Goal: Task Accomplishment & Management: Manage account settings

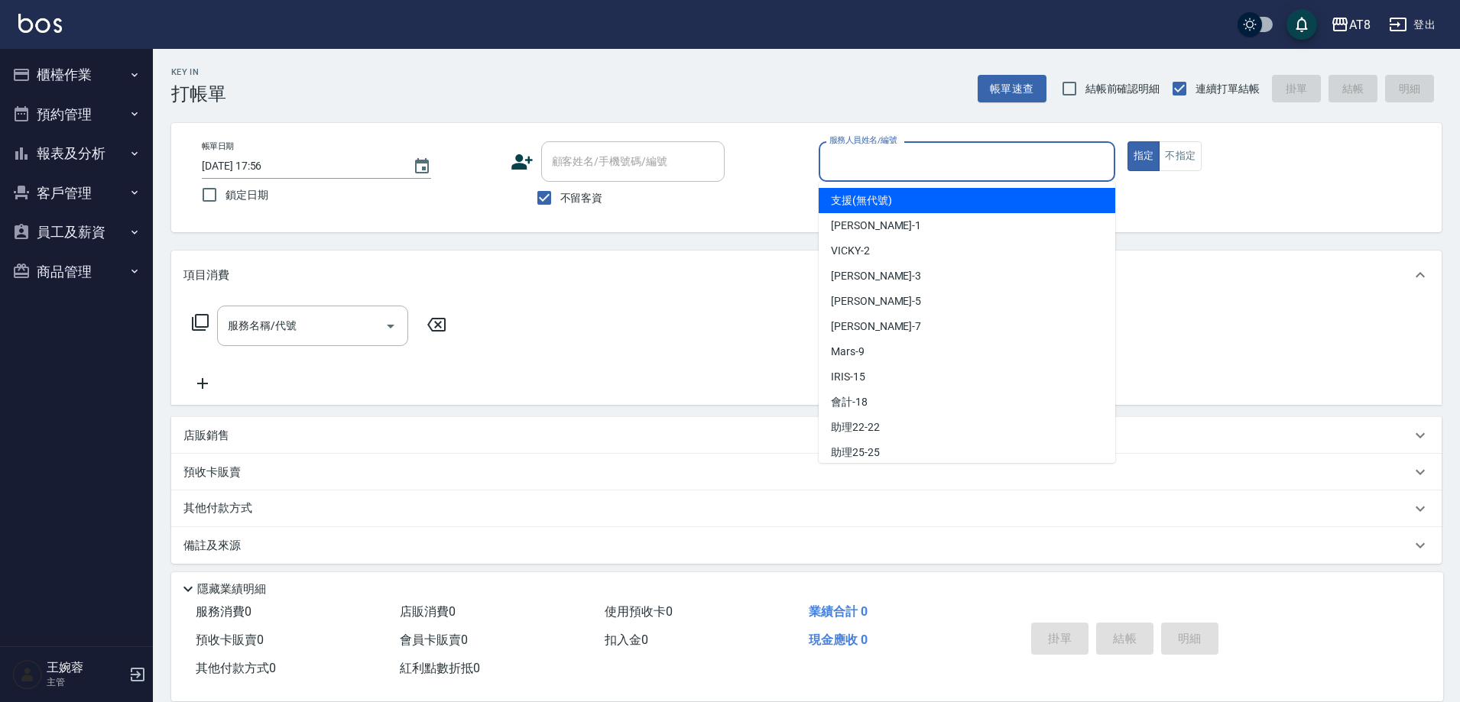
click at [921, 153] on input "服務人員姓名/編號" at bounding box center [966, 161] width 283 height 27
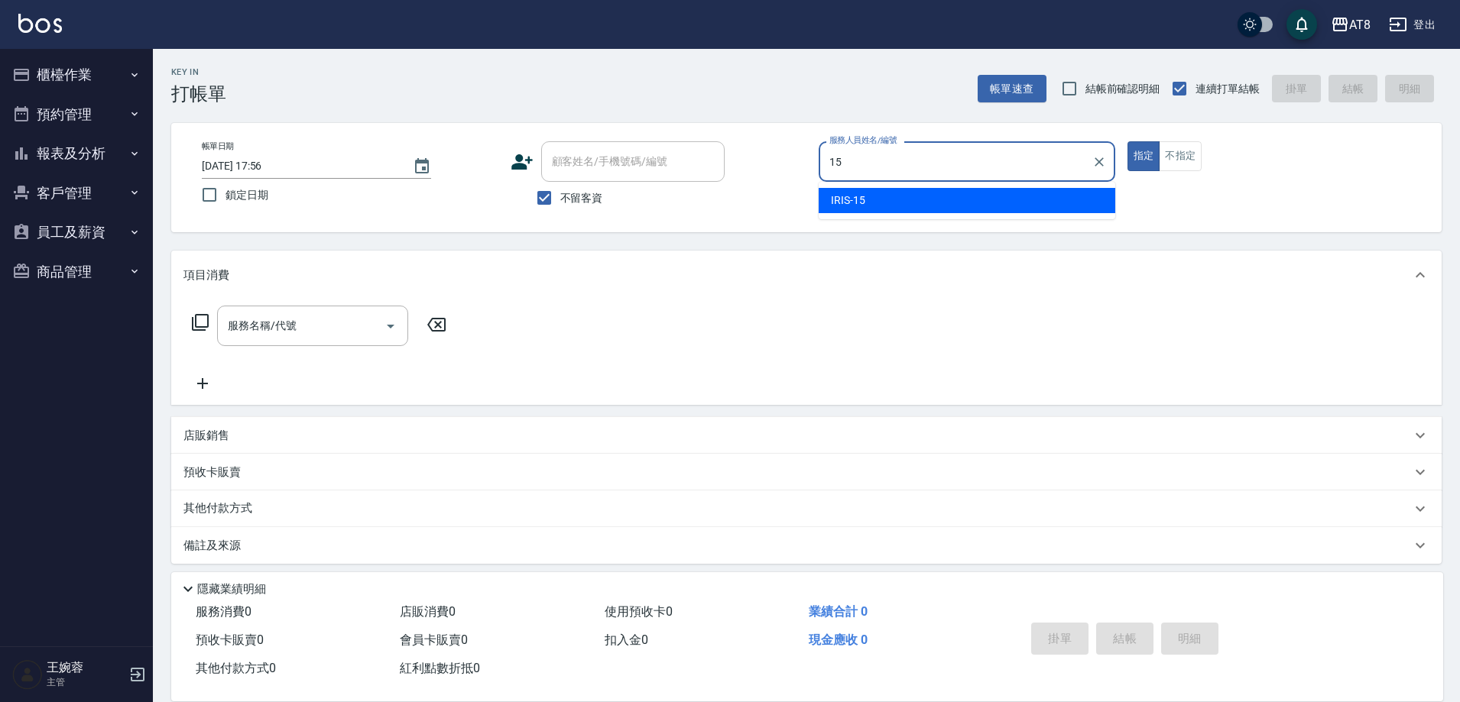
type input "IRIS-15"
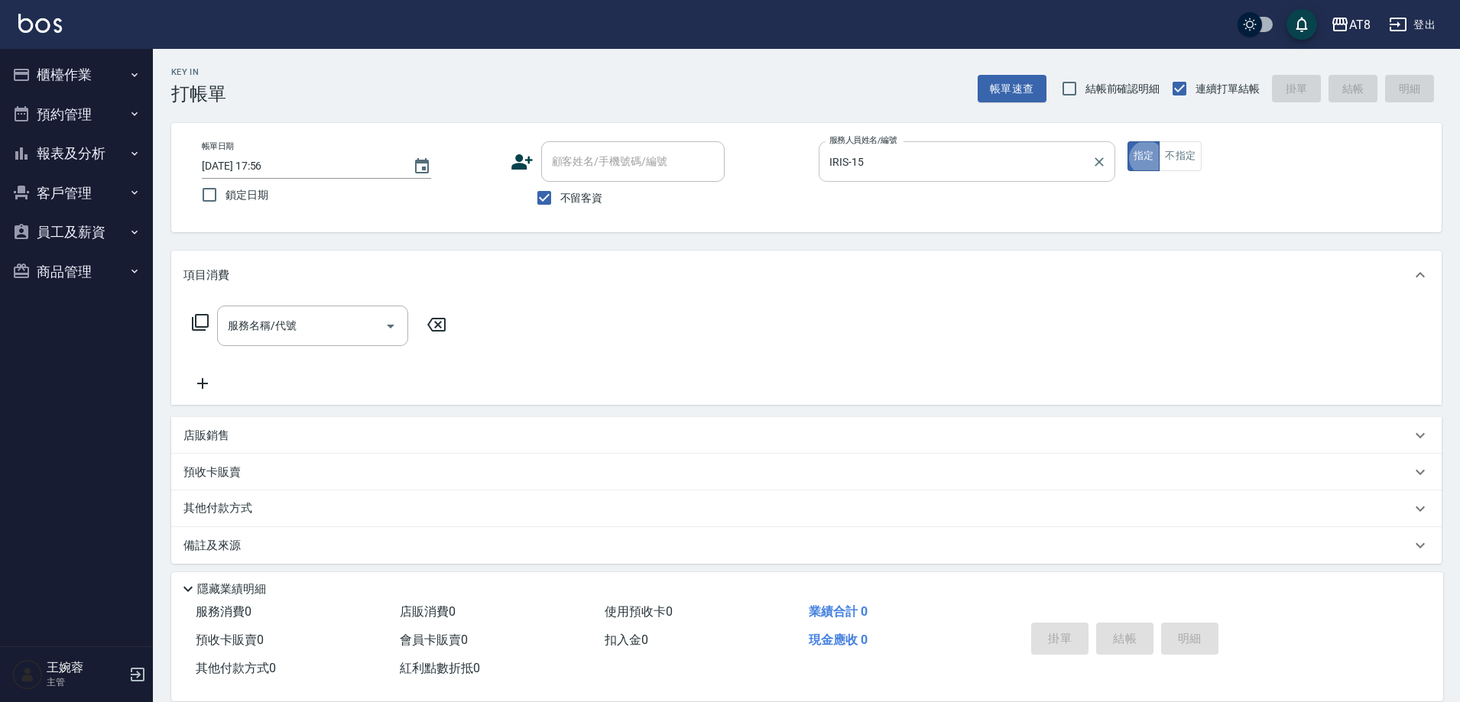
type button "true"
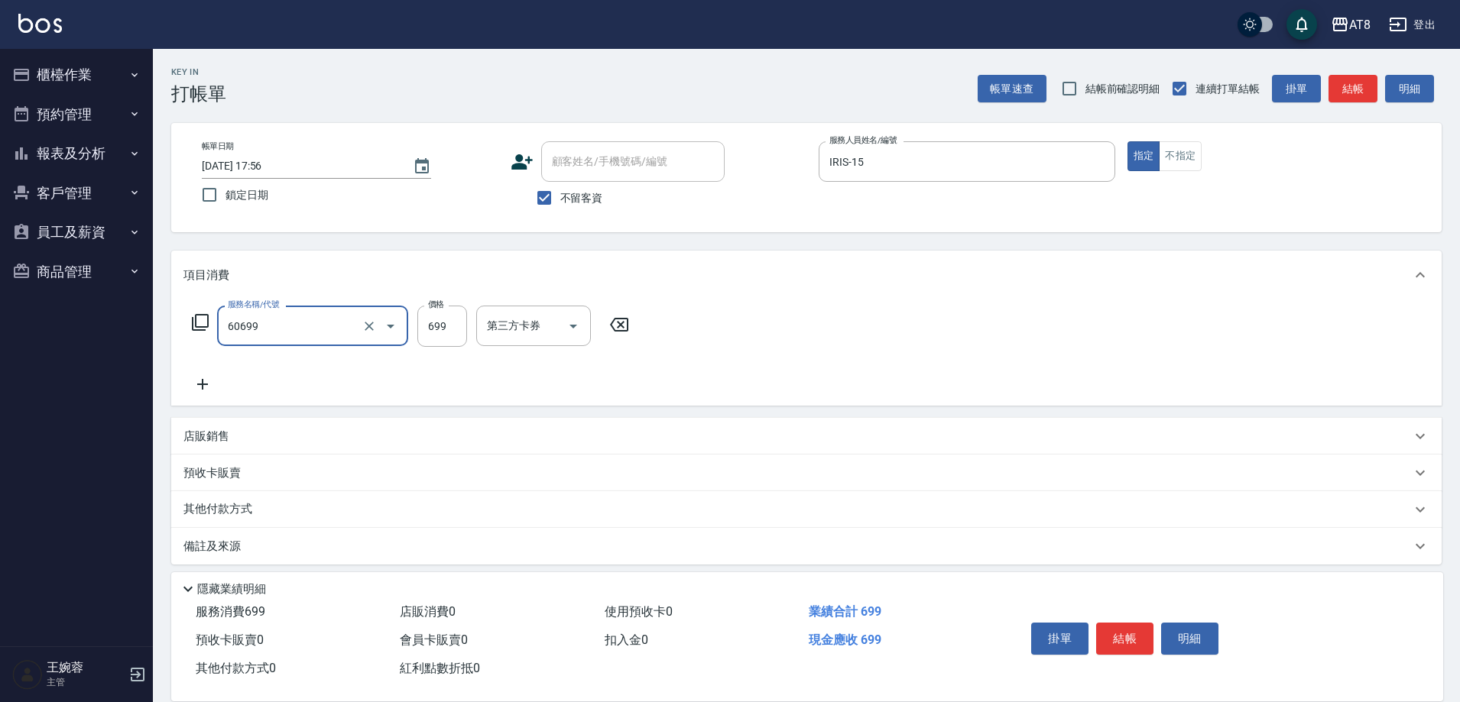
type input "入金SPA699(60699)"
type input "助理22-22"
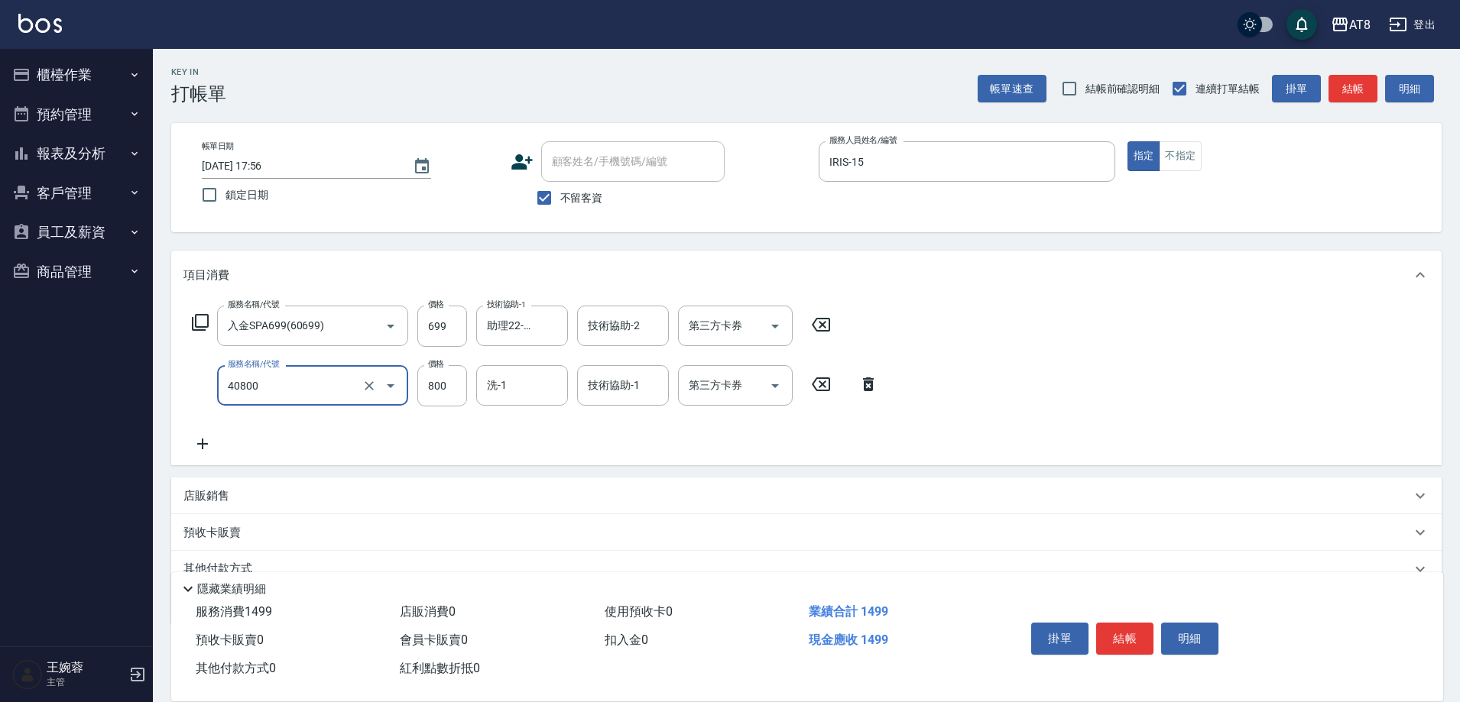
type input "入金染800(40800)"
type input "300"
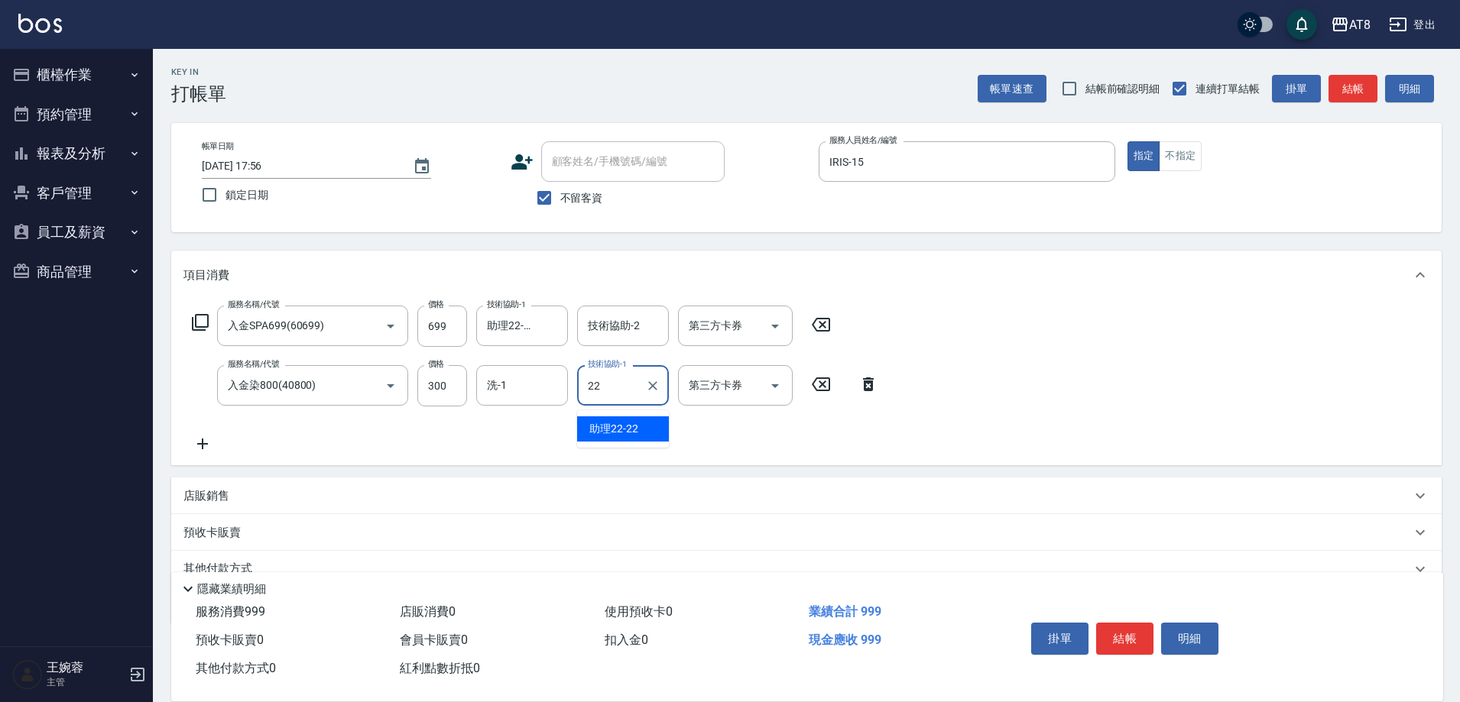
type input "助理22-22"
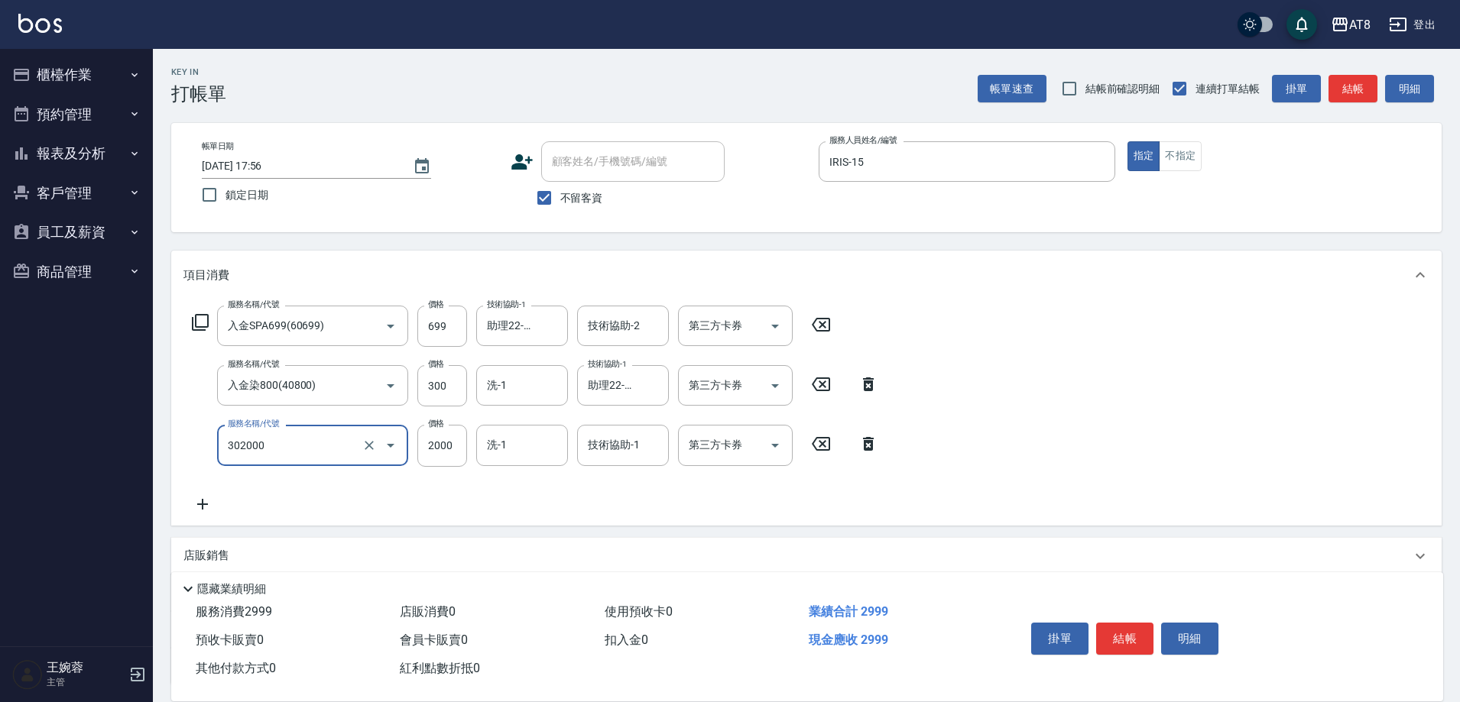
type input "入金燙髮2000(302000)"
type input "2201"
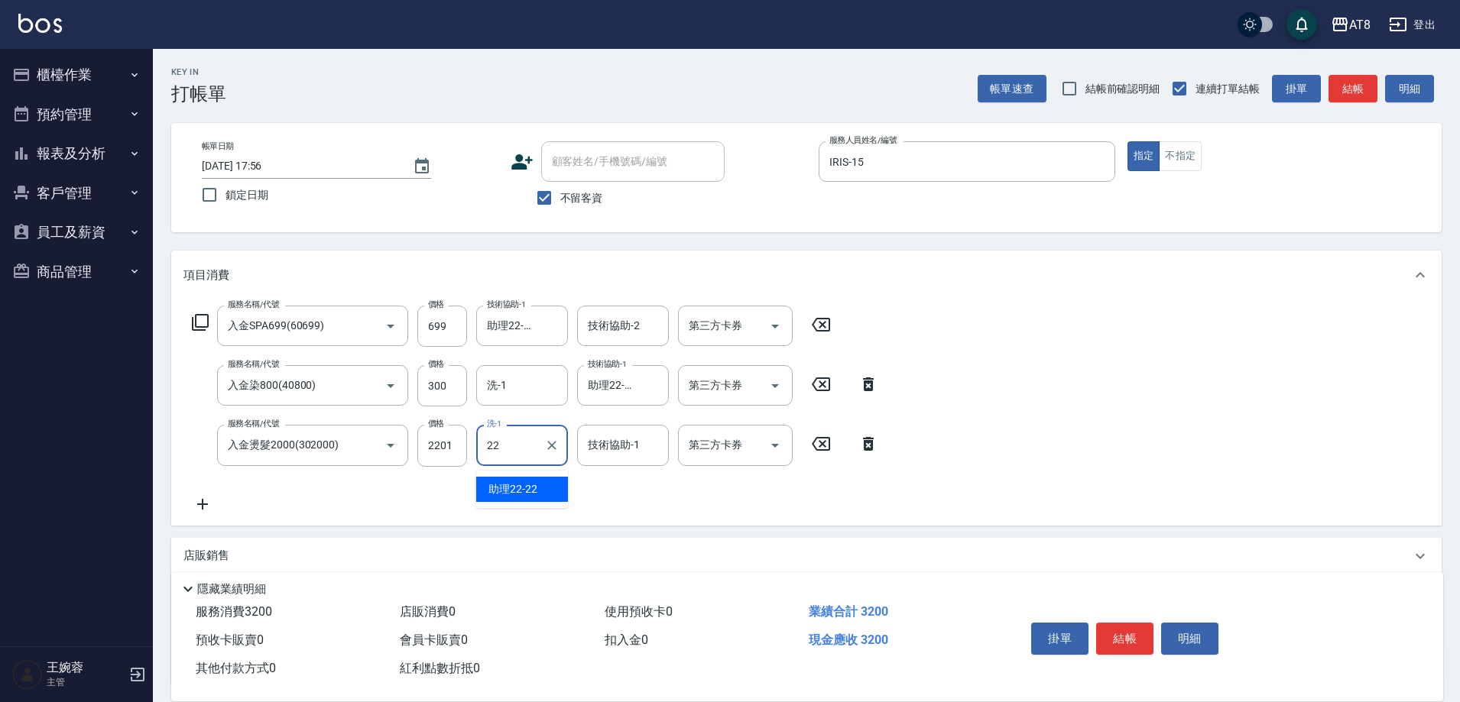
type input "助理22-22"
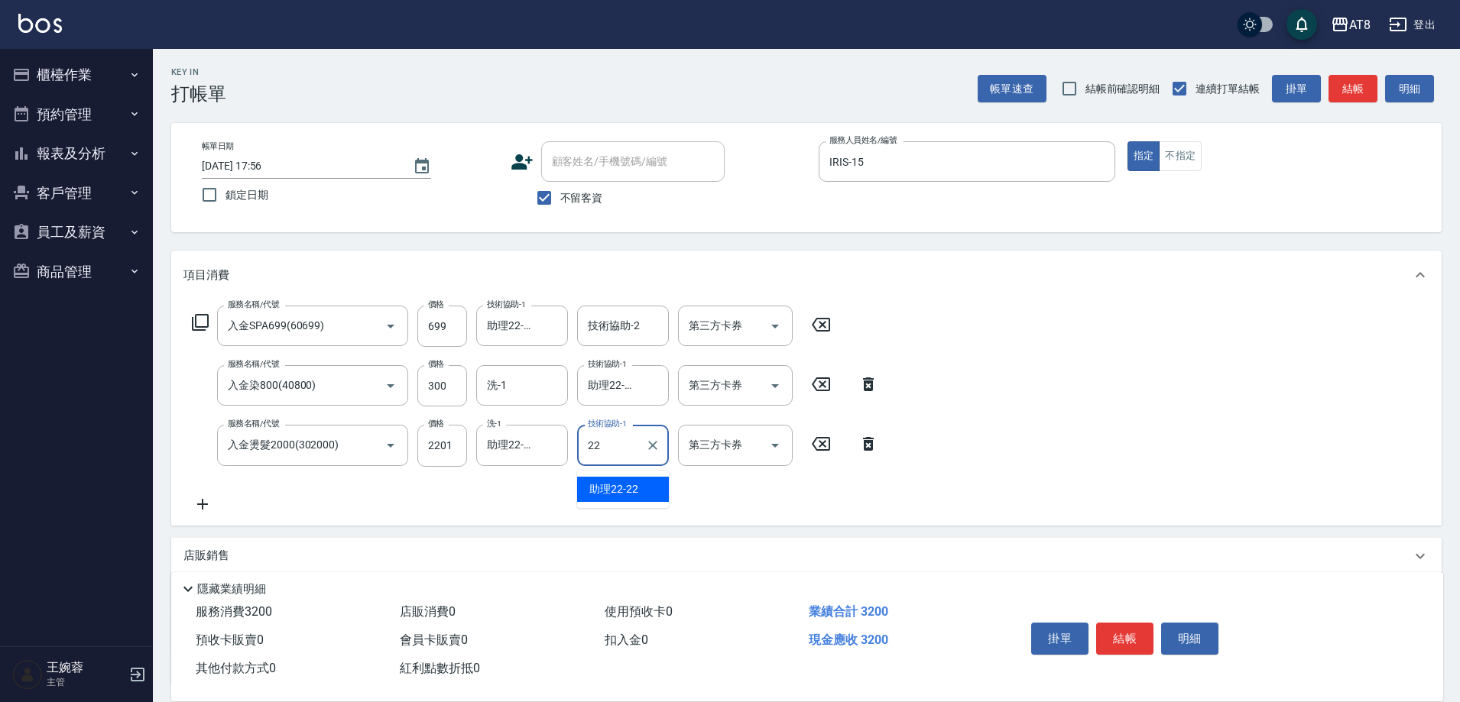
type input "助理22-22"
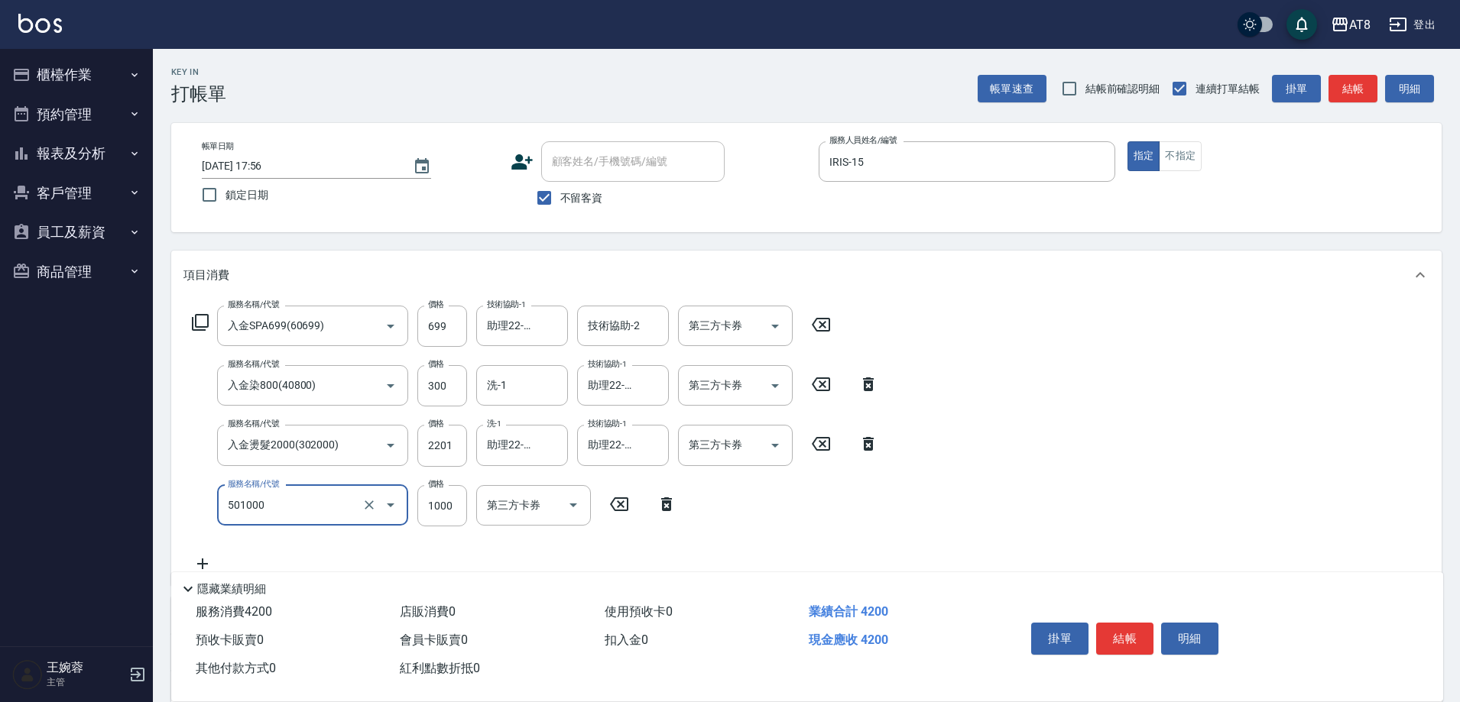
type input "入金護髮1000(501000)"
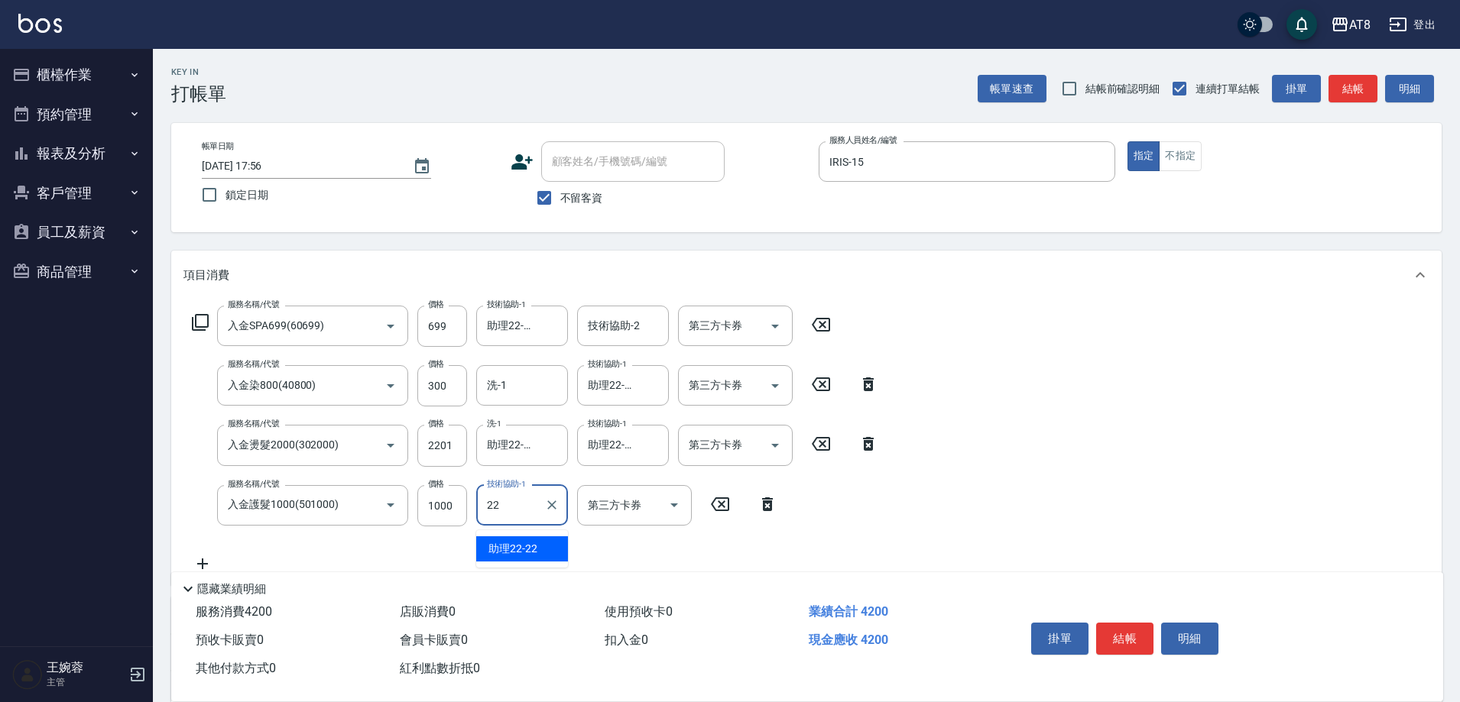
type input "助理22-22"
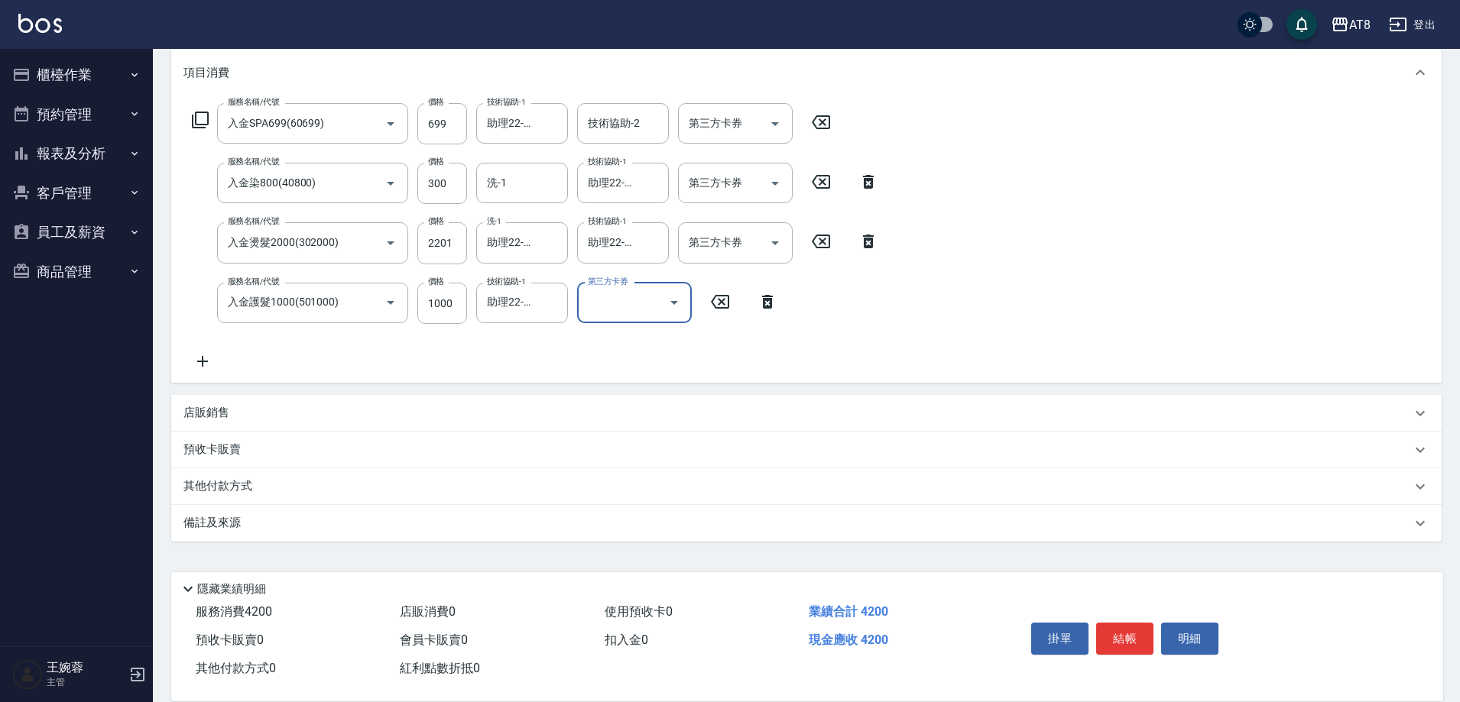
click at [203, 421] on p "店販銷售" at bounding box center [206, 413] width 46 height 16
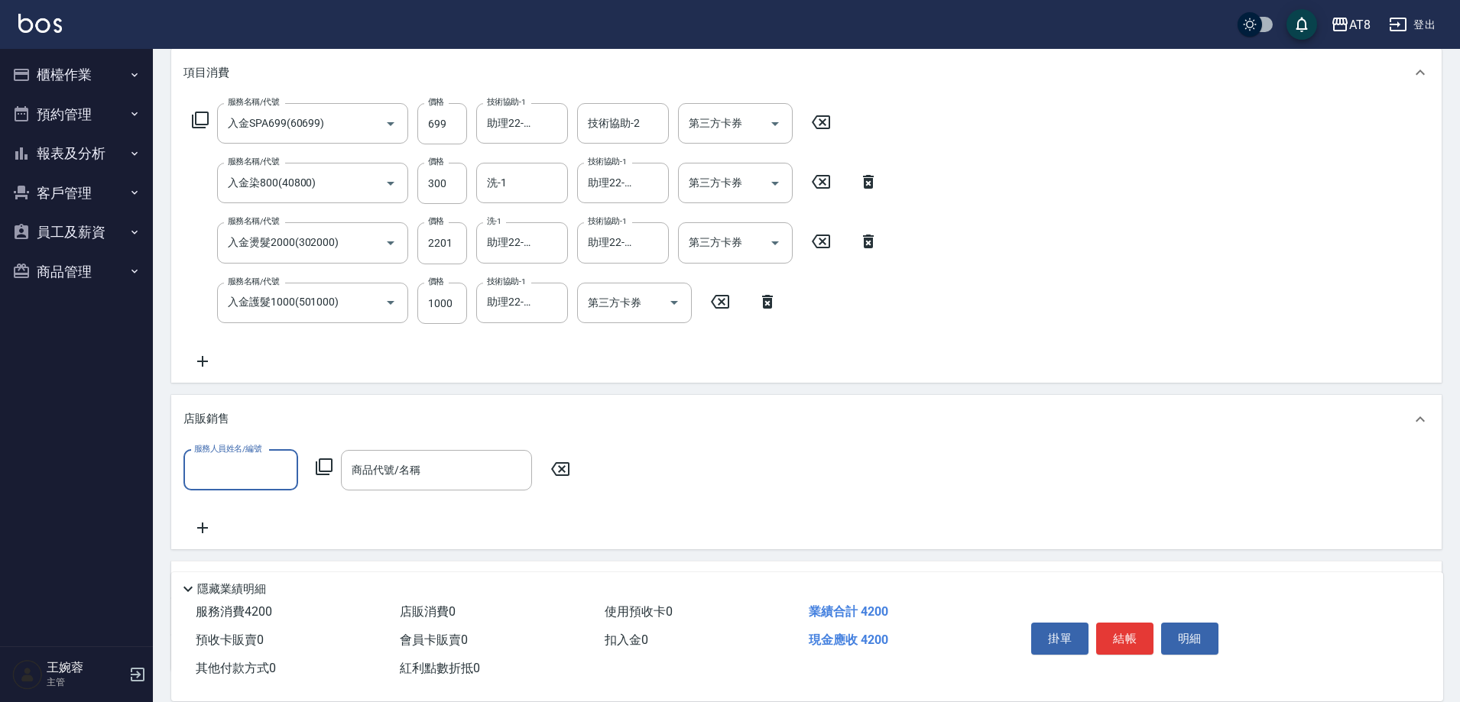
scroll to position [0, 0]
type input "IRIS-15"
click at [322, 467] on icon at bounding box center [324, 467] width 18 height 18
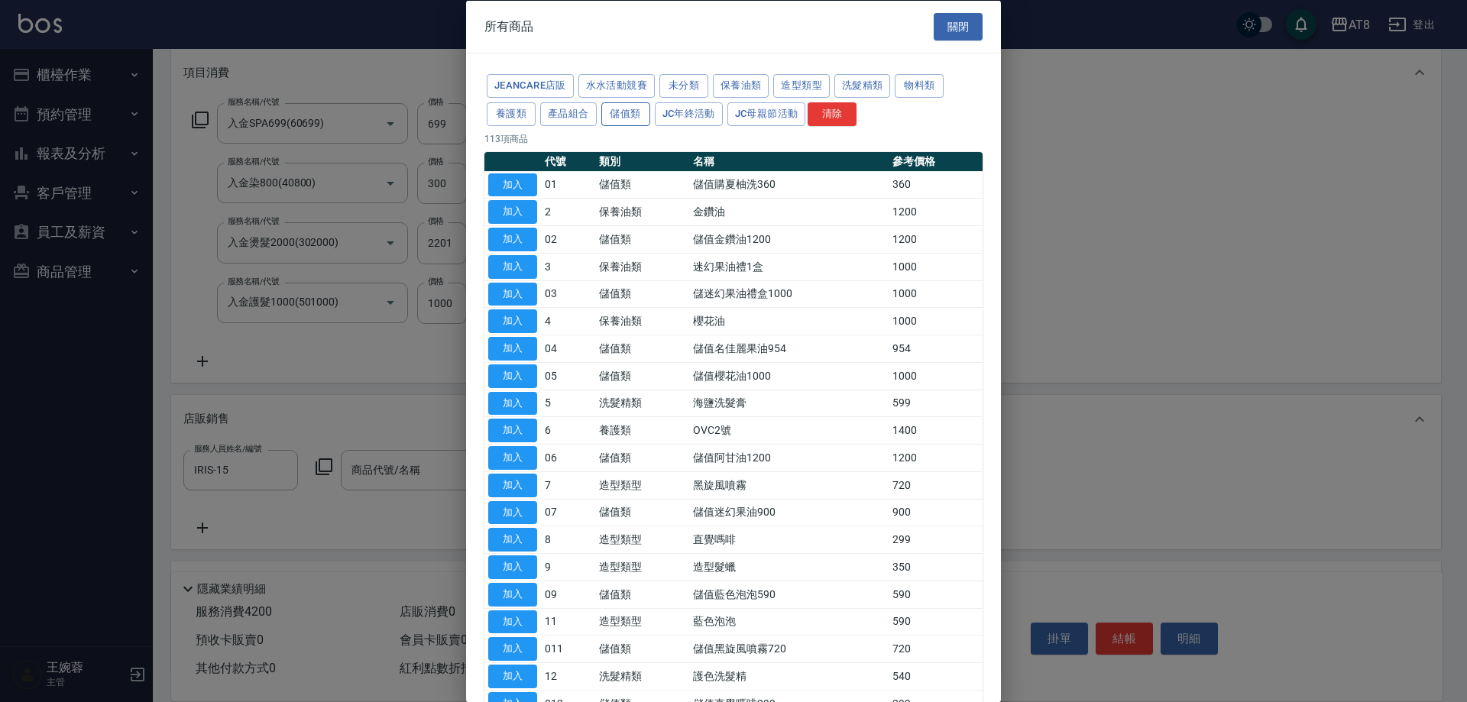
click at [650, 125] on button "儲值類" at bounding box center [626, 114] width 49 height 24
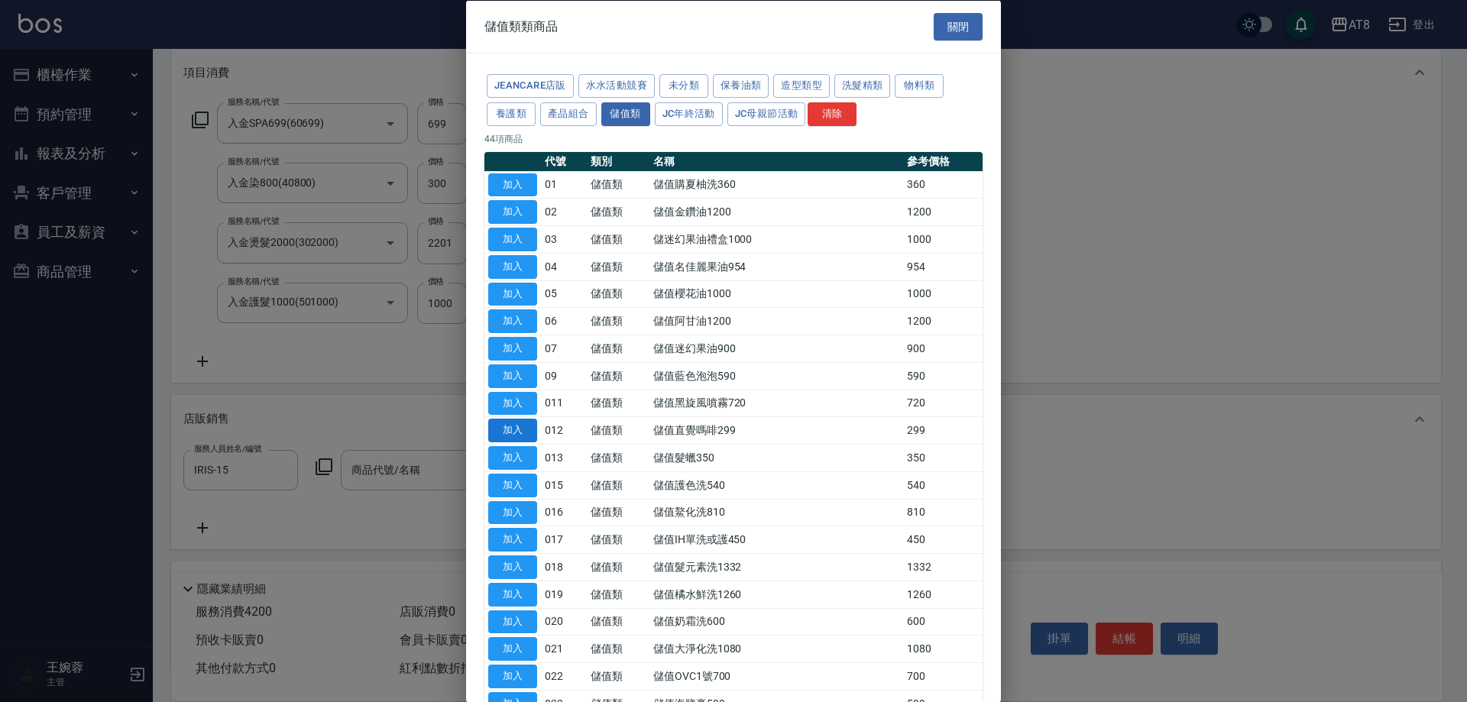
click at [522, 443] on button "加入" at bounding box center [512, 431] width 49 height 24
type input "儲值直覺嗎啡299"
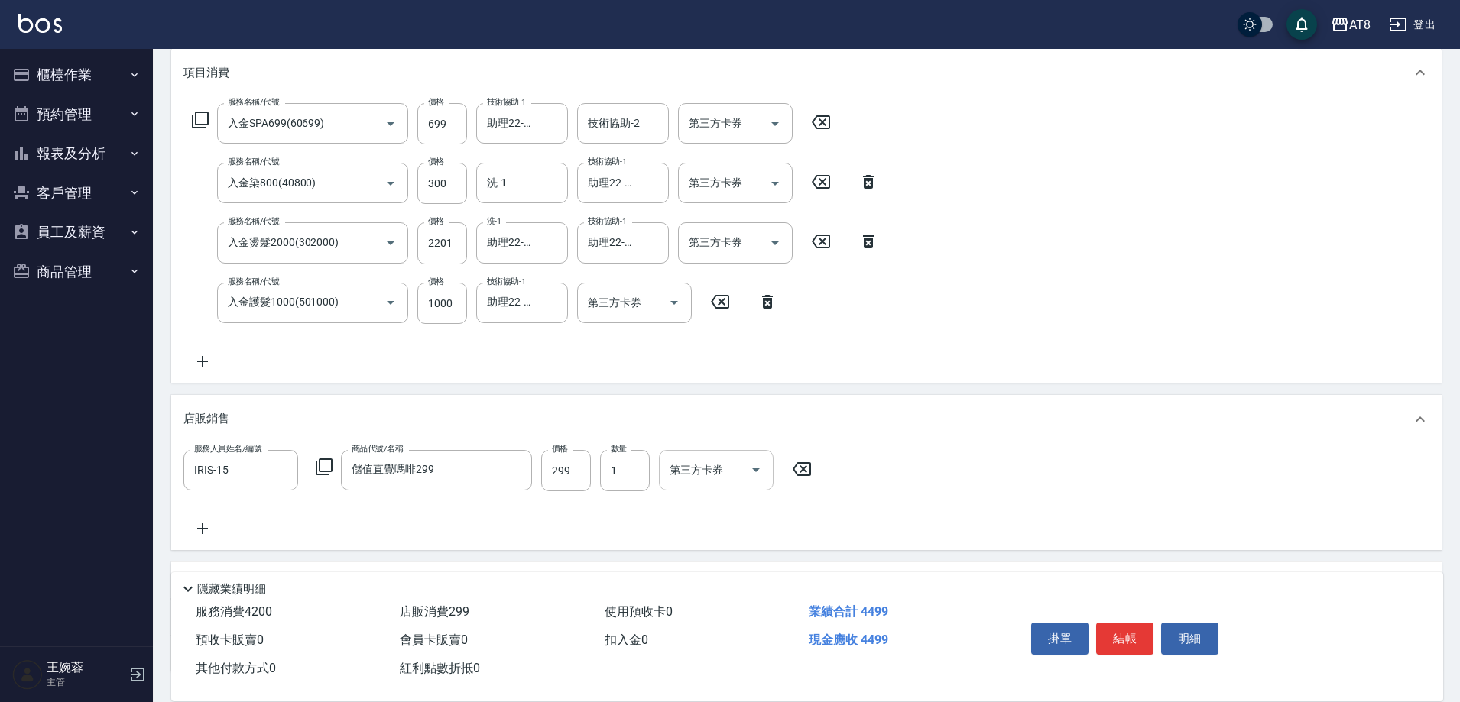
click at [748, 475] on icon "Open" at bounding box center [756, 470] width 18 height 18
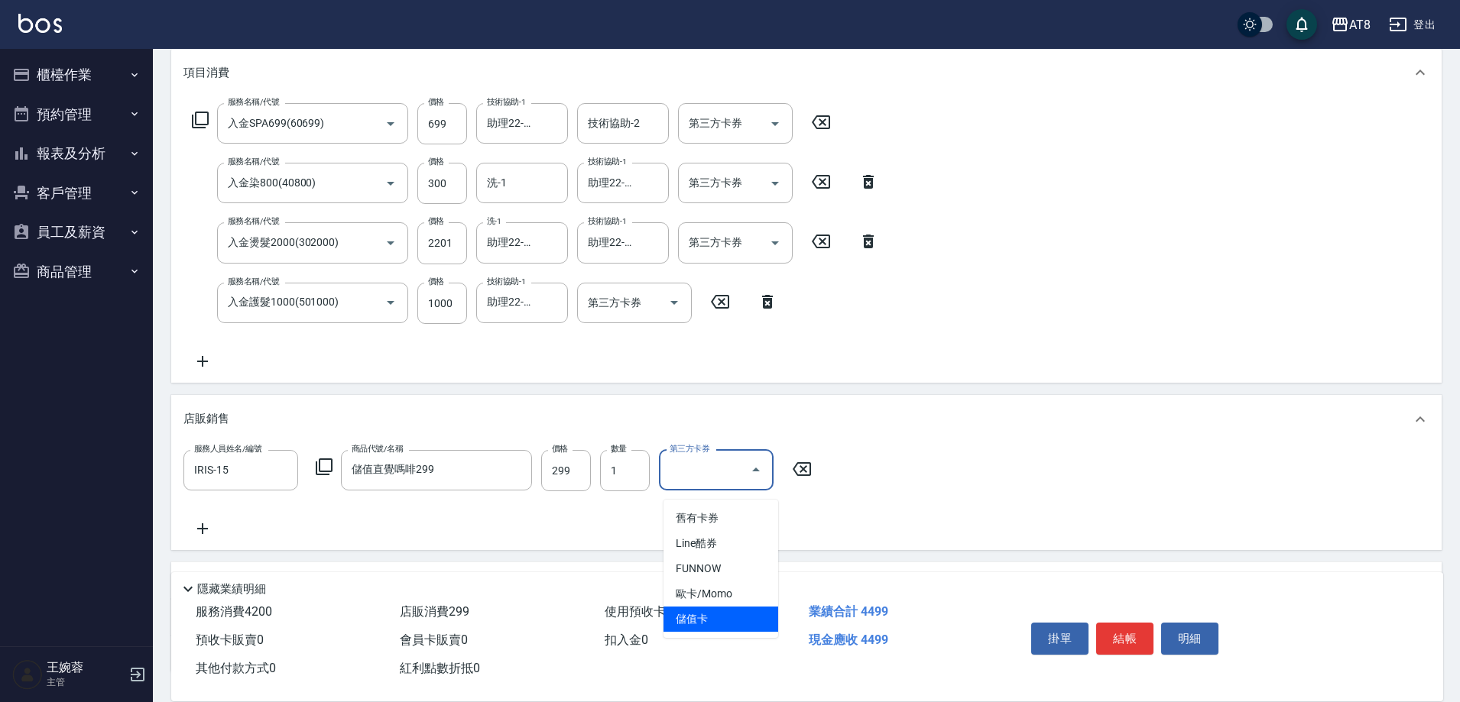
click at [721, 616] on span "儲值卡" at bounding box center [720, 619] width 115 height 25
type input "儲值卡"
click at [674, 304] on icon "Open" at bounding box center [674, 302] width 18 height 18
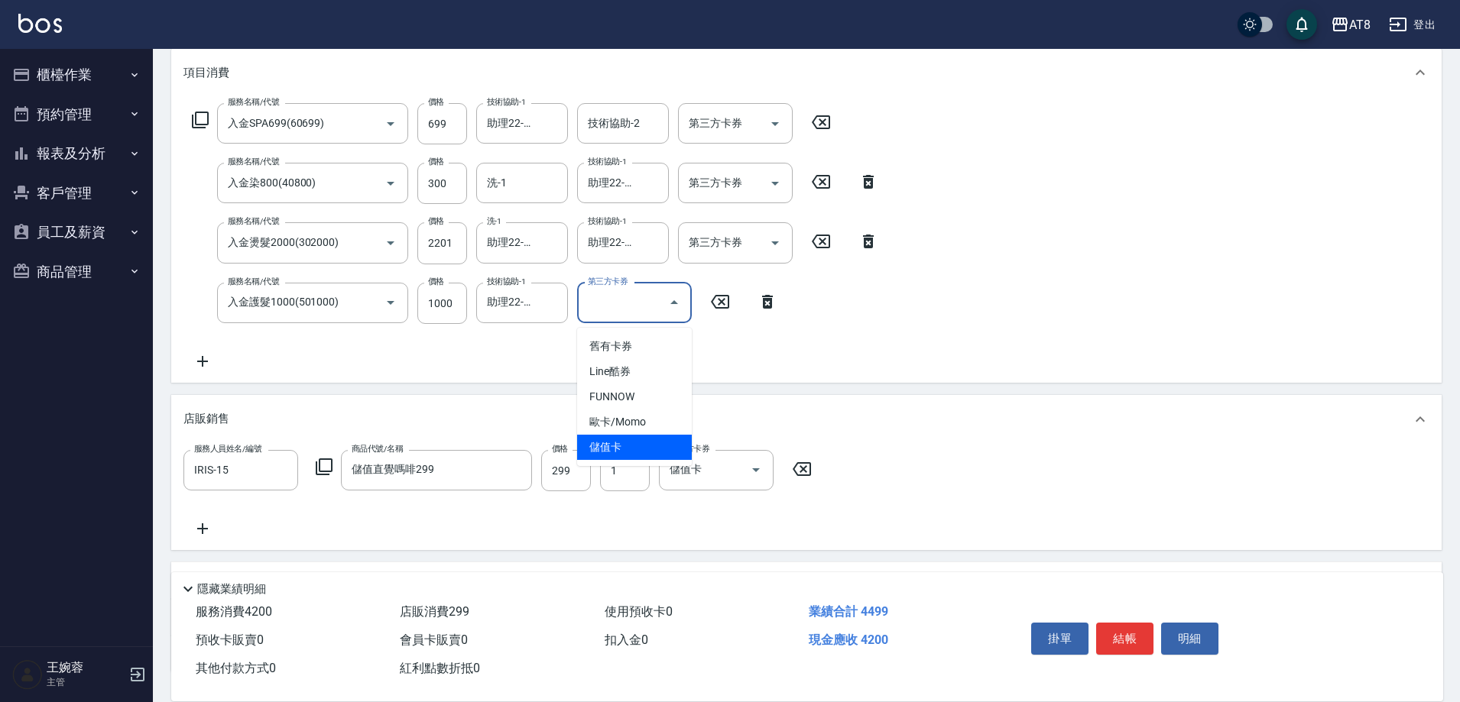
click at [649, 443] on span "儲值卡" at bounding box center [634, 447] width 115 height 25
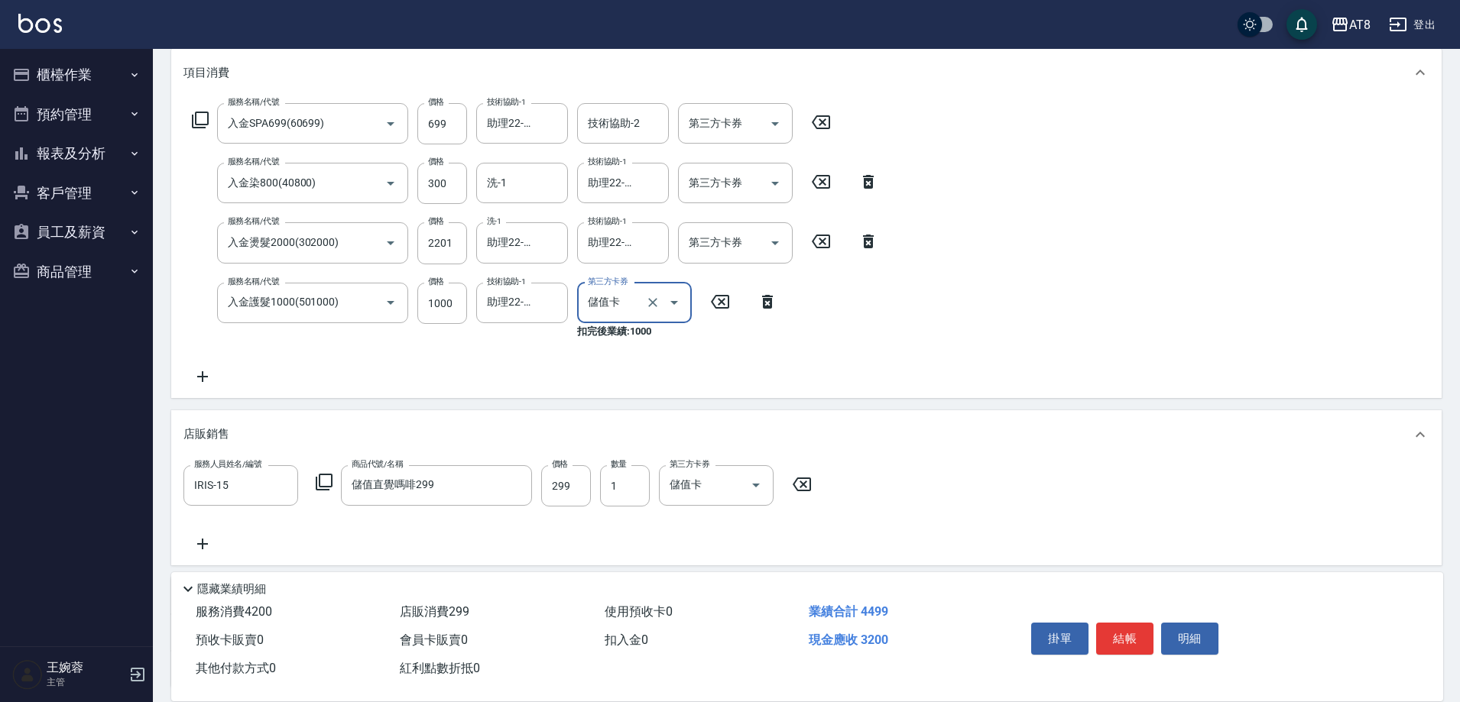
type input "儲值卡"
click at [777, 242] on icon "Open" at bounding box center [775, 243] width 18 height 18
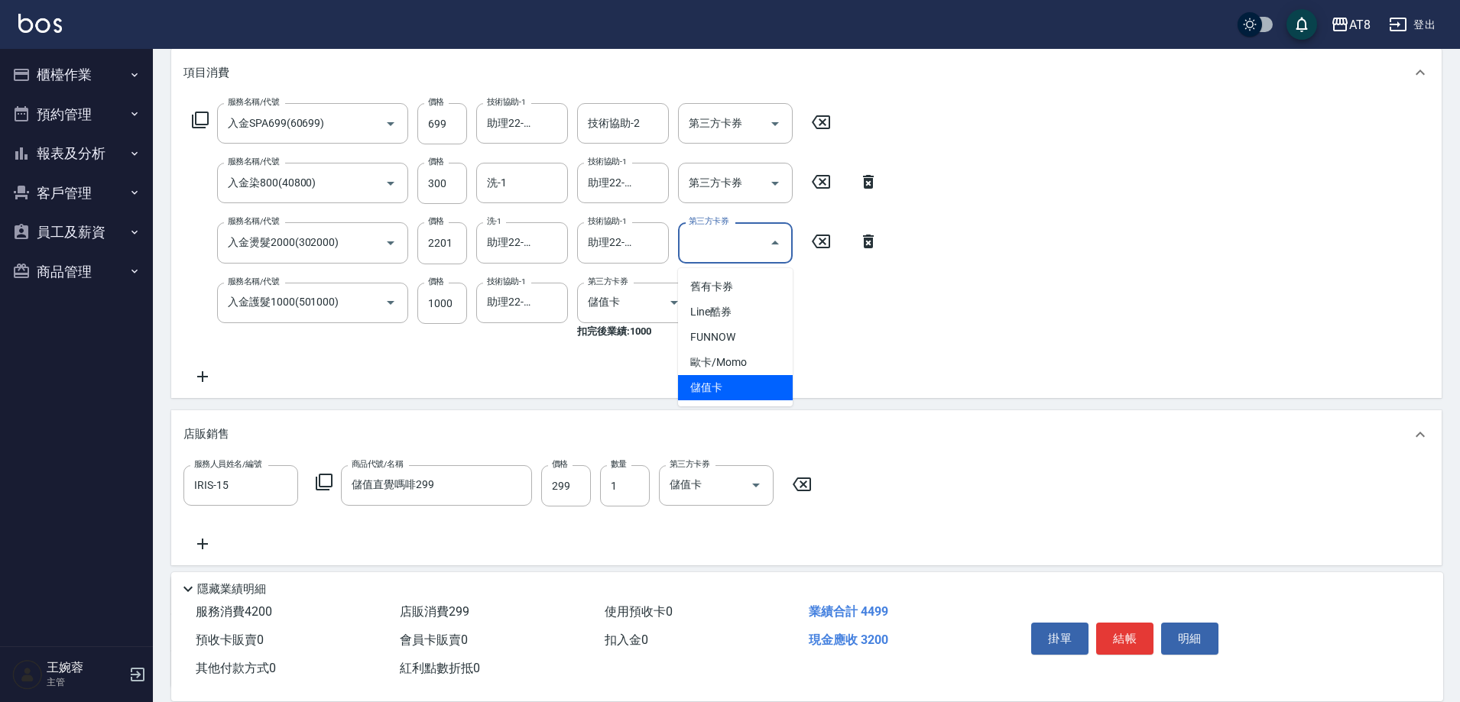
click at [764, 390] on span "儲值卡" at bounding box center [735, 387] width 115 height 25
type input "儲值卡"
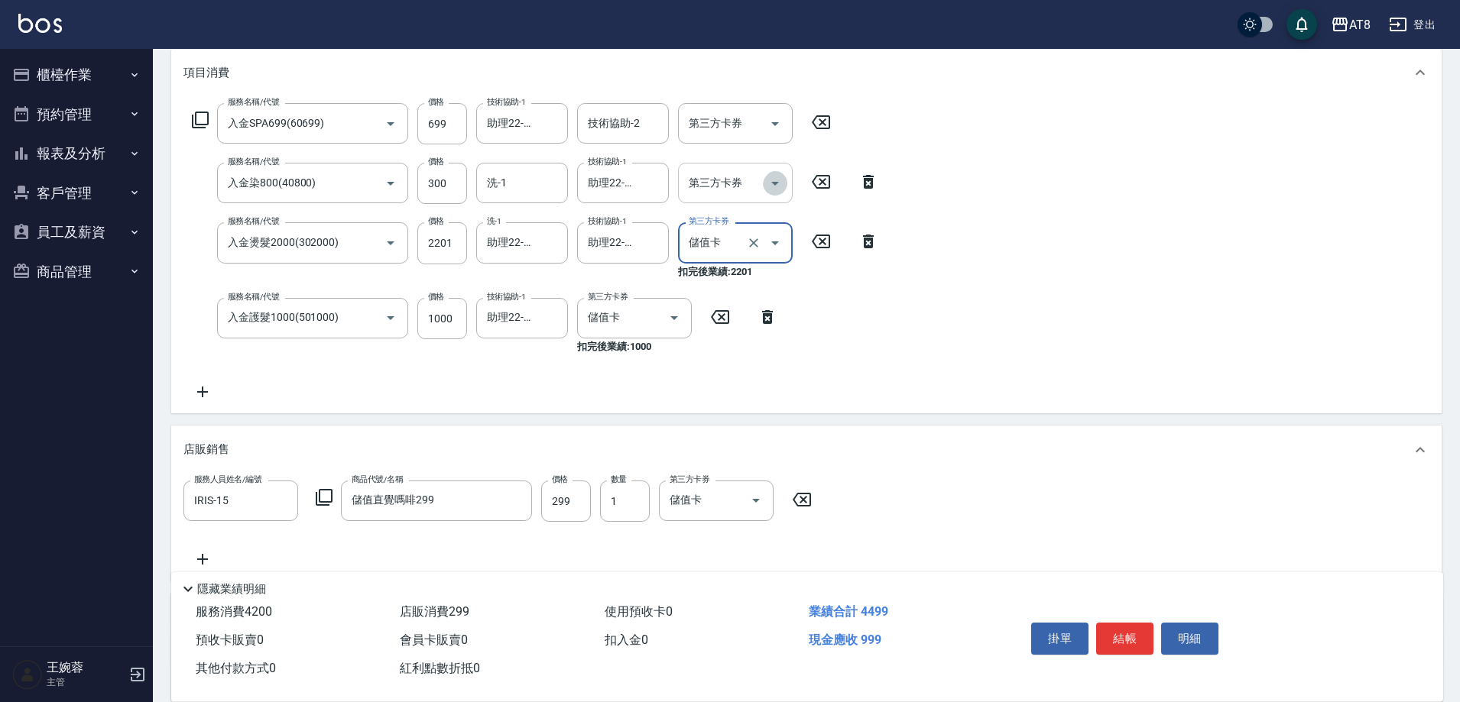
click at [774, 186] on icon "Open" at bounding box center [775, 184] width 8 height 4
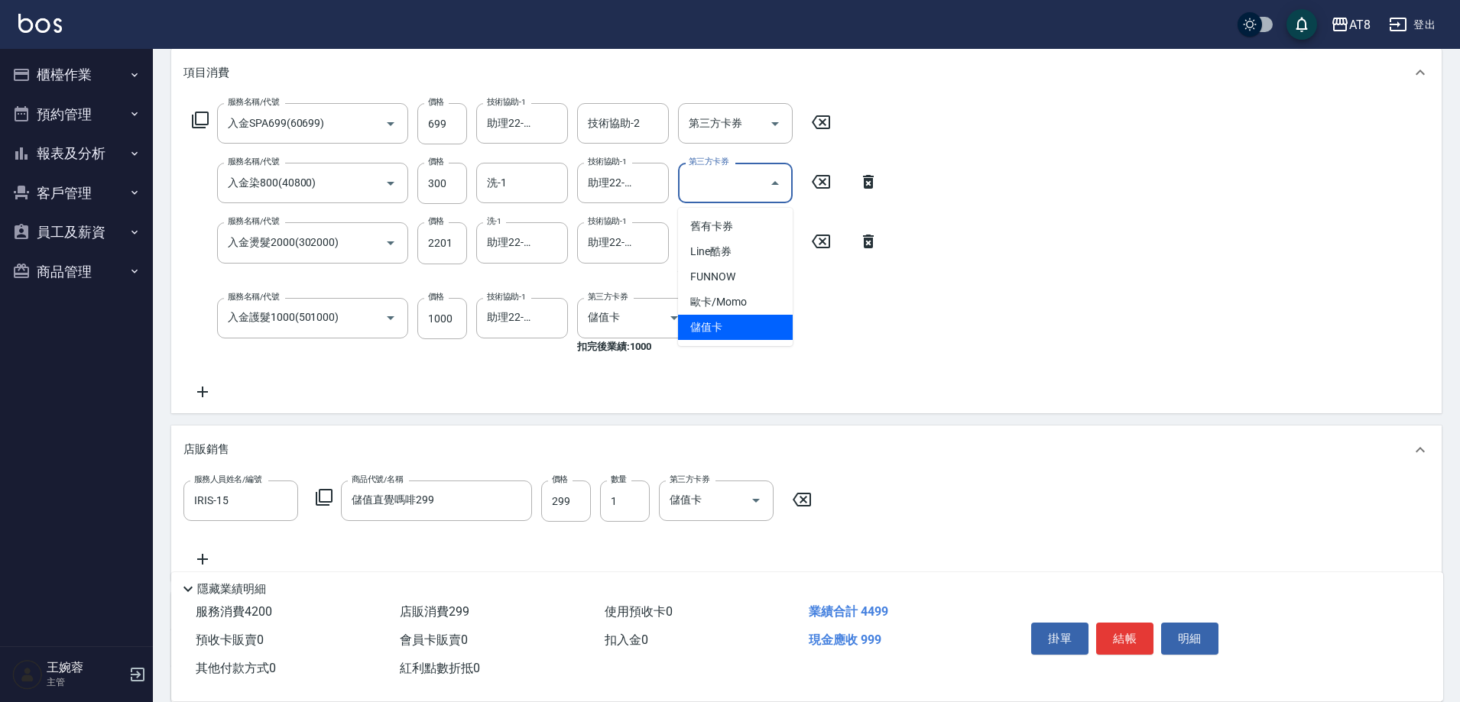
click at [731, 329] on span "儲值卡" at bounding box center [735, 327] width 115 height 25
type input "儲值卡"
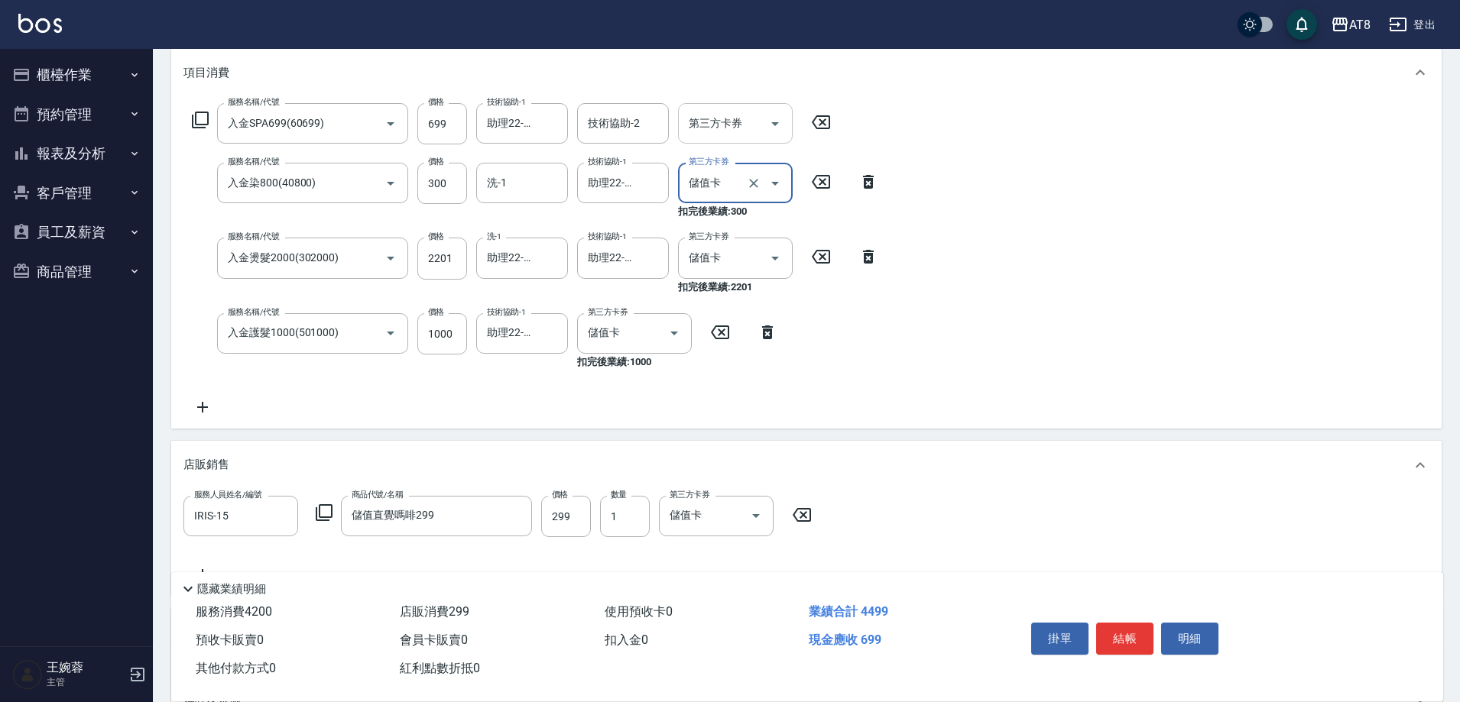
click at [775, 126] on icon "Open" at bounding box center [775, 124] width 8 height 4
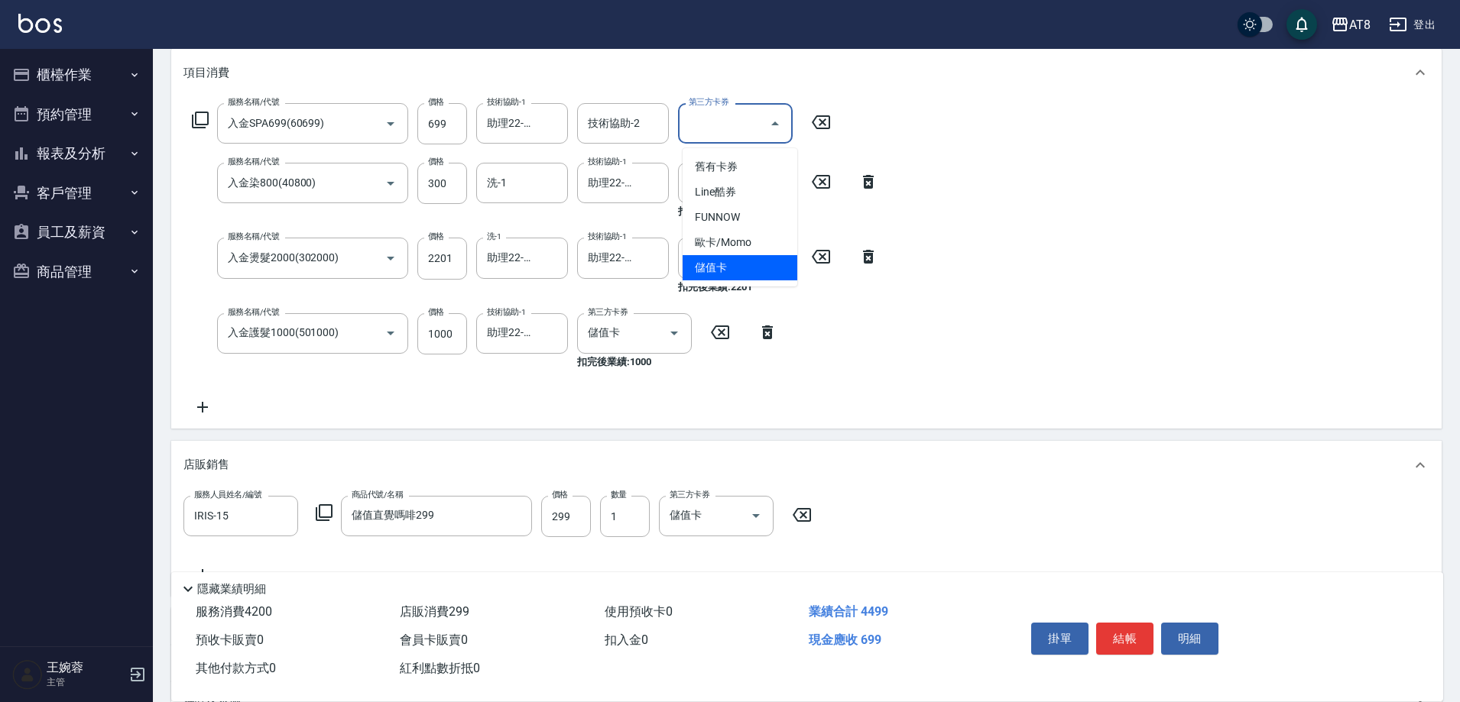
click at [751, 271] on span "儲值卡" at bounding box center [740, 267] width 115 height 25
type input "儲值卡"
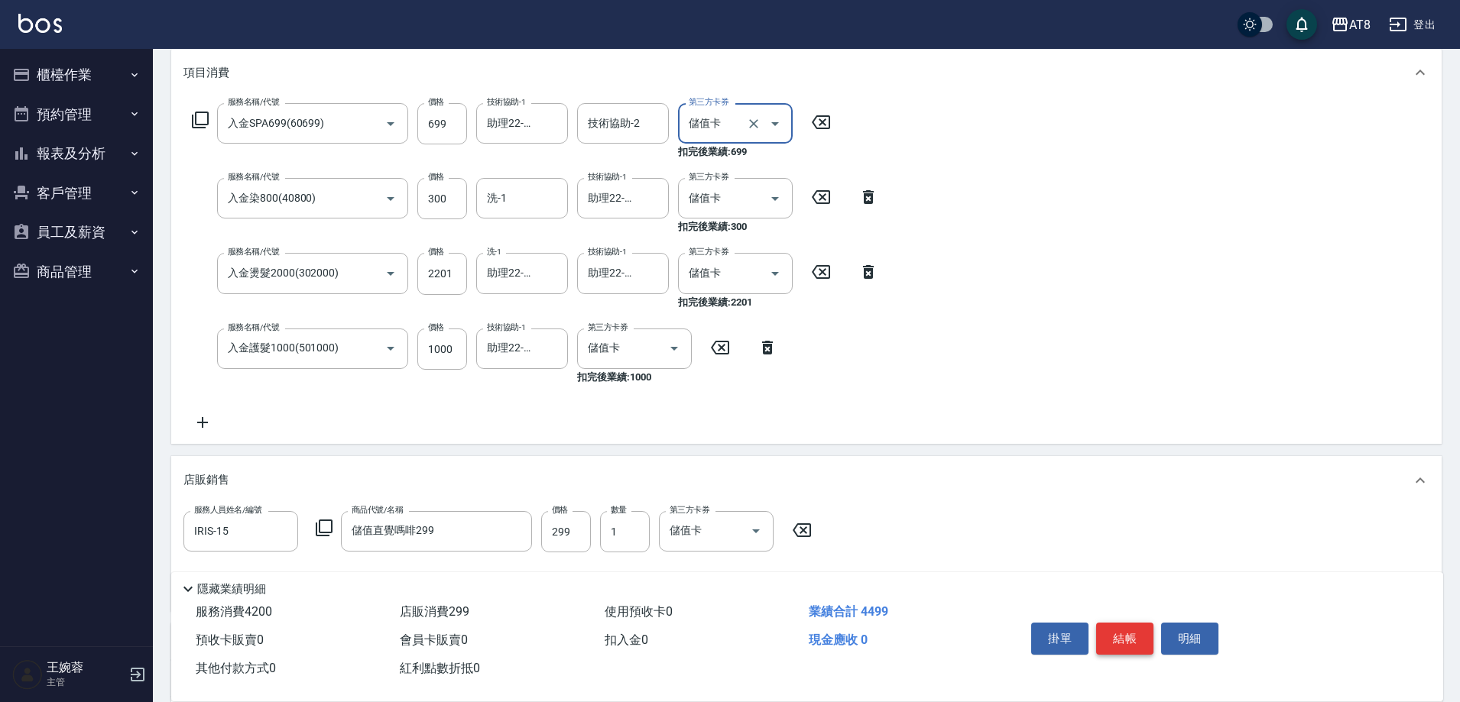
click at [1146, 624] on button "結帳" at bounding box center [1124, 639] width 57 height 32
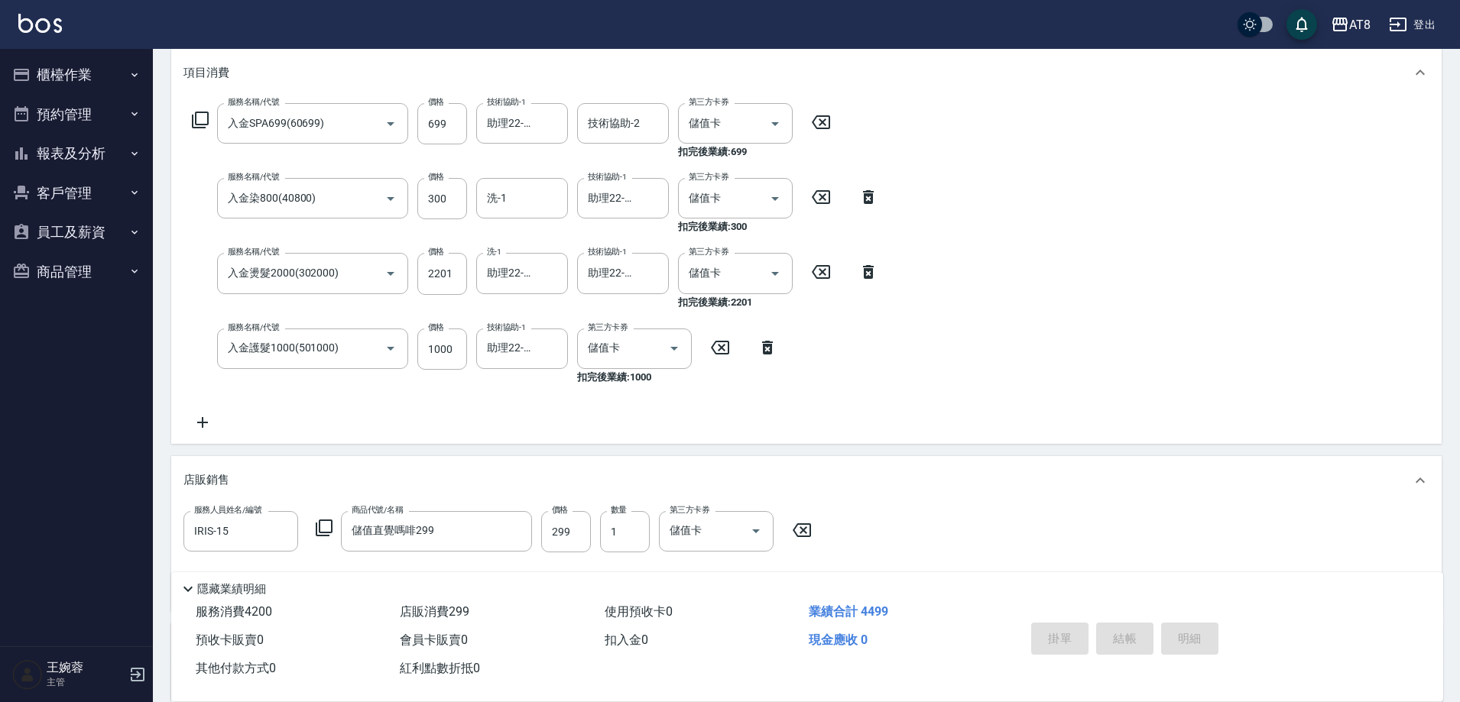
type input "[DATE] 18:45"
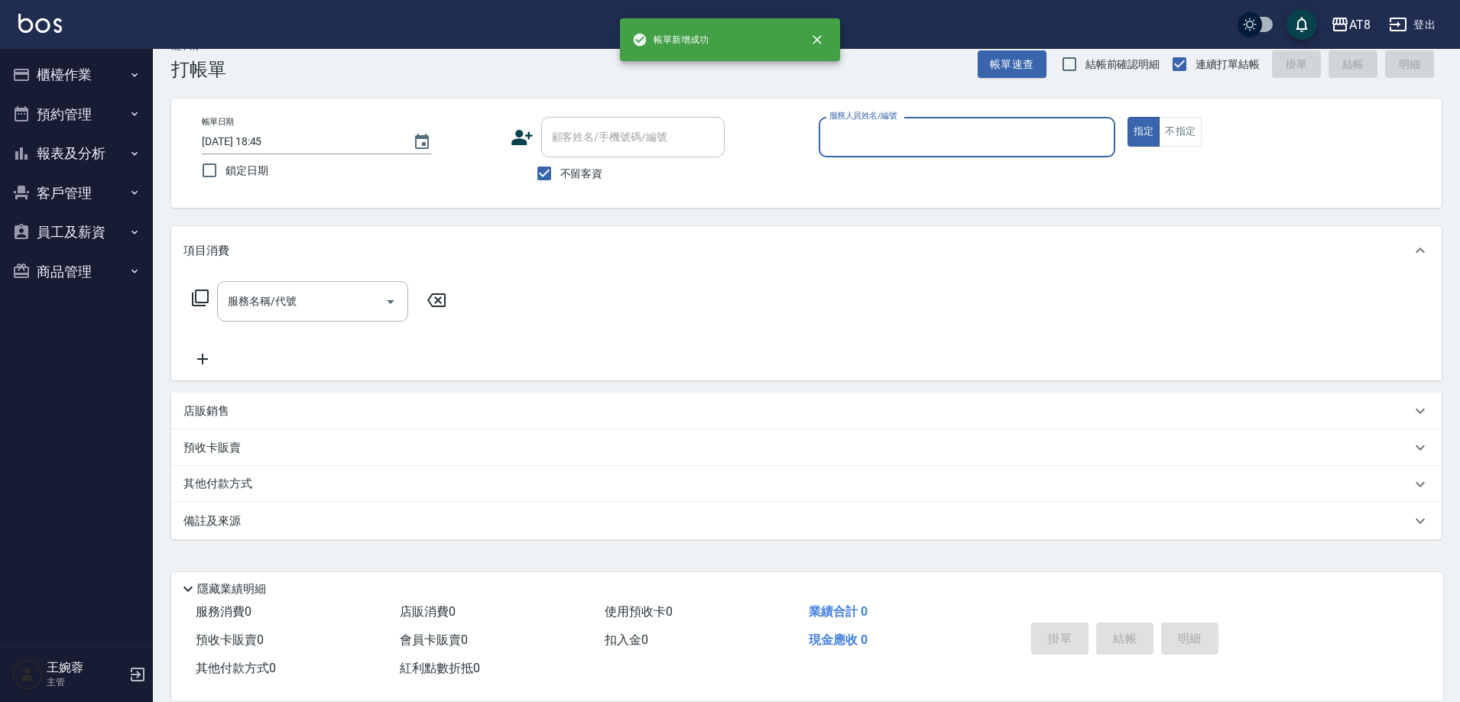
scroll to position [34, 0]
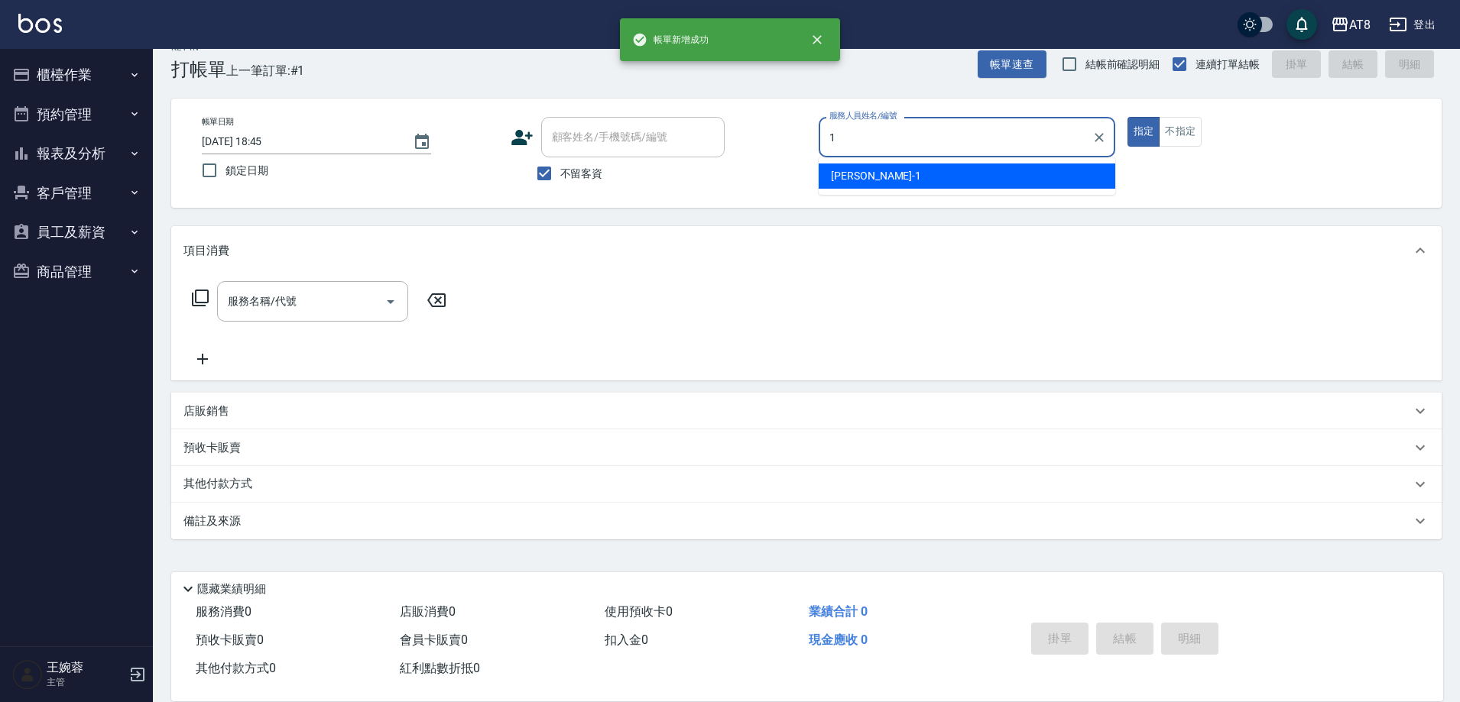
type input "YUKI-1"
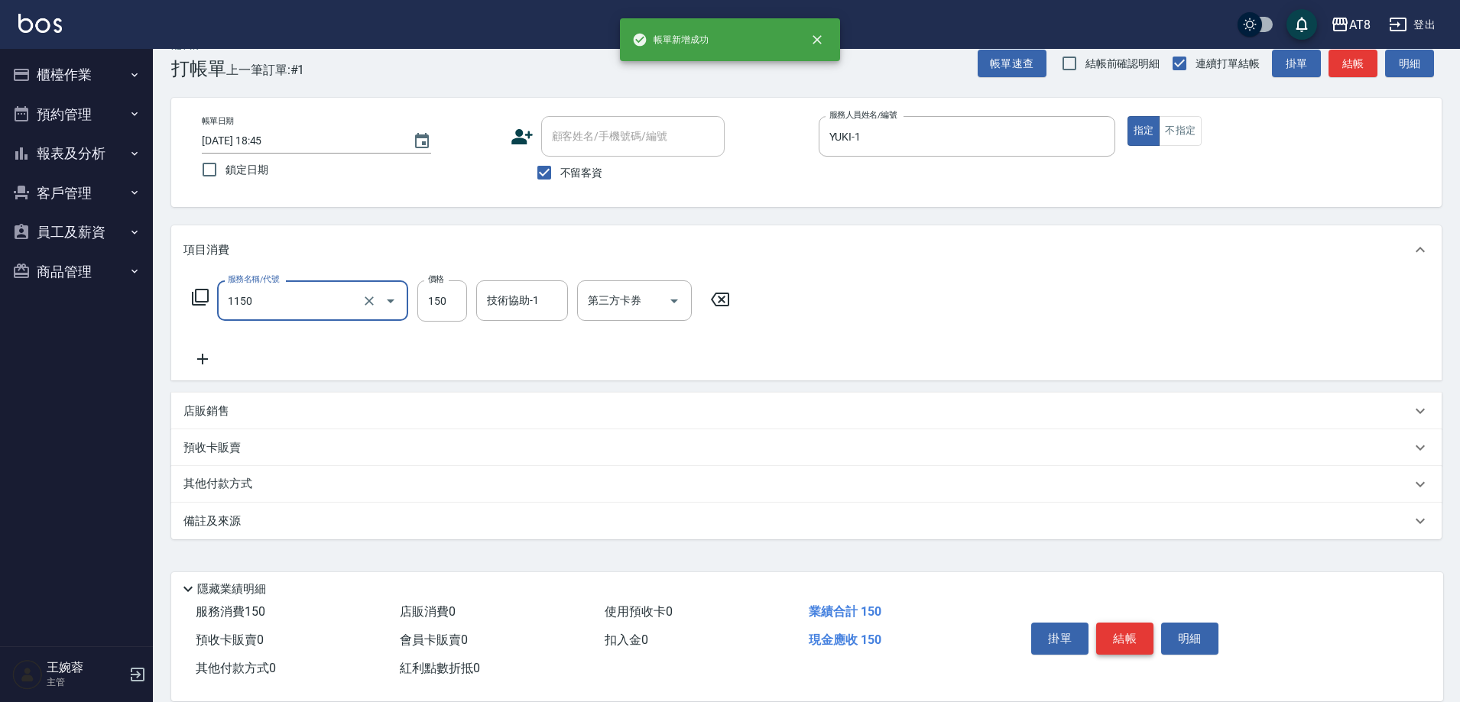
type input "洗髮(1150)"
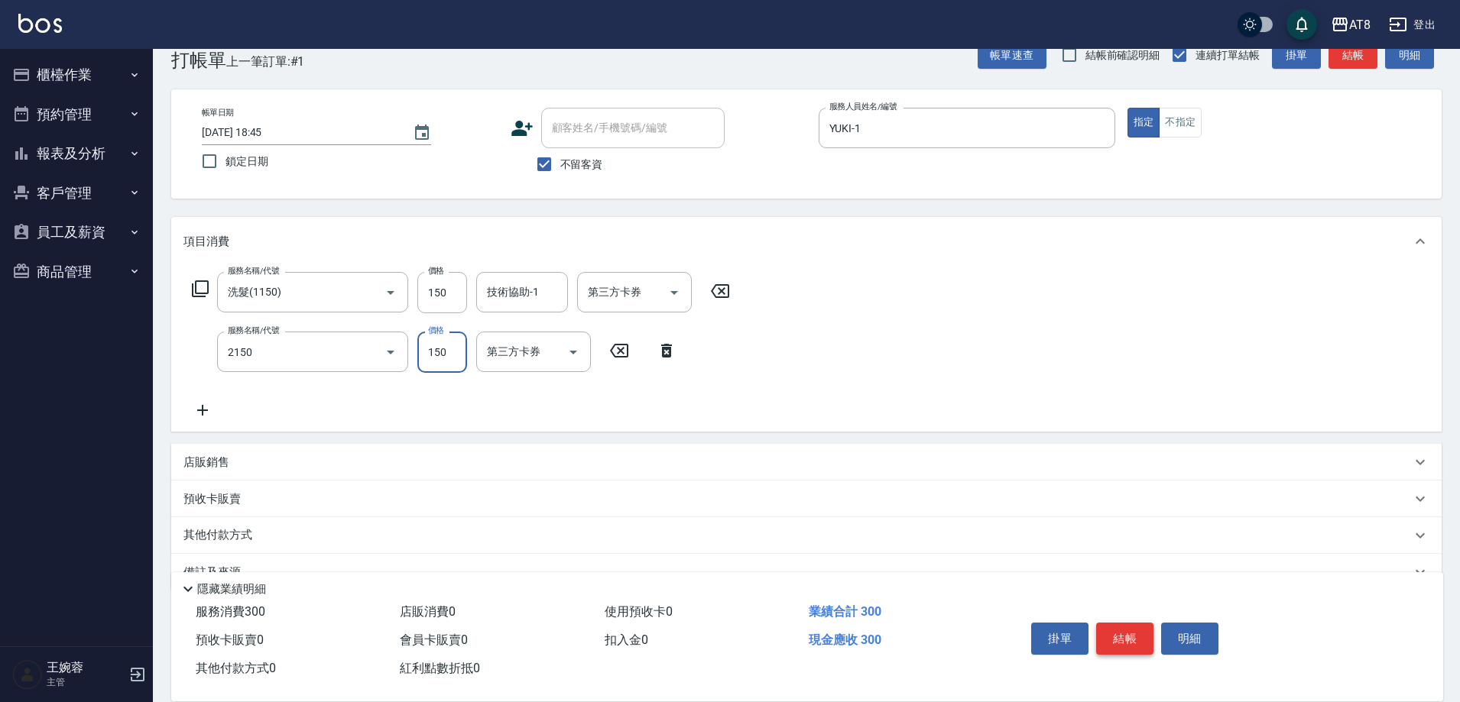
type input "剪髮(2150)"
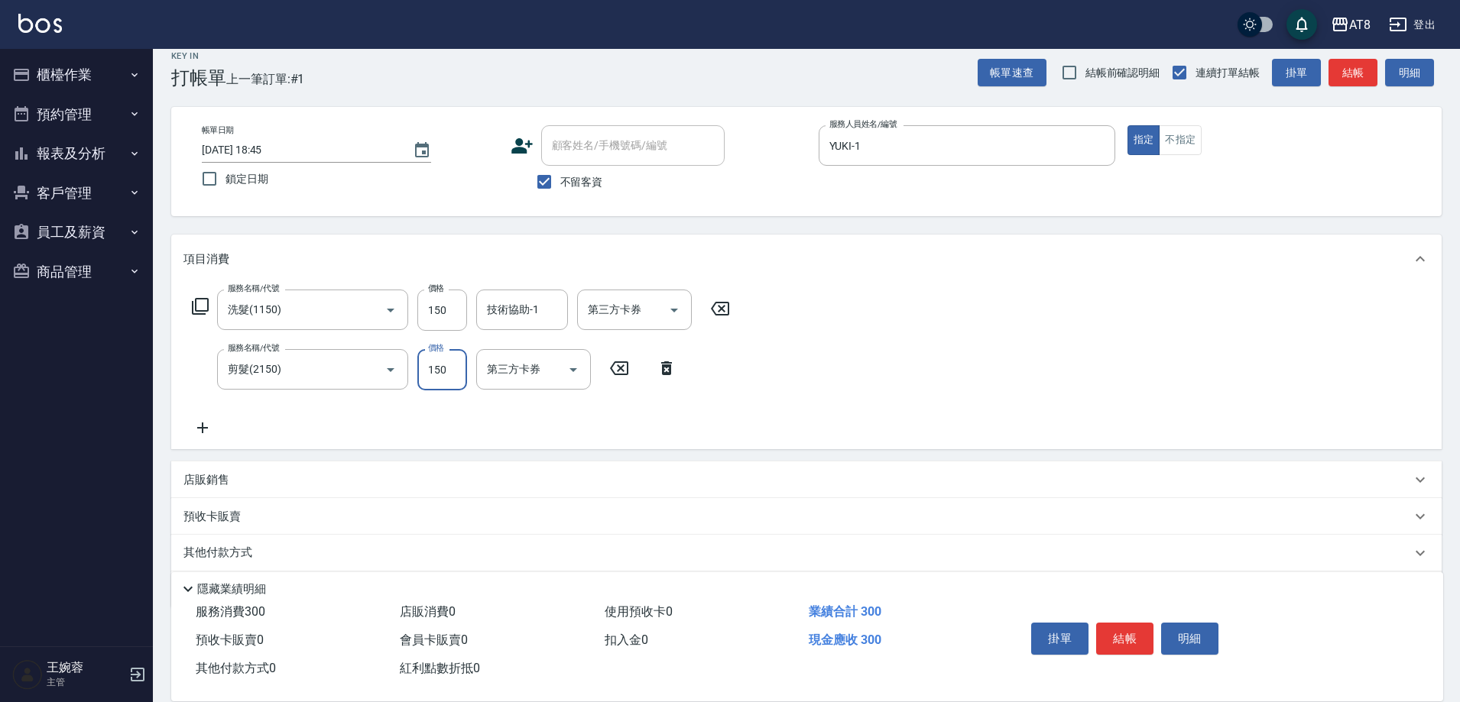
scroll to position [0, 0]
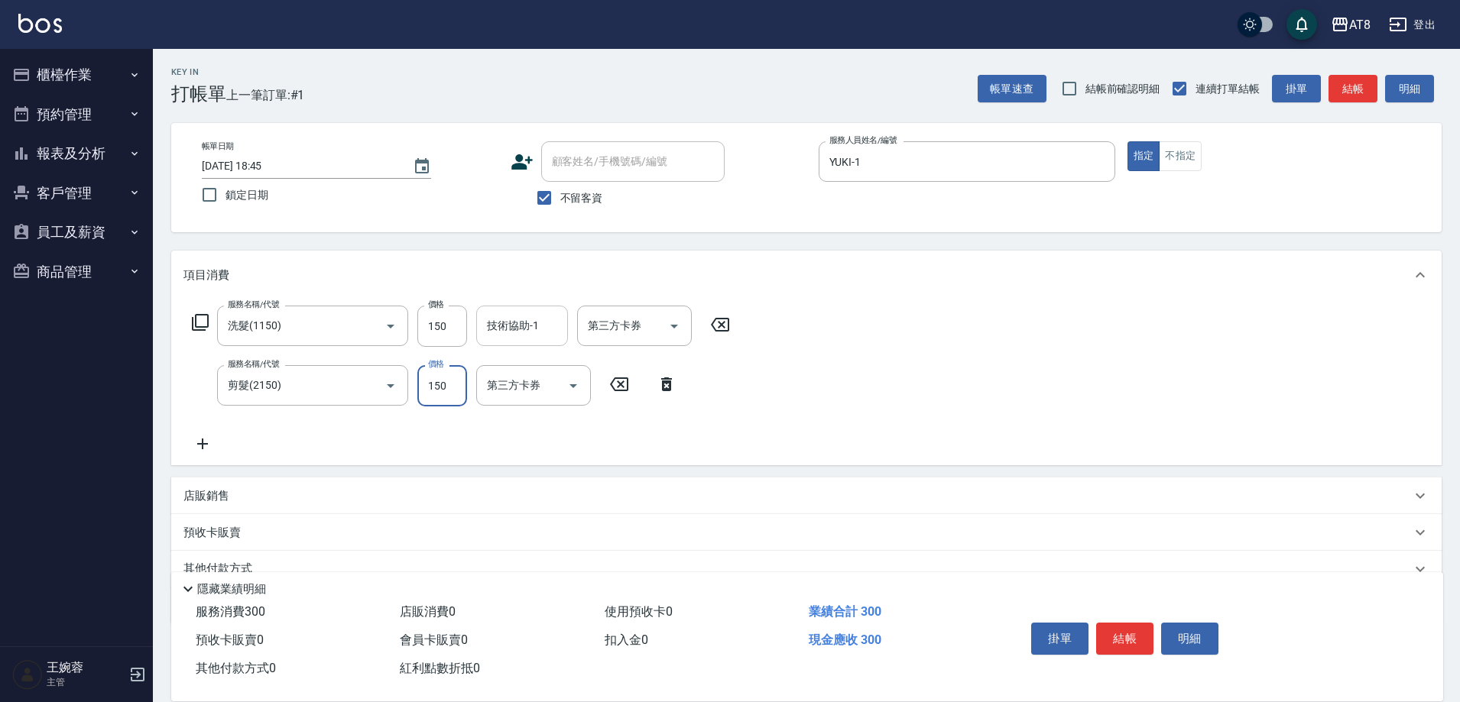
click at [546, 345] on div "技術協助-1" at bounding box center [522, 326] width 92 height 41
type input "YUKI-1"
click at [1137, 635] on button "結帳" at bounding box center [1124, 639] width 57 height 32
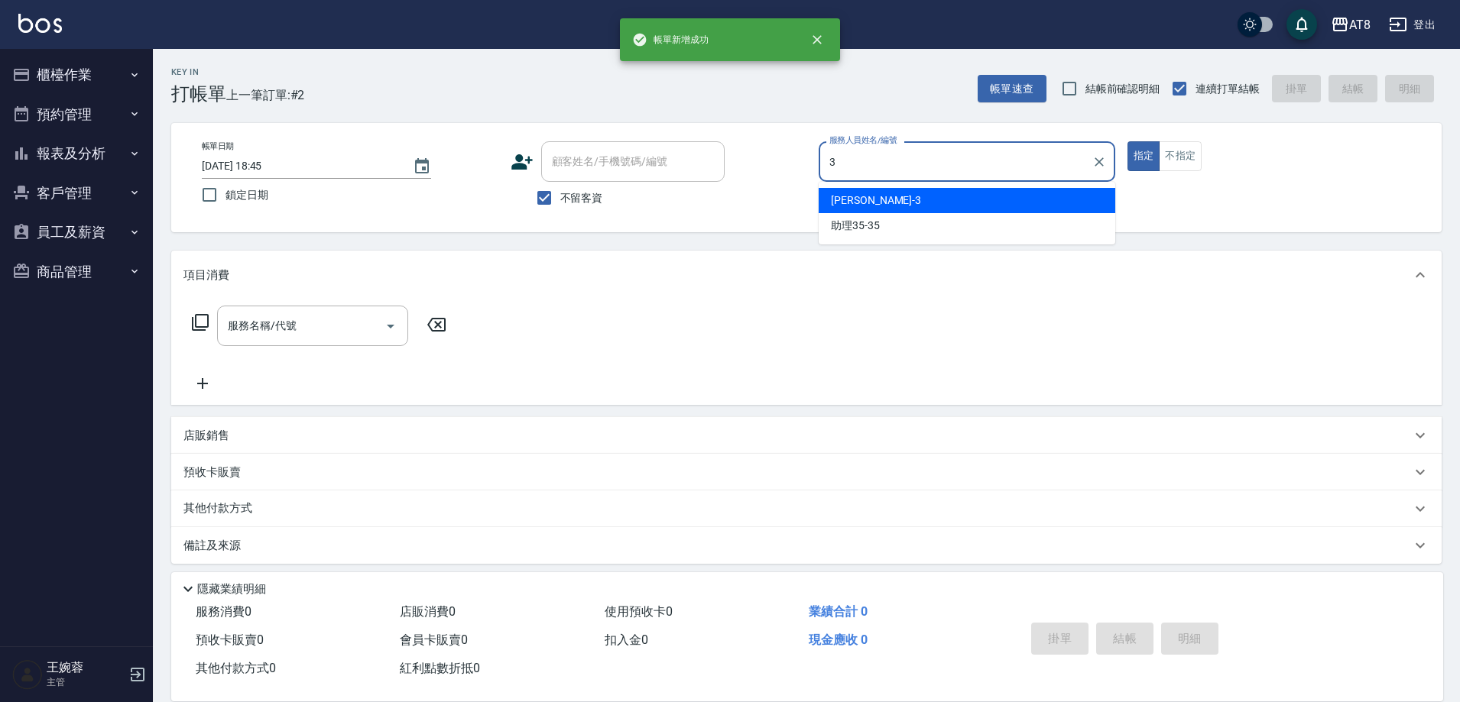
type input "[PERSON_NAME]-3"
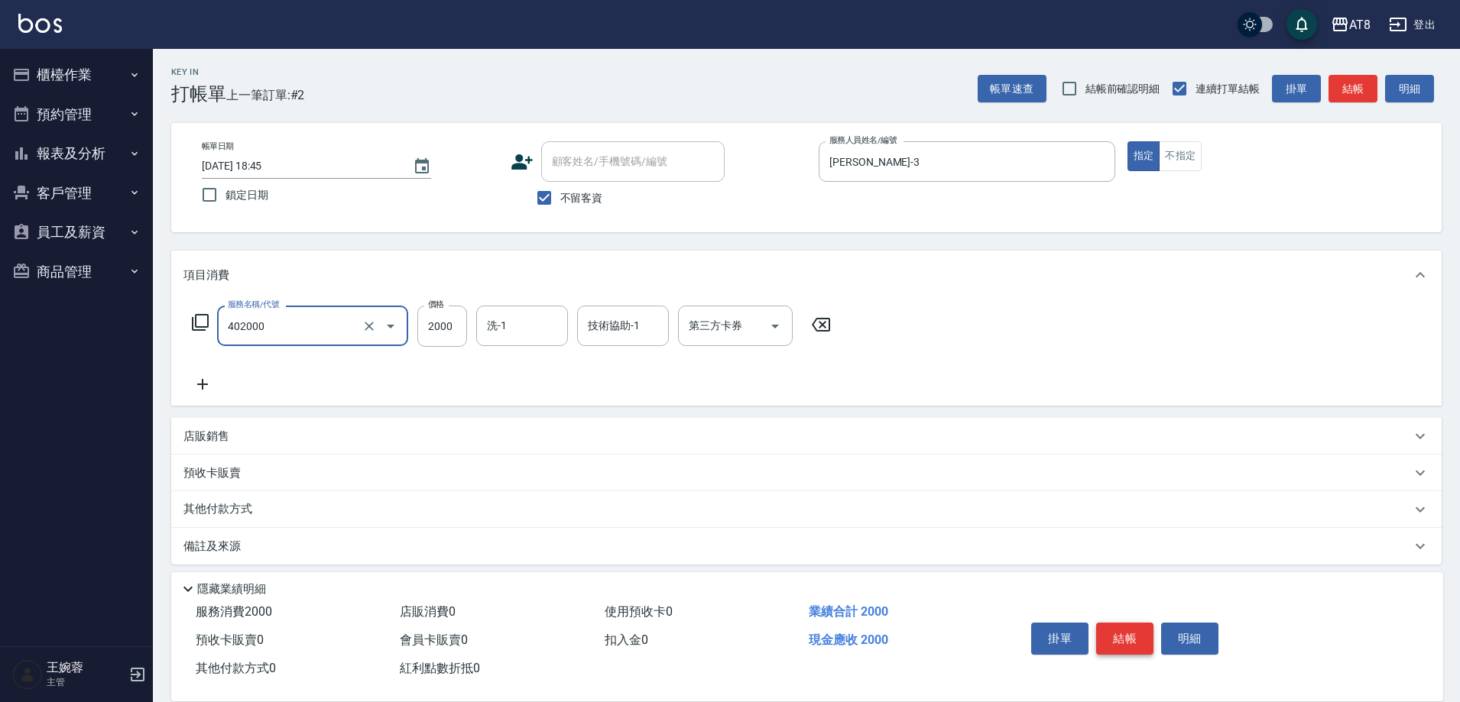
type input "入金染髮2000(402000)"
type input "1999"
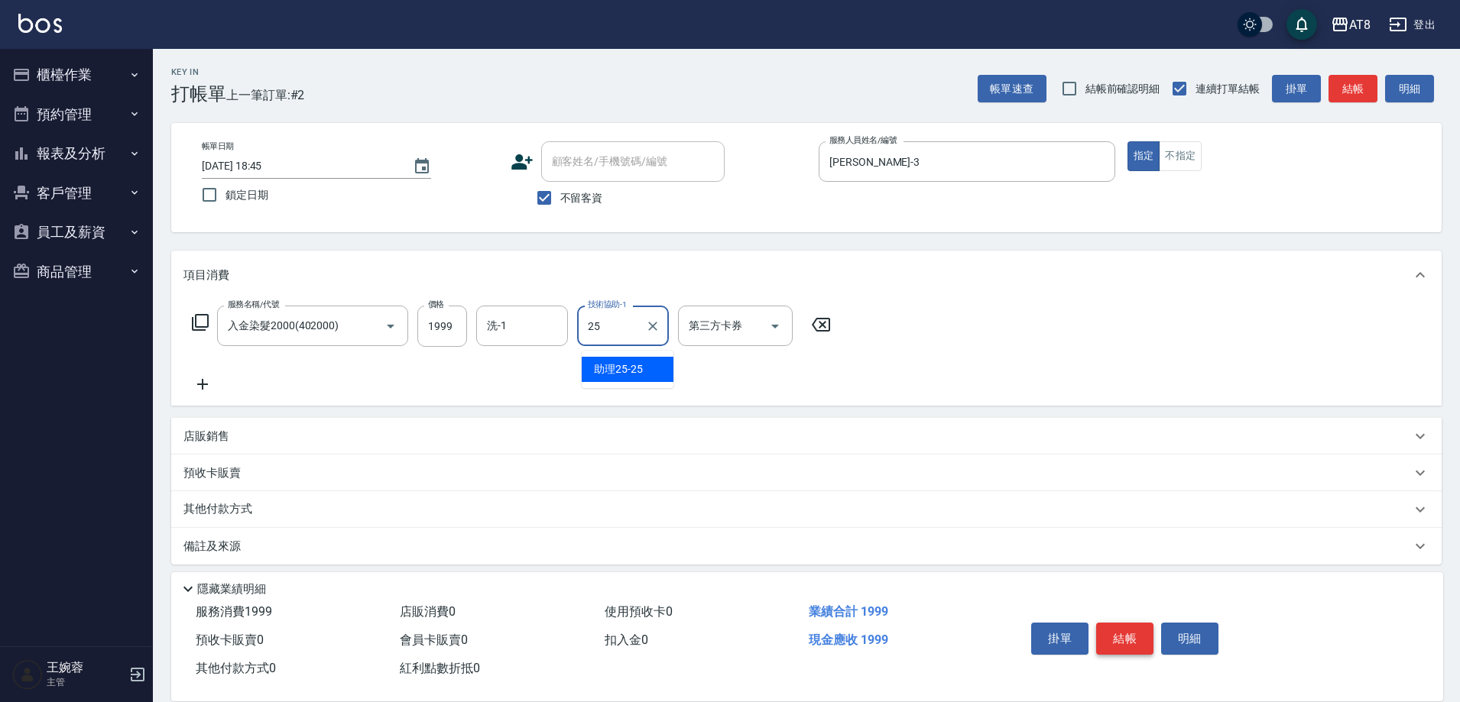
type input "助理25-25"
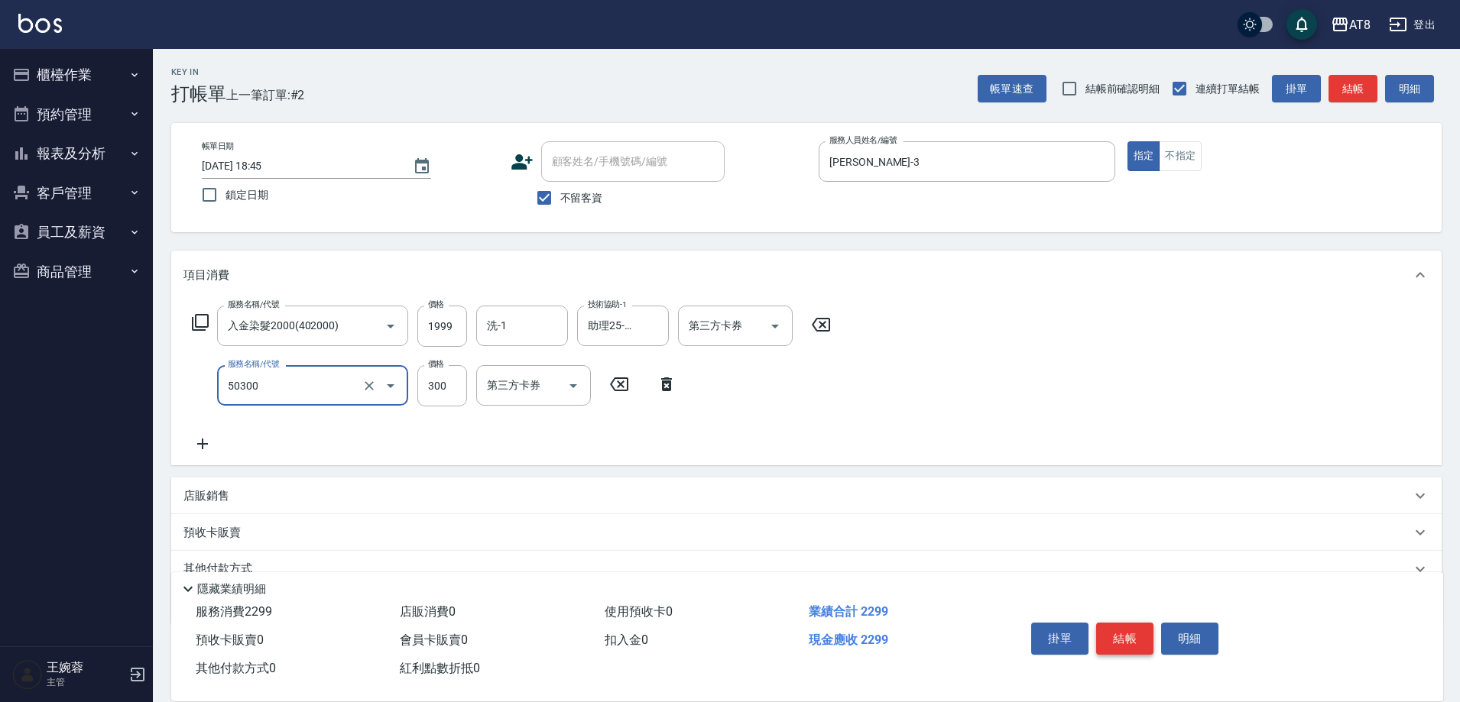
type input "入金護髮.隔離300(50300)"
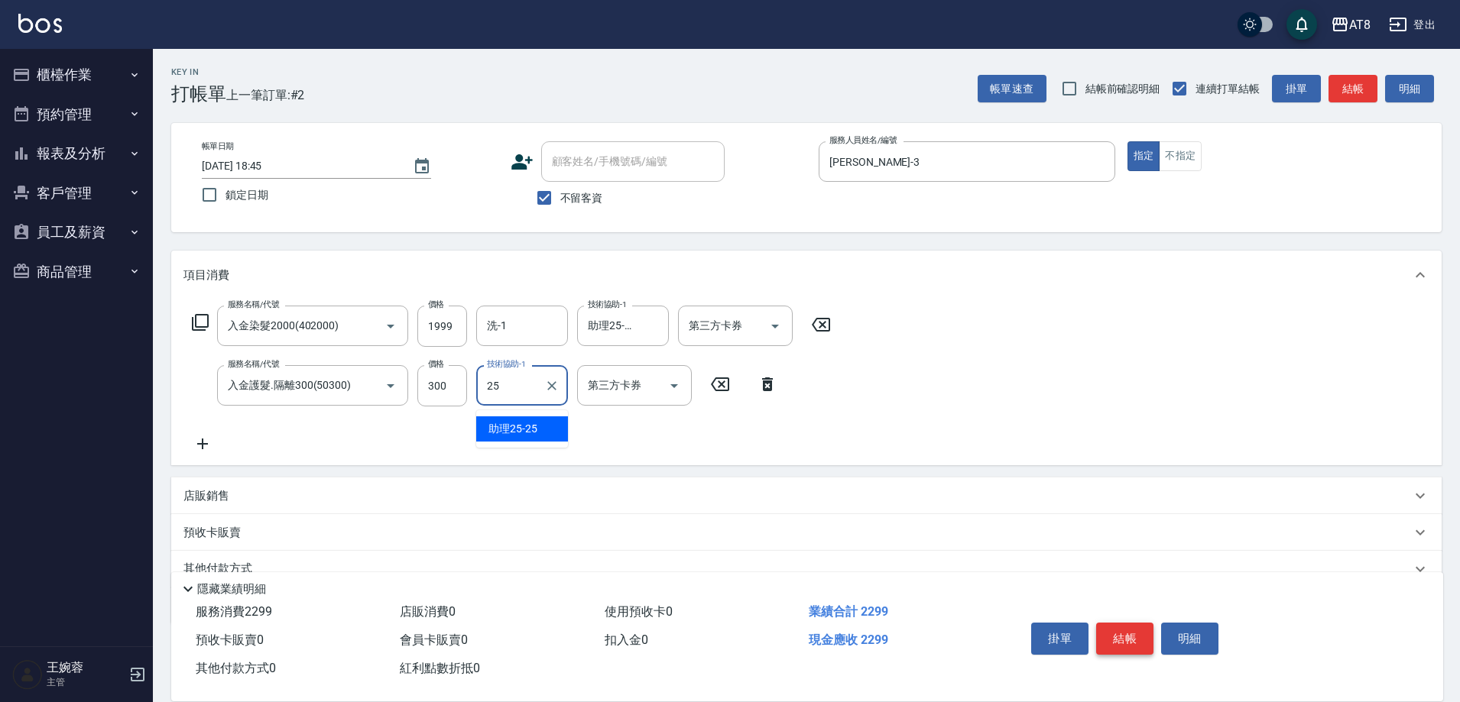
type input "助理25-25"
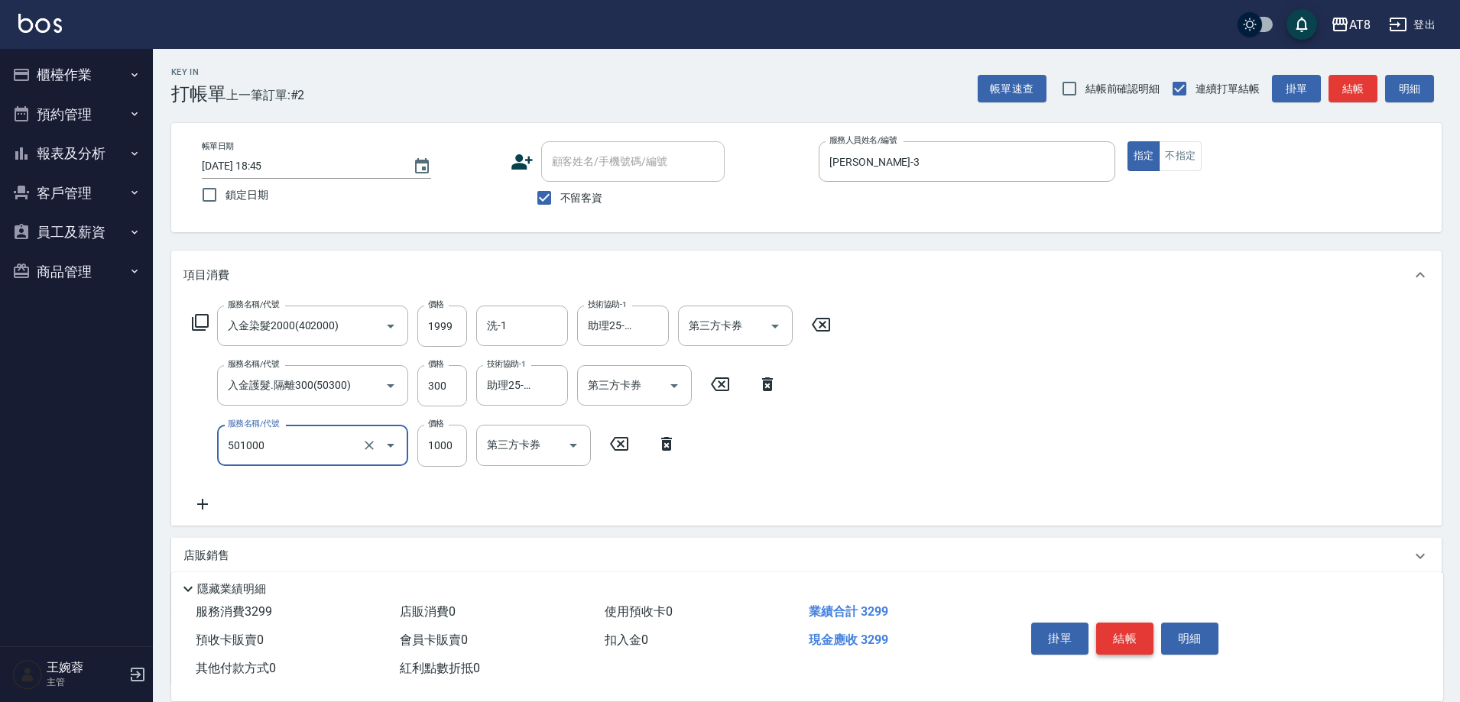
type input "入金護髮1000(501000)"
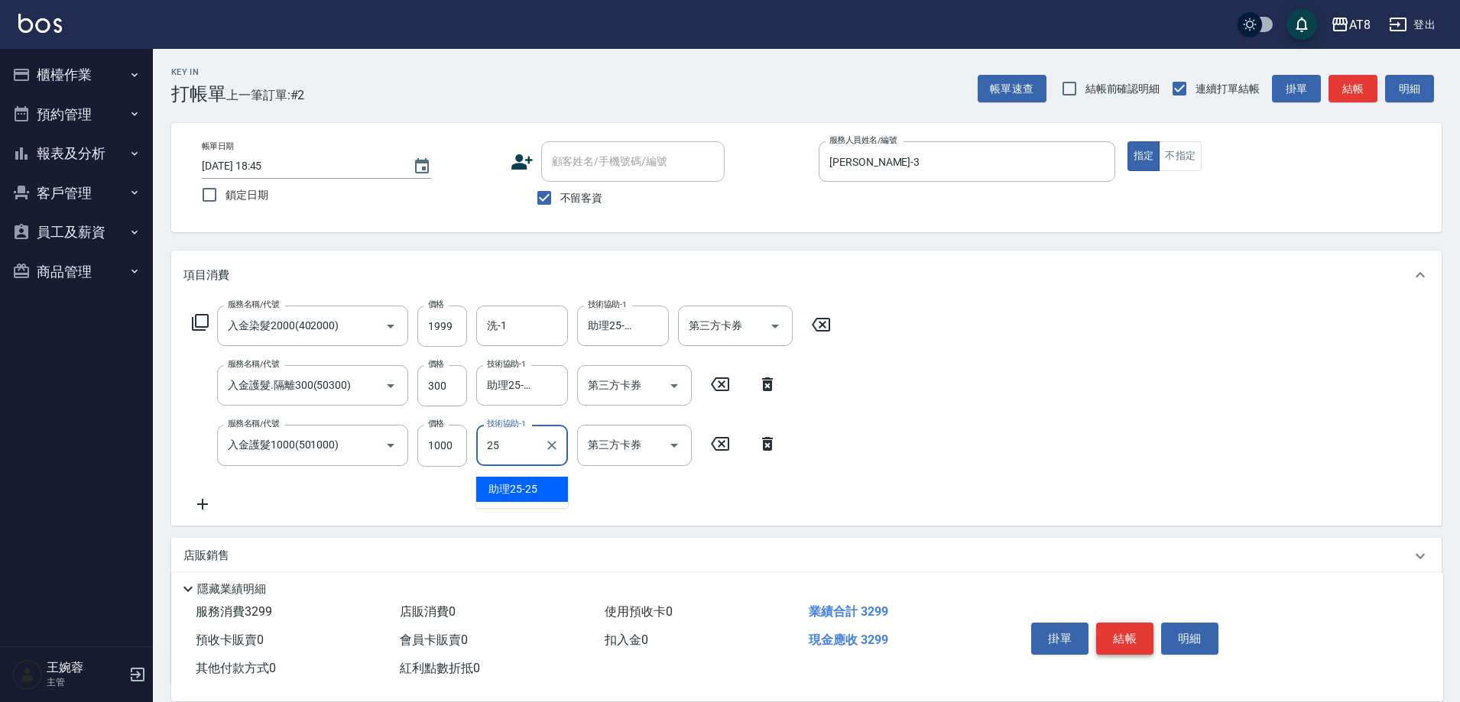
type input "助理25-25"
click at [504, 331] on input "洗-1" at bounding box center [522, 326] width 78 height 27
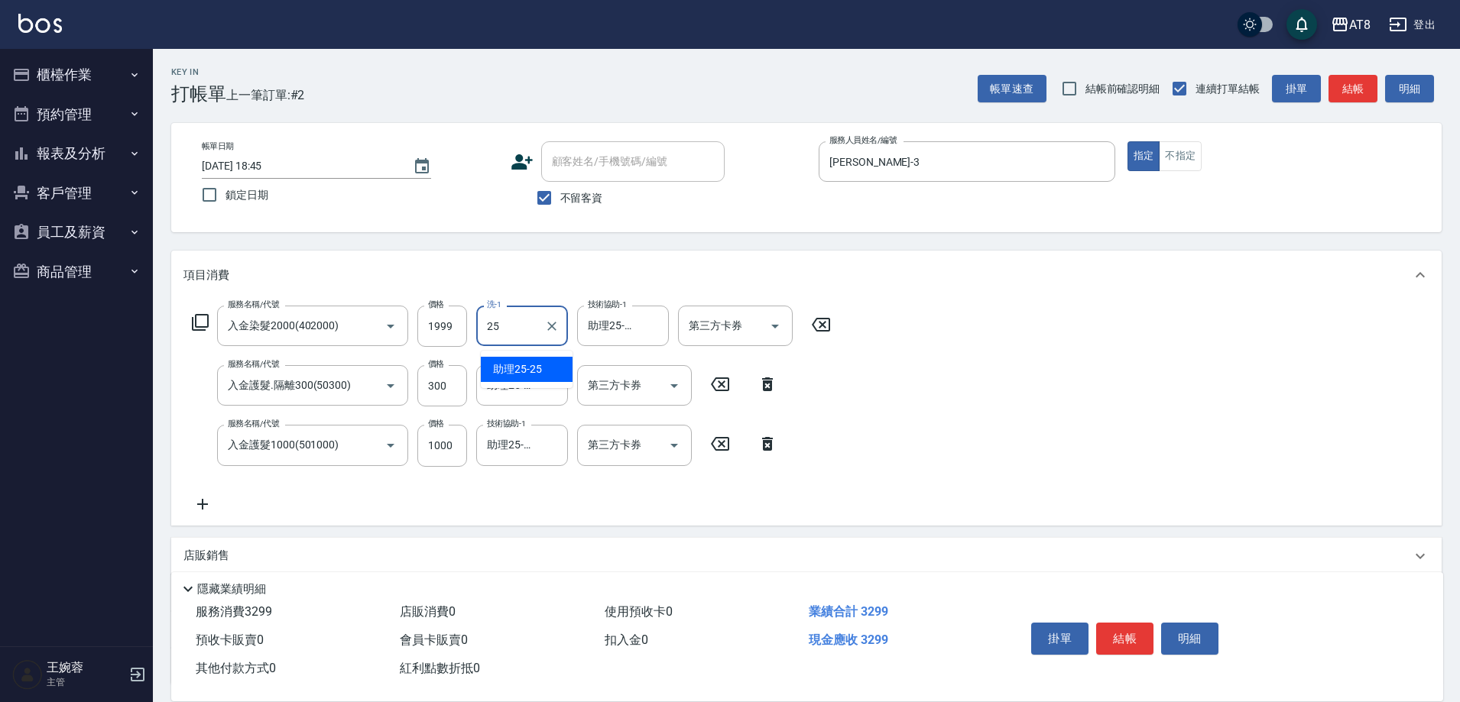
type input "助理25-25"
click at [797, 326] on div "第三方卡券 第三方卡券" at bounding box center [740, 326] width 124 height 41
click at [787, 330] on button "Open" at bounding box center [775, 326] width 24 height 24
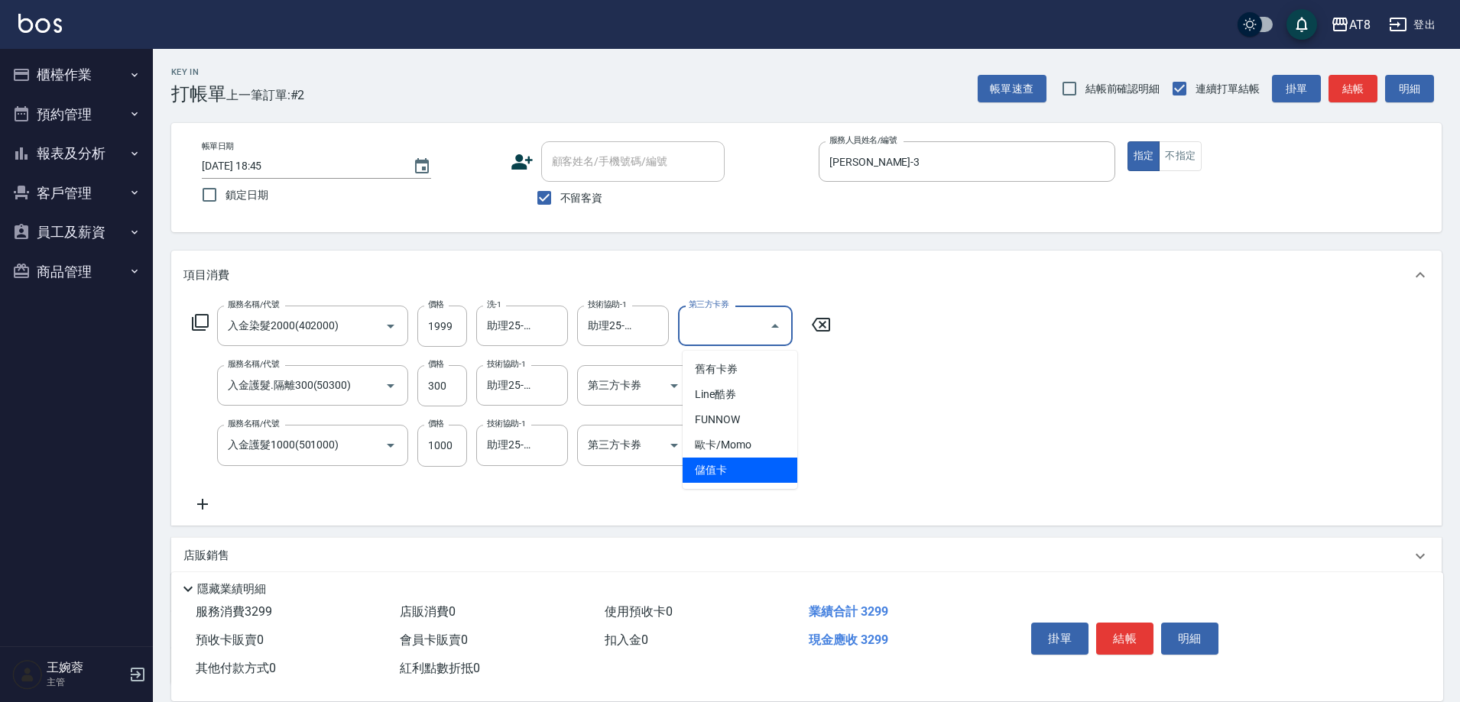
click at [751, 479] on span "儲值卡" at bounding box center [740, 470] width 115 height 25
type input "儲值卡"
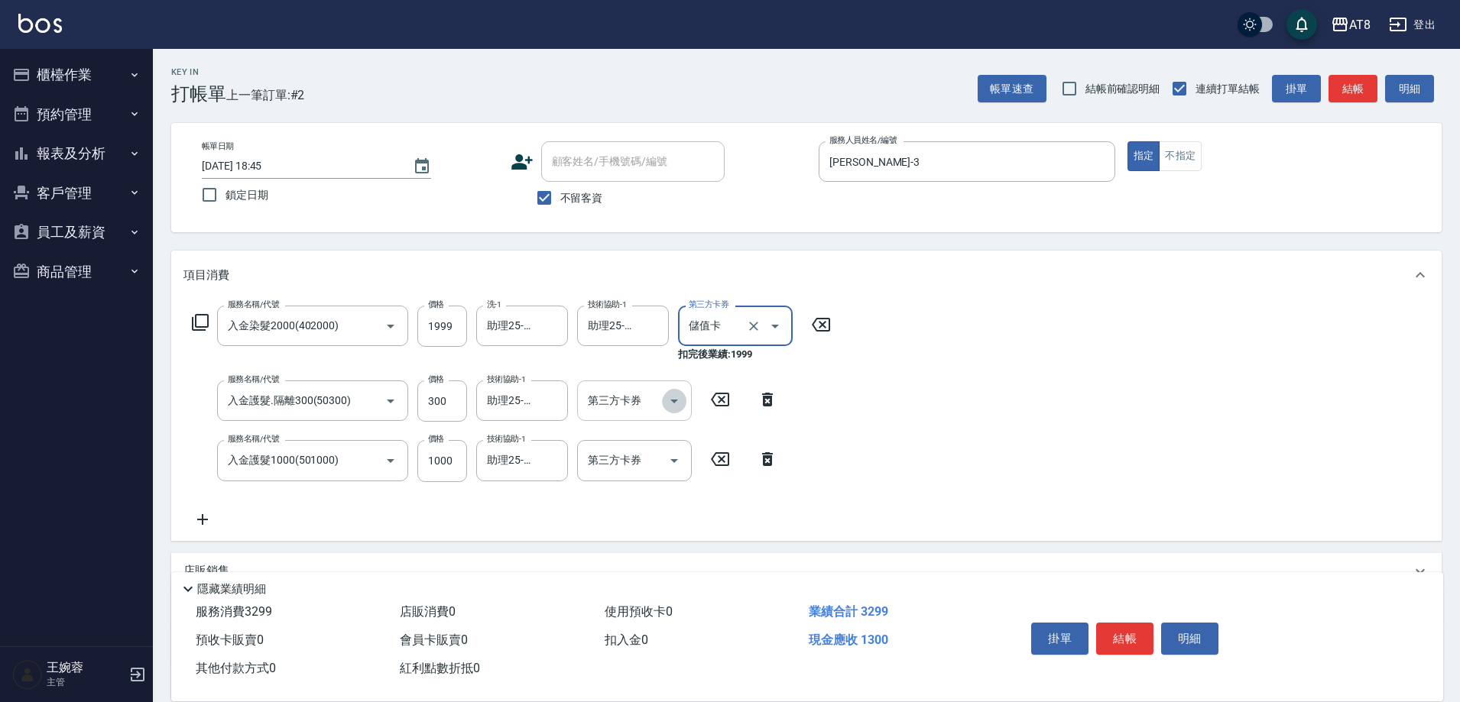
click at [670, 410] on icon "Open" at bounding box center [674, 401] width 18 height 18
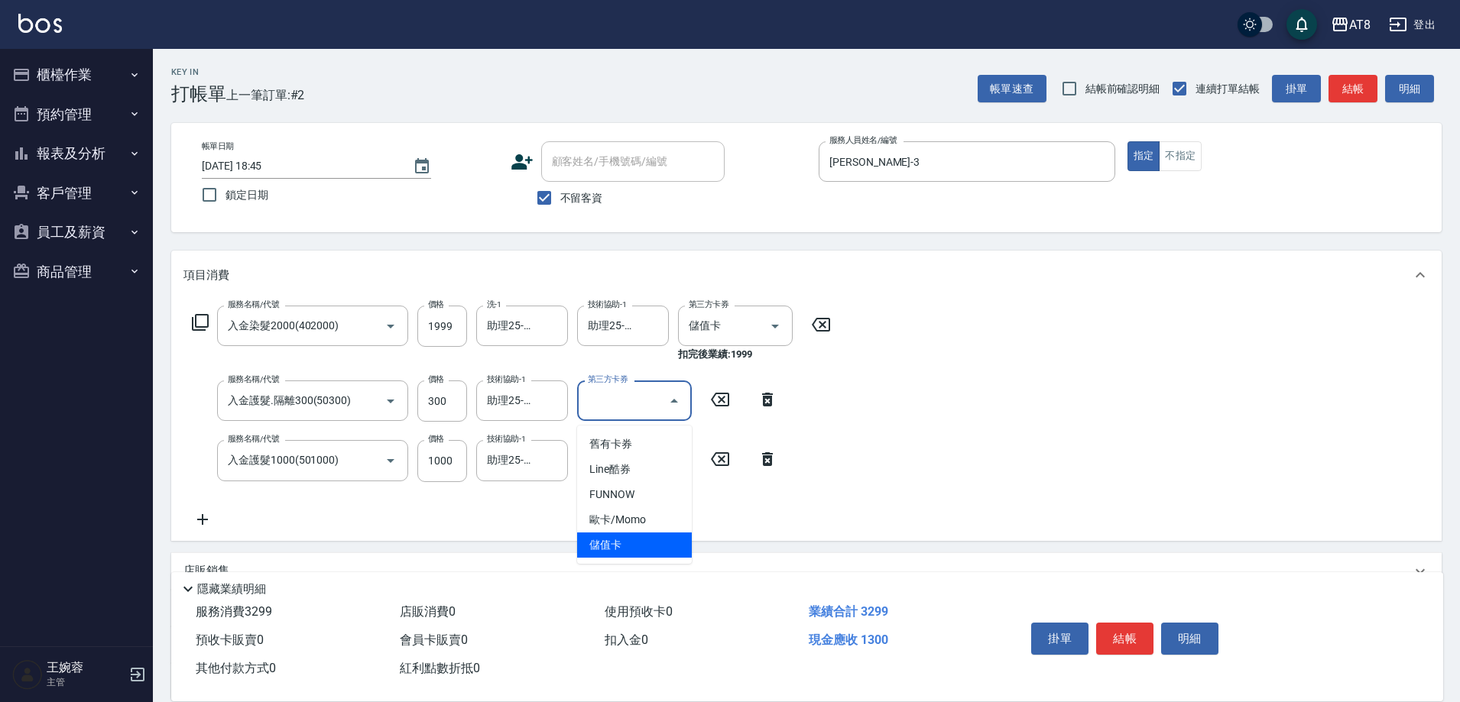
click at [624, 539] on span "儲值卡" at bounding box center [634, 545] width 115 height 25
type input "儲值卡"
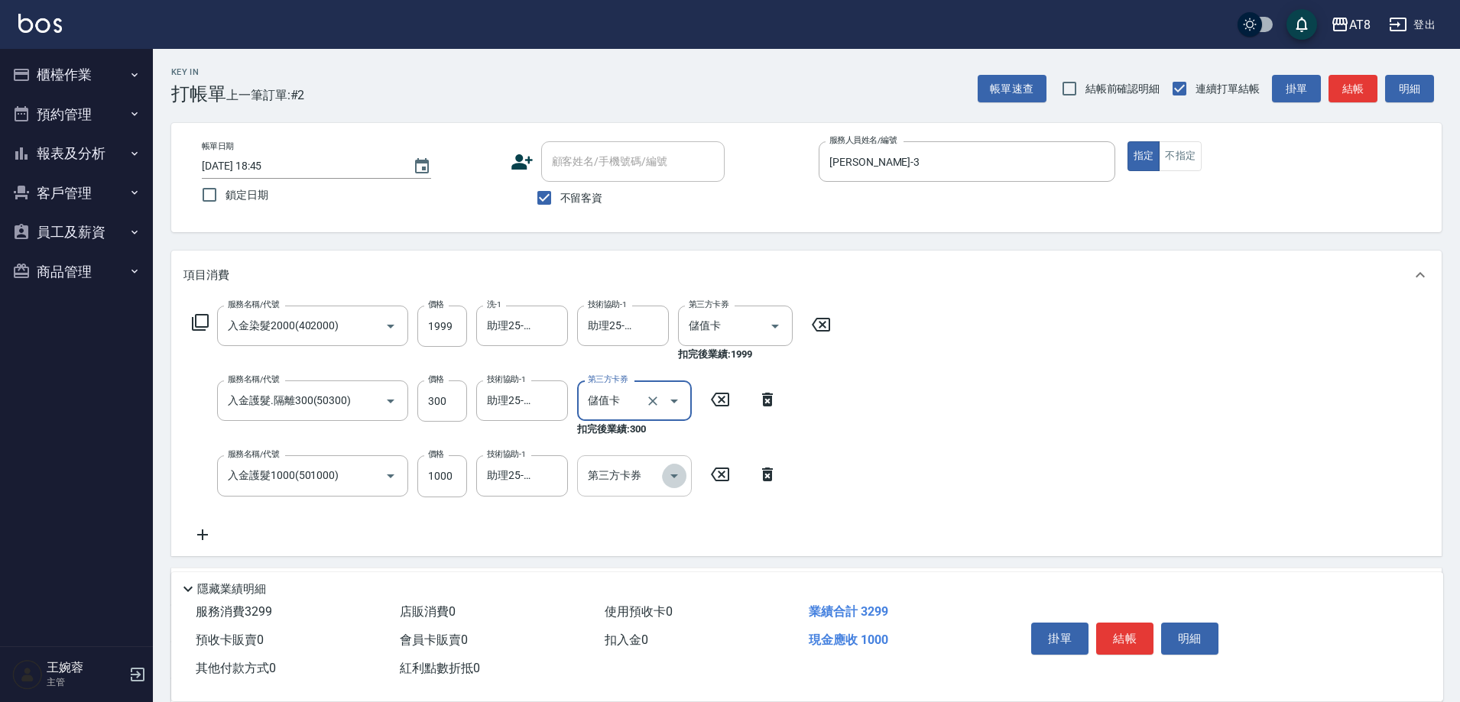
click at [669, 476] on icon "Open" at bounding box center [674, 476] width 18 height 18
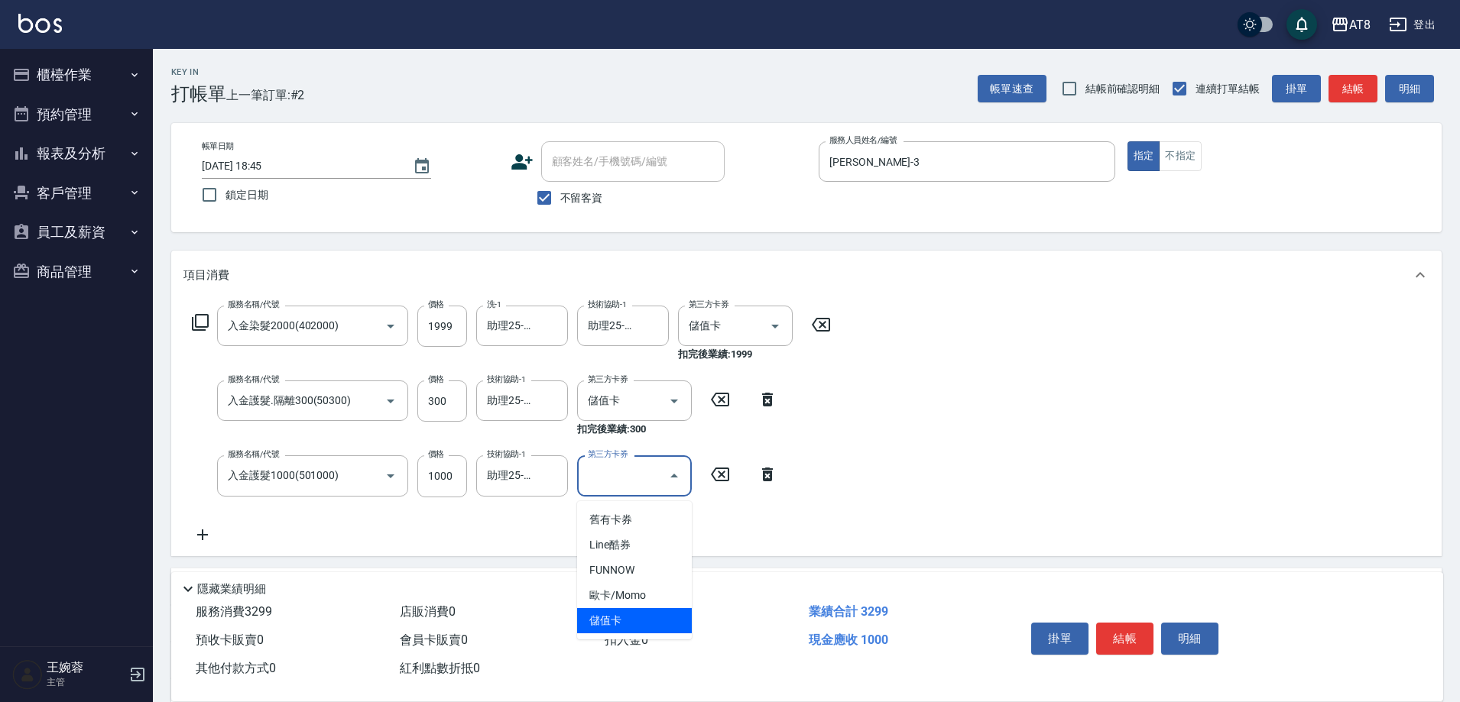
click at [651, 619] on span "儲值卡" at bounding box center [634, 620] width 115 height 25
type input "儲值卡"
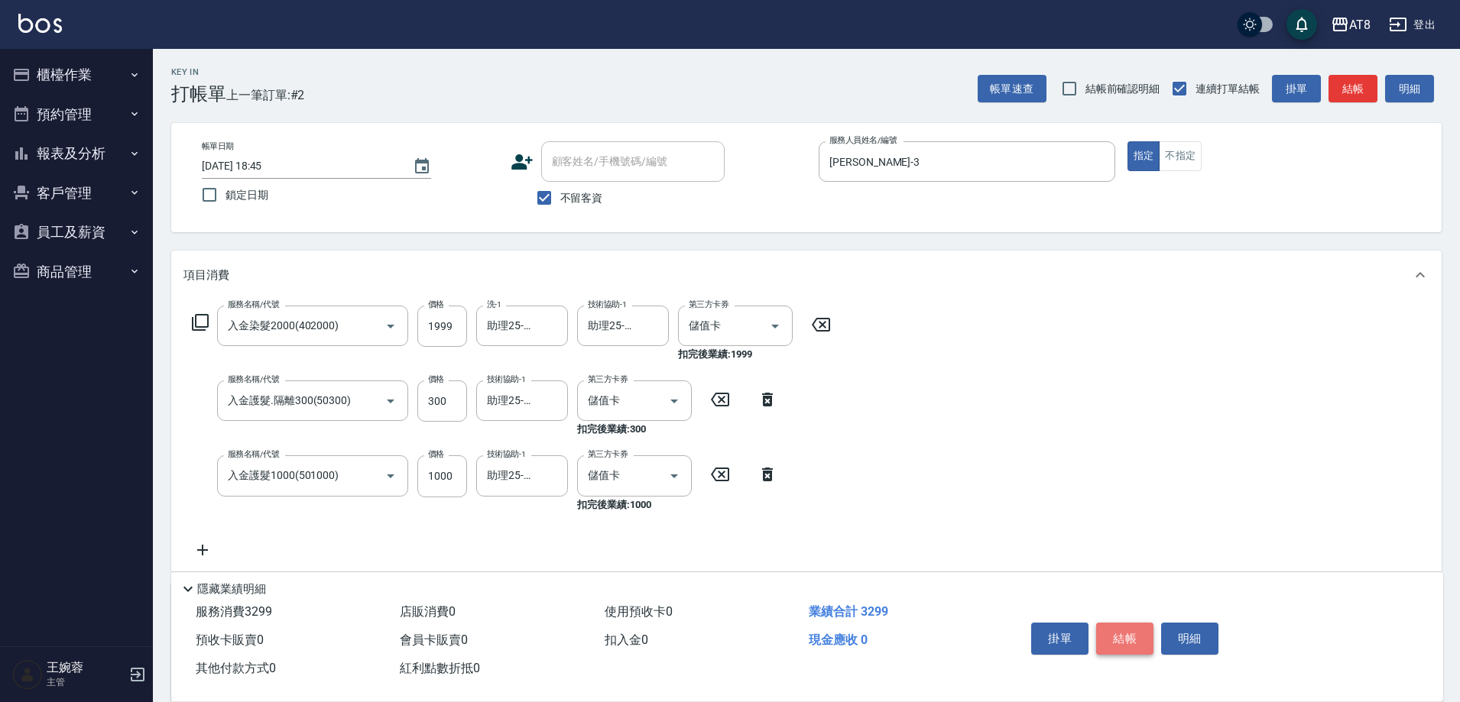
click at [1146, 623] on button "結帳" at bounding box center [1124, 639] width 57 height 32
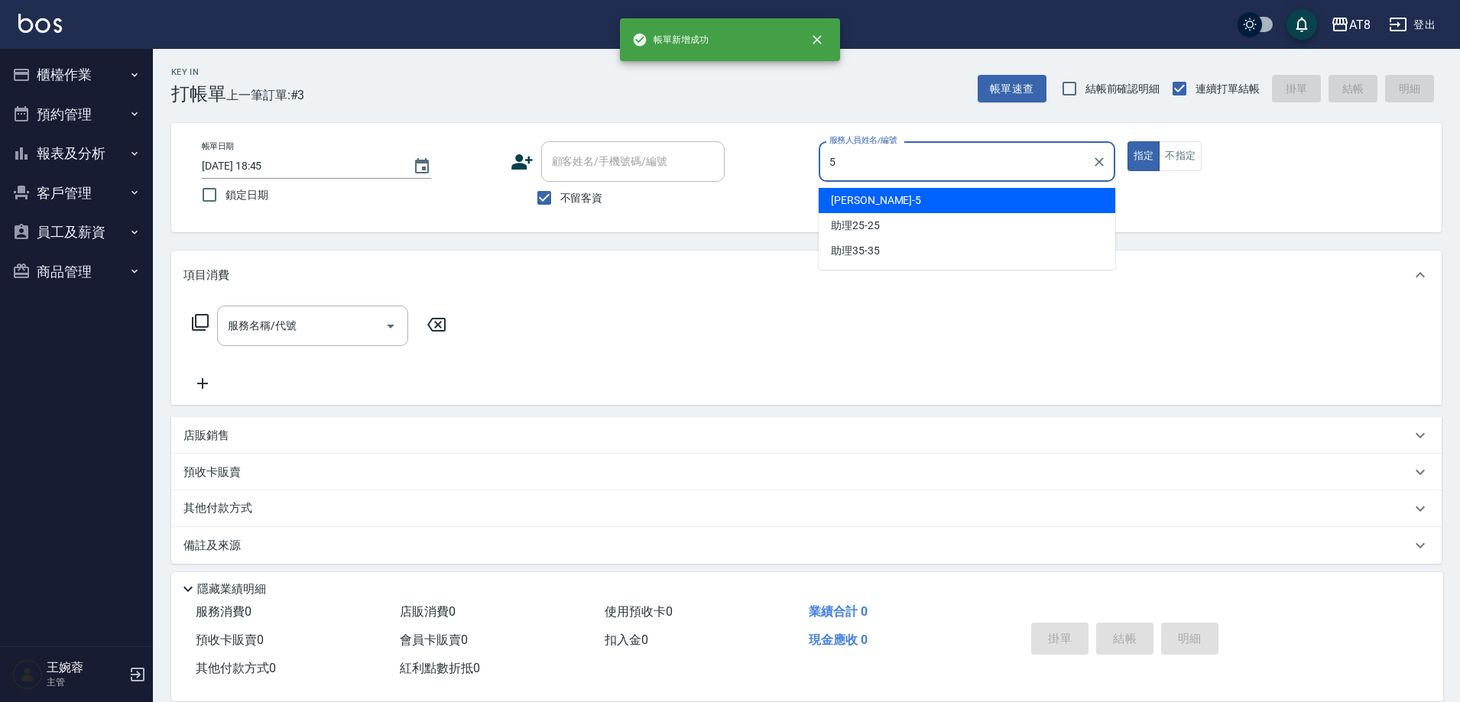
type input "HANK-5"
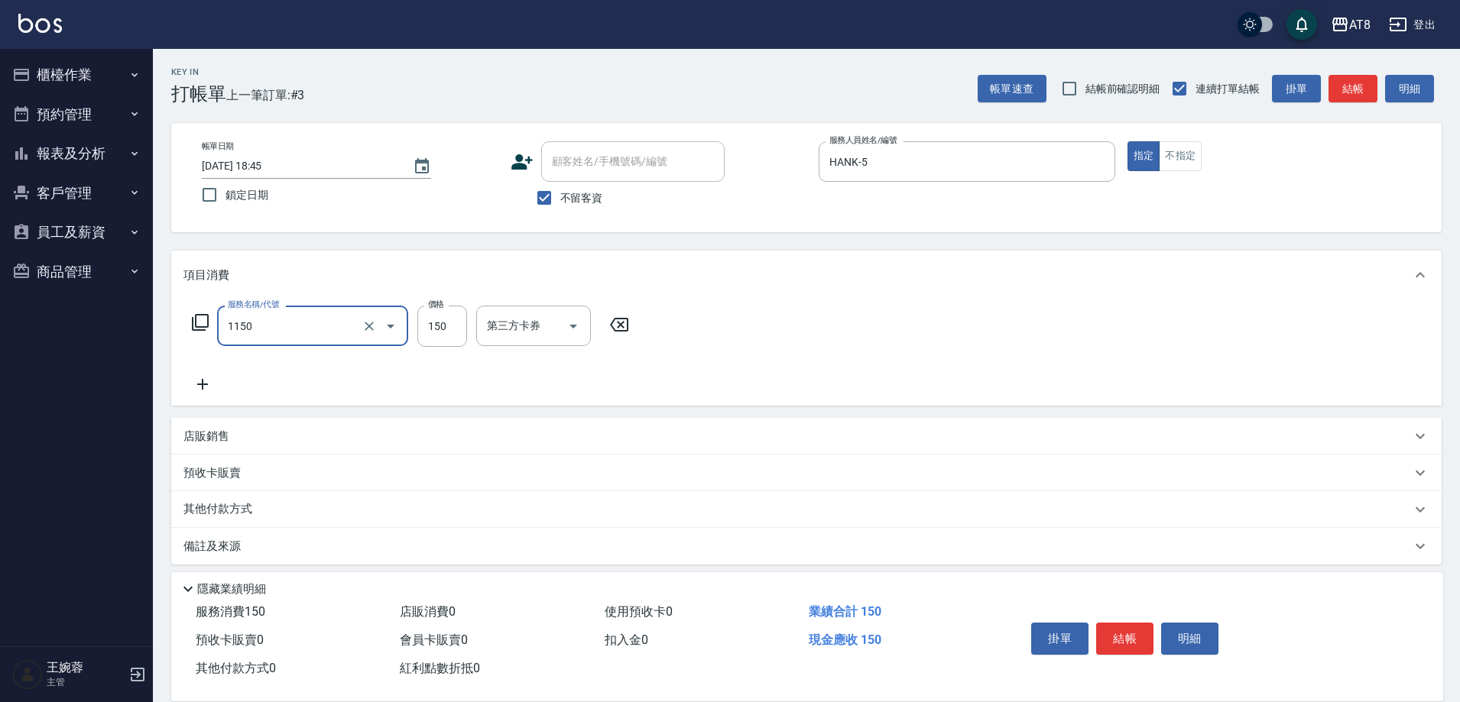
type input "洗髮(1150)"
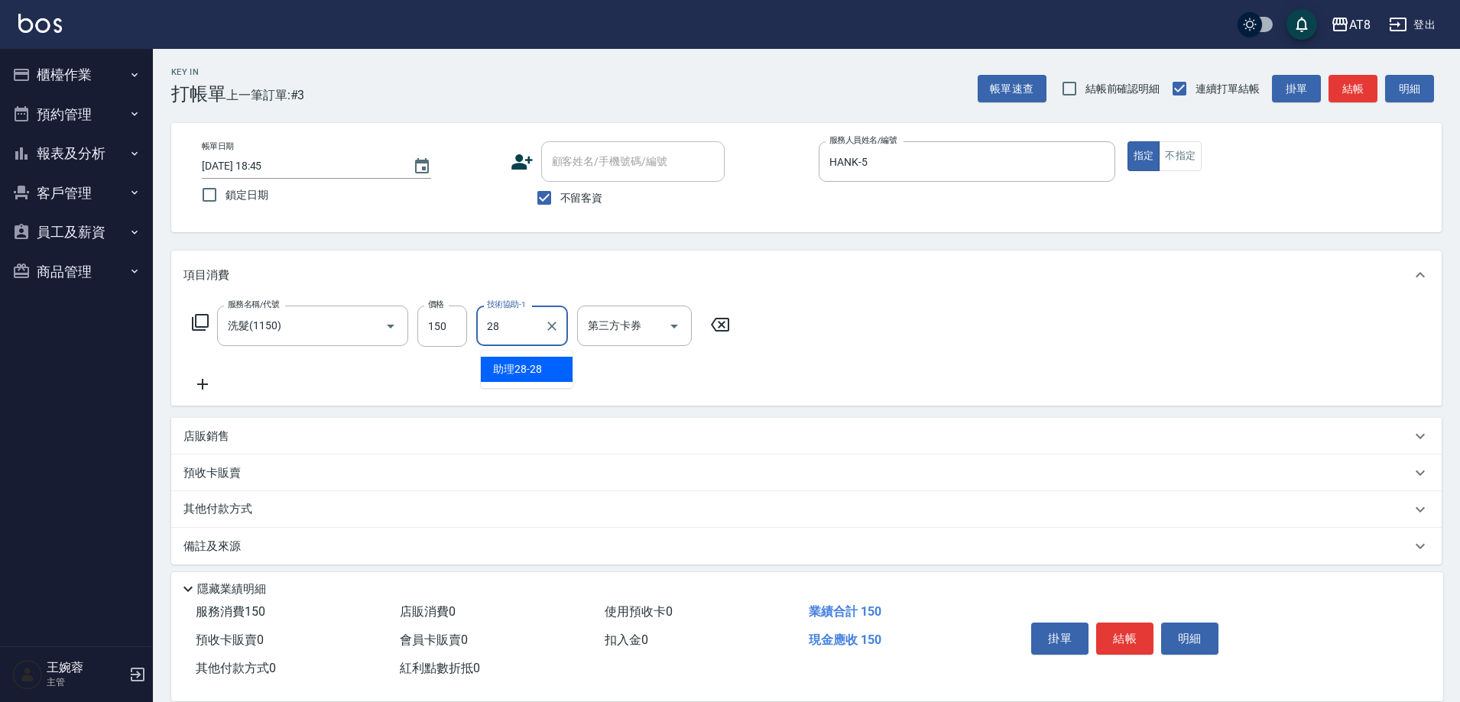
type input "助理28-28"
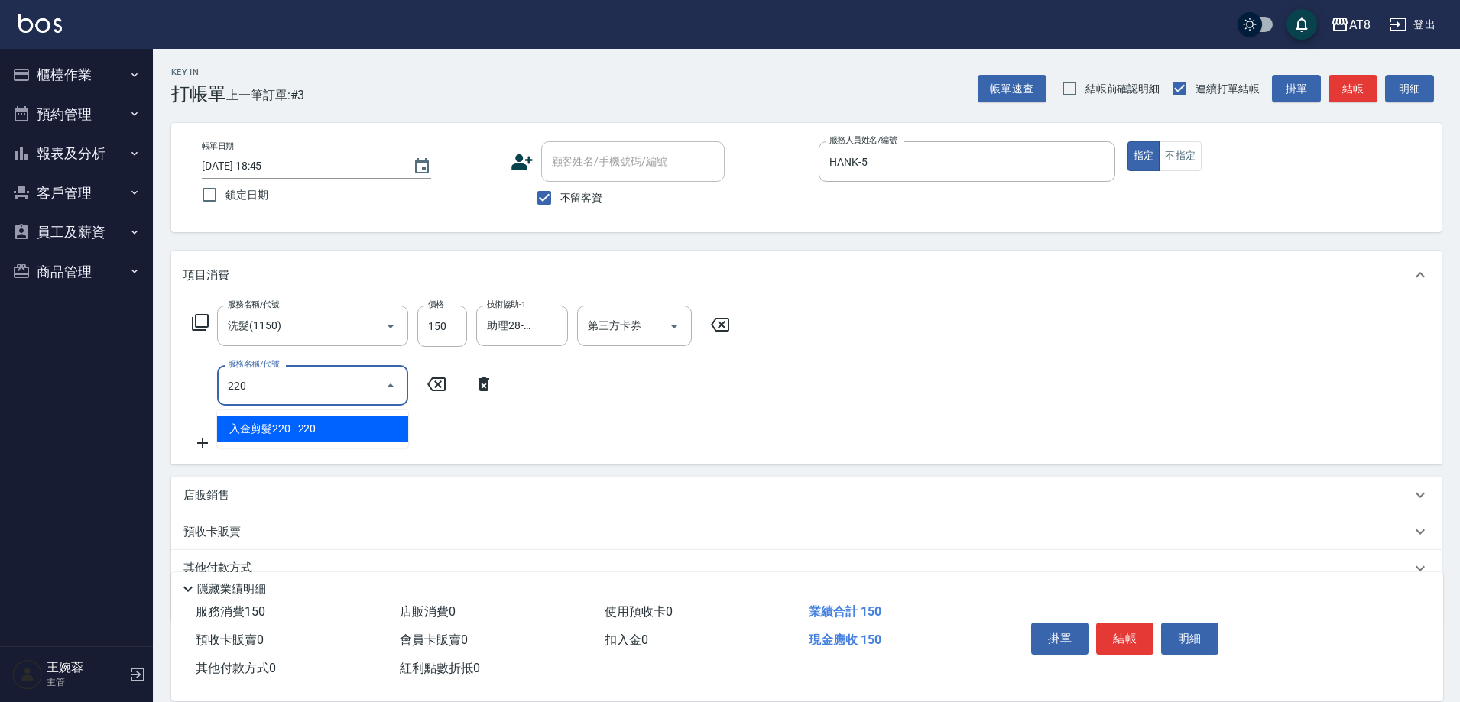
type input "220"
click at [486, 391] on icon at bounding box center [483, 385] width 11 height 14
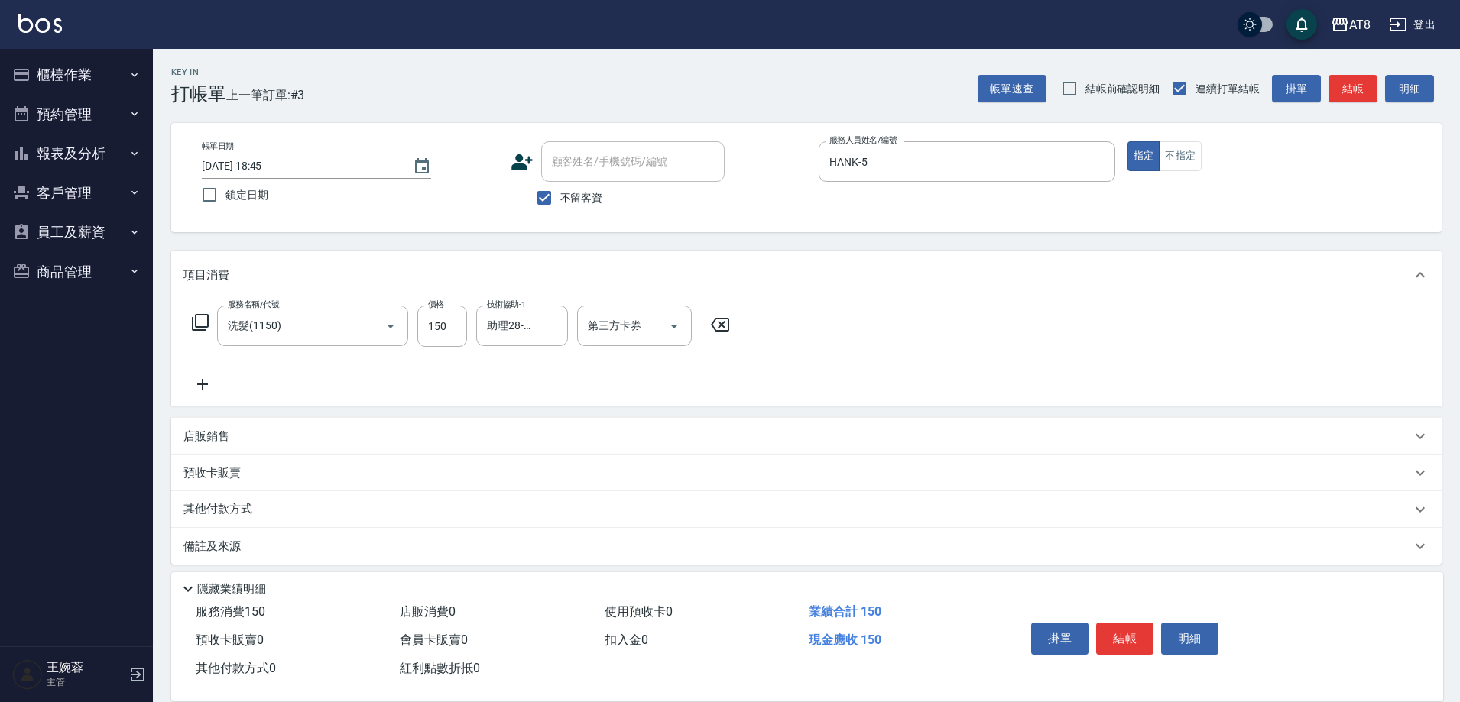
click at [730, 332] on icon at bounding box center [720, 325] width 38 height 18
type input "入金洗剪350(2350)"
type input "助理28-28"
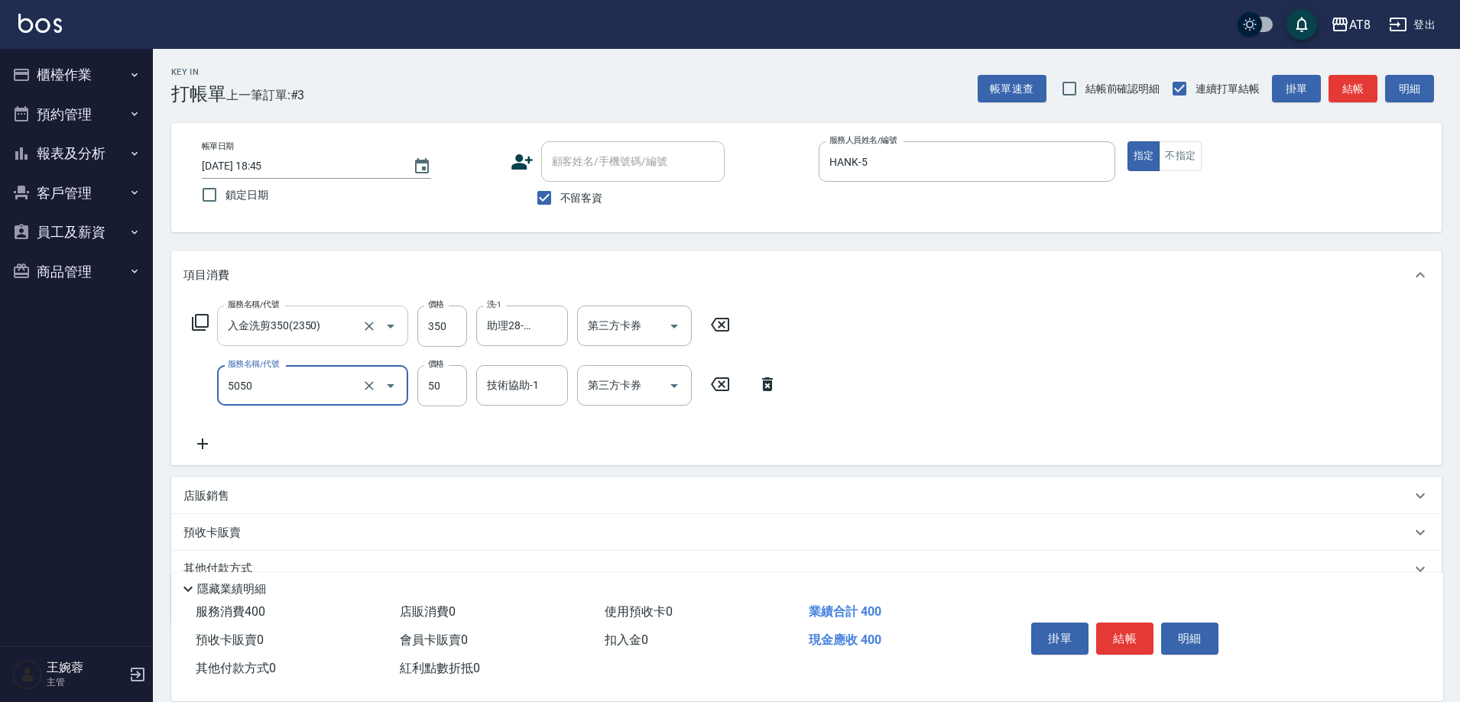
type input "入金精油50(5050)"
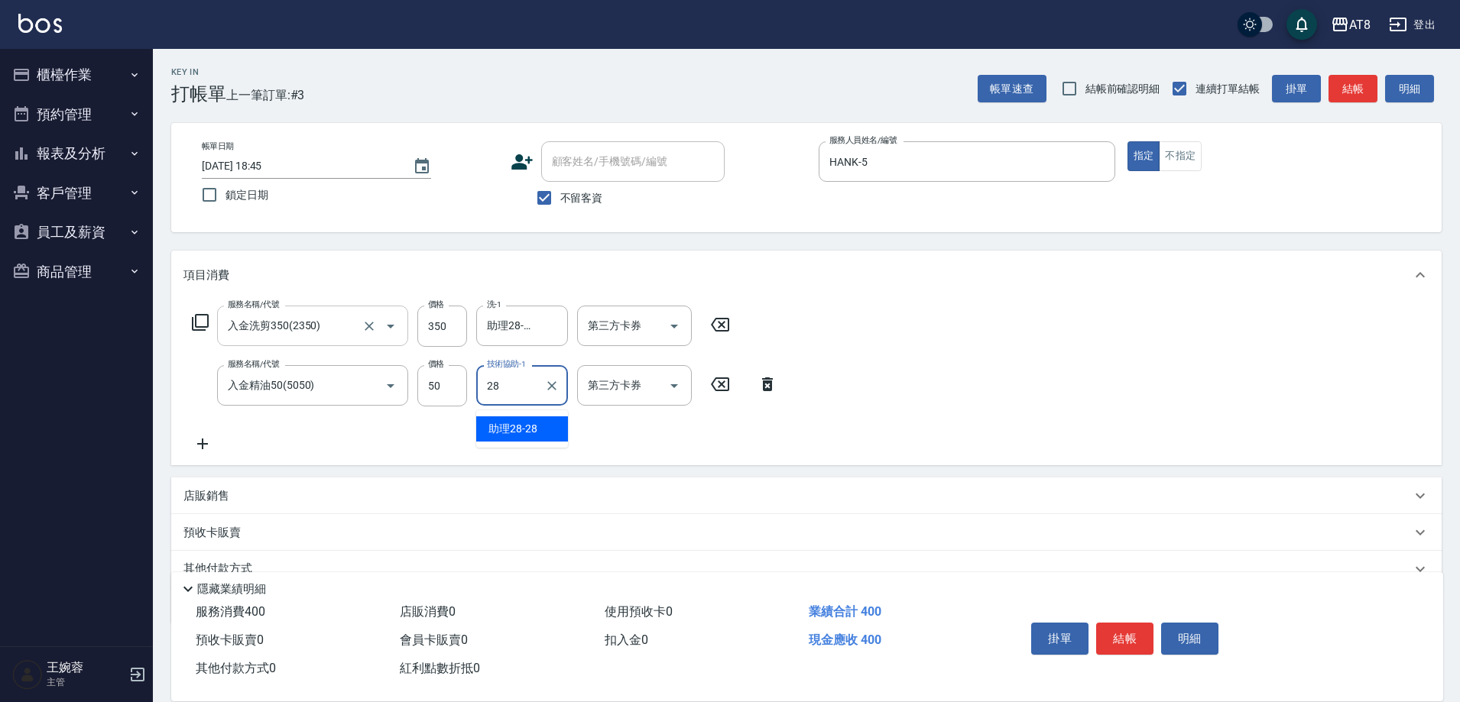
type input "助理28-28"
click at [683, 329] on icon "Open" at bounding box center [674, 326] width 18 height 18
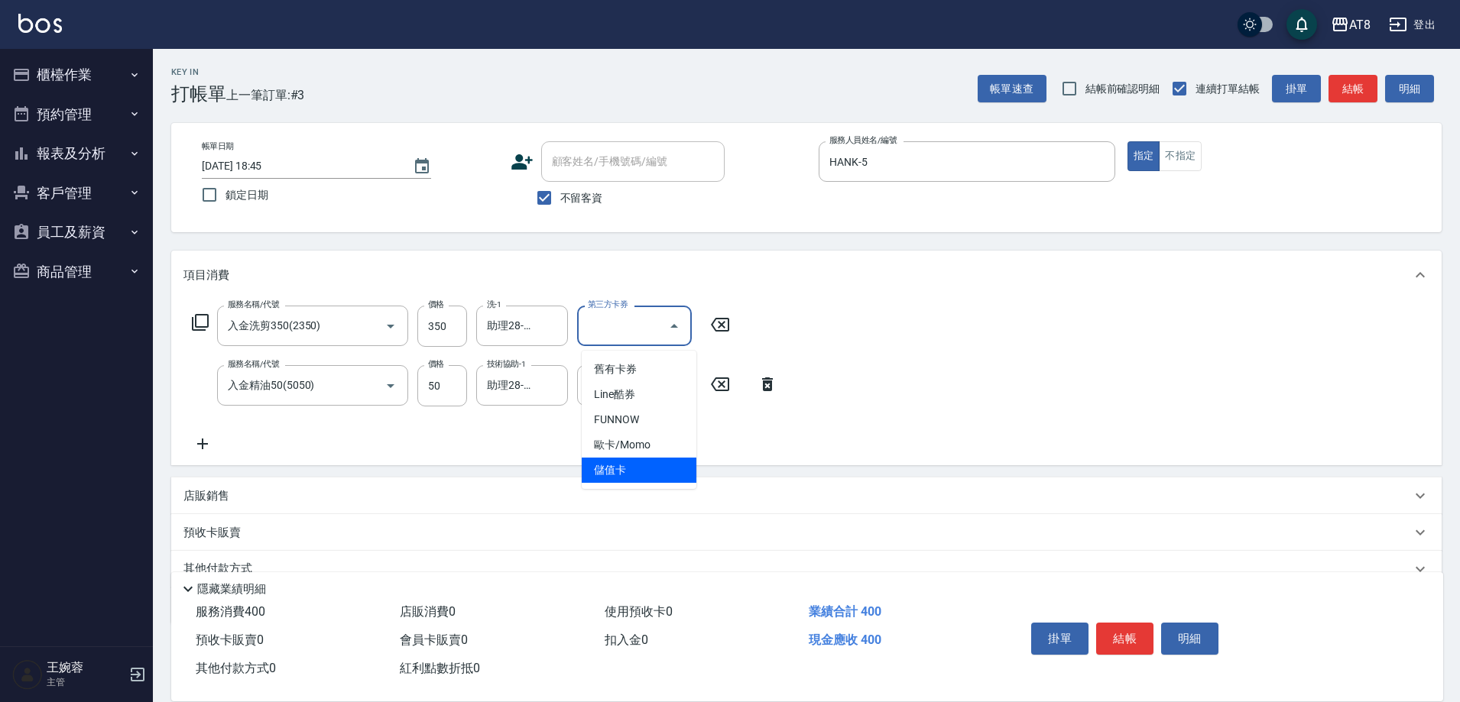
click at [682, 483] on ul "舊有卡券 Line酷券 FUNNOW 歐卡/Momo 儲值卡" at bounding box center [639, 420] width 115 height 138
click at [679, 473] on span "儲值卡" at bounding box center [639, 470] width 115 height 25
type input "儲值卡"
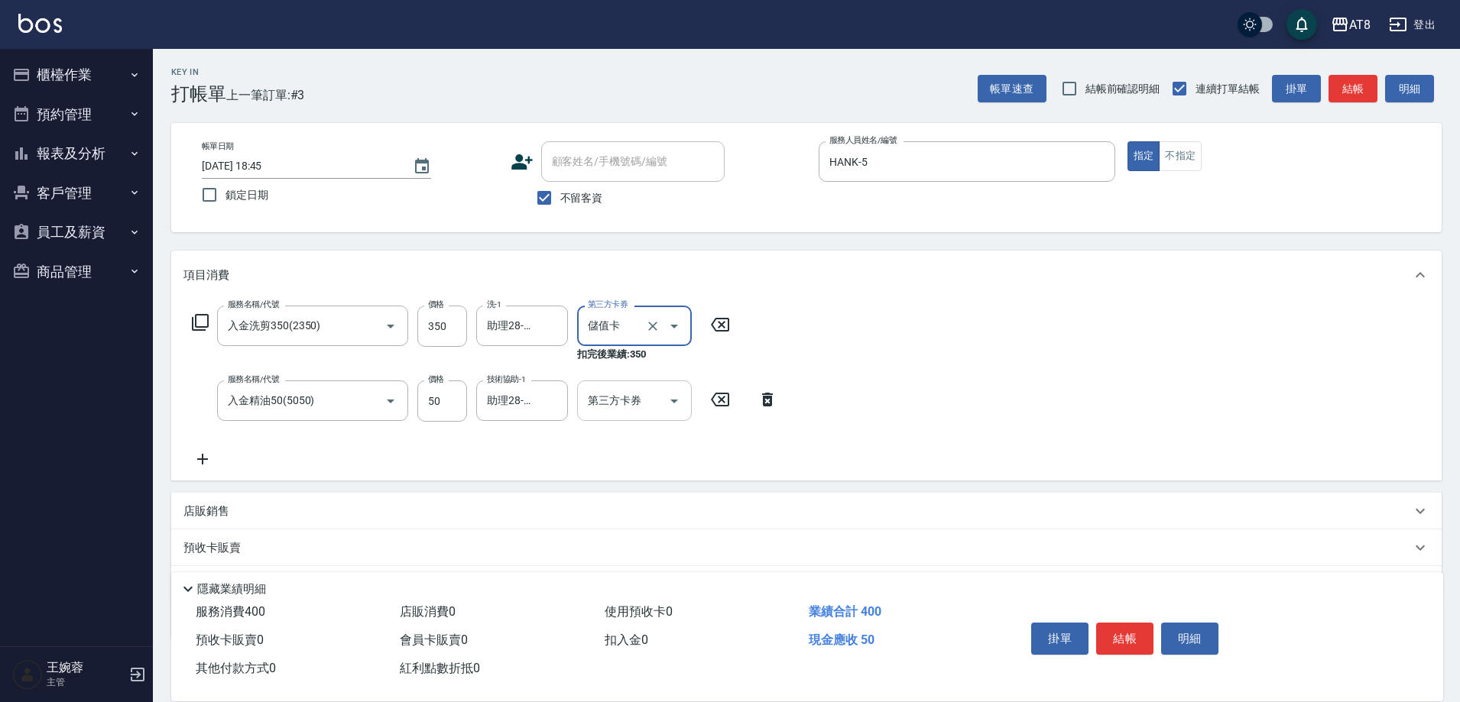
click at [676, 401] on icon "Open" at bounding box center [674, 401] width 18 height 18
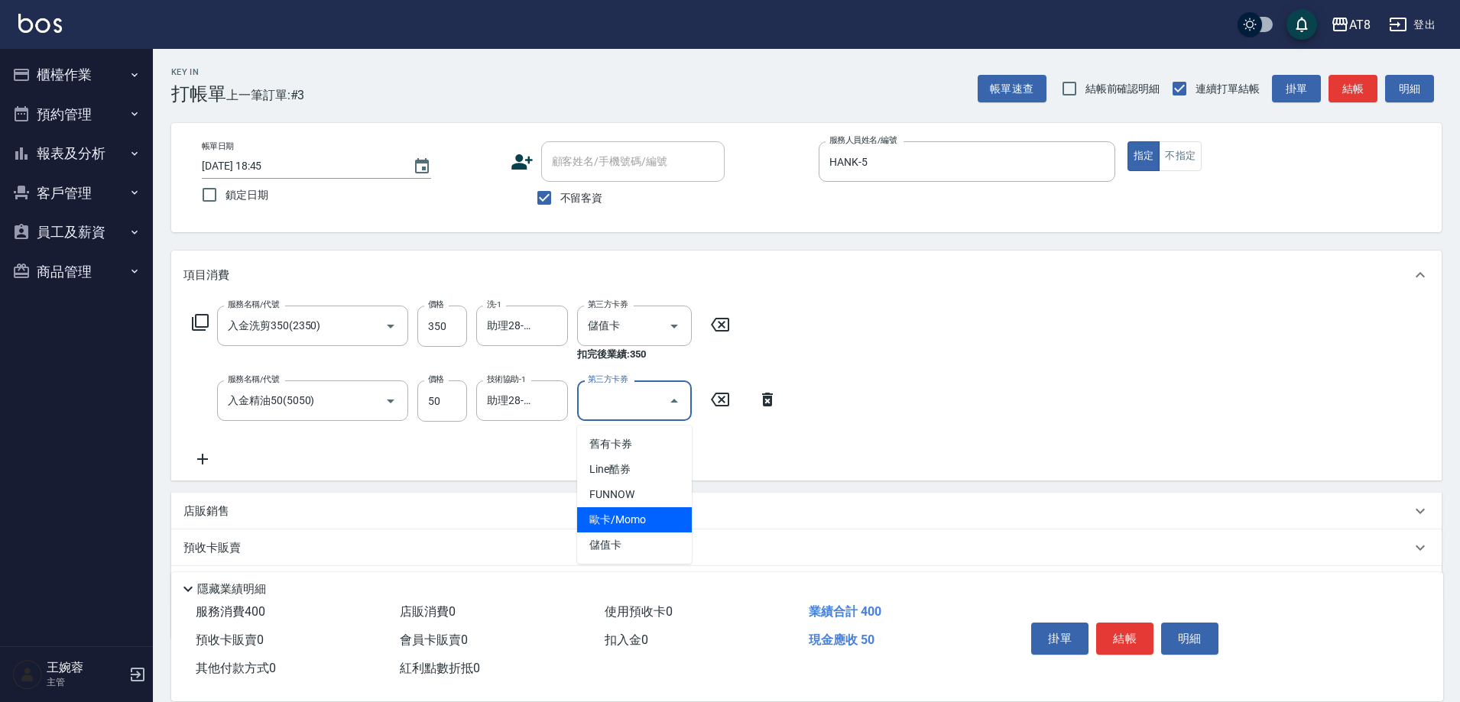
click at [640, 550] on span "儲值卡" at bounding box center [634, 545] width 115 height 25
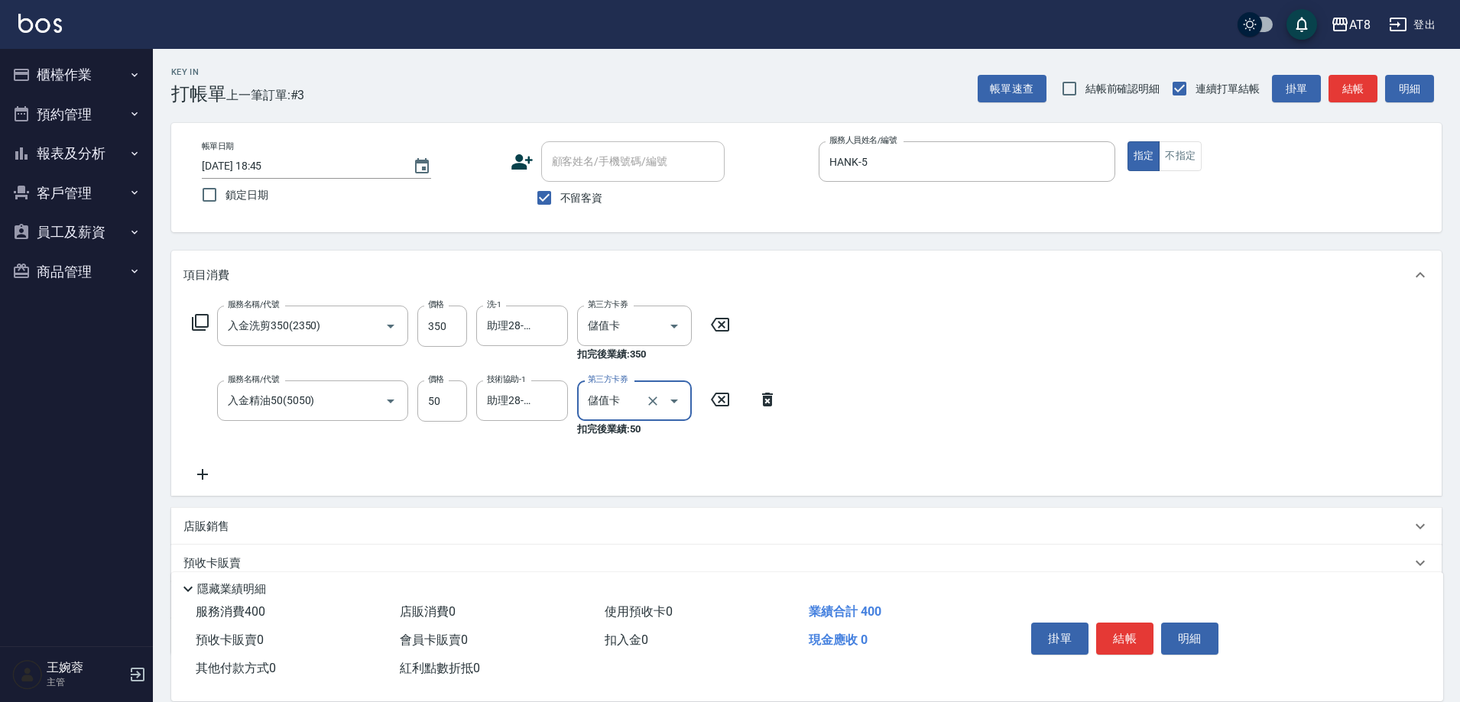
type input "儲值卡"
click at [1131, 623] on button "結帳" at bounding box center [1124, 639] width 57 height 32
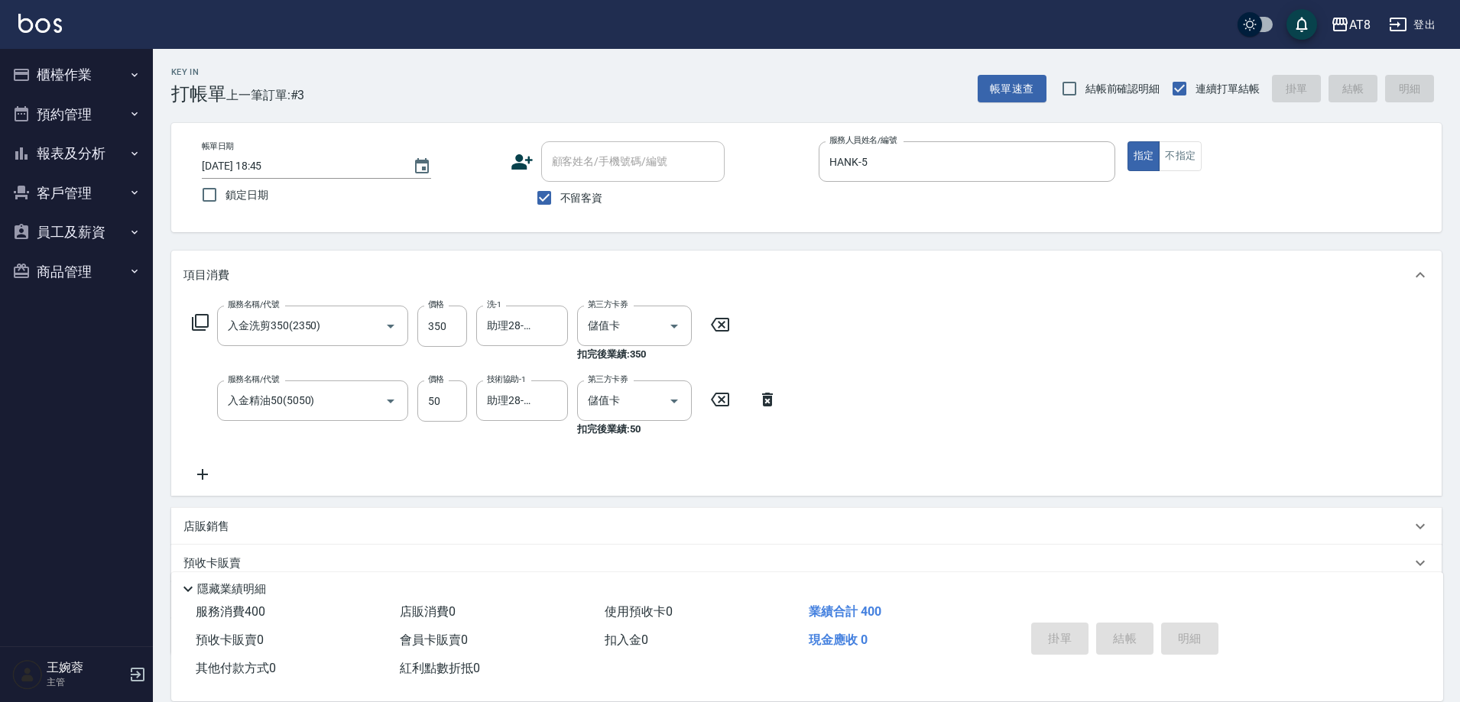
type input "[DATE] 18:46"
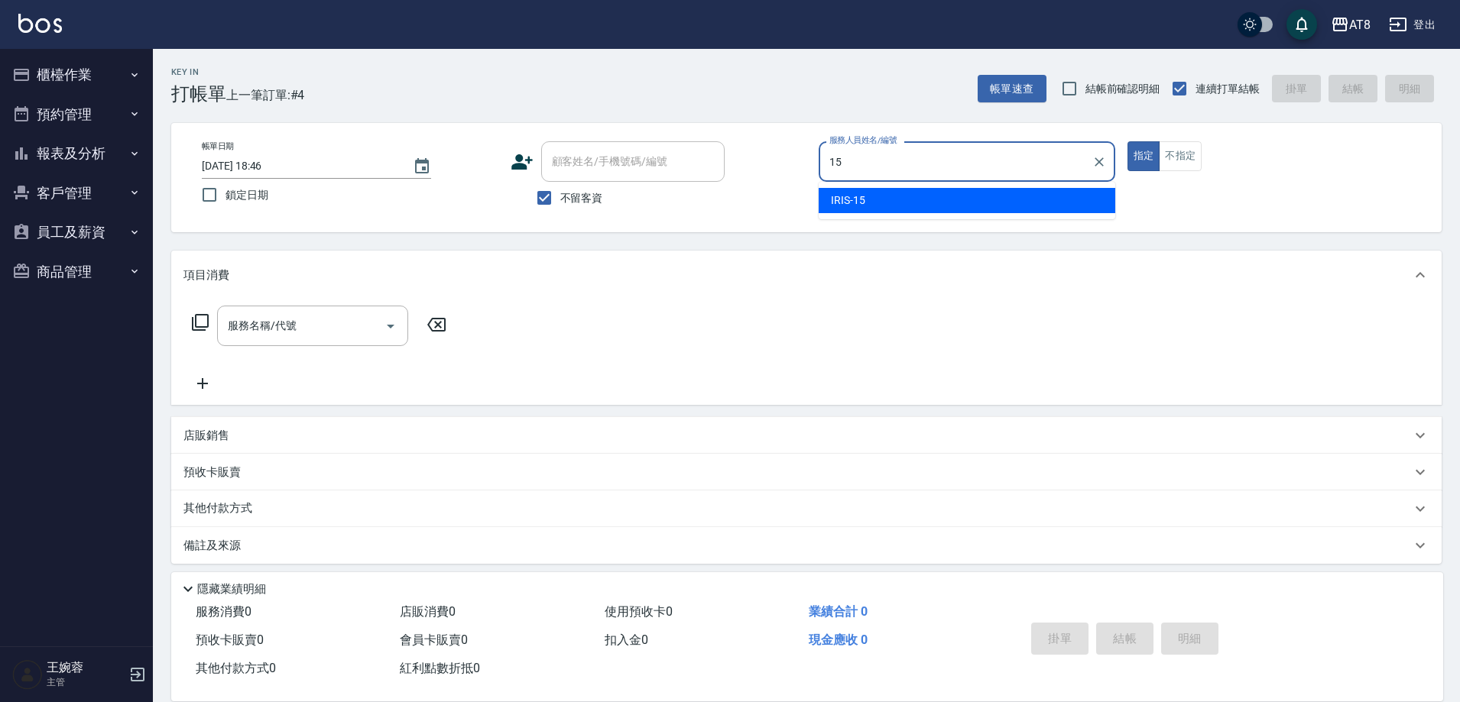
type input "IRIS-15"
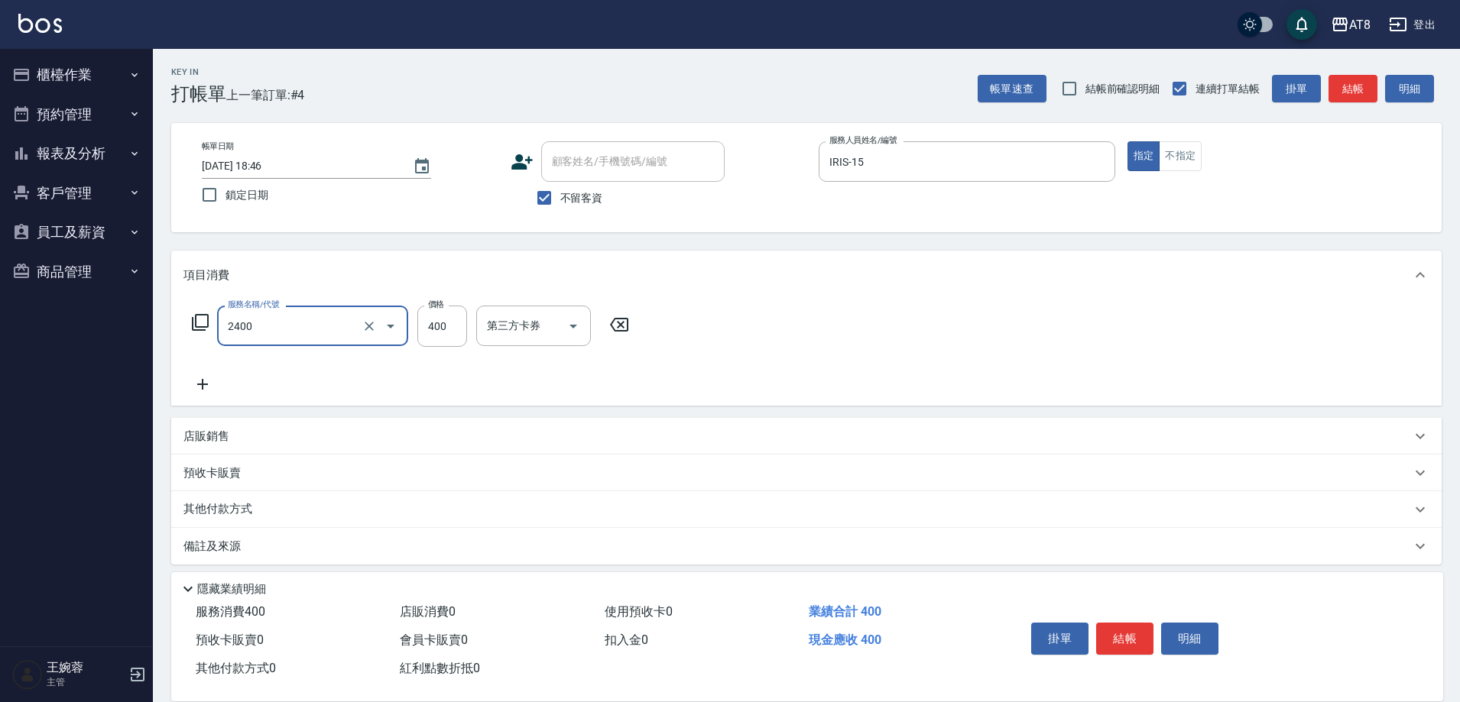
type input "入金洗剪400(2400)"
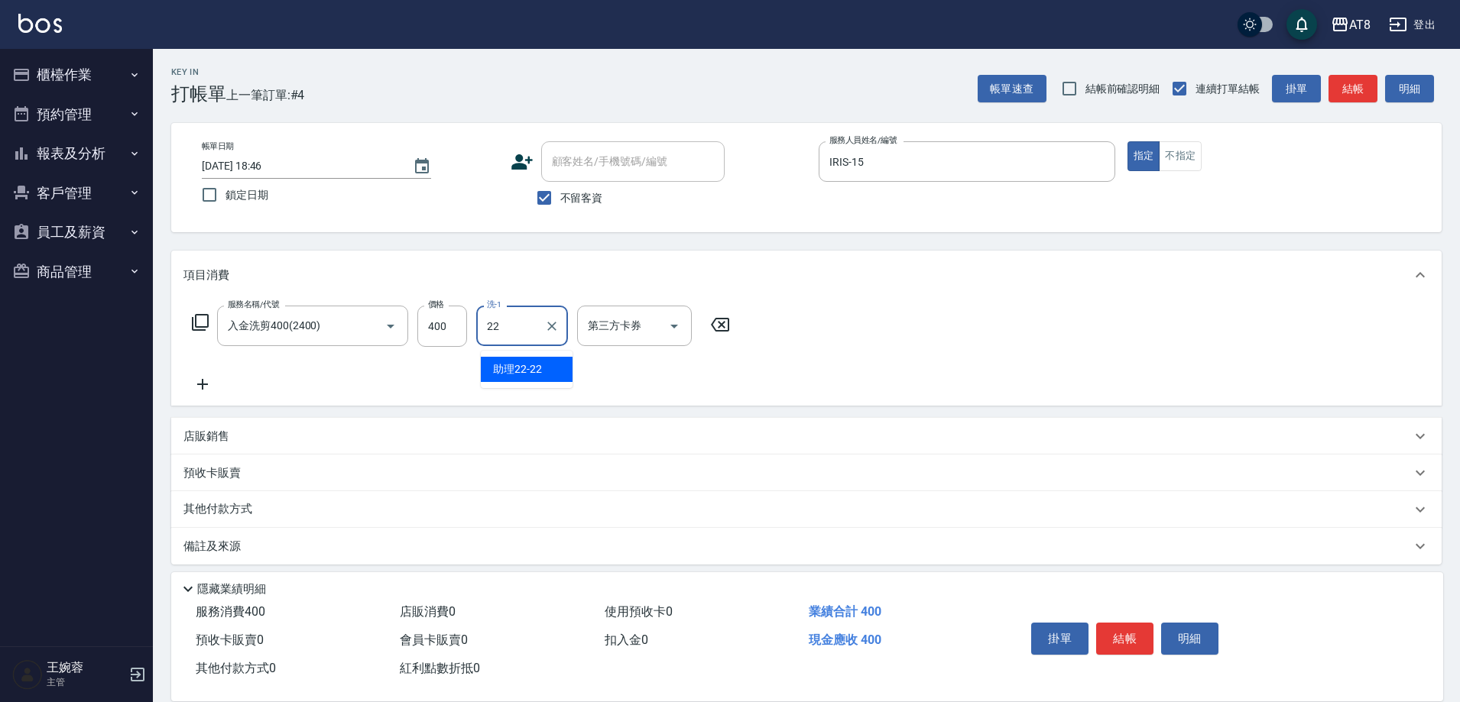
type input "助理22-22"
click at [671, 319] on icon "Open" at bounding box center [674, 326] width 18 height 18
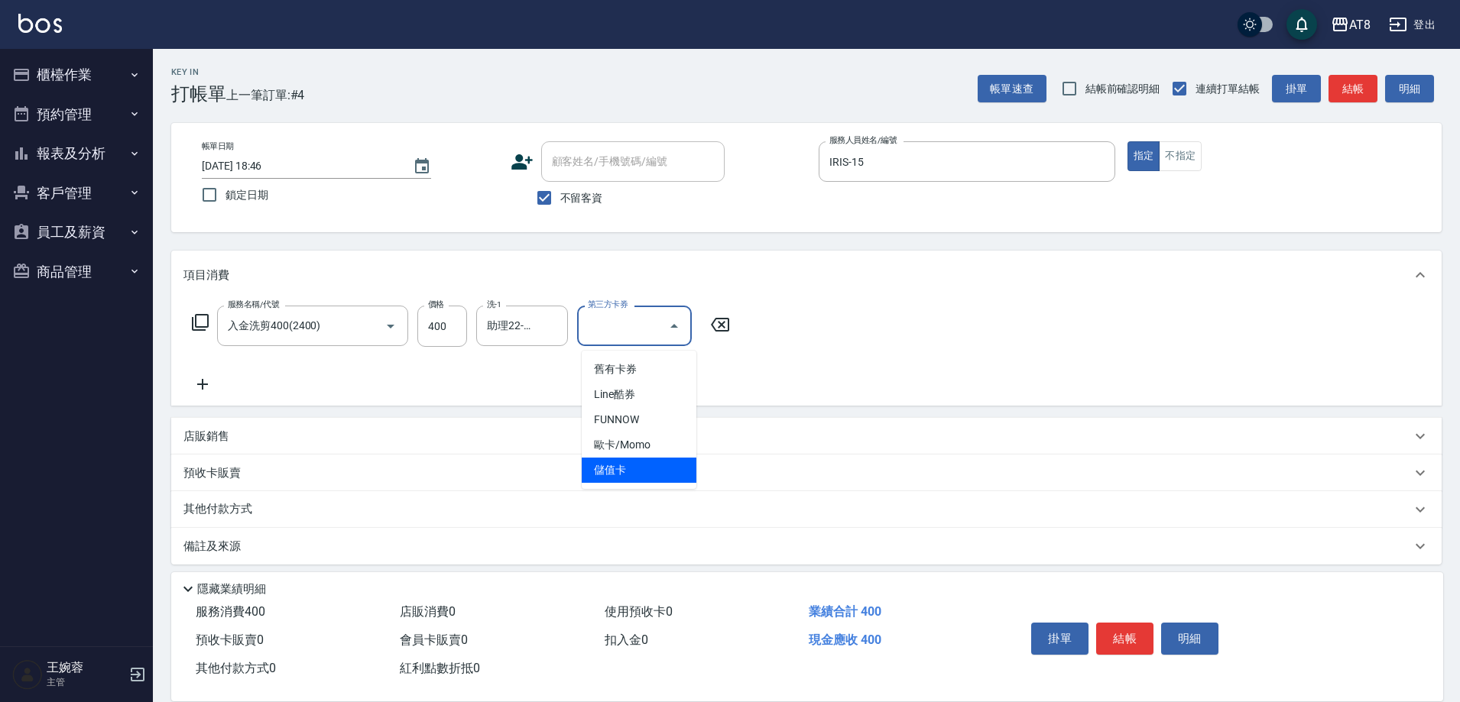
click at [666, 473] on span "儲值卡" at bounding box center [639, 470] width 115 height 25
type input "儲值卡"
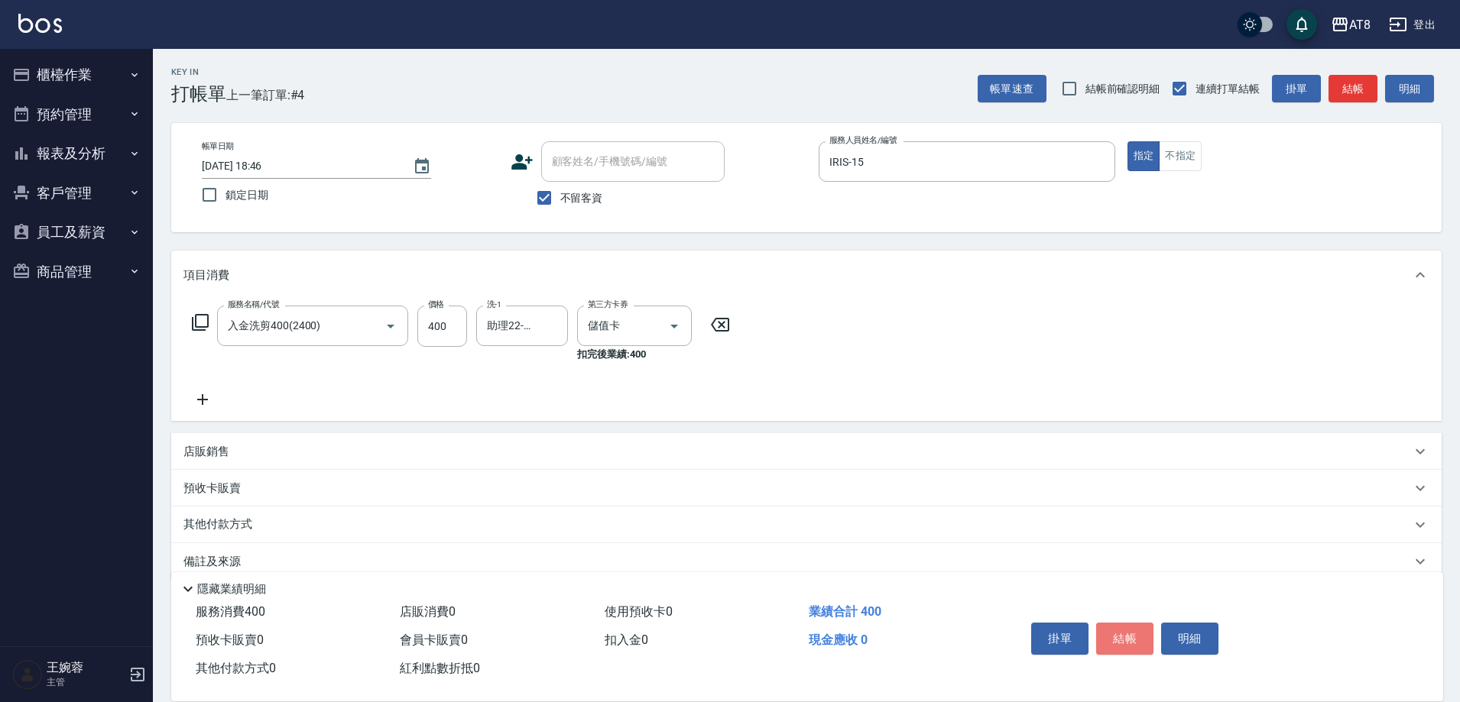
click at [1133, 623] on button "結帳" at bounding box center [1124, 639] width 57 height 32
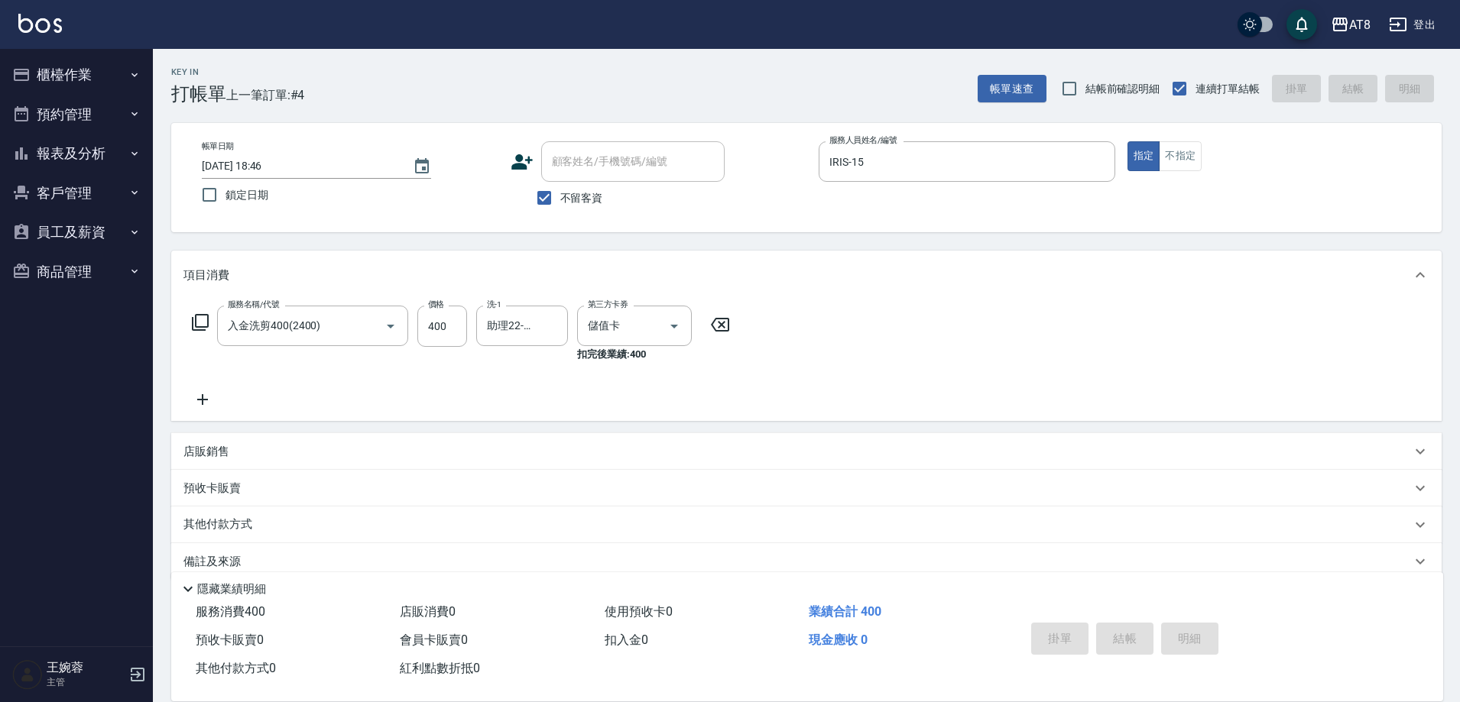
type input "[DATE] 18:49"
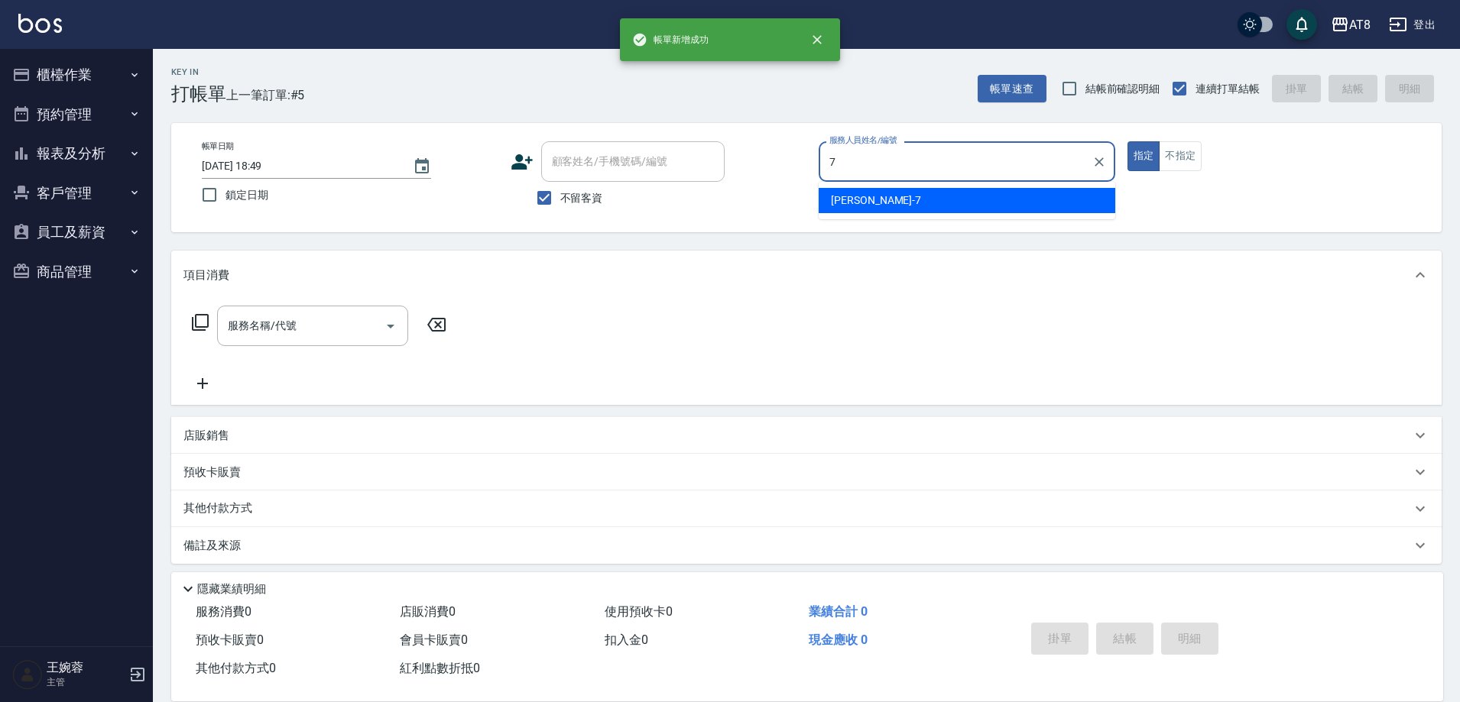
type input "[PERSON_NAME]-7"
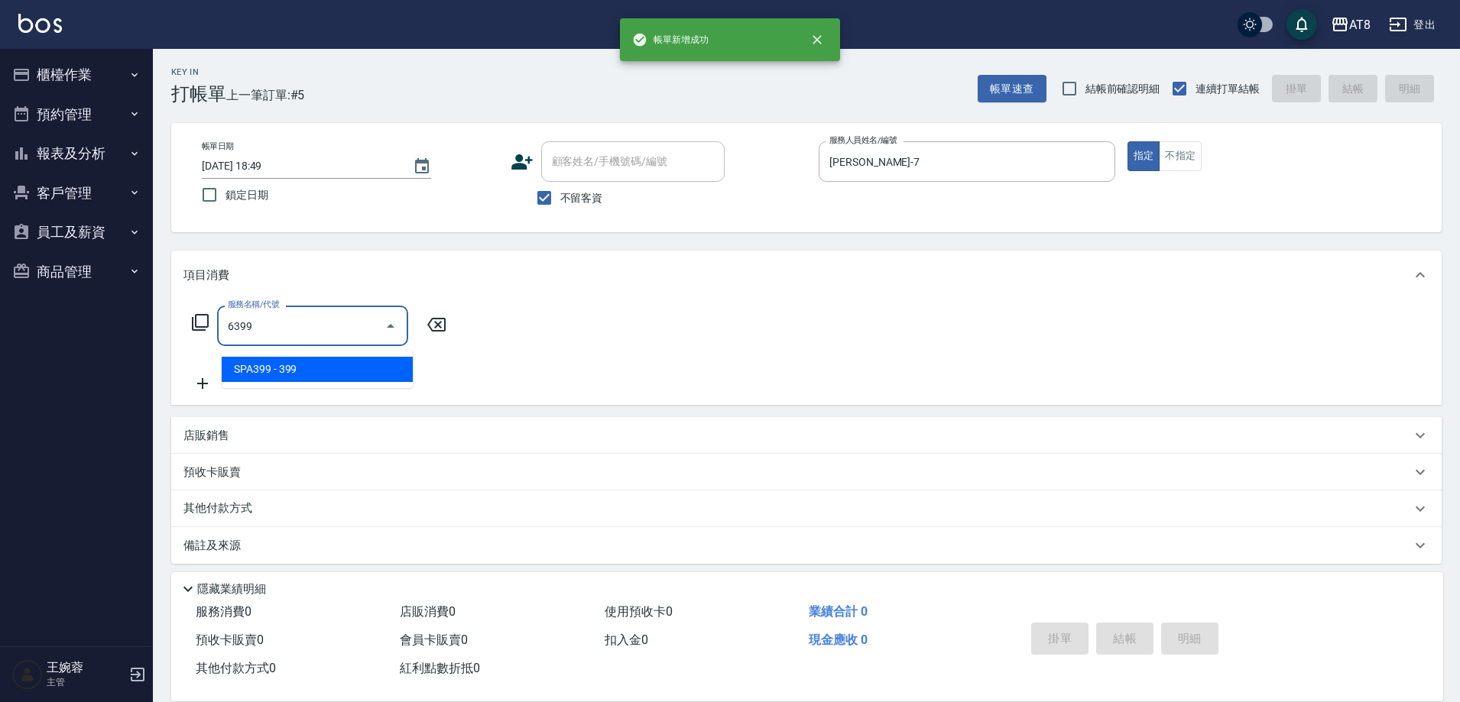
type input "SPA399(6399)"
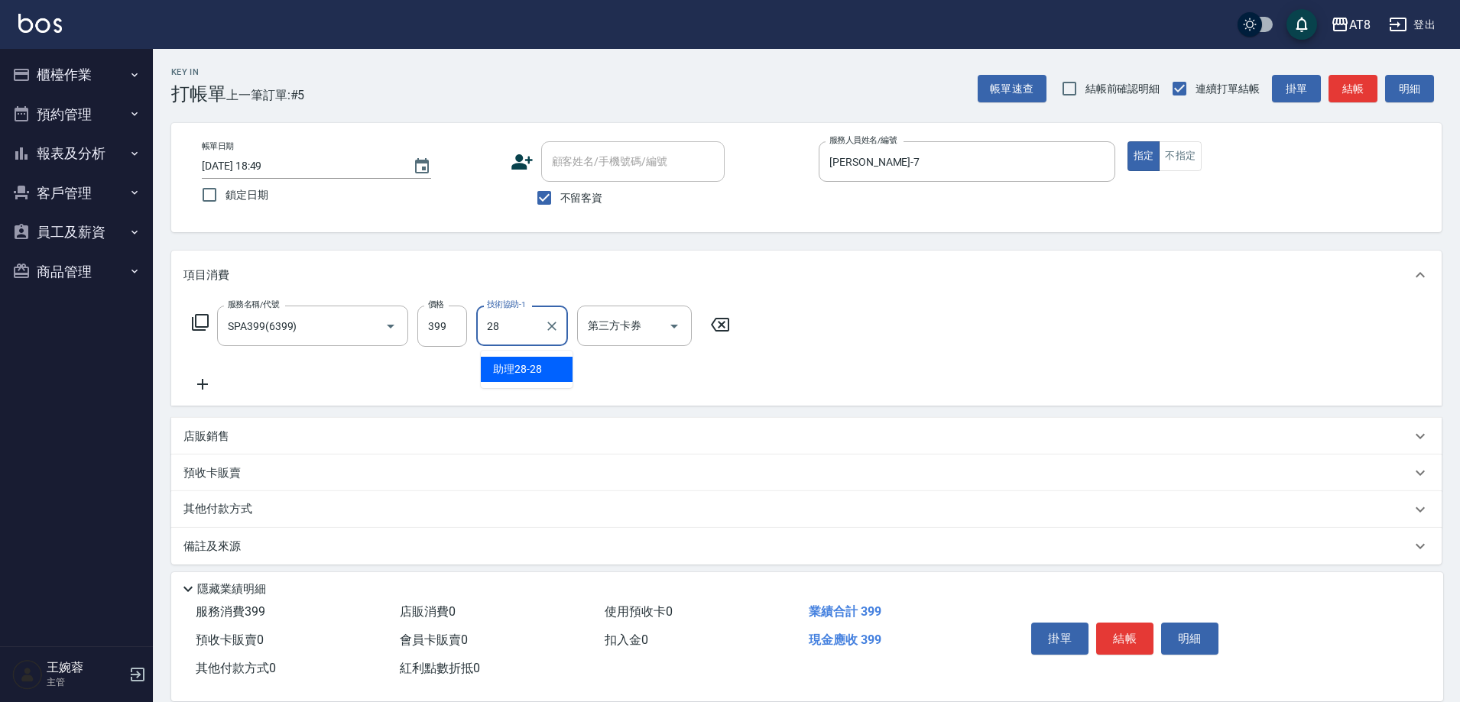
type input "助理28-28"
click at [1126, 623] on button "結帳" at bounding box center [1124, 639] width 57 height 32
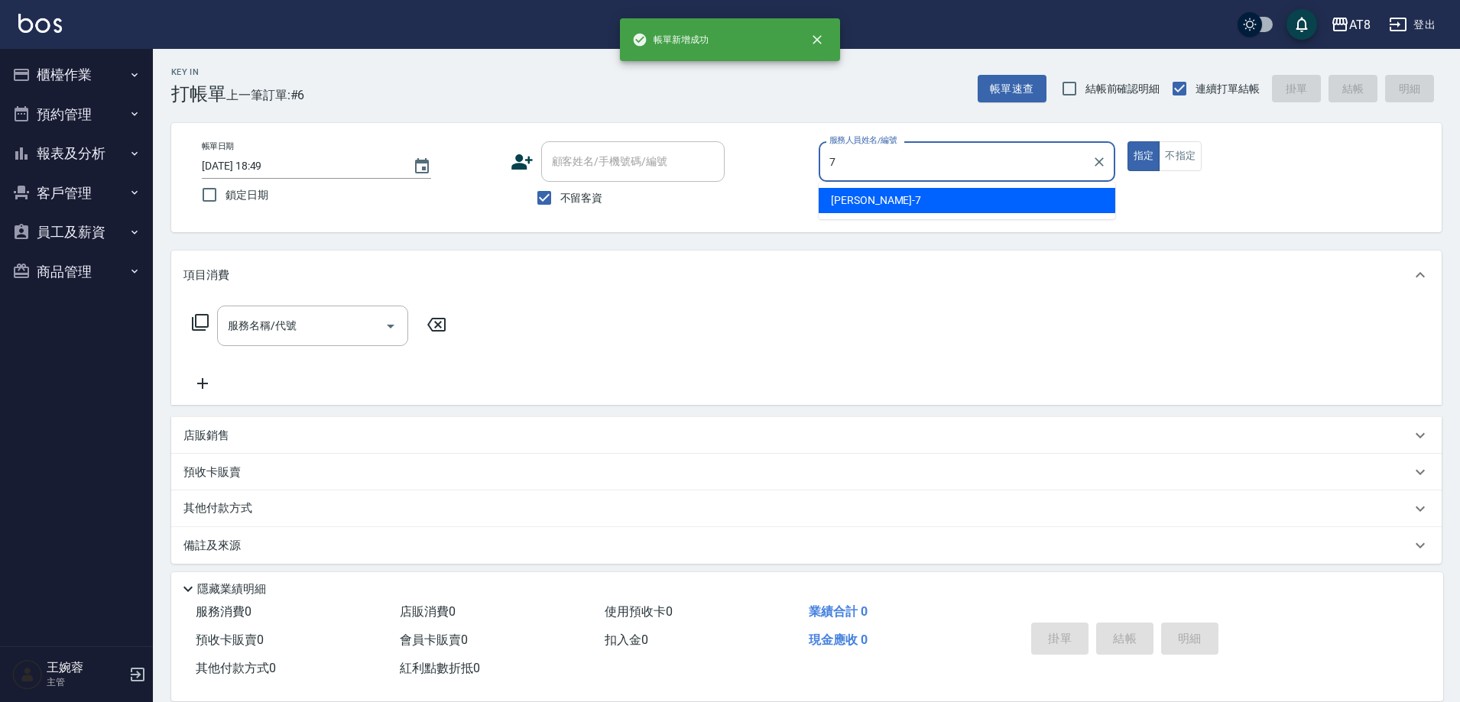
type input "[PERSON_NAME]-7"
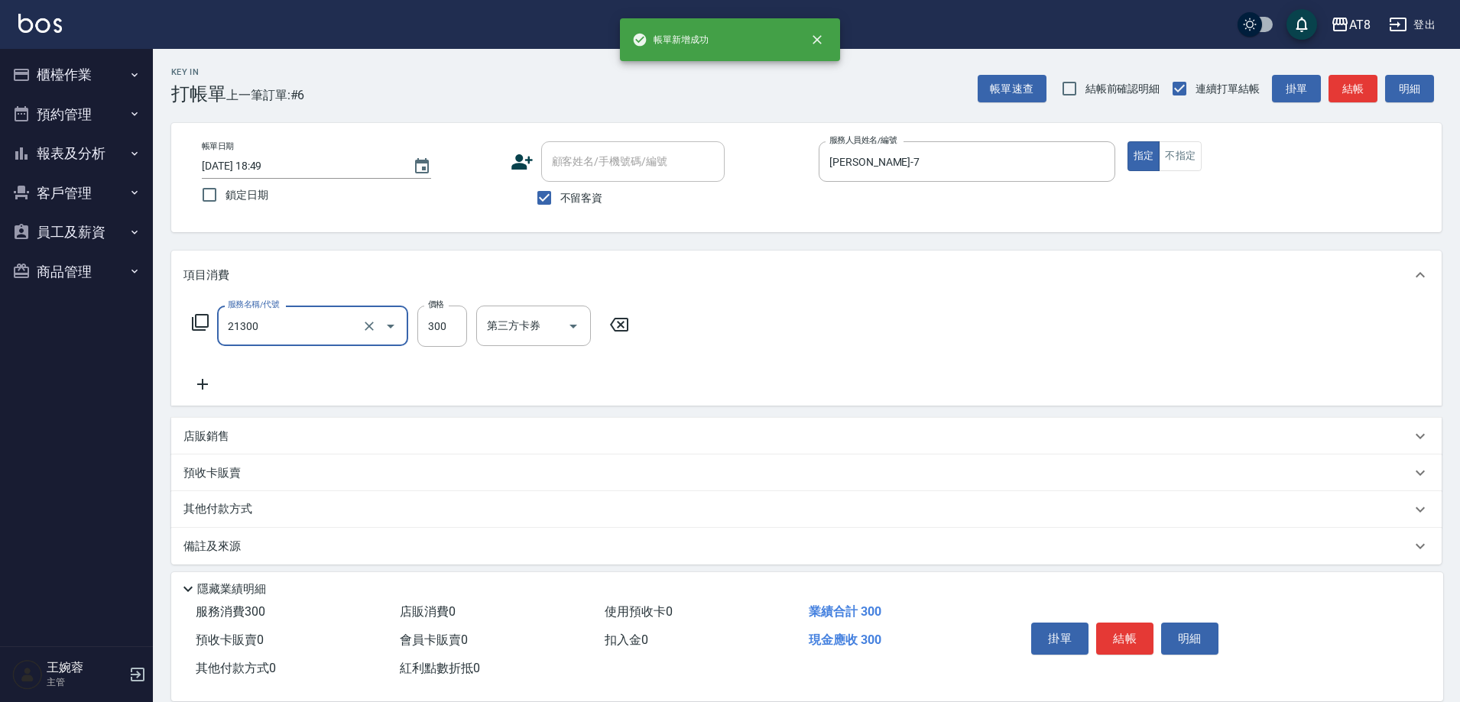
type input "剪髮(21300)"
click at [1126, 623] on button "結帳" at bounding box center [1124, 639] width 57 height 32
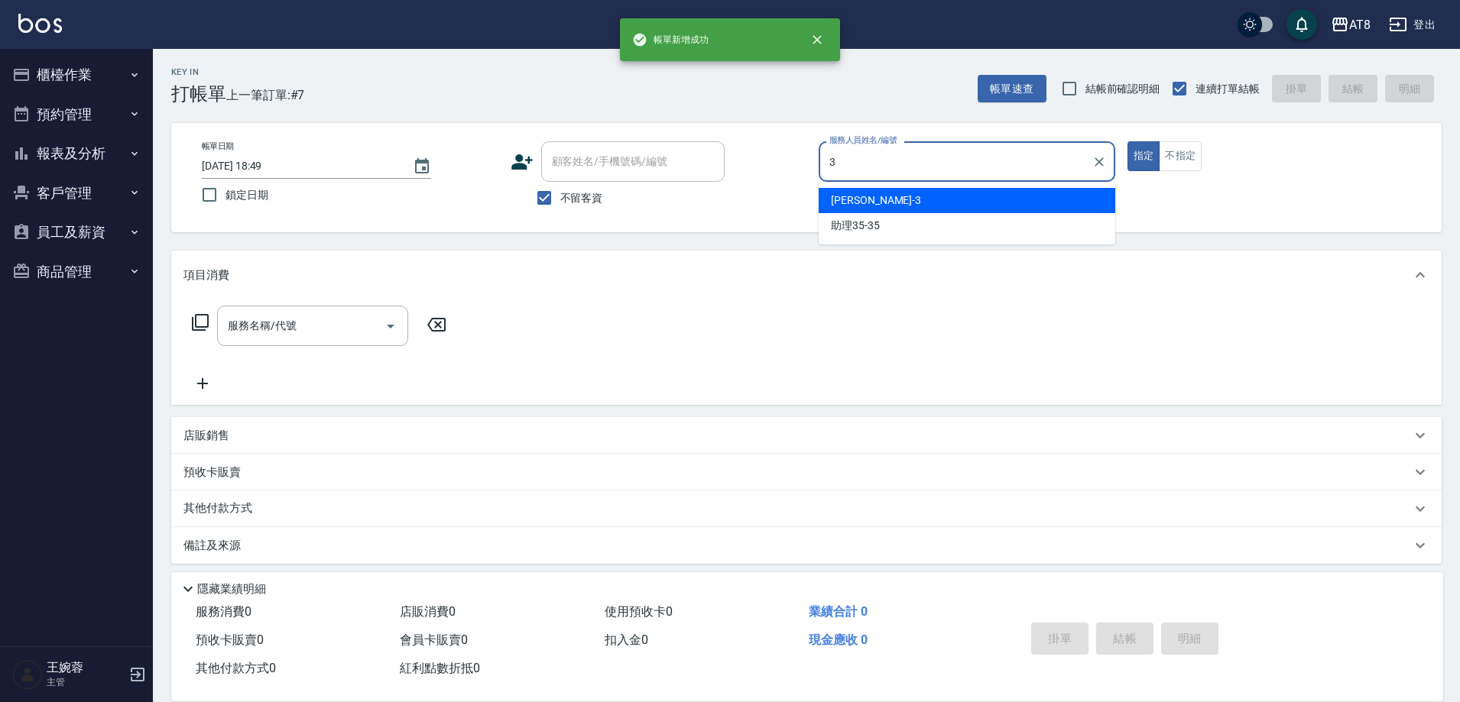
type input "[PERSON_NAME]-3"
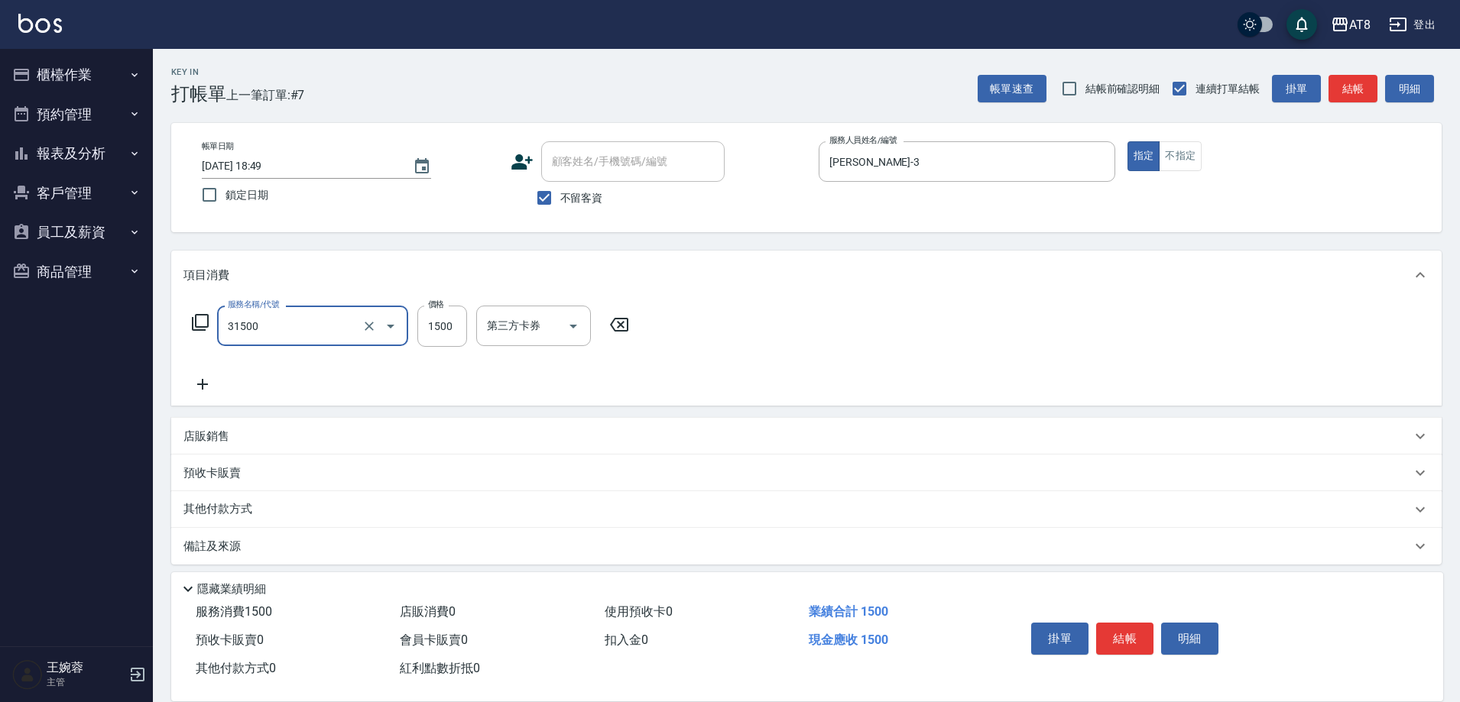
type input "燙髮(31500)"
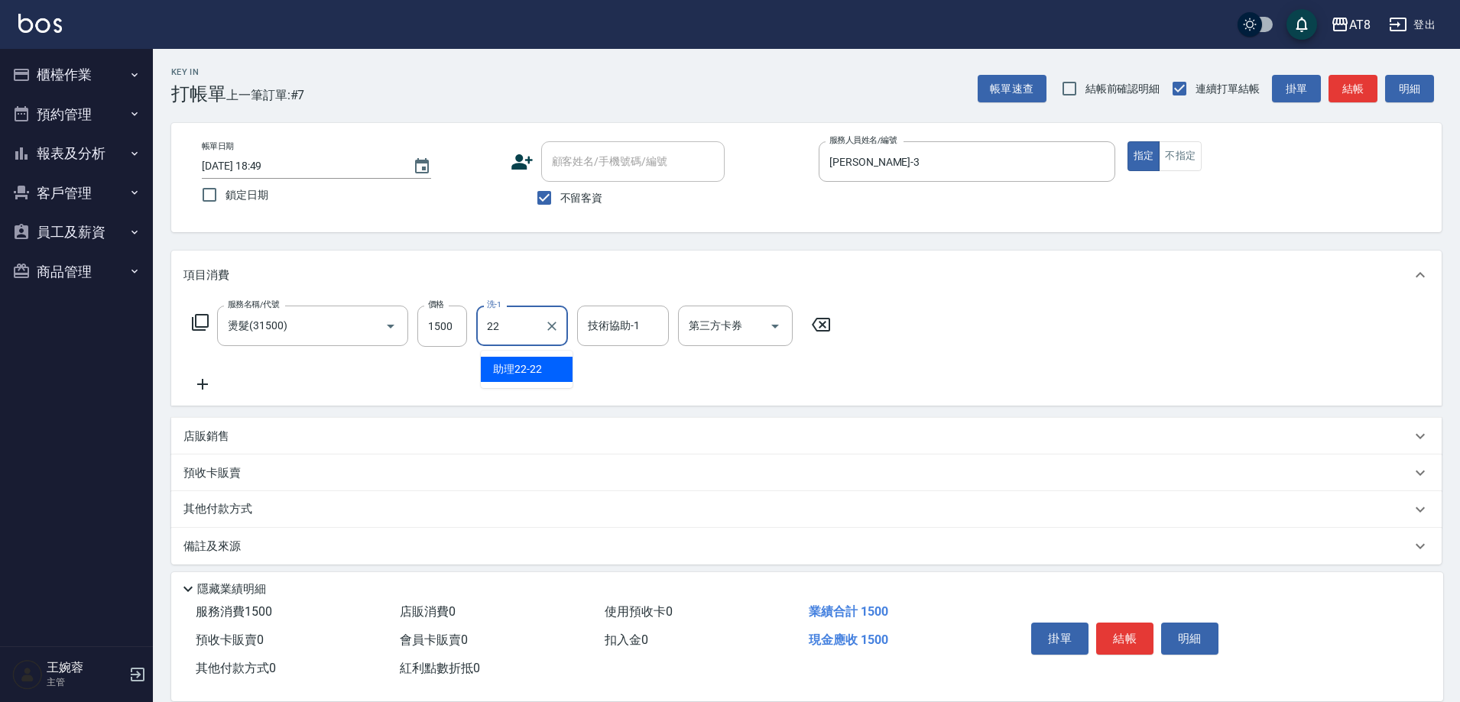
type input "助理22-22"
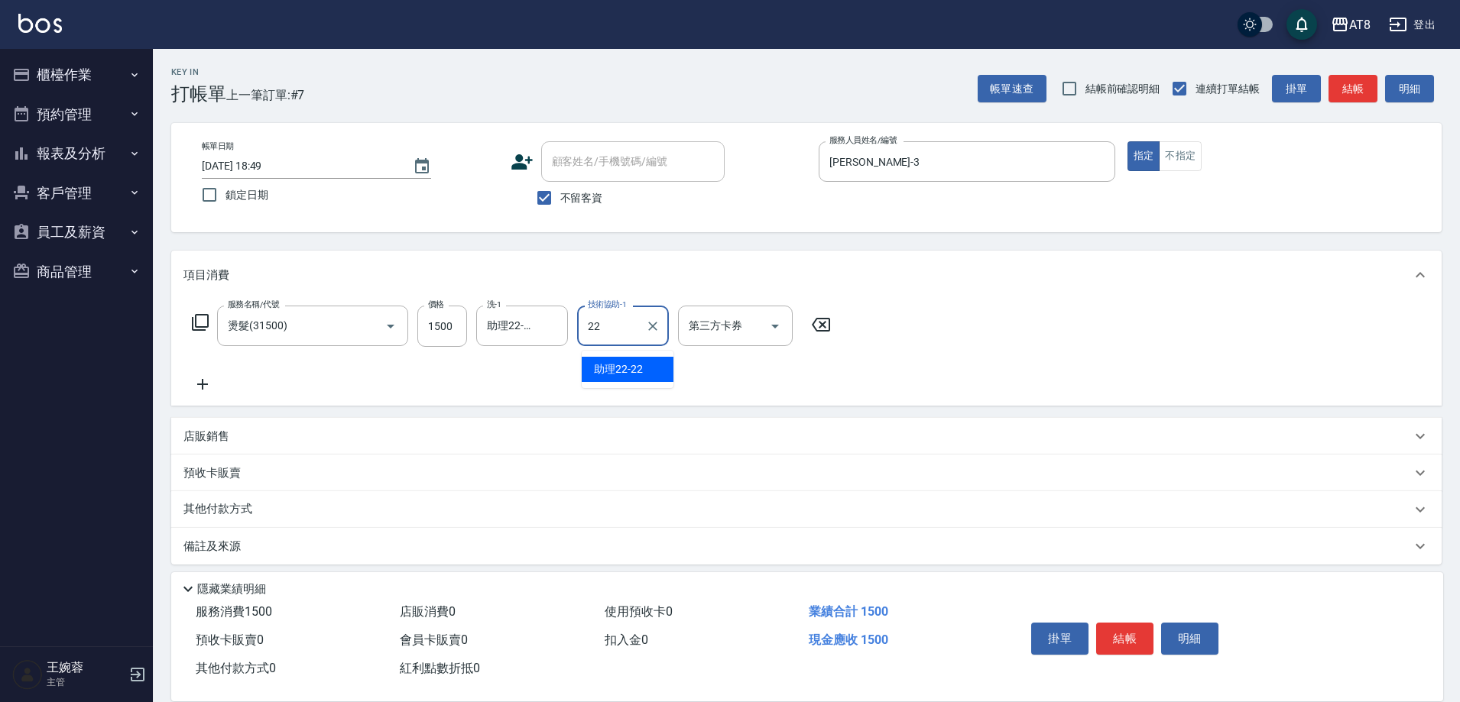
type input "助理22-22"
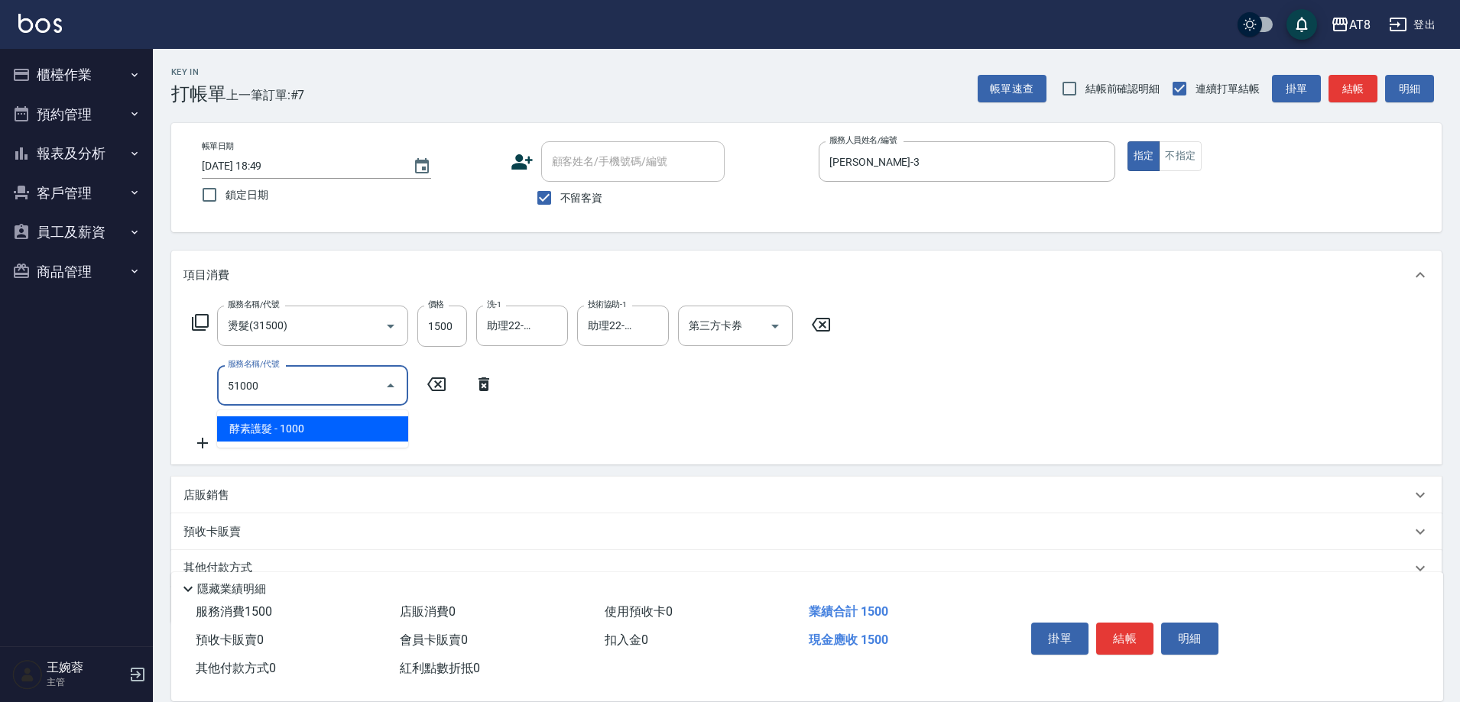
type input "酵素護髮(51000)"
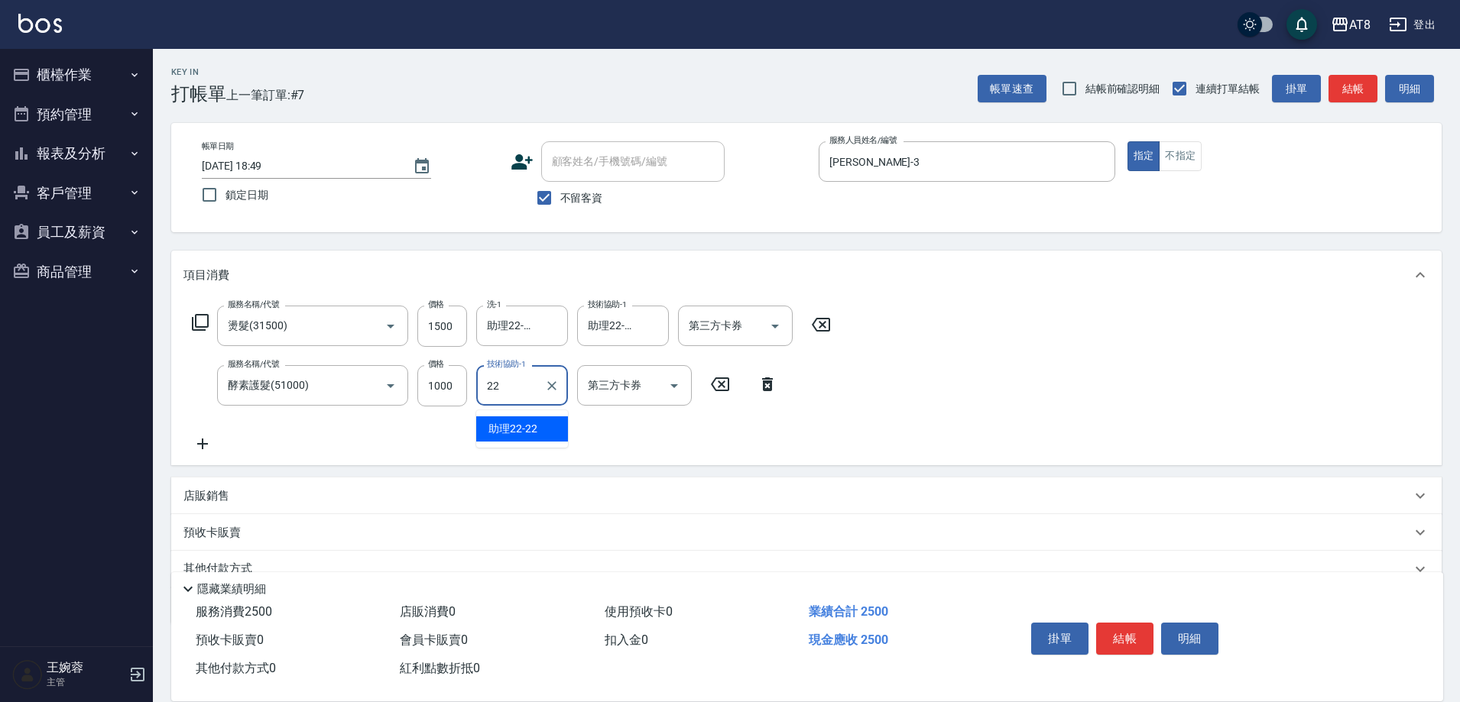
type input "助理22-22"
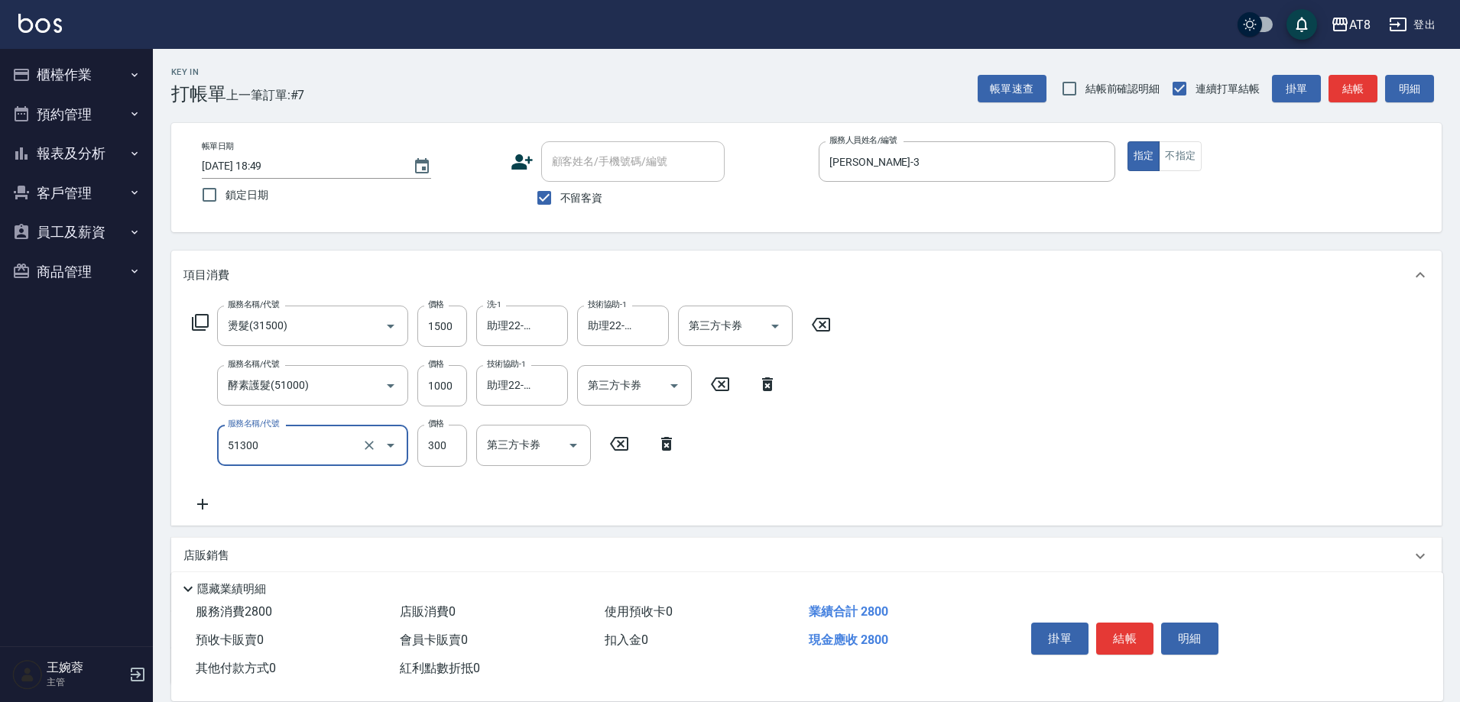
type input "頭皮隔離(51300)"
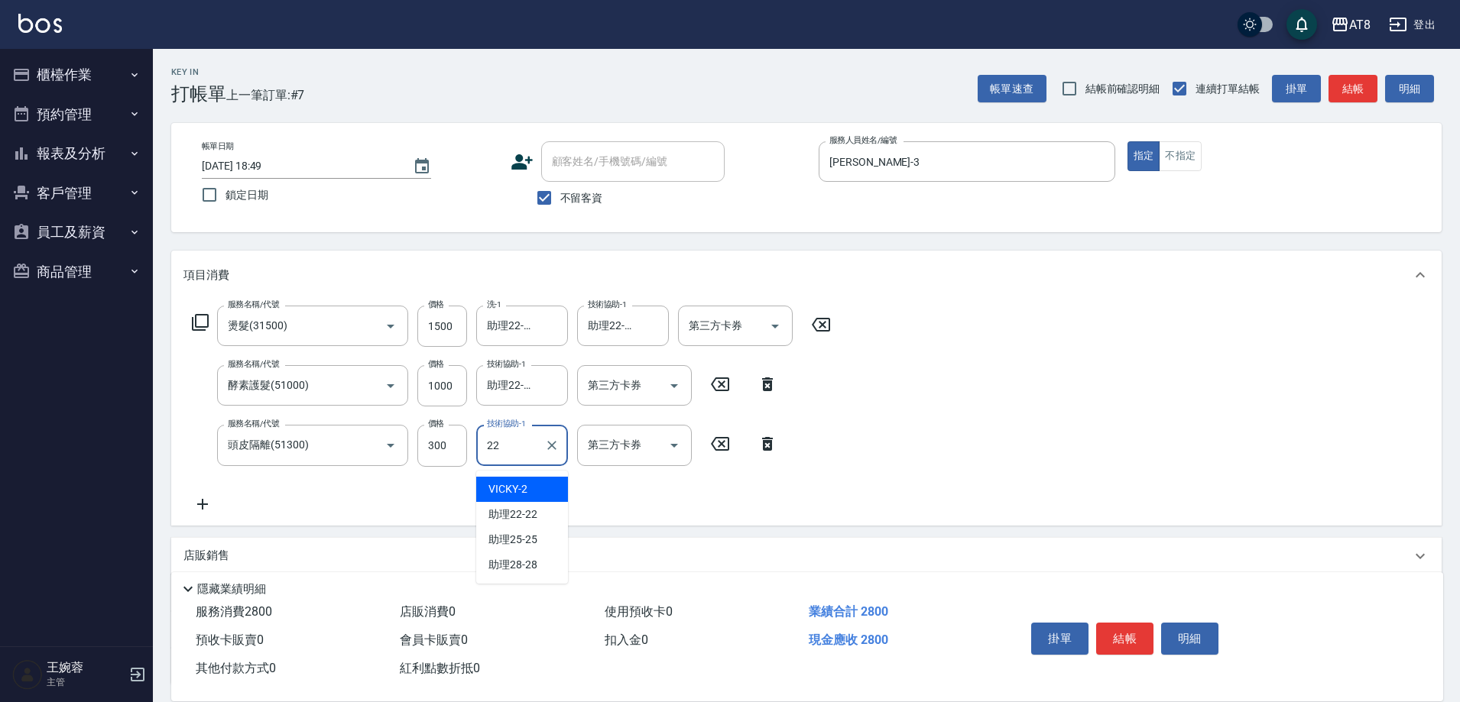
type input "助理22-22"
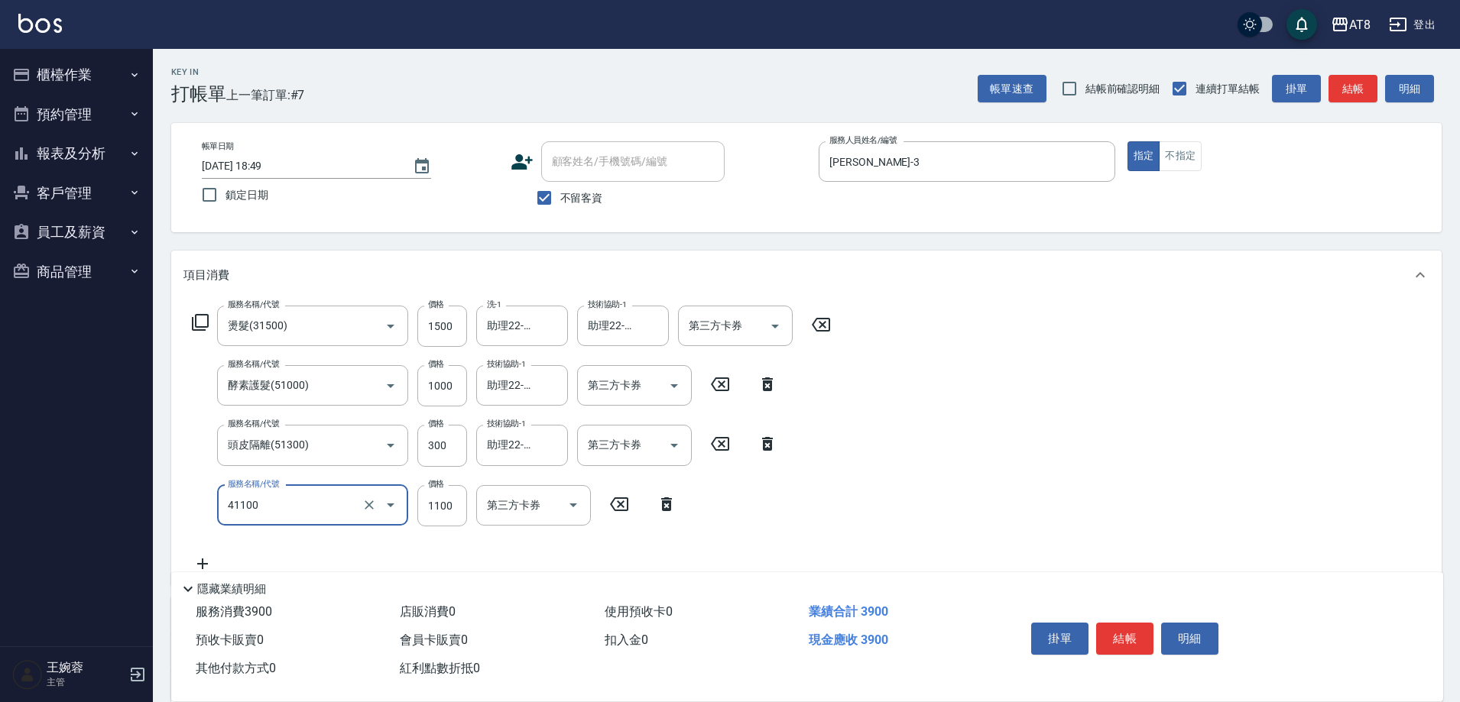
type input "染髮(41100)"
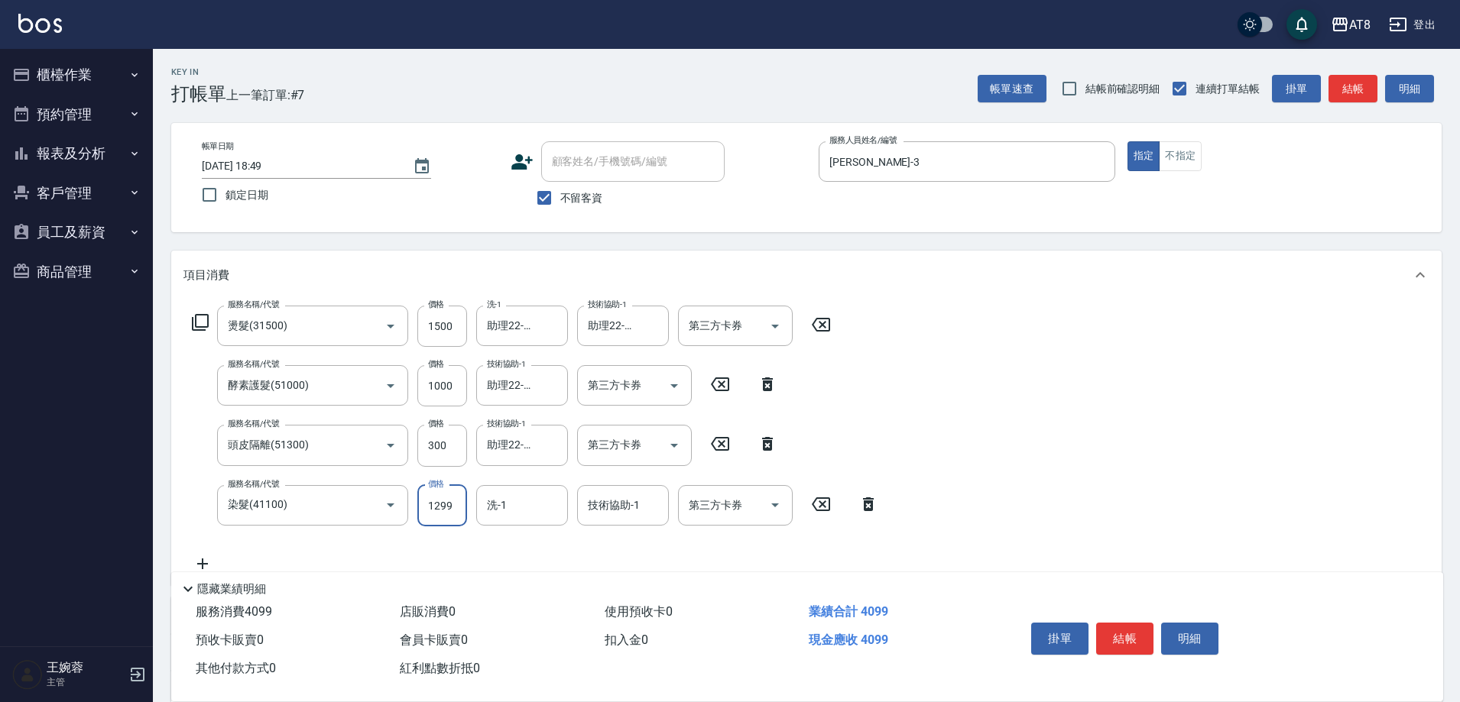
type input "1299"
type input "助理22-22"
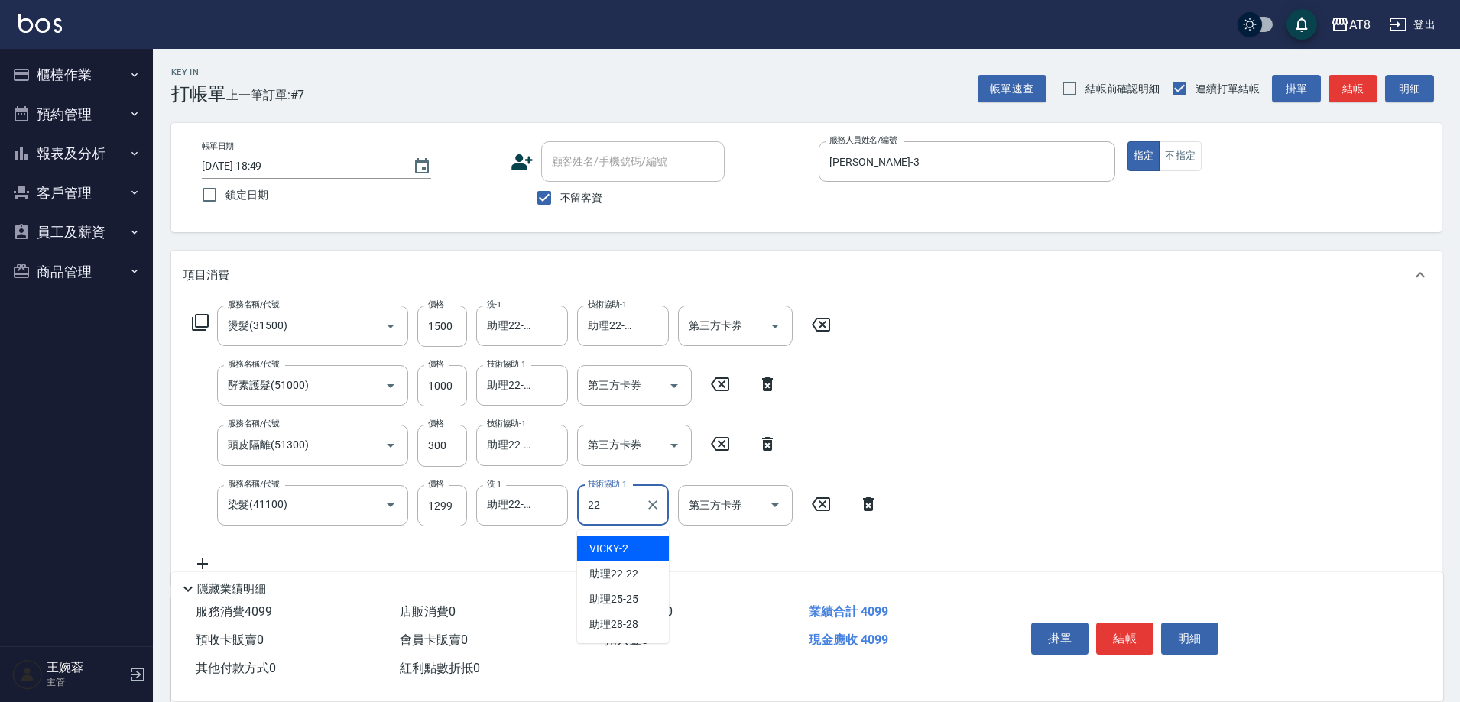
type input "助理22-22"
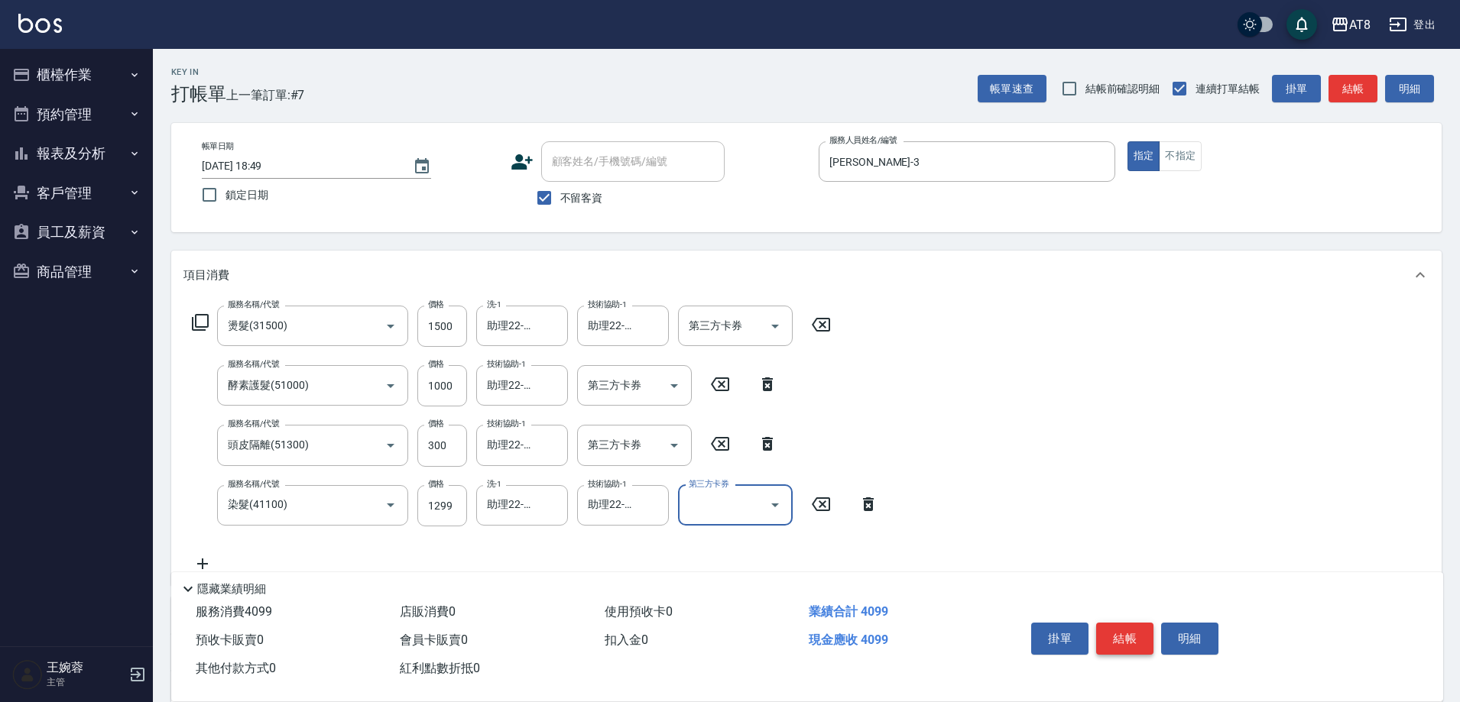
click at [1135, 623] on button "結帳" at bounding box center [1124, 639] width 57 height 32
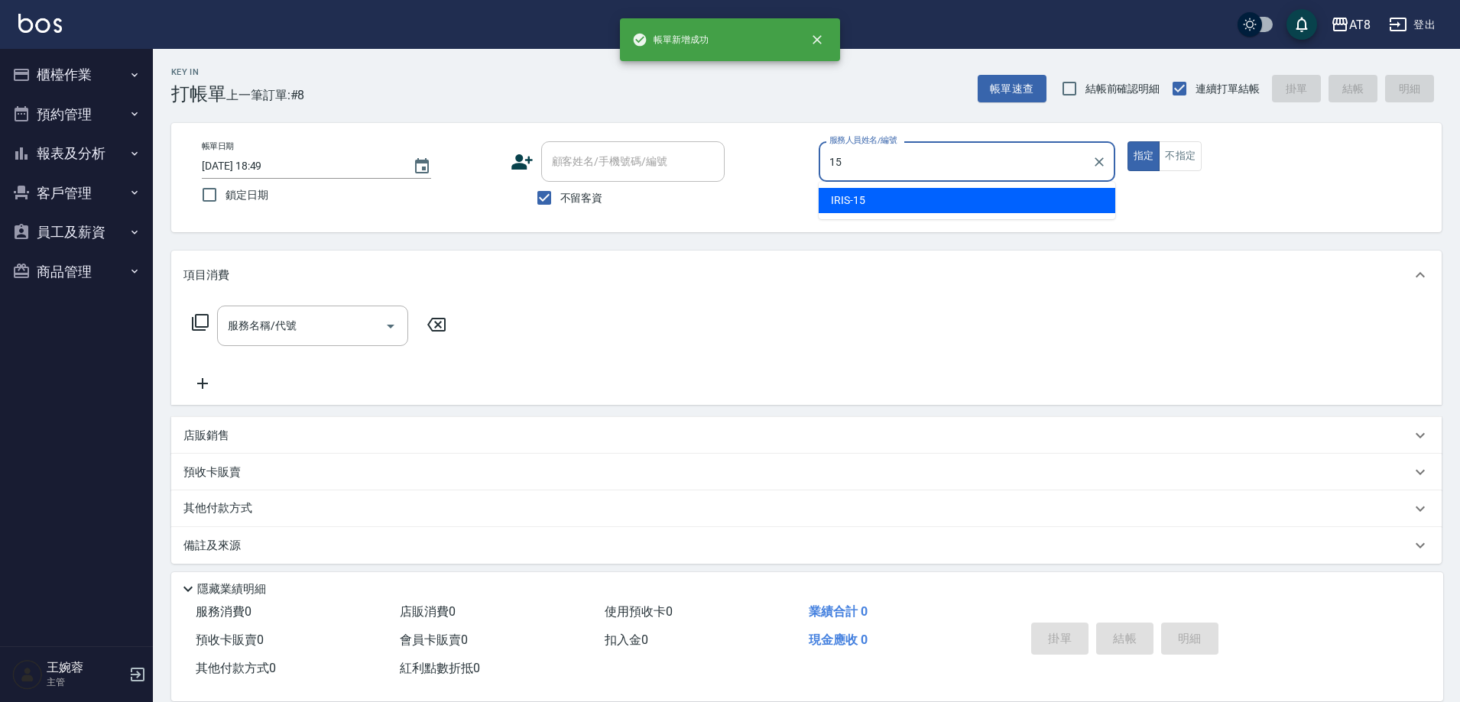
type input "IRIS-15"
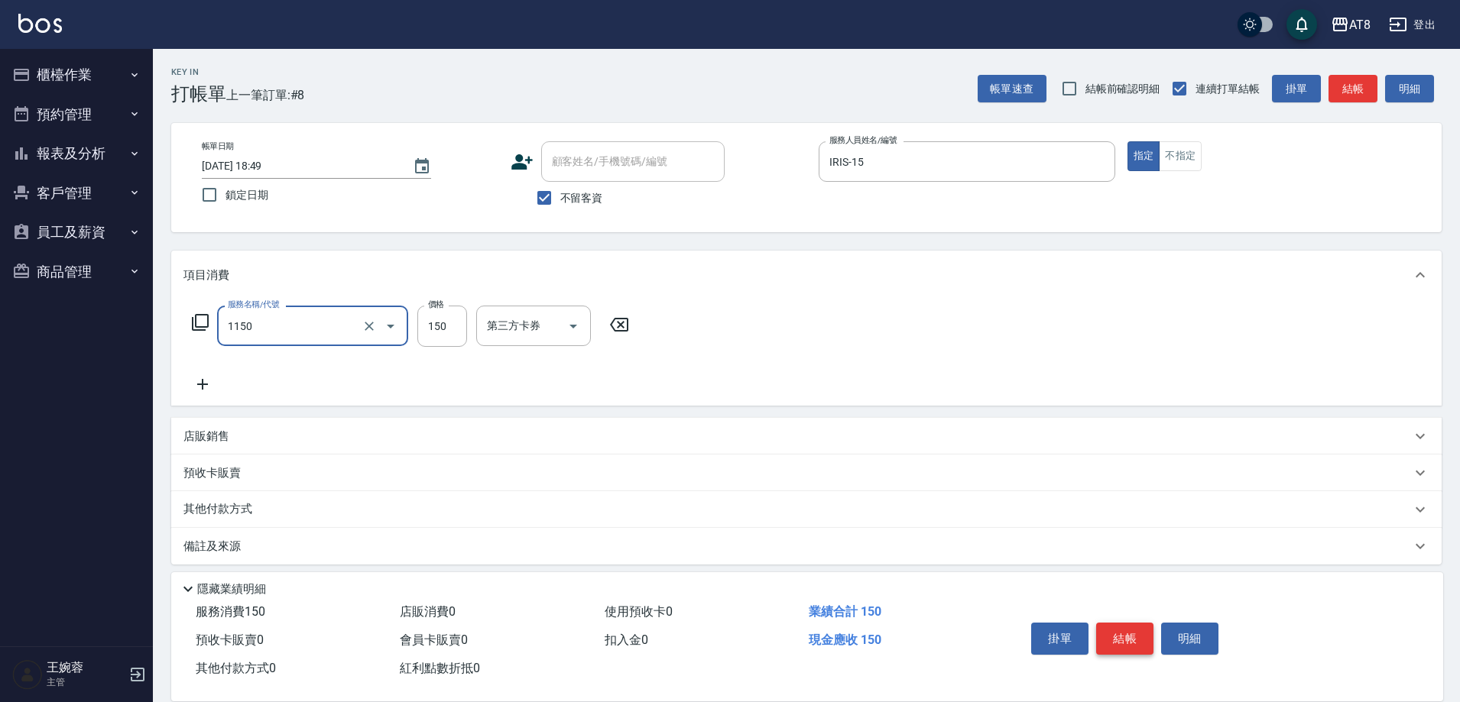
type input "洗髮(1150)"
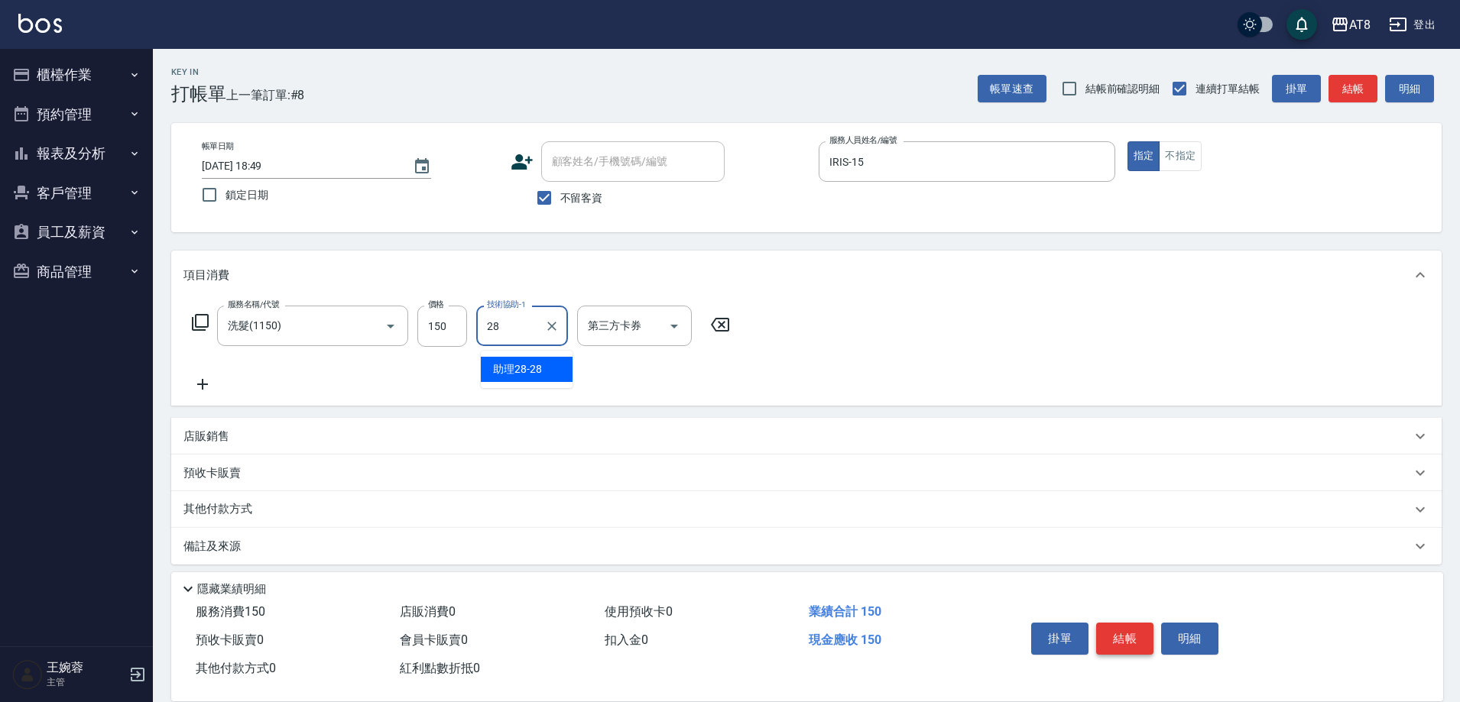
type input "助理28-28"
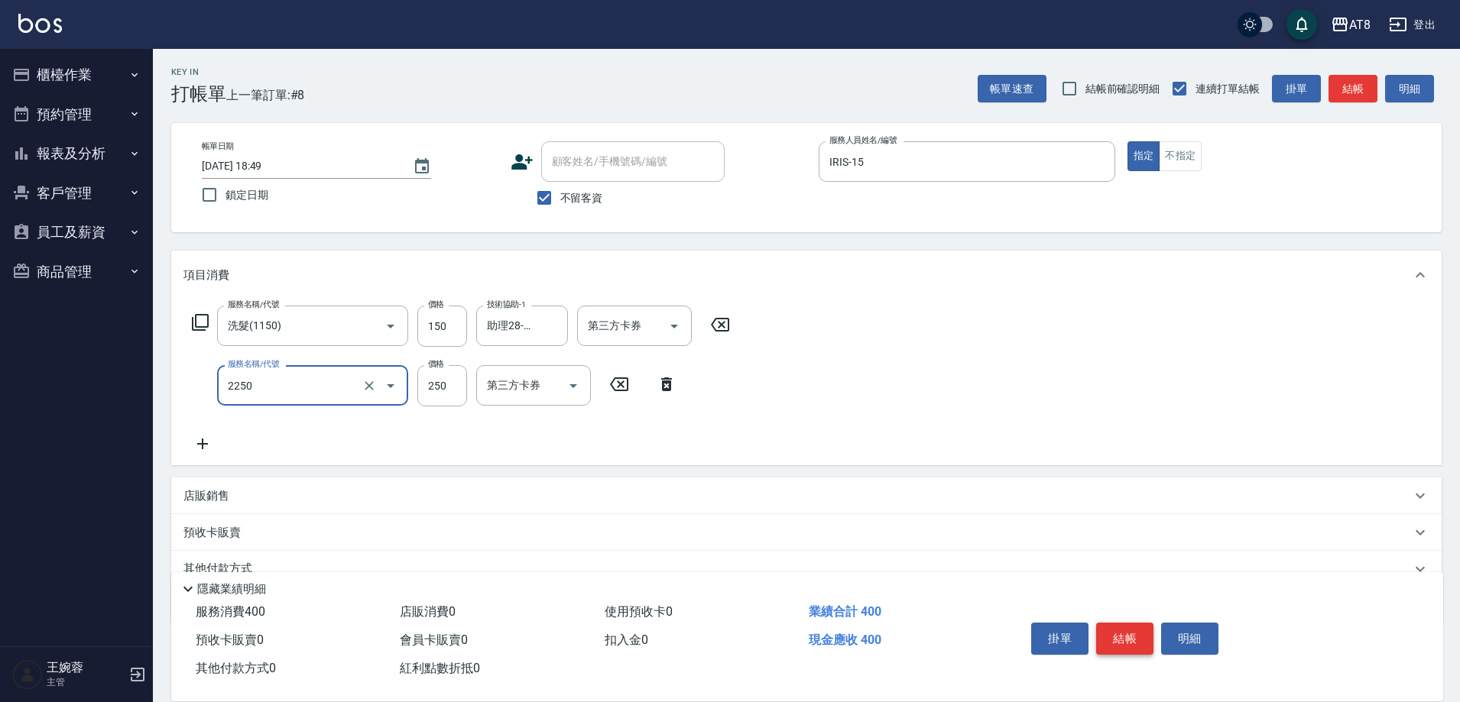
type input "剪髮(2250)"
click at [1135, 623] on button "結帳" at bounding box center [1124, 639] width 57 height 32
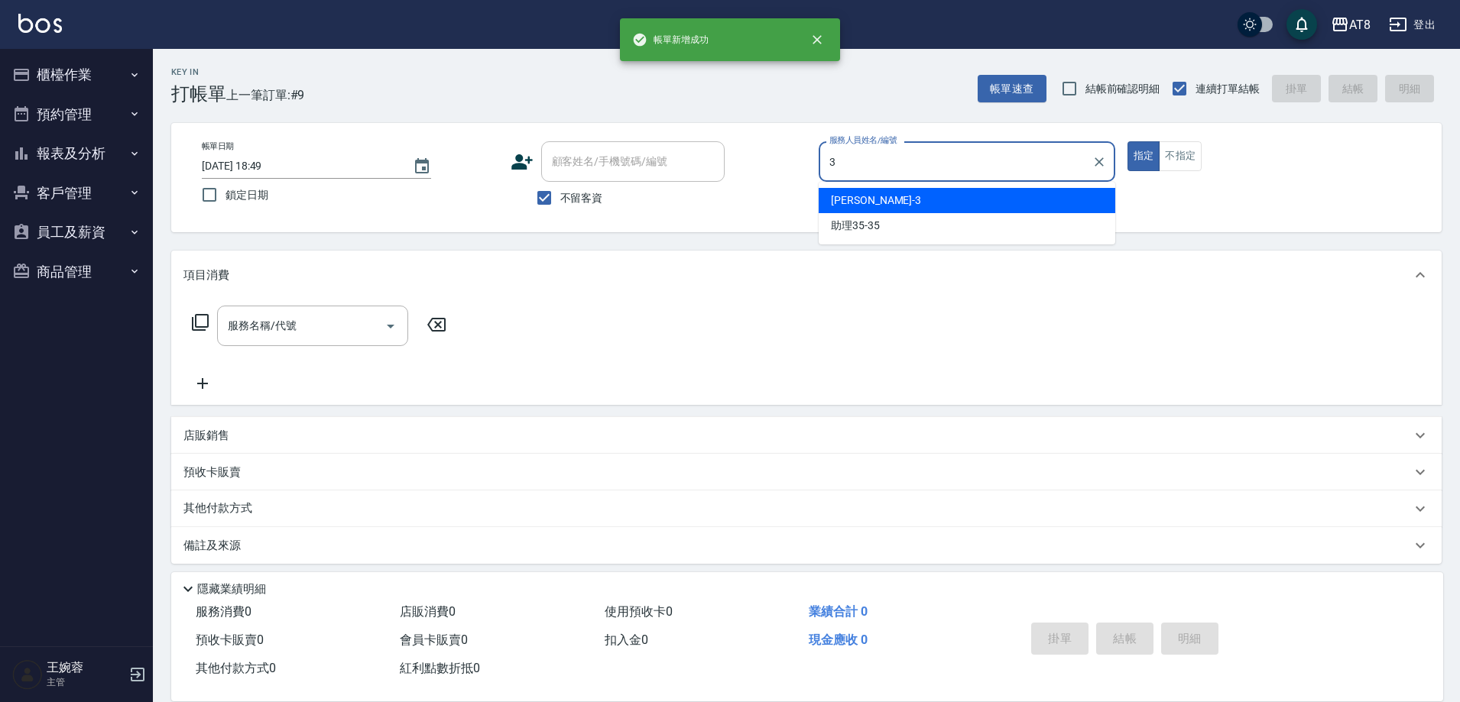
type input "[PERSON_NAME]-3"
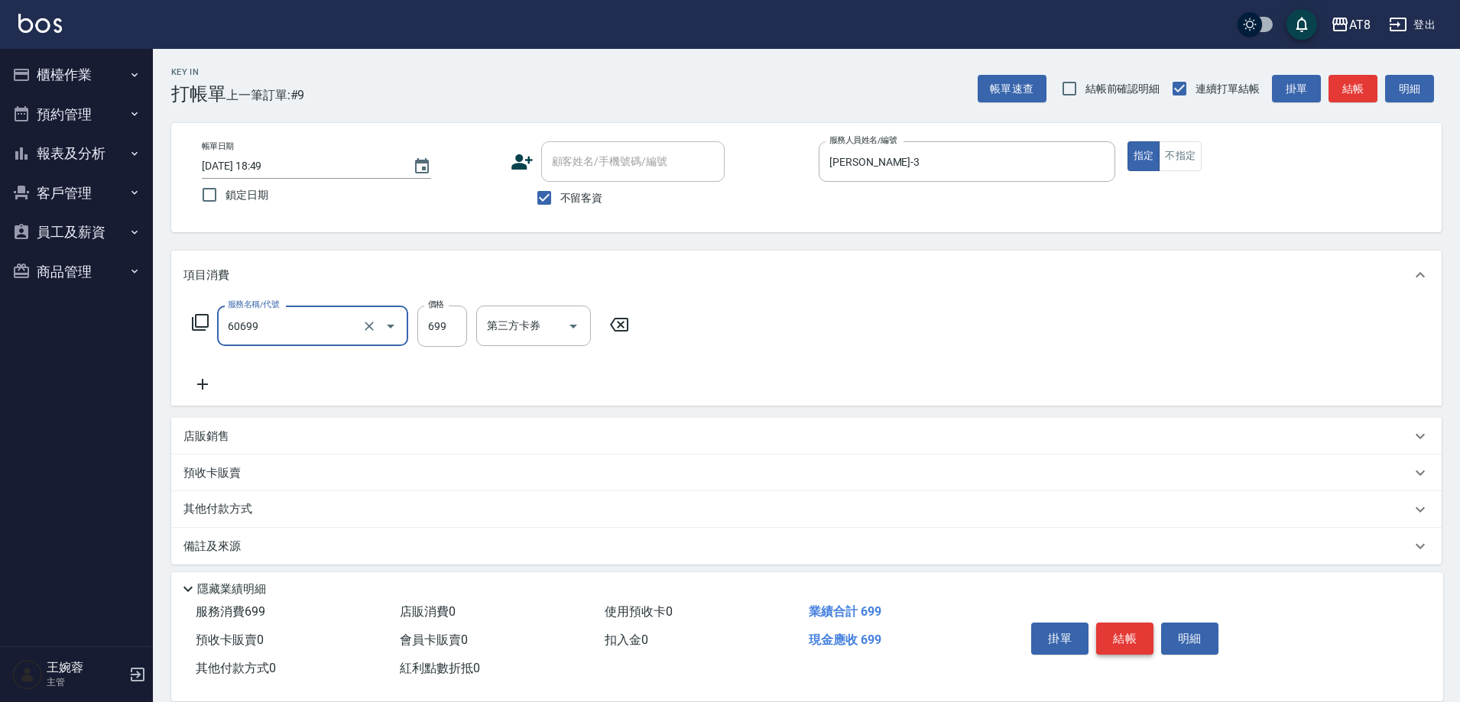
type input "入金SPA699(60699)"
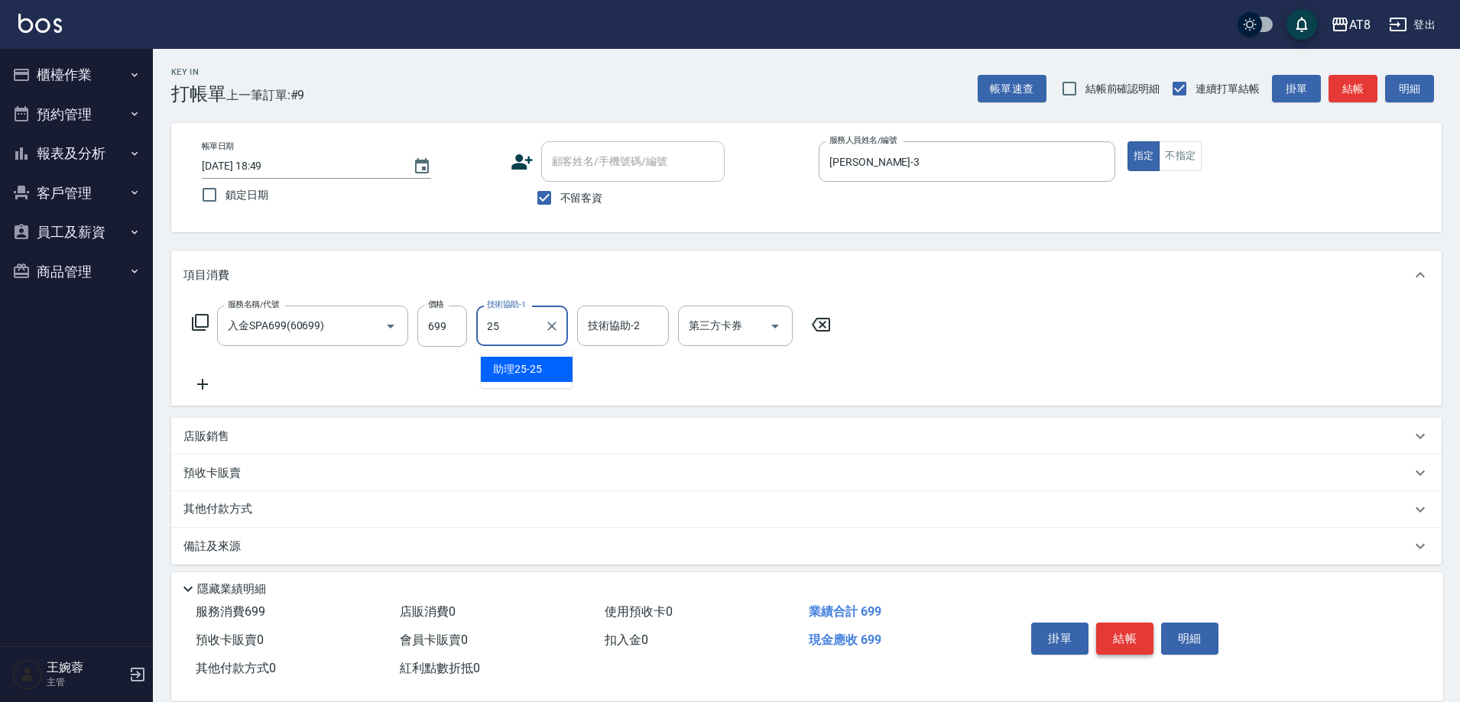
type input "助理25-25"
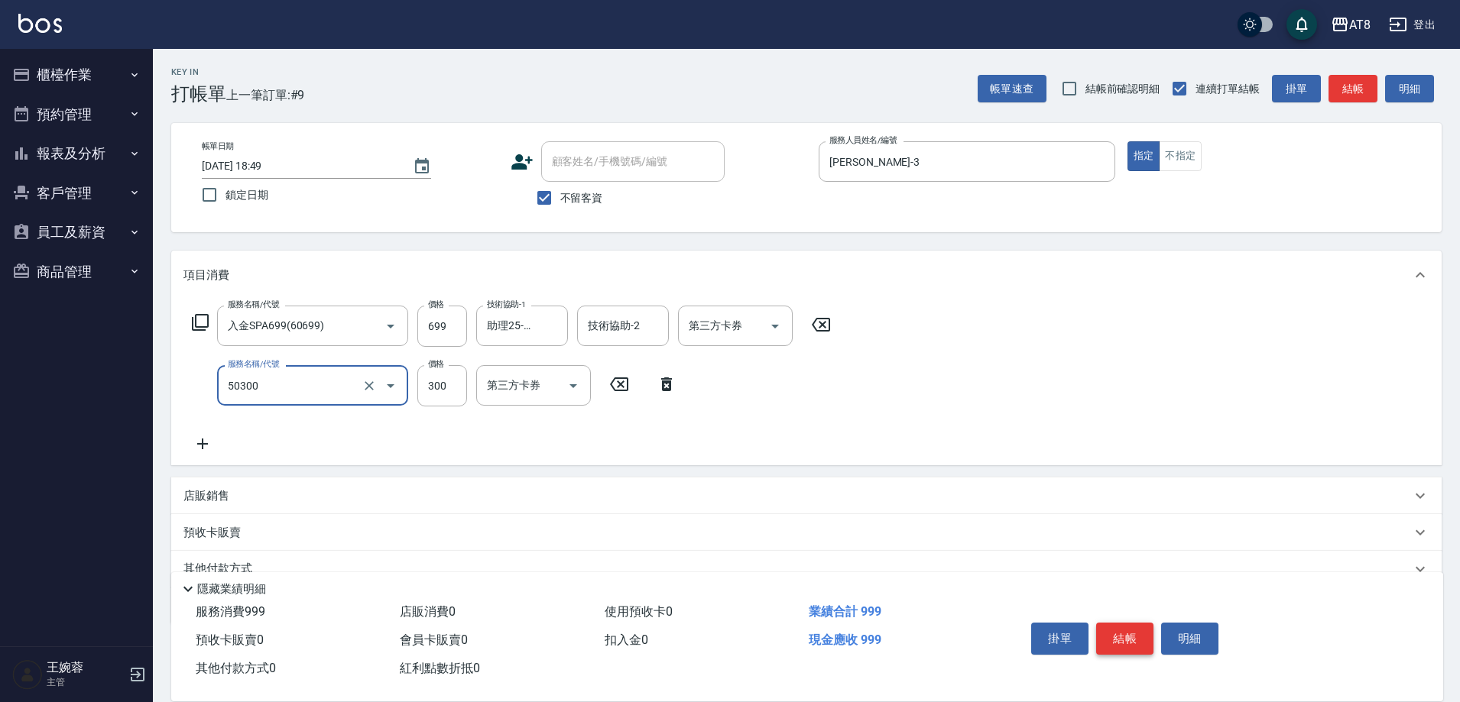
type input "入金護髮.隔離300(50300)"
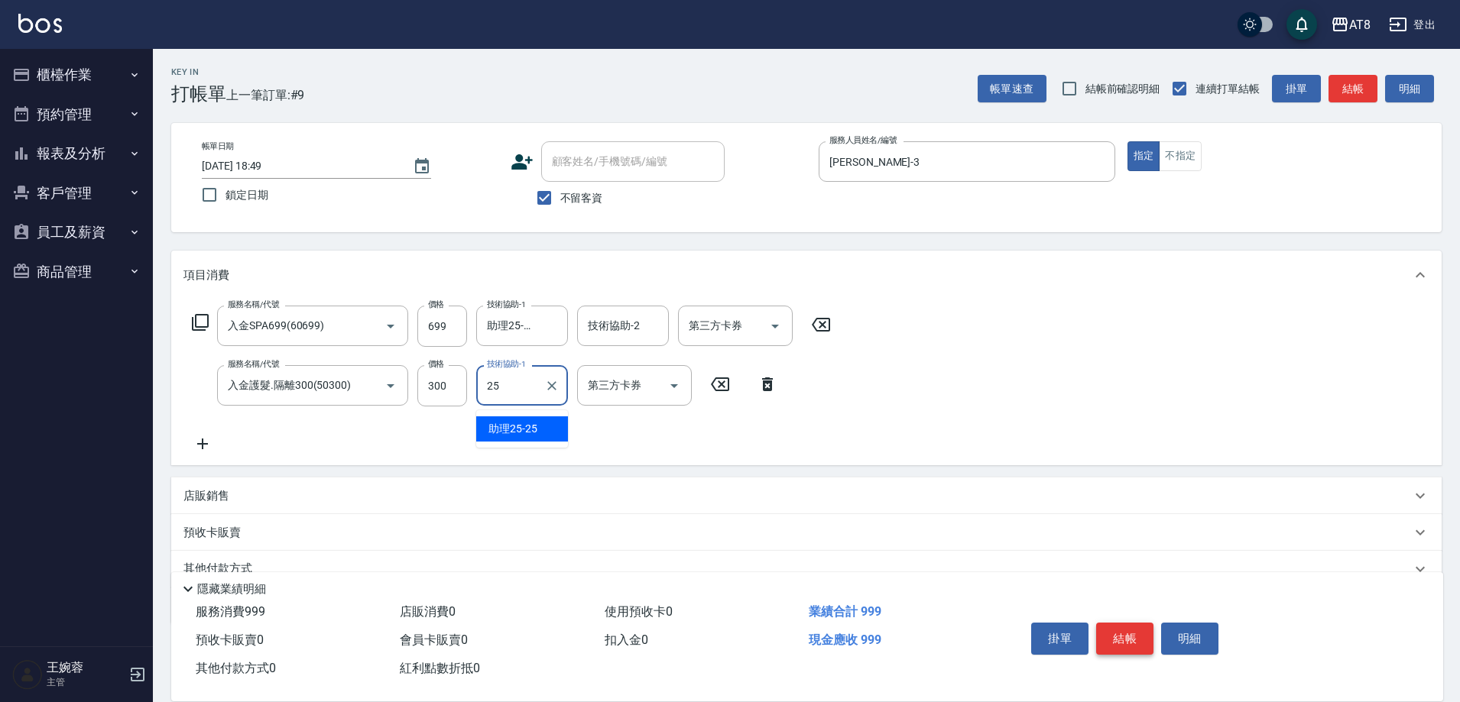
type input "助理25-25"
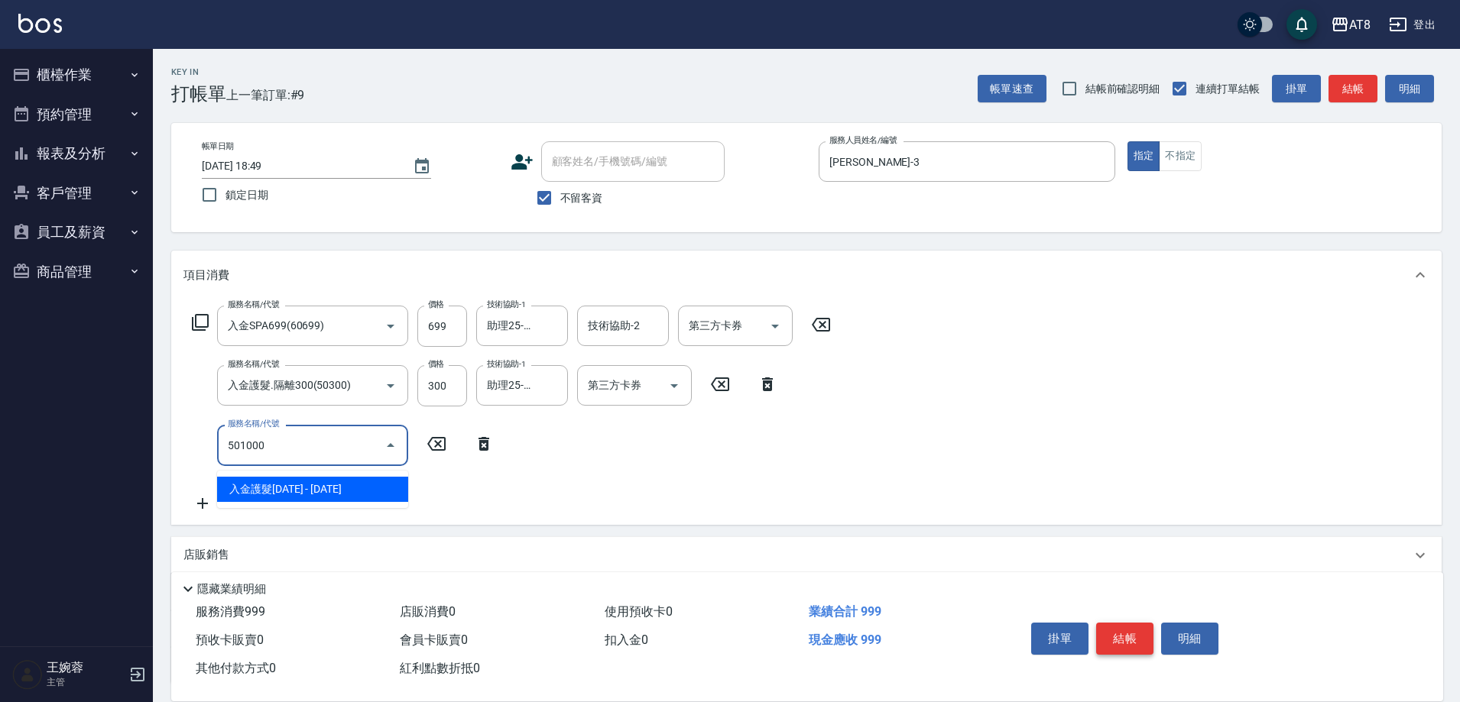
type input "入金護髮1000(501000)"
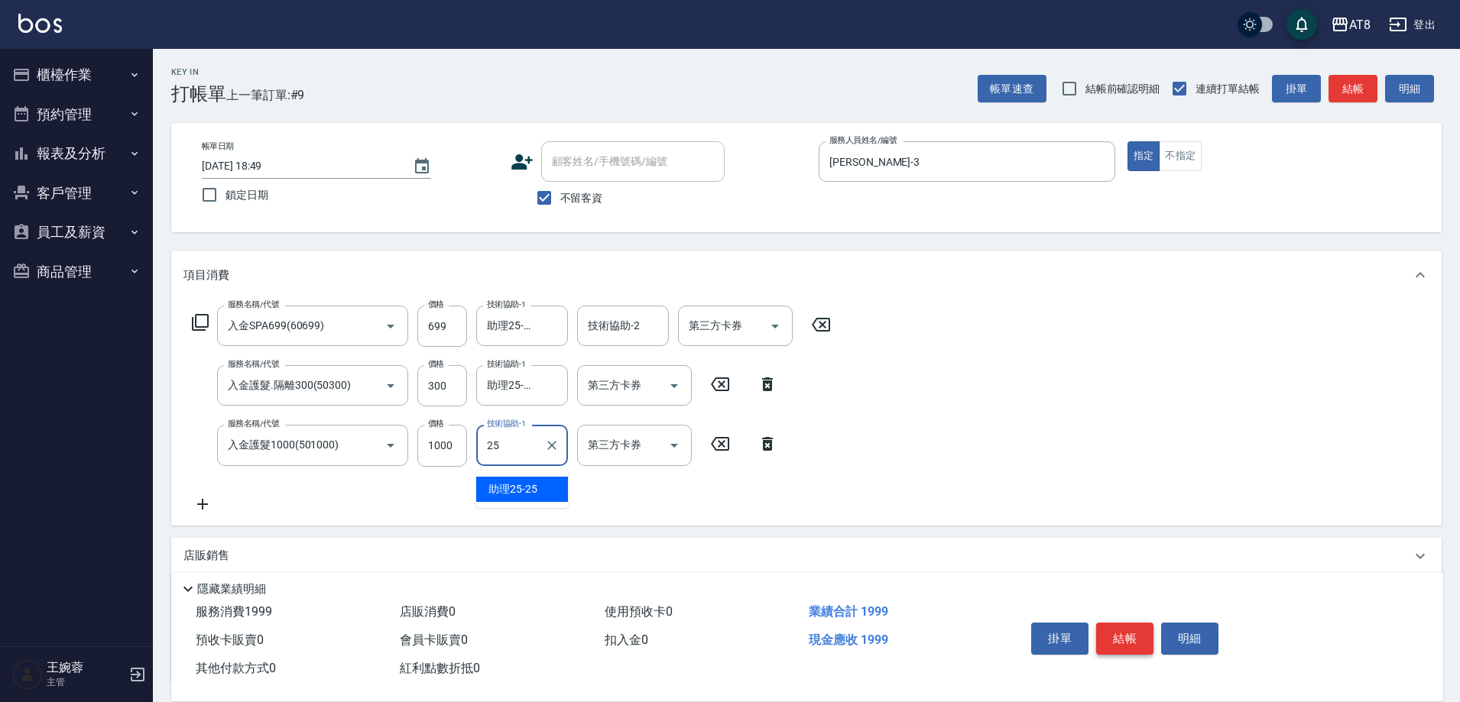
type input "助理25-25"
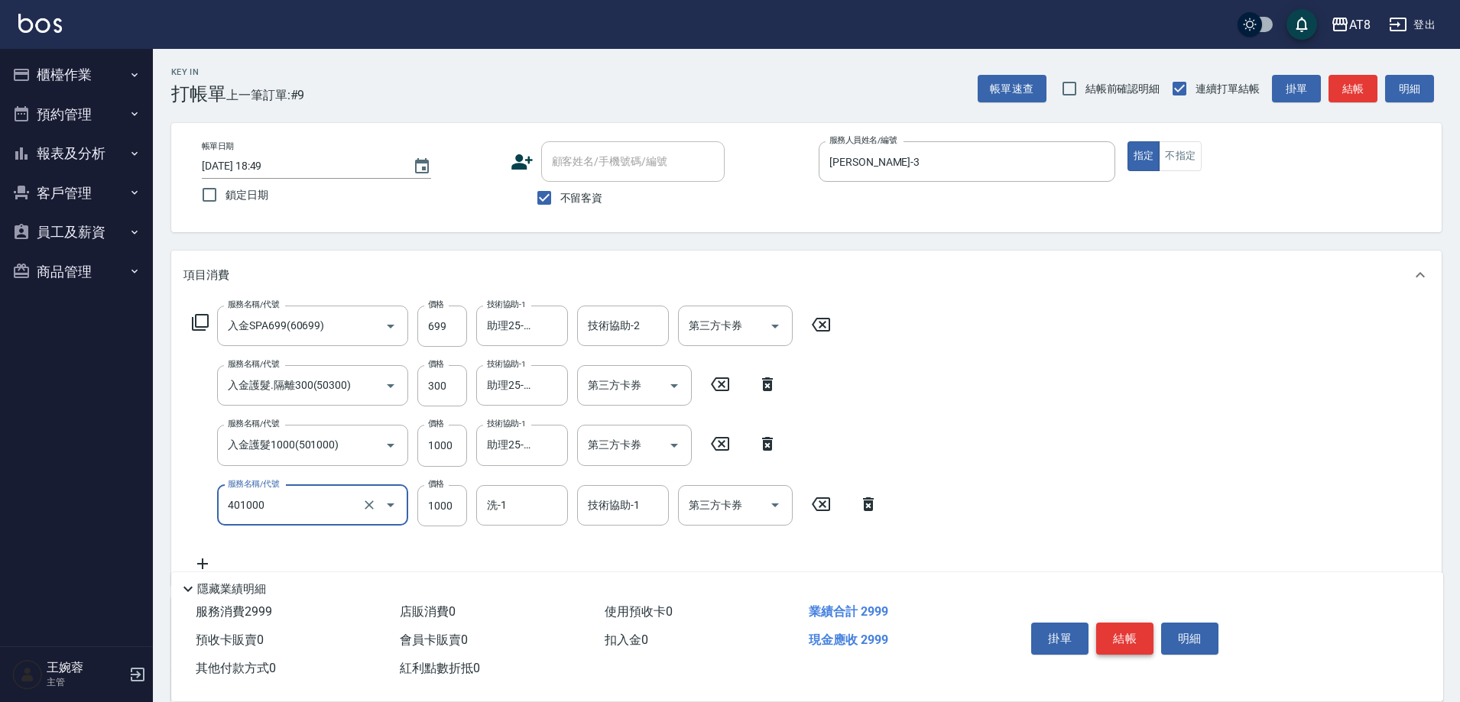
type input "入金染髮1000(401000)"
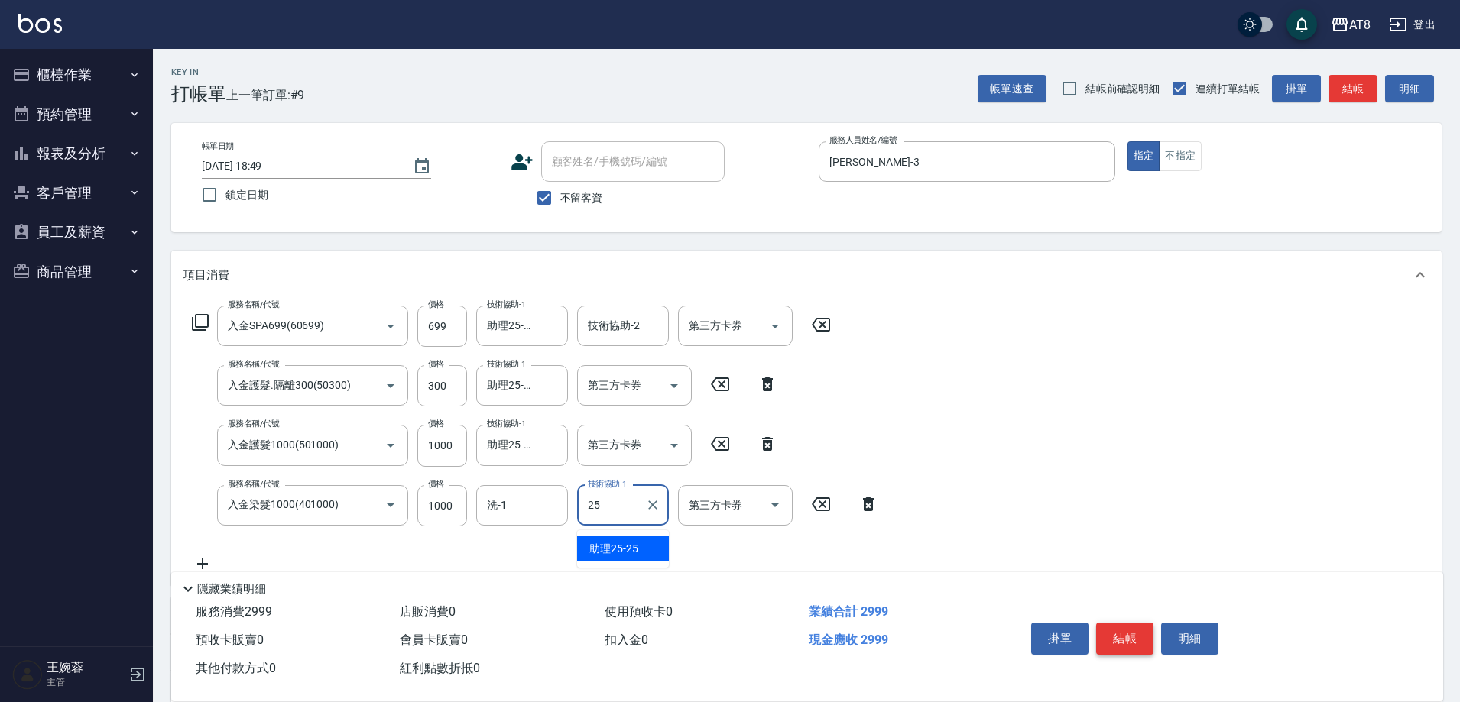
type input "助理25-25"
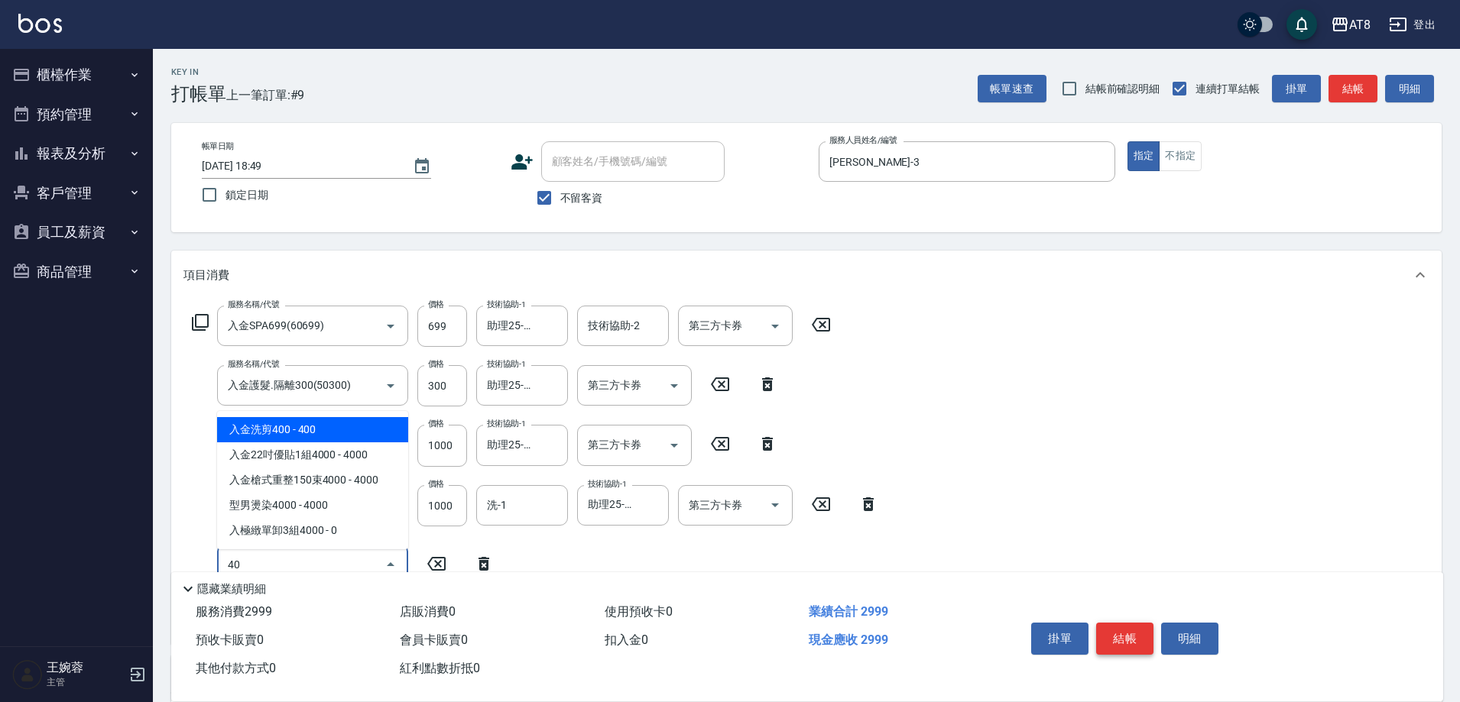
type input "入金洗剪400(2400)"
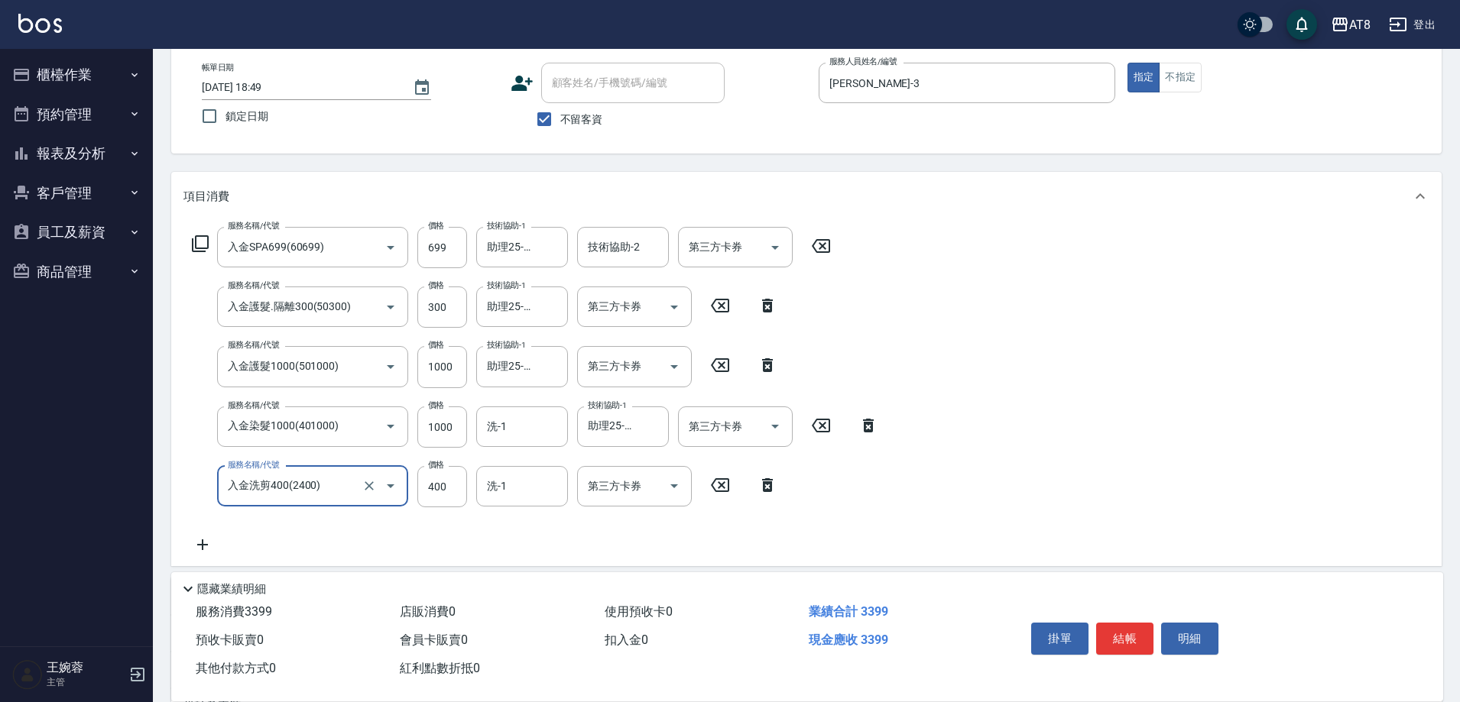
scroll to position [164, 0]
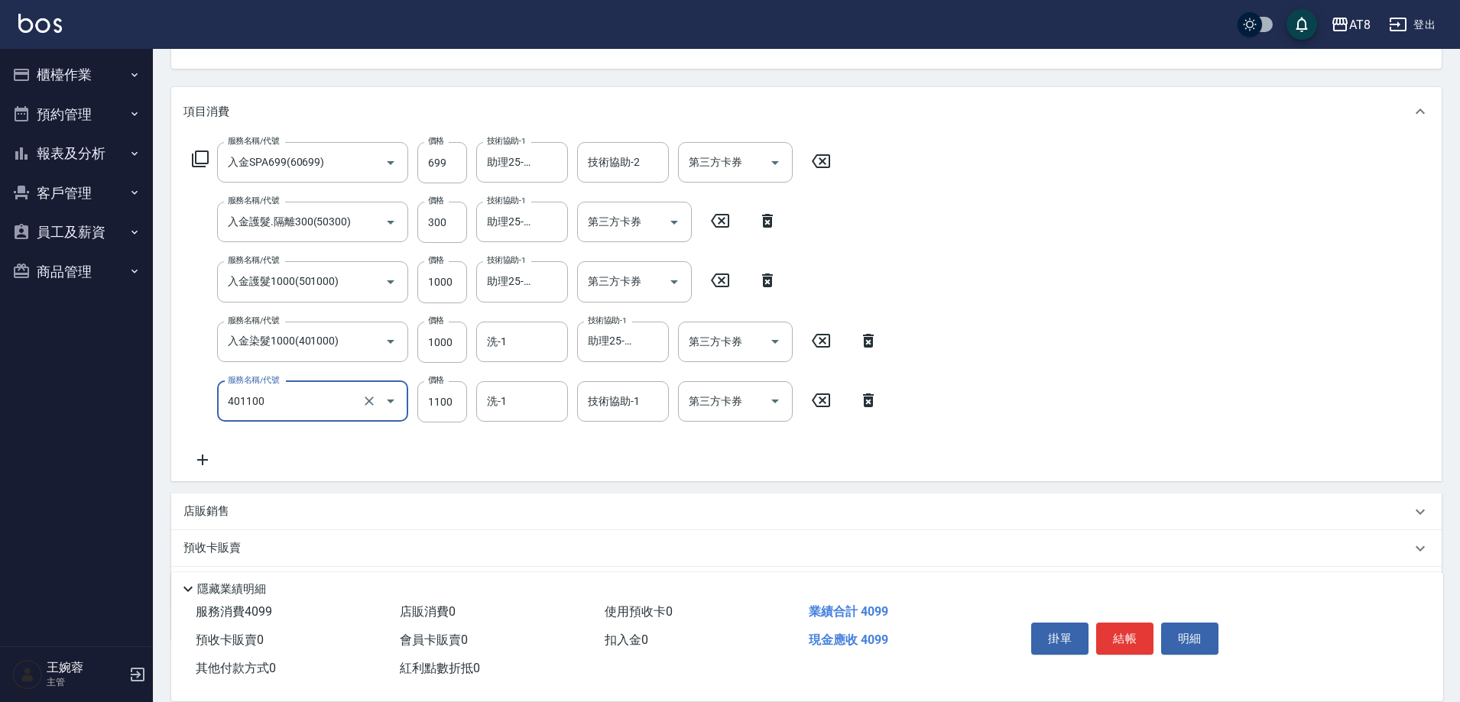
type input "入金染髮1100(401100)"
type input "1200"
type input "助理25-25"
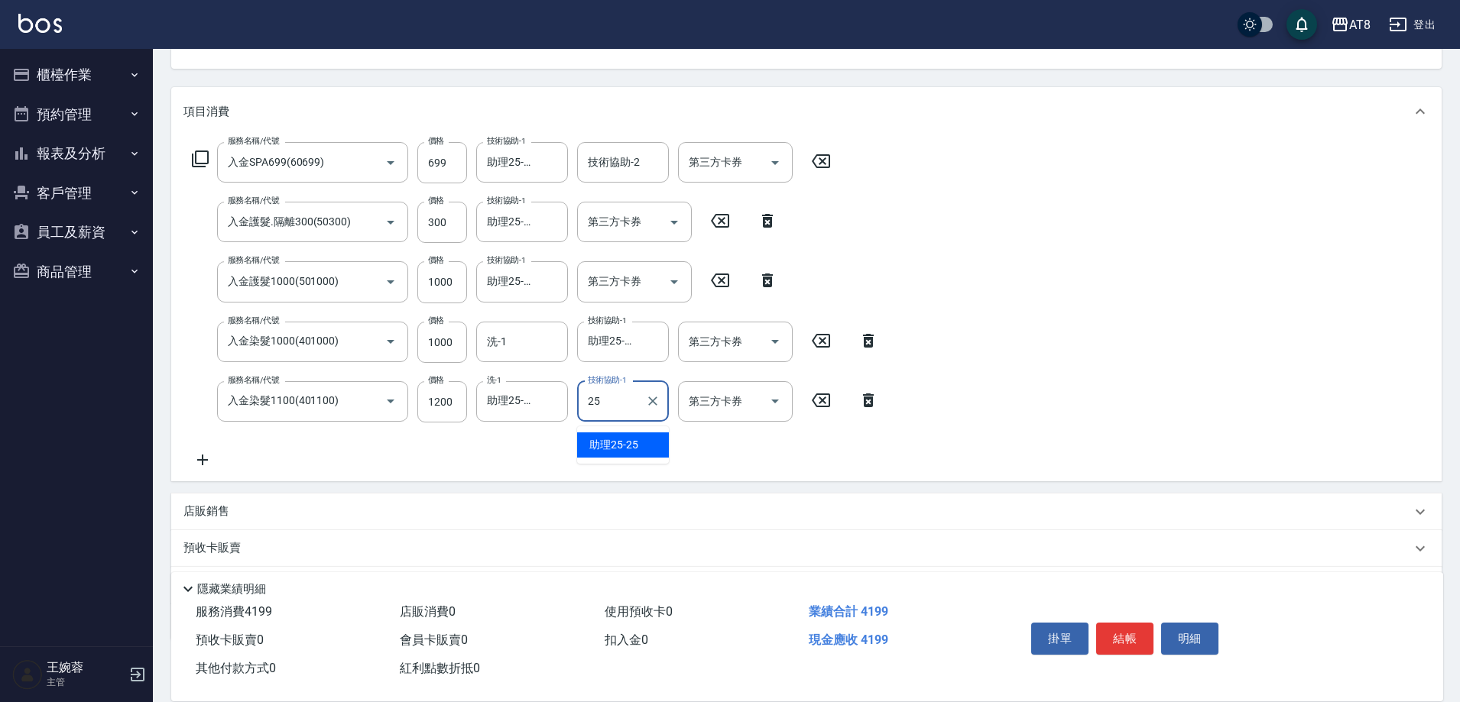
type input "助理25-25"
click at [783, 169] on icon "Open" at bounding box center [775, 163] width 18 height 18
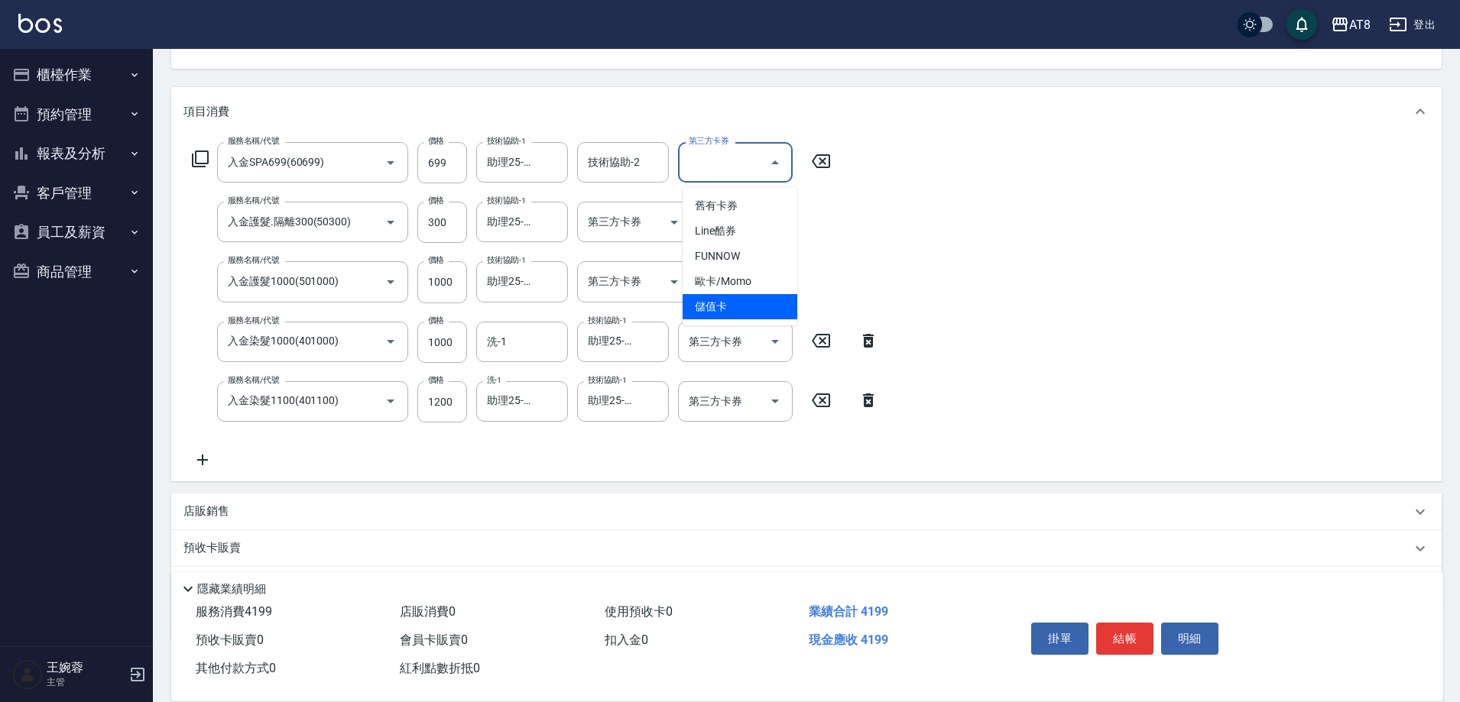
click at [753, 316] on span "儲值卡" at bounding box center [740, 306] width 115 height 25
type input "儲值卡"
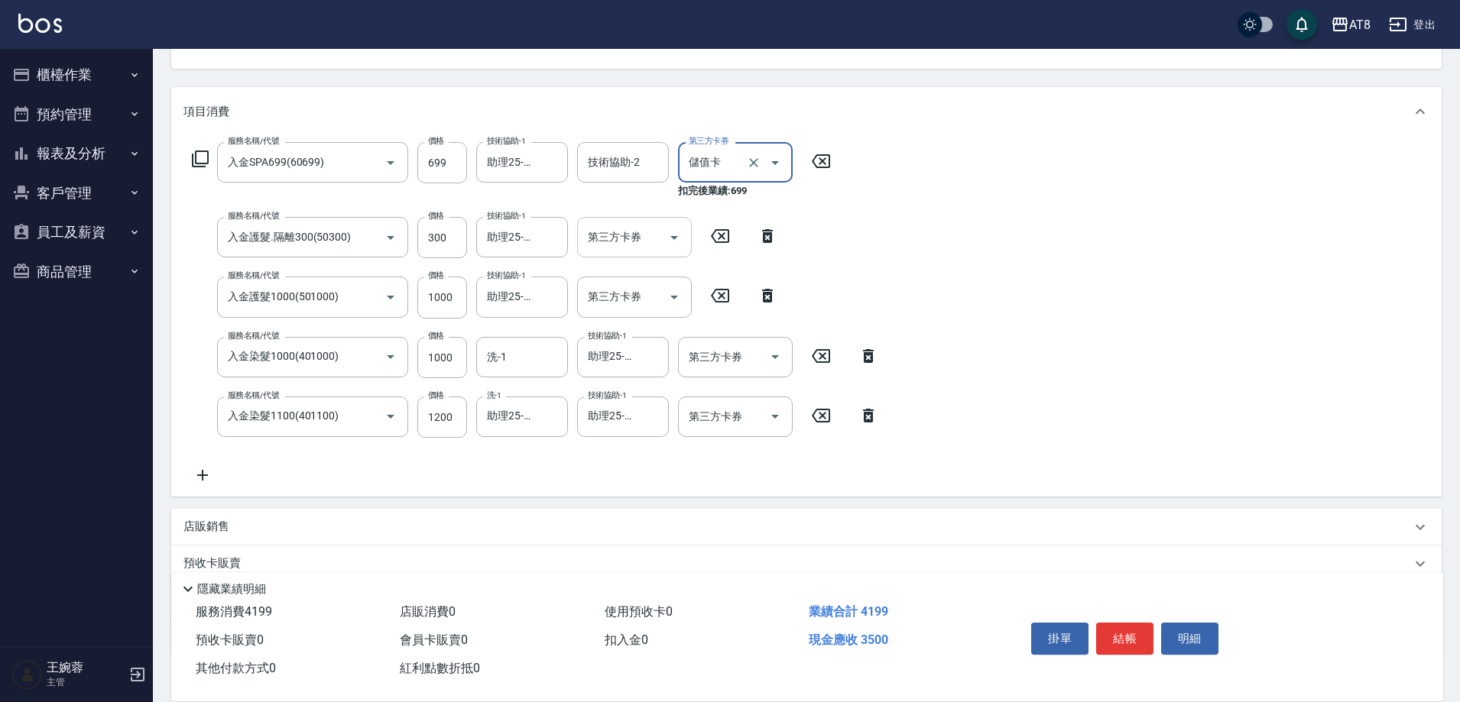
click at [674, 240] on icon "Open" at bounding box center [674, 238] width 8 height 4
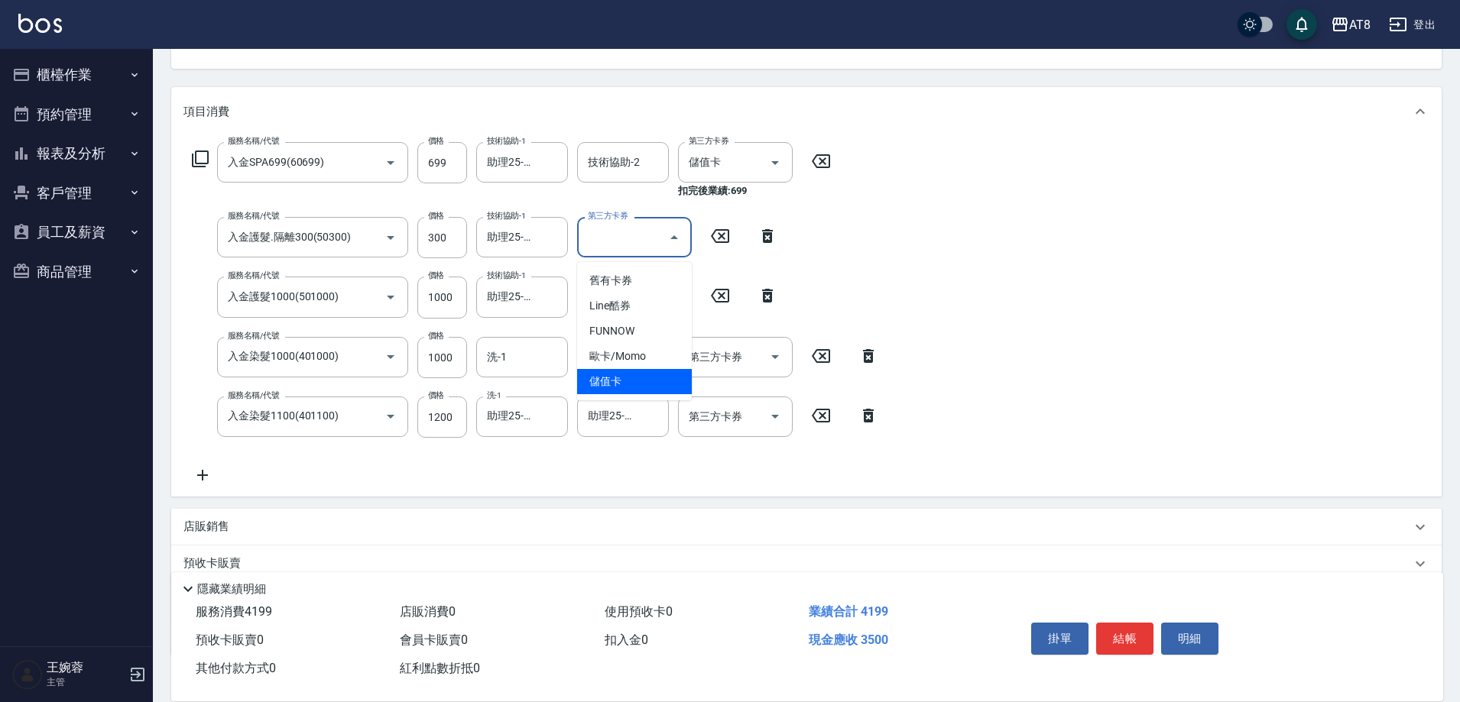
click at [653, 379] on span "儲值卡" at bounding box center [634, 381] width 115 height 25
type input "儲值卡"
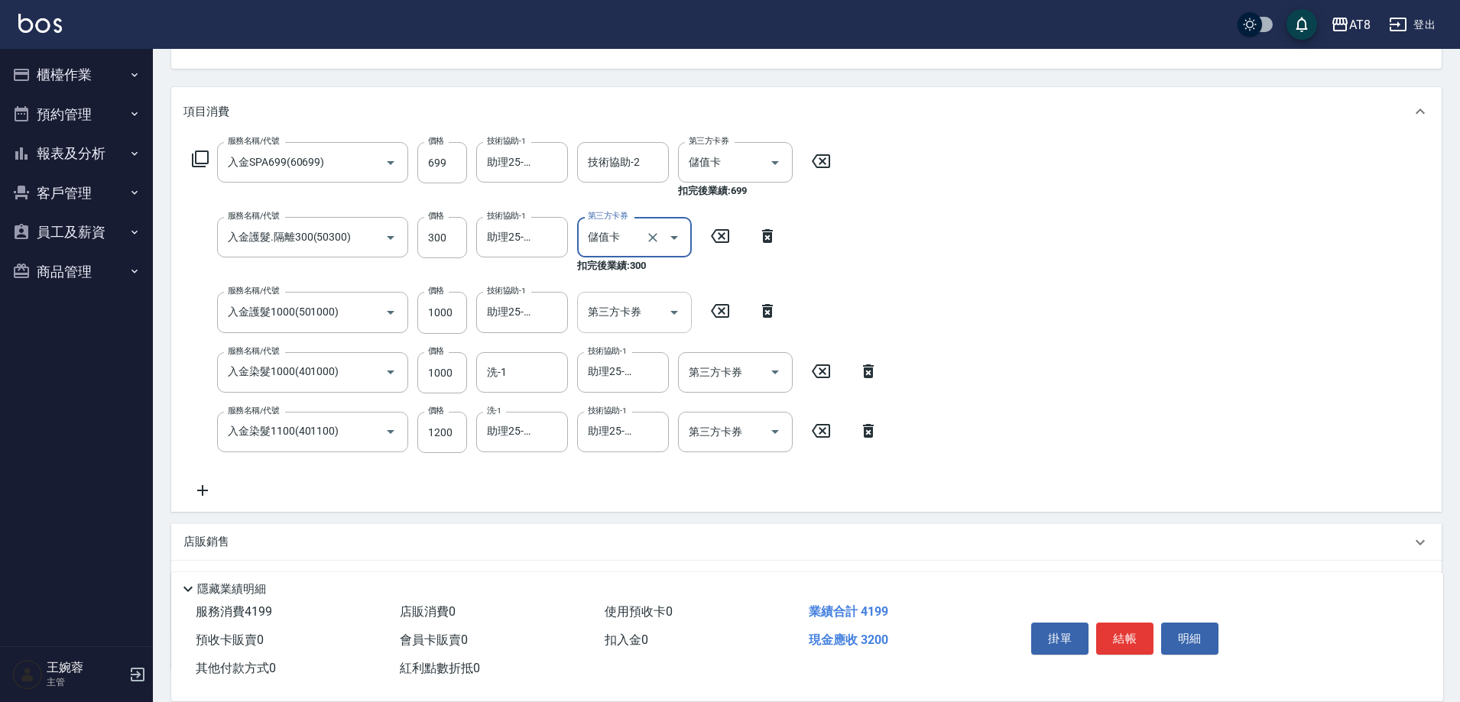
click at [665, 322] on icon "Open" at bounding box center [674, 312] width 18 height 18
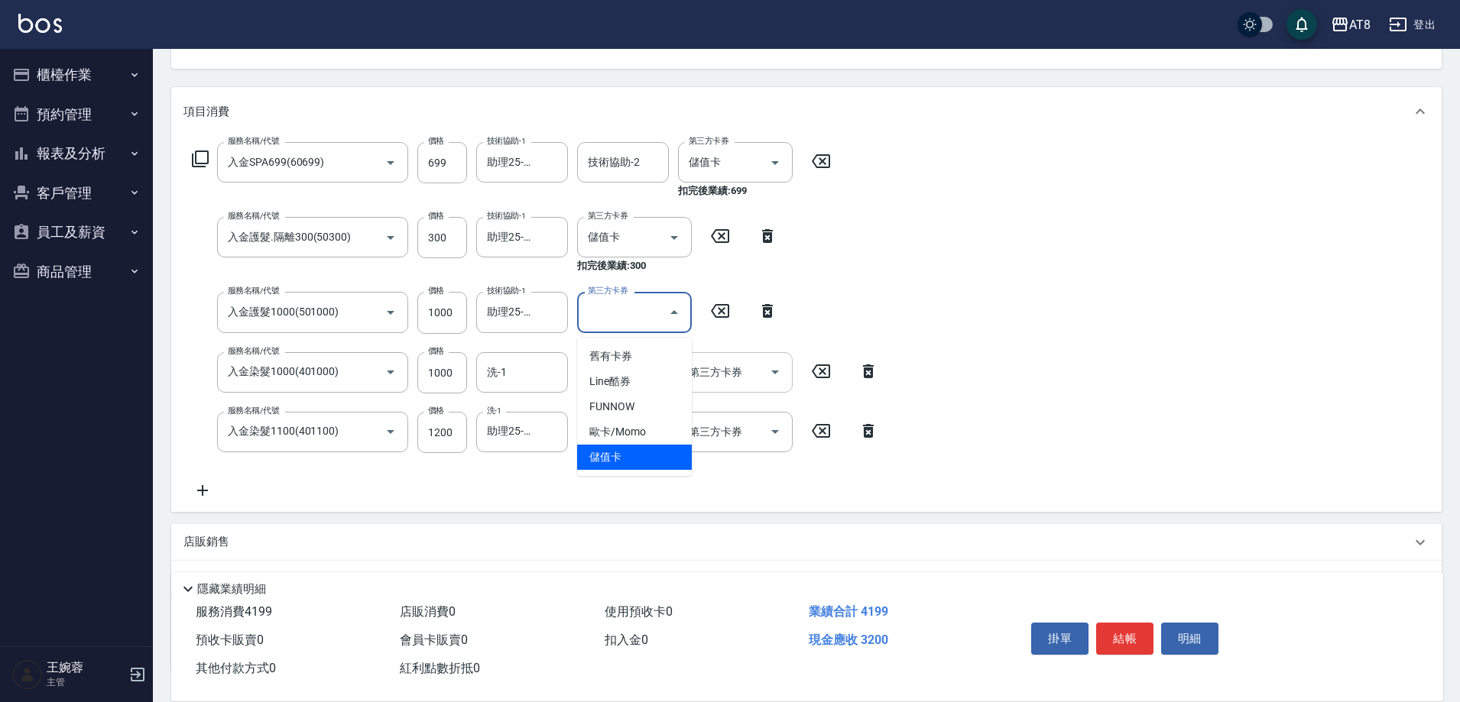
drag, startPoint x: 673, startPoint y: 456, endPoint x: 728, endPoint y: 409, distance: 73.2
click at [673, 456] on span "儲值卡" at bounding box center [634, 457] width 115 height 25
type input "儲值卡"
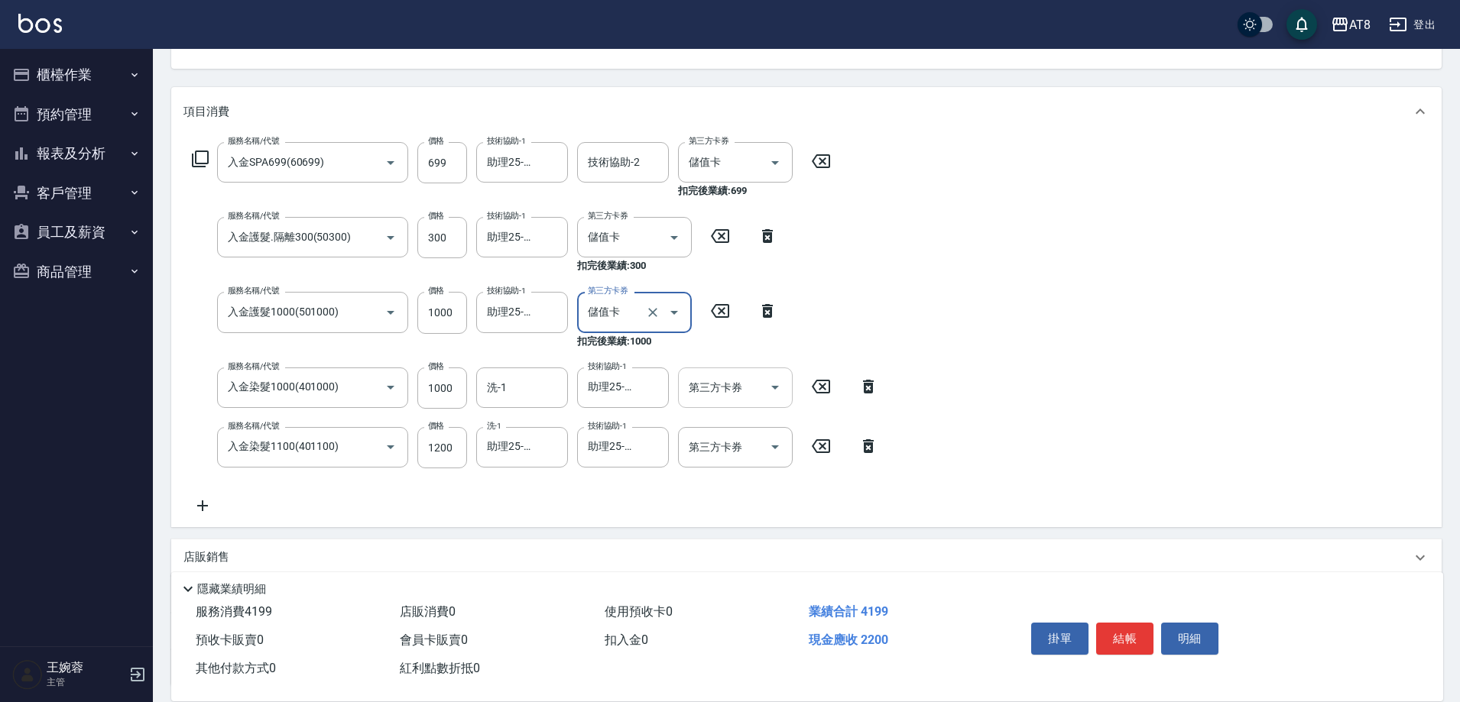
click at [763, 397] on button "Open" at bounding box center [775, 387] width 24 height 24
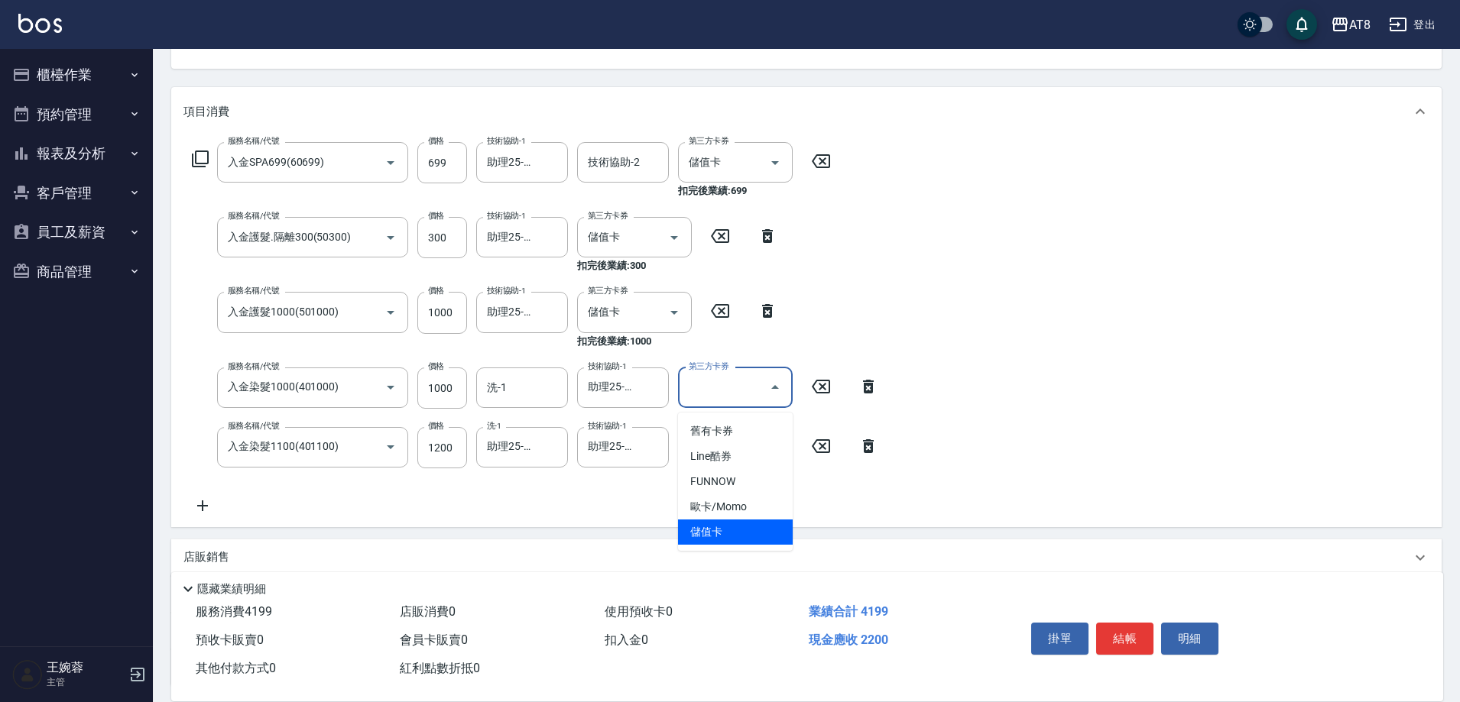
drag, startPoint x: 728, startPoint y: 539, endPoint x: 748, endPoint y: 520, distance: 27.6
click at [728, 538] on span "儲值卡" at bounding box center [735, 532] width 115 height 25
type input "儲值卡"
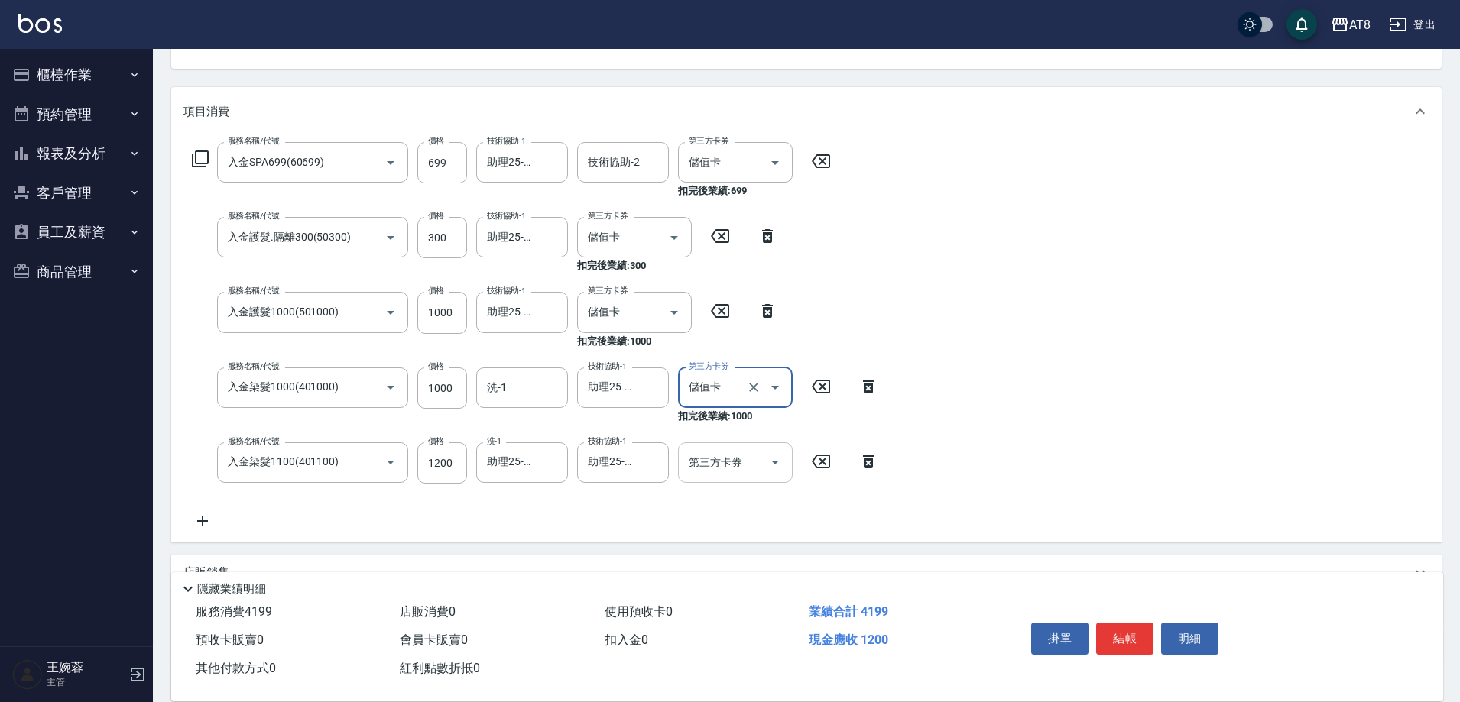
click at [773, 464] on icon "Open" at bounding box center [775, 462] width 18 height 18
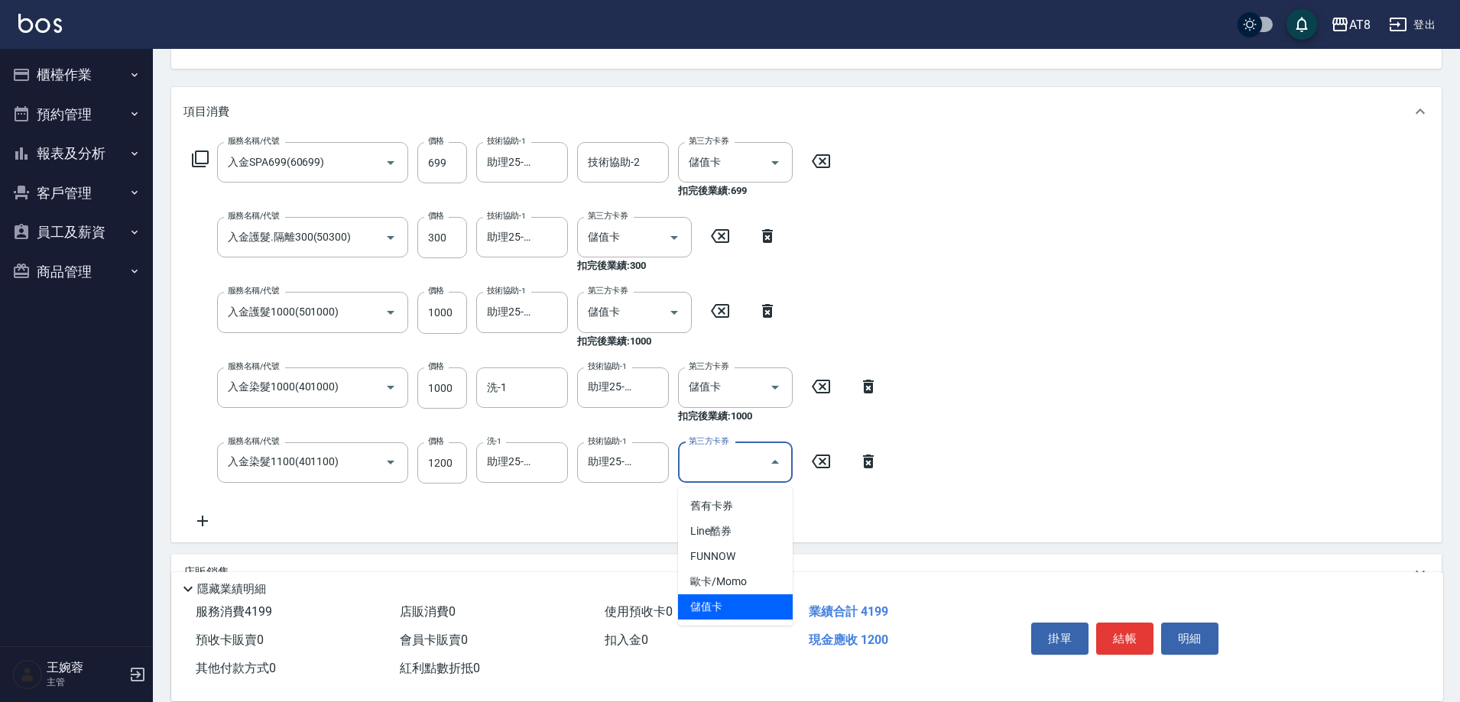
click at [754, 612] on span "儲值卡" at bounding box center [735, 607] width 115 height 25
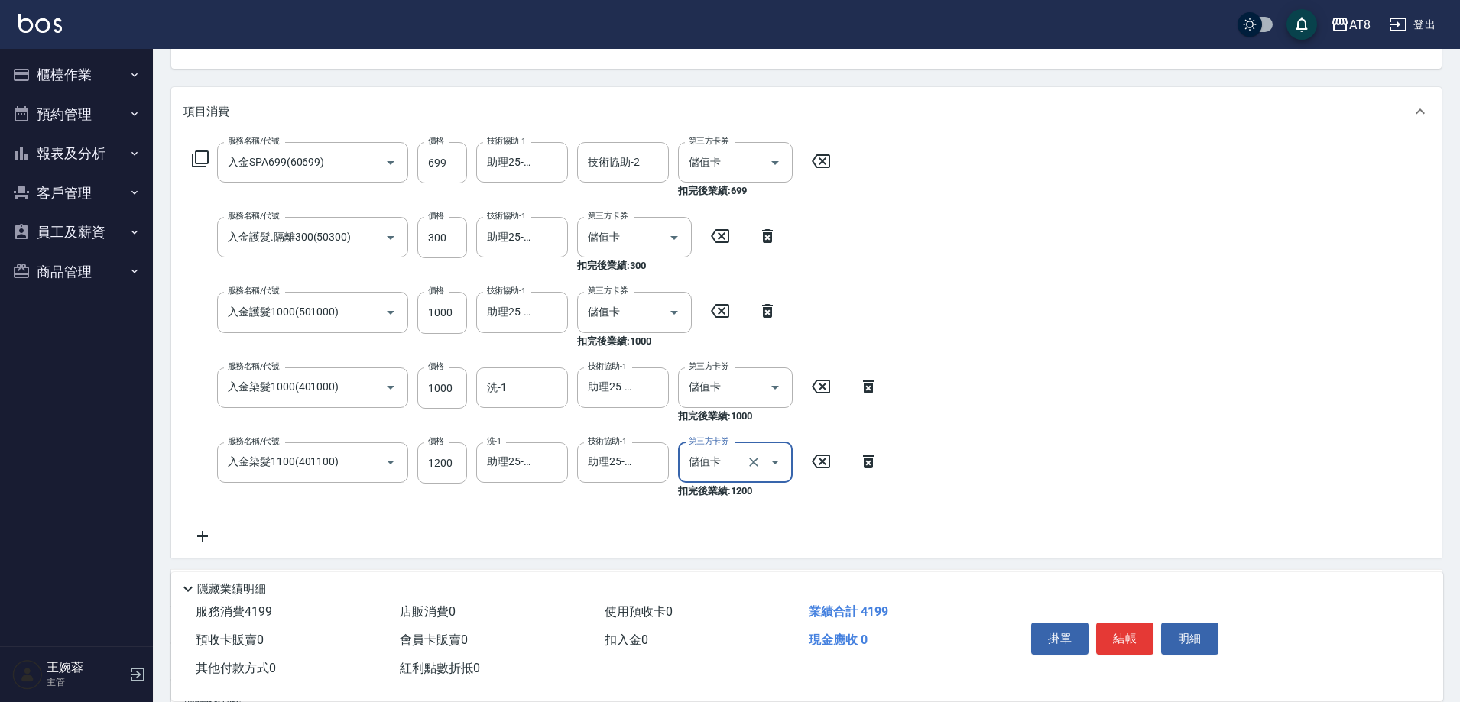
type input "儲值卡"
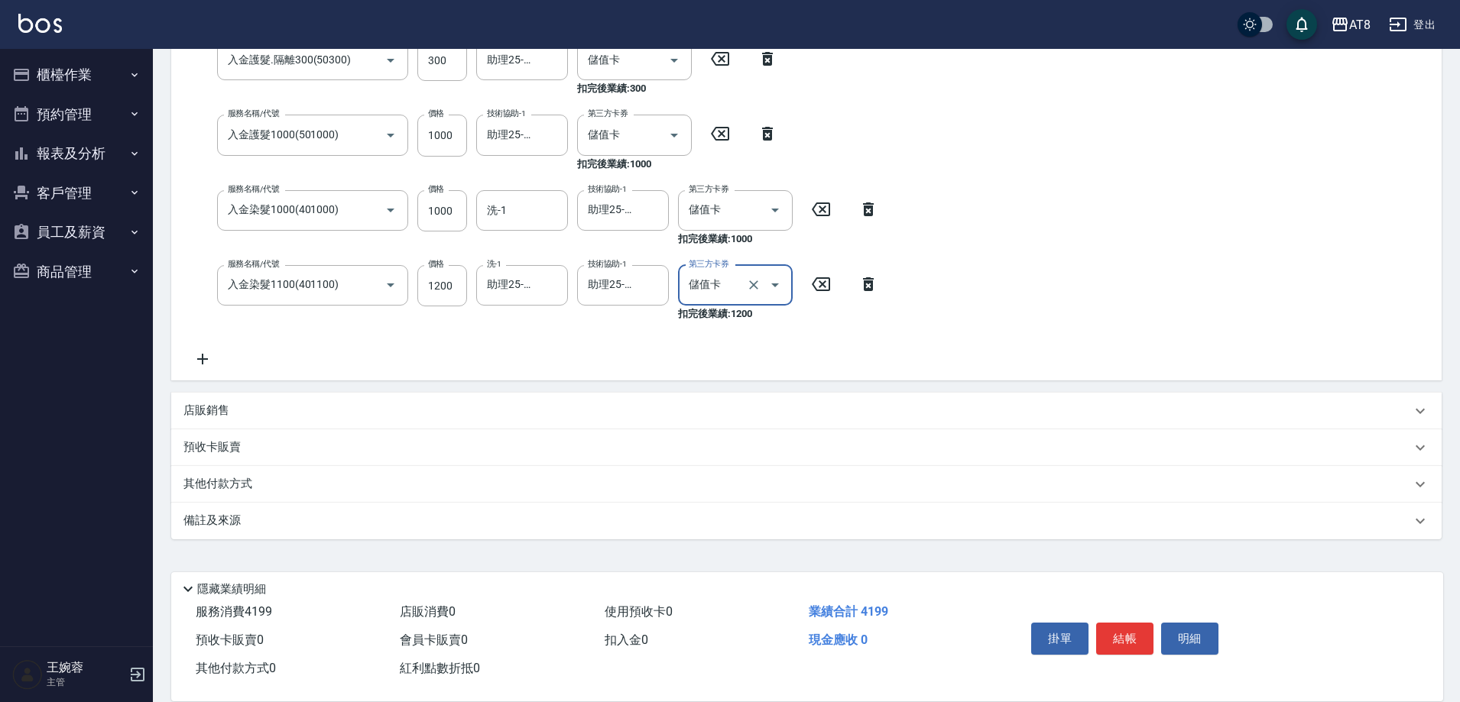
click at [203, 359] on icon at bounding box center [202, 359] width 11 height 11
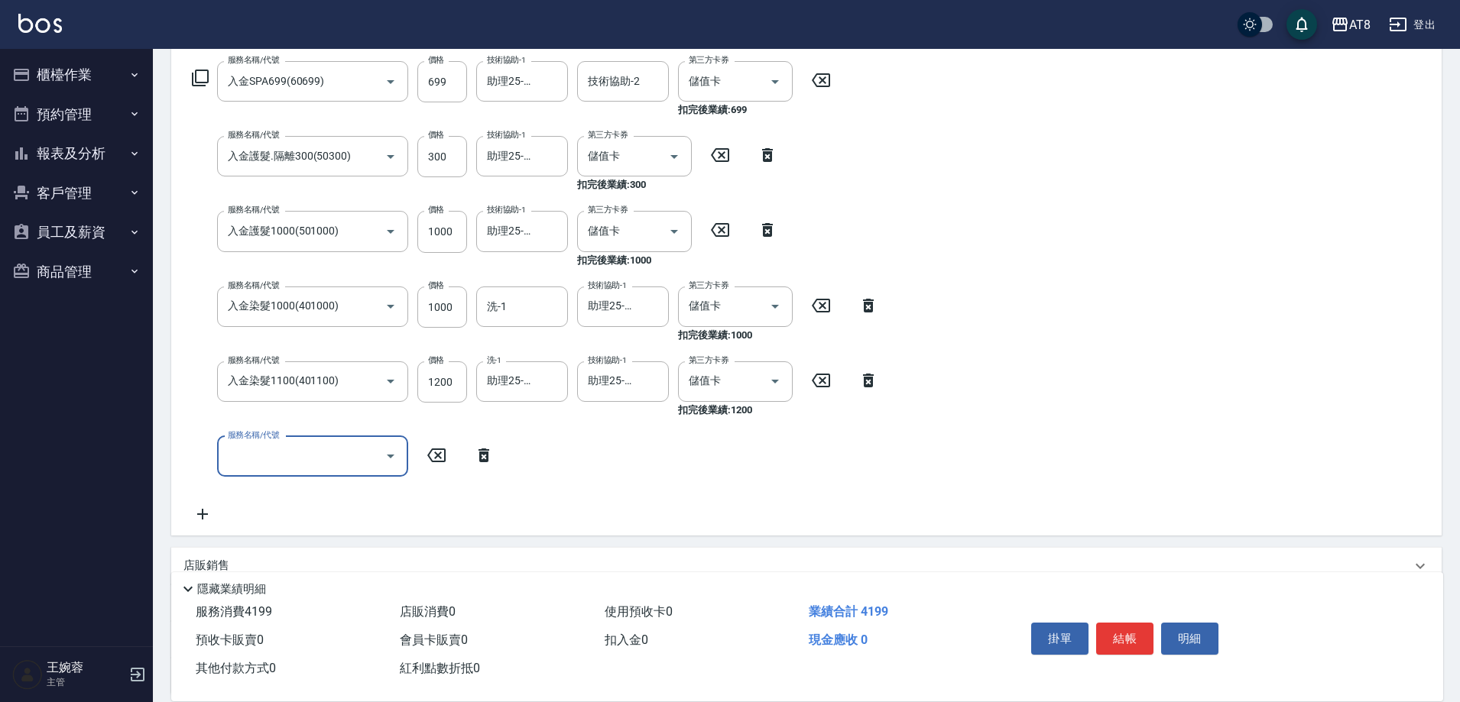
scroll to position [245, 0]
type input "頂級豪華3(803)"
type input "1394"
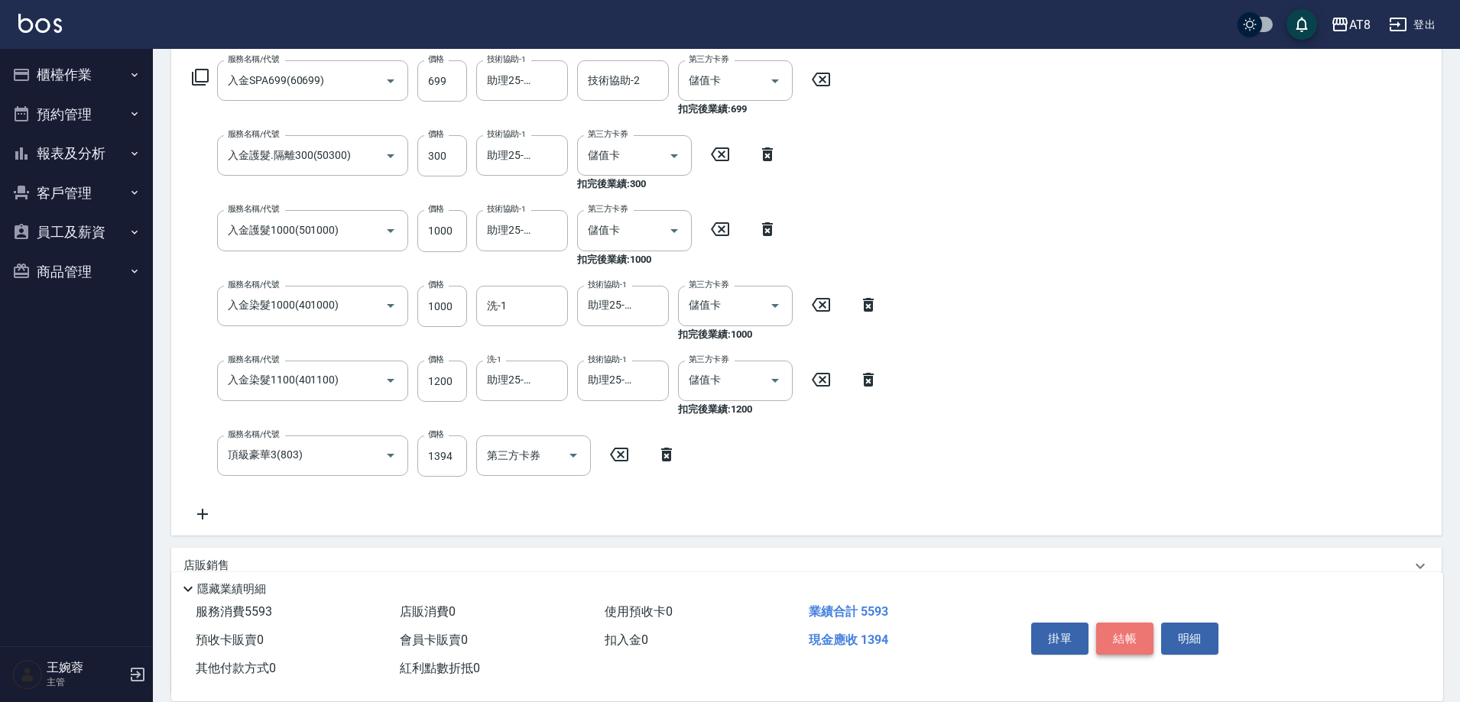
click at [1153, 623] on button "結帳" at bounding box center [1124, 639] width 57 height 32
type input "[DATE] 18:50"
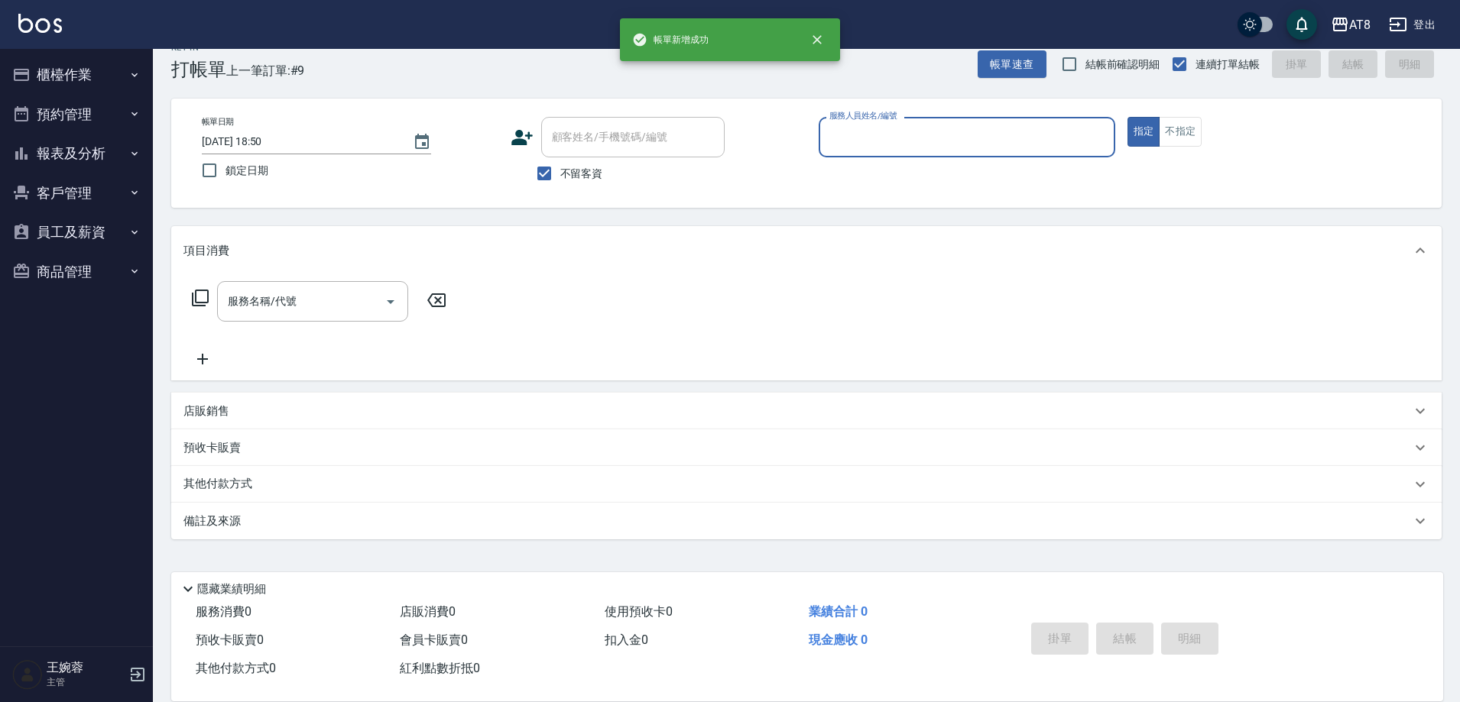
scroll to position [34, 0]
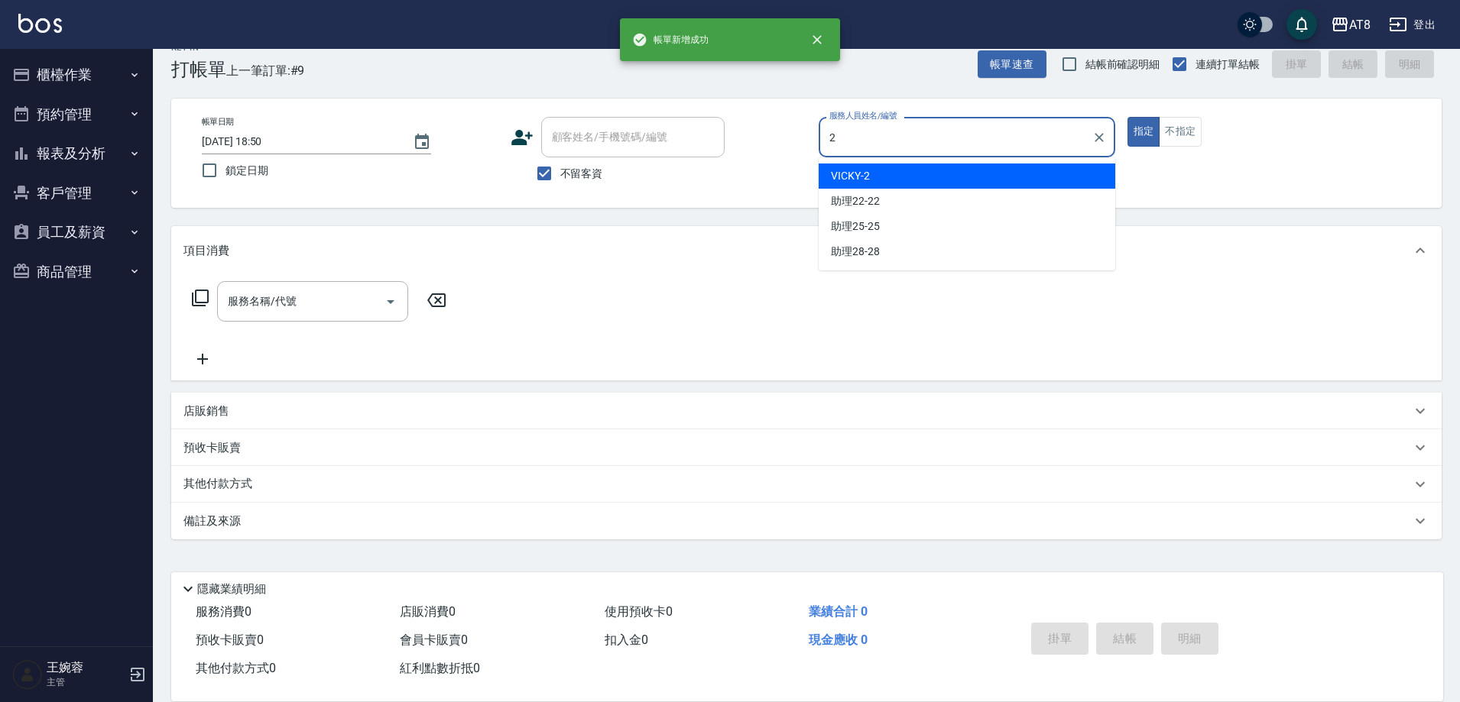
type input "VICKY-2"
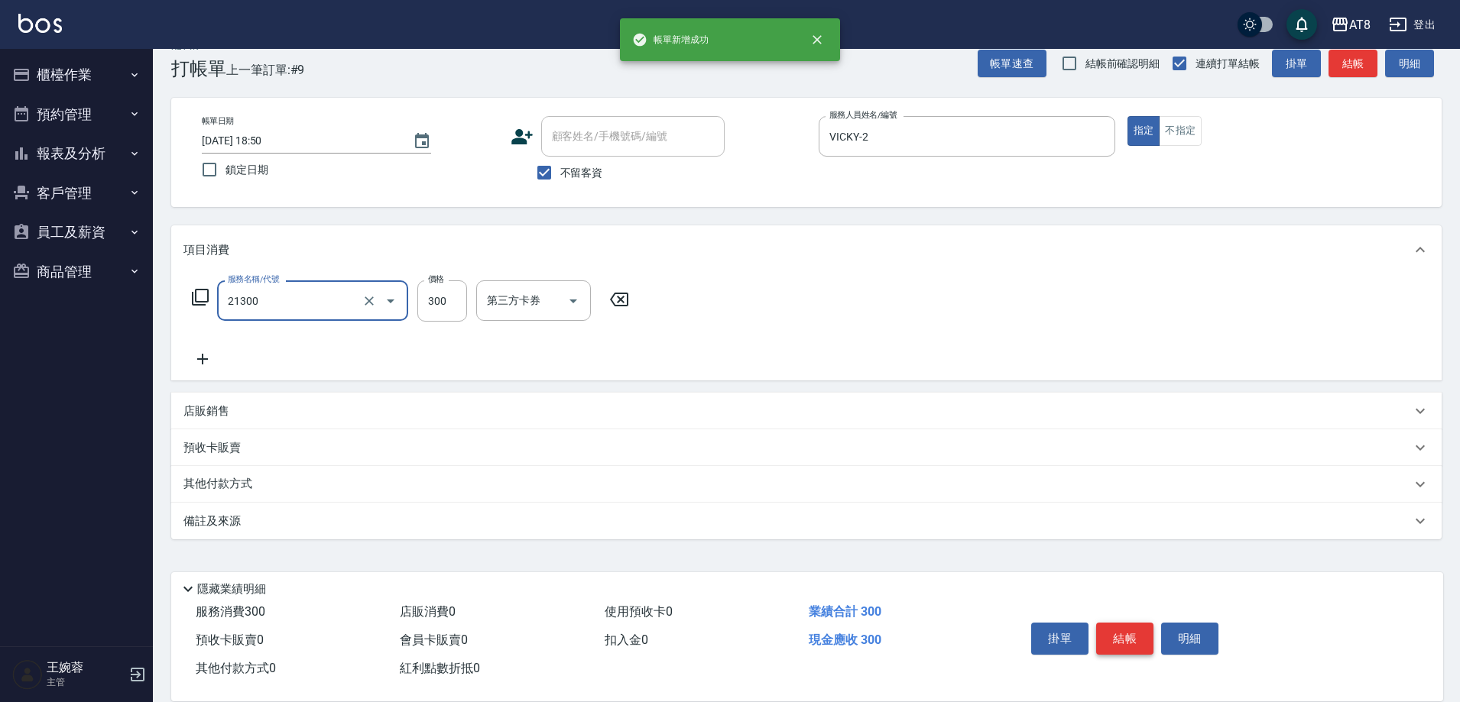
type input "剪髮(21300)"
click at [1153, 623] on button "結帳" at bounding box center [1124, 639] width 57 height 32
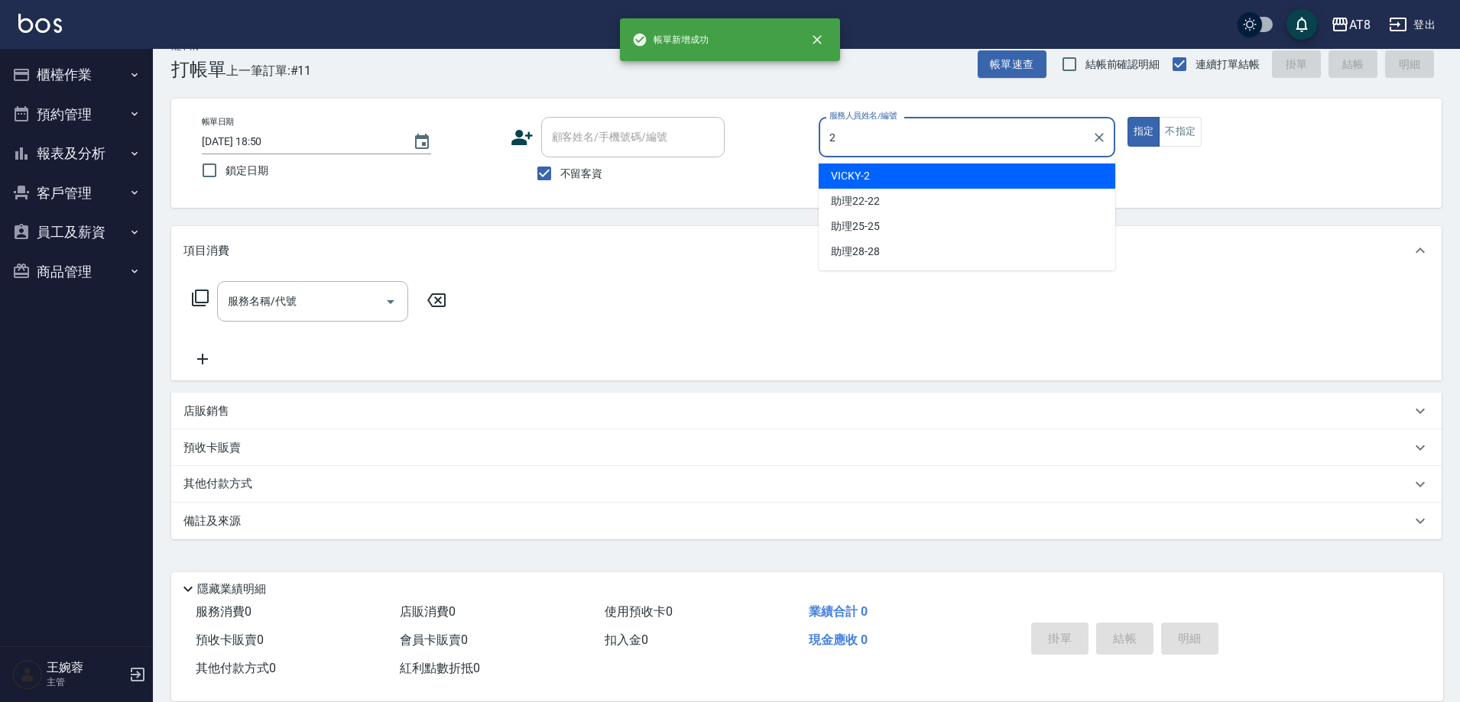
type input "VICKY-2"
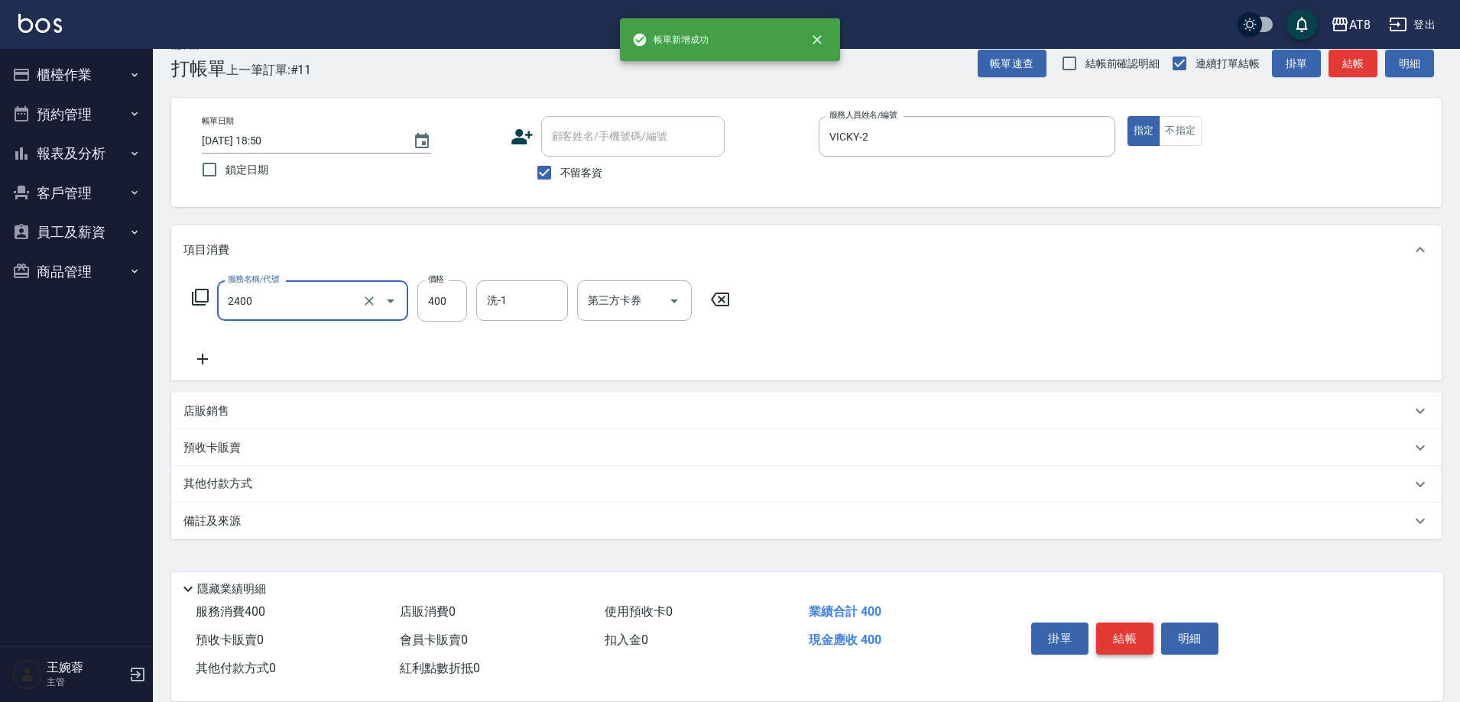
type input "入金洗剪400(2400)"
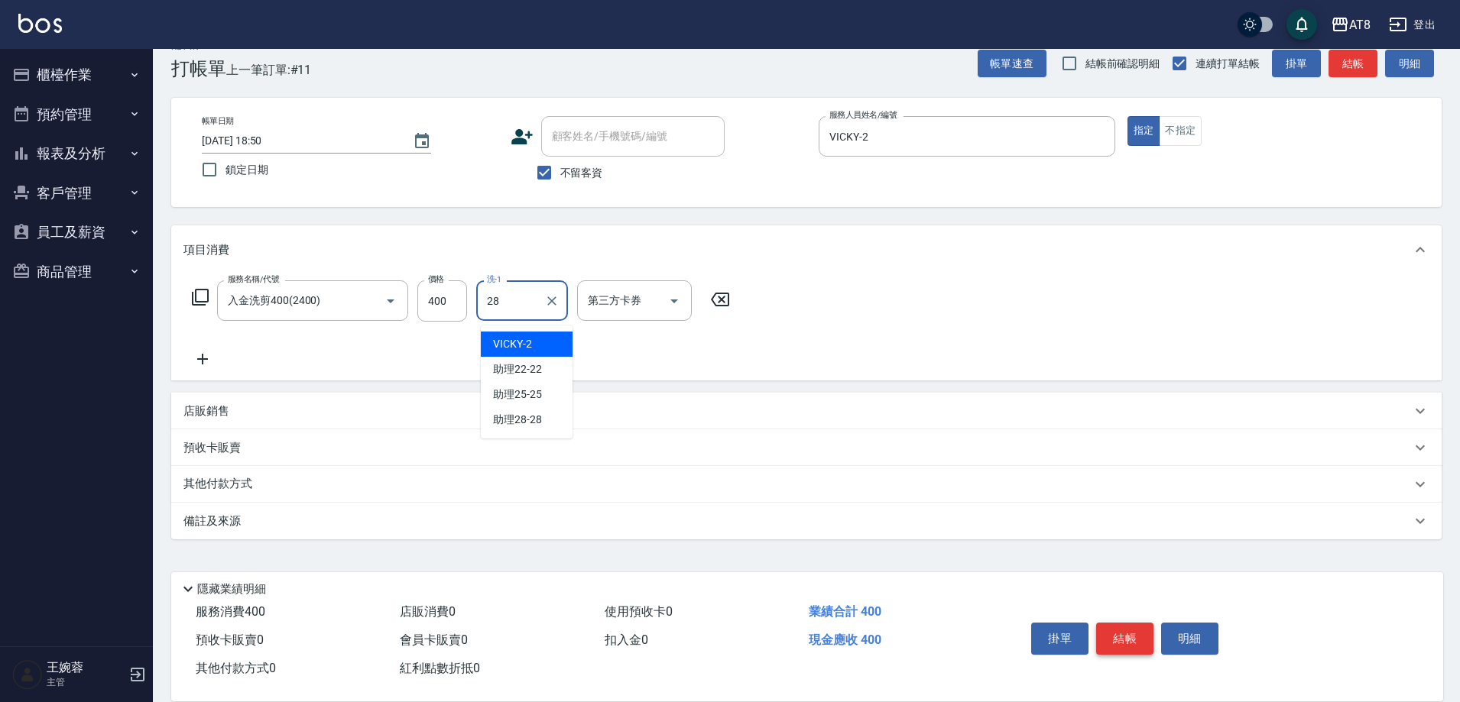
type input "助理28-28"
click at [675, 300] on icon "Open" at bounding box center [674, 302] width 8 height 4
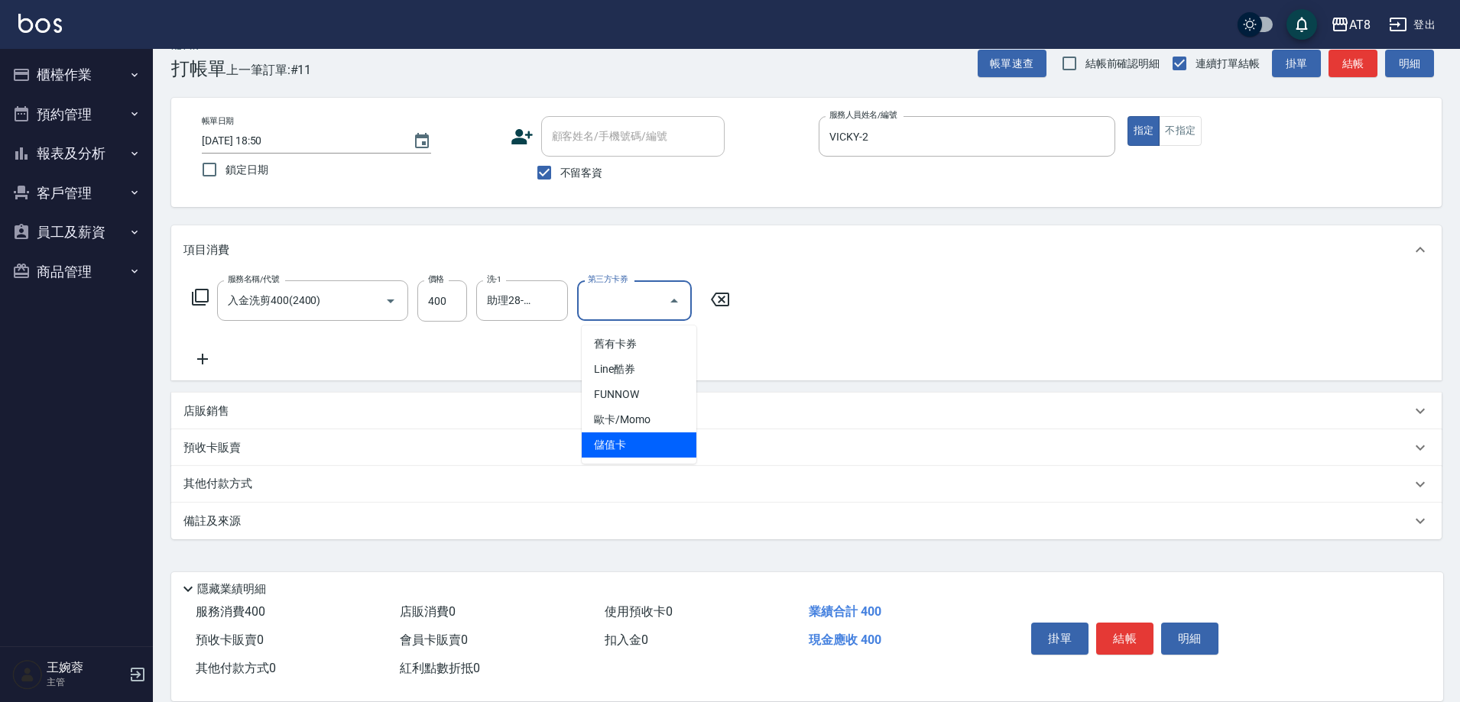
click at [664, 433] on span "儲值卡" at bounding box center [639, 445] width 115 height 25
type input "儲值卡"
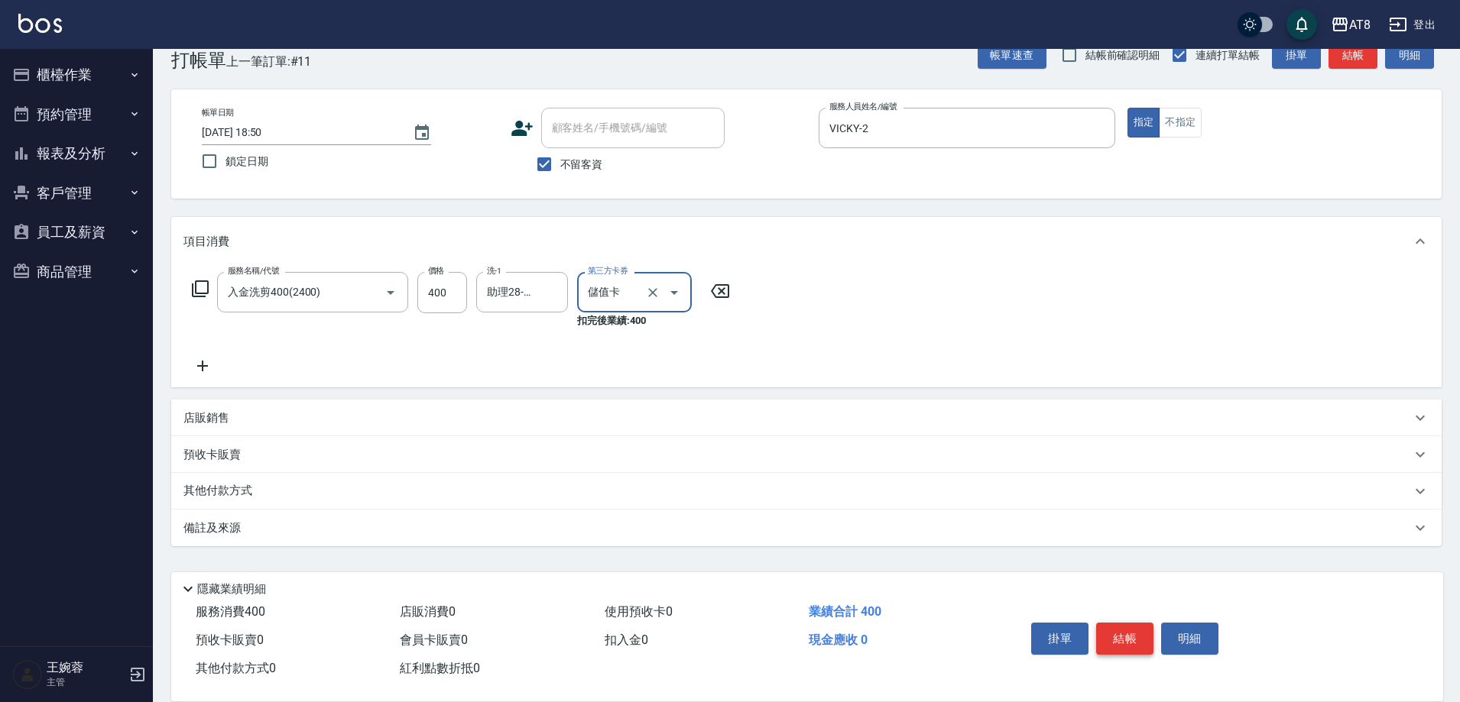
click at [1138, 630] on button "結帳" at bounding box center [1124, 639] width 57 height 32
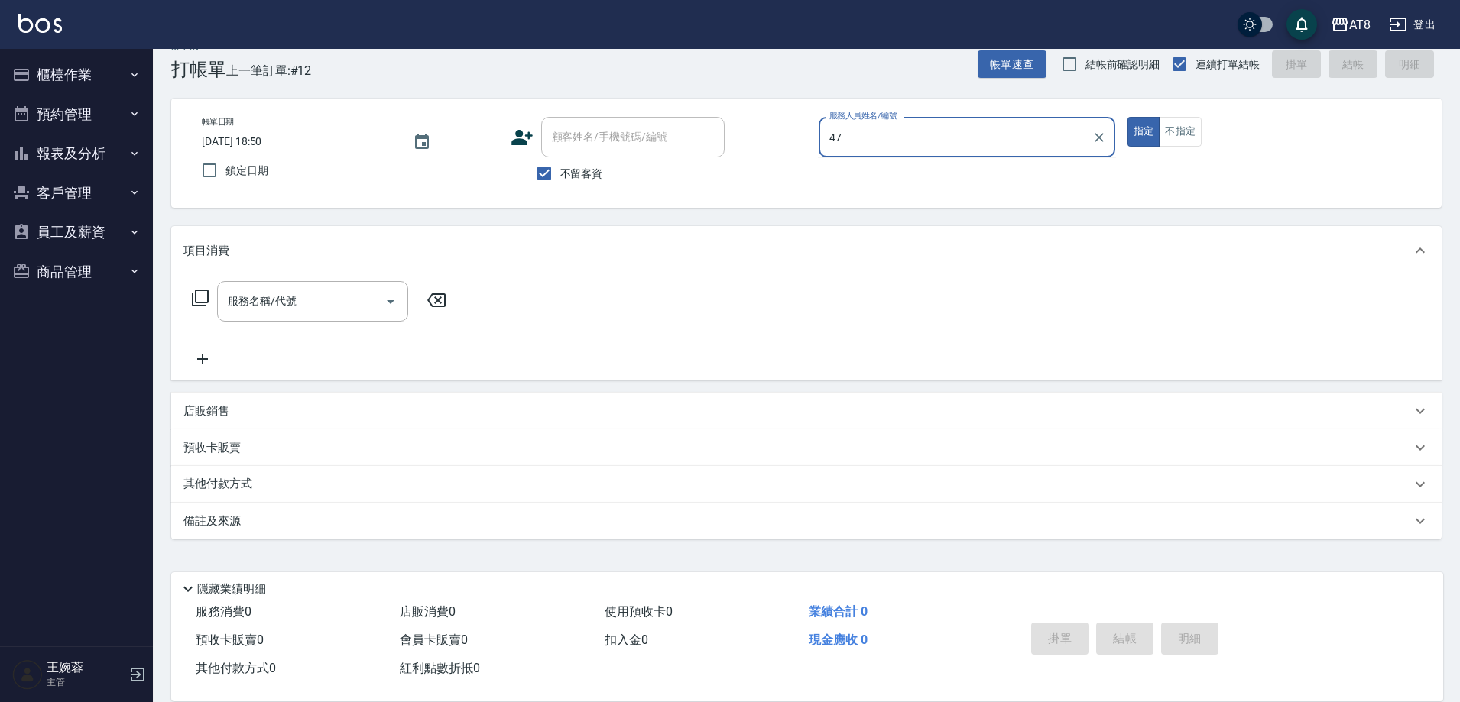
type input "4"
type input "[PERSON_NAME]-7"
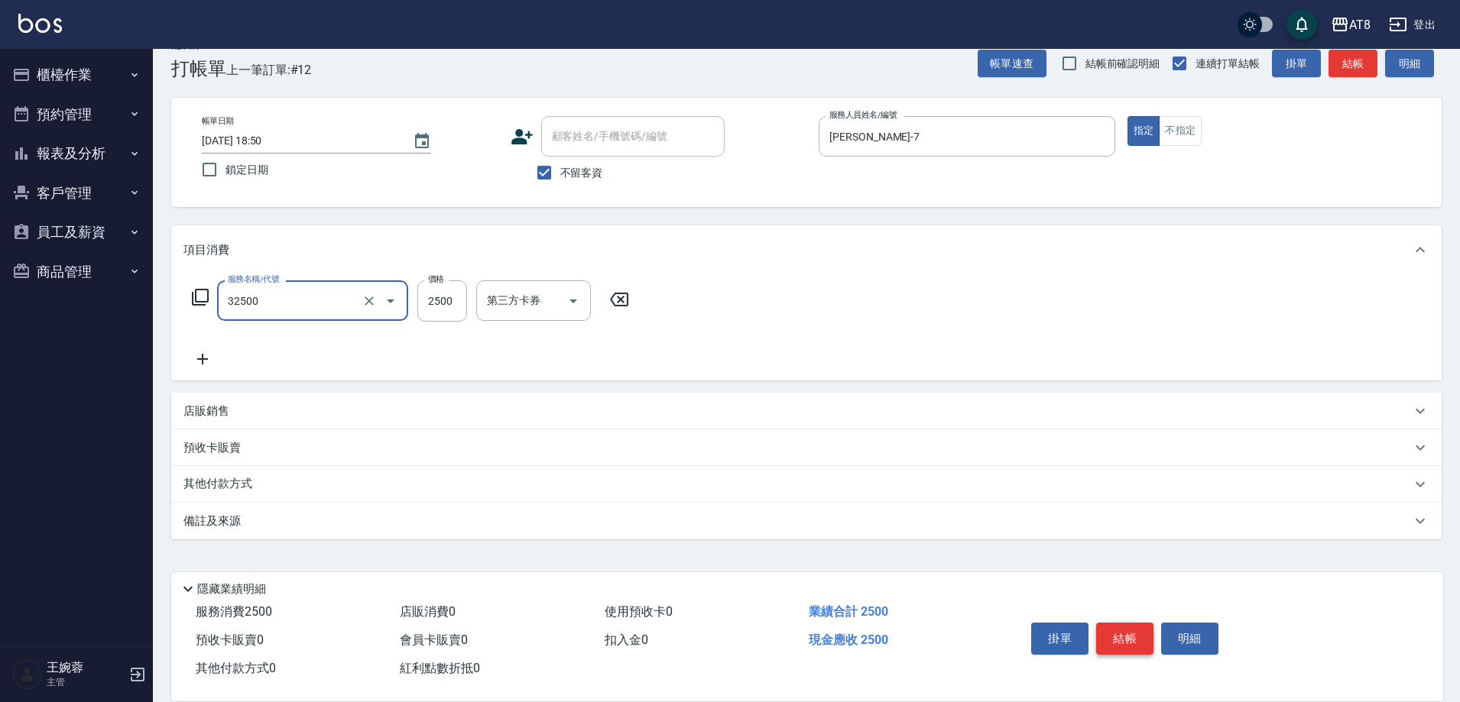
type input "燙髮(32500)"
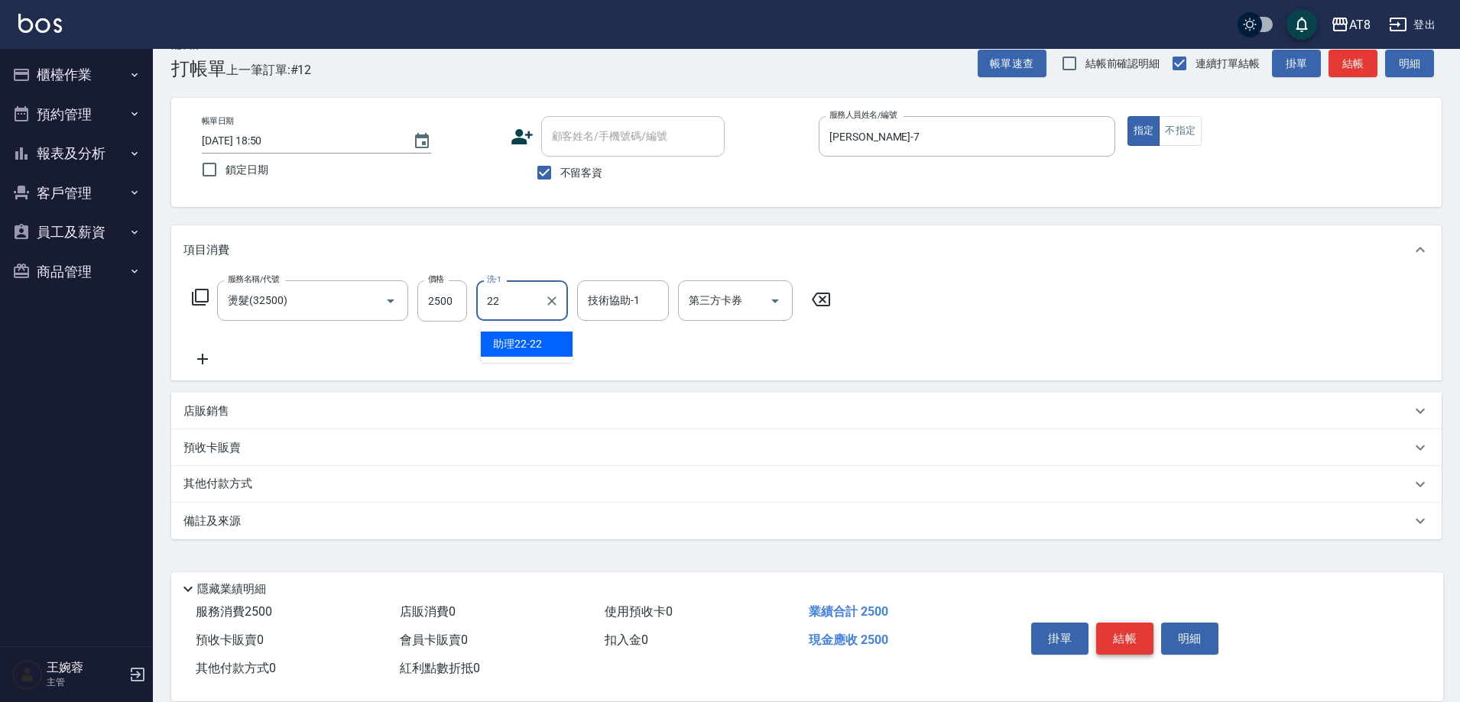
type input "助理22-22"
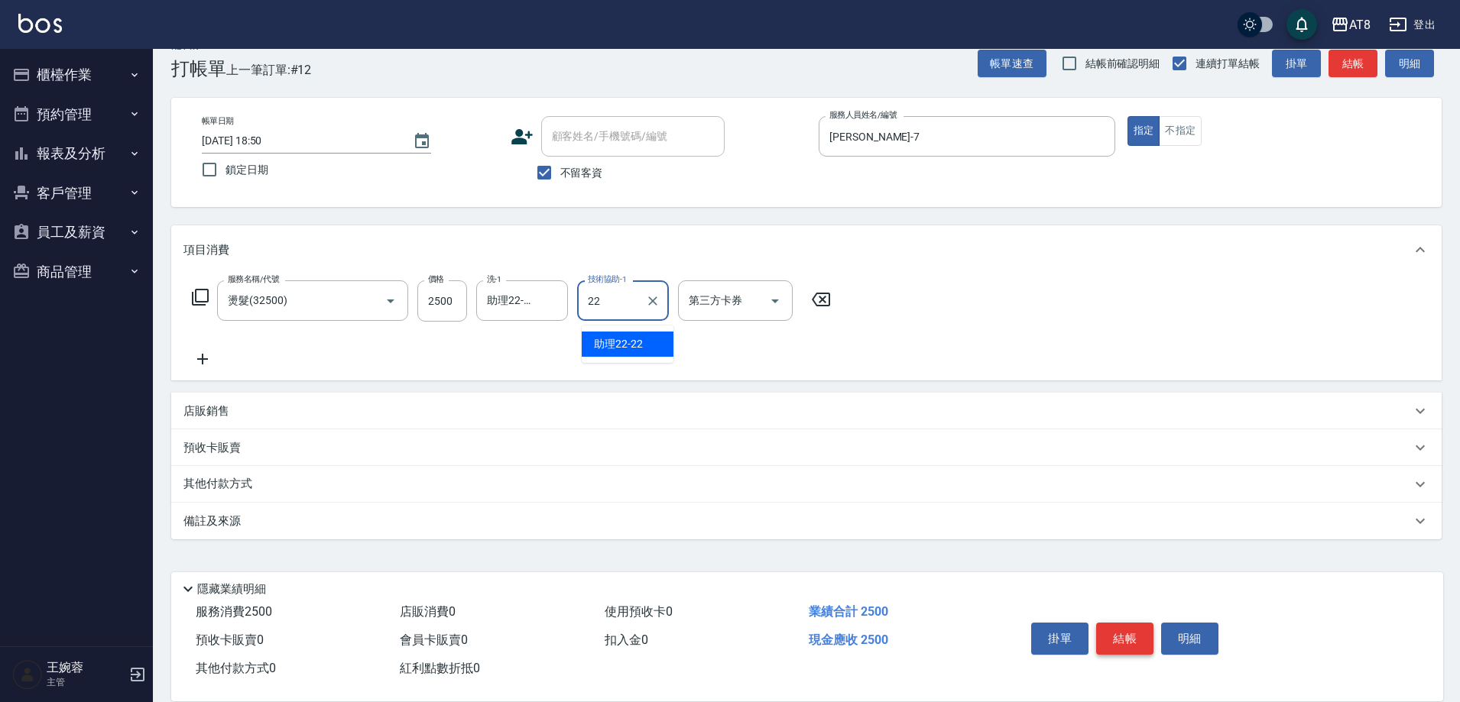
type input "助理22-22"
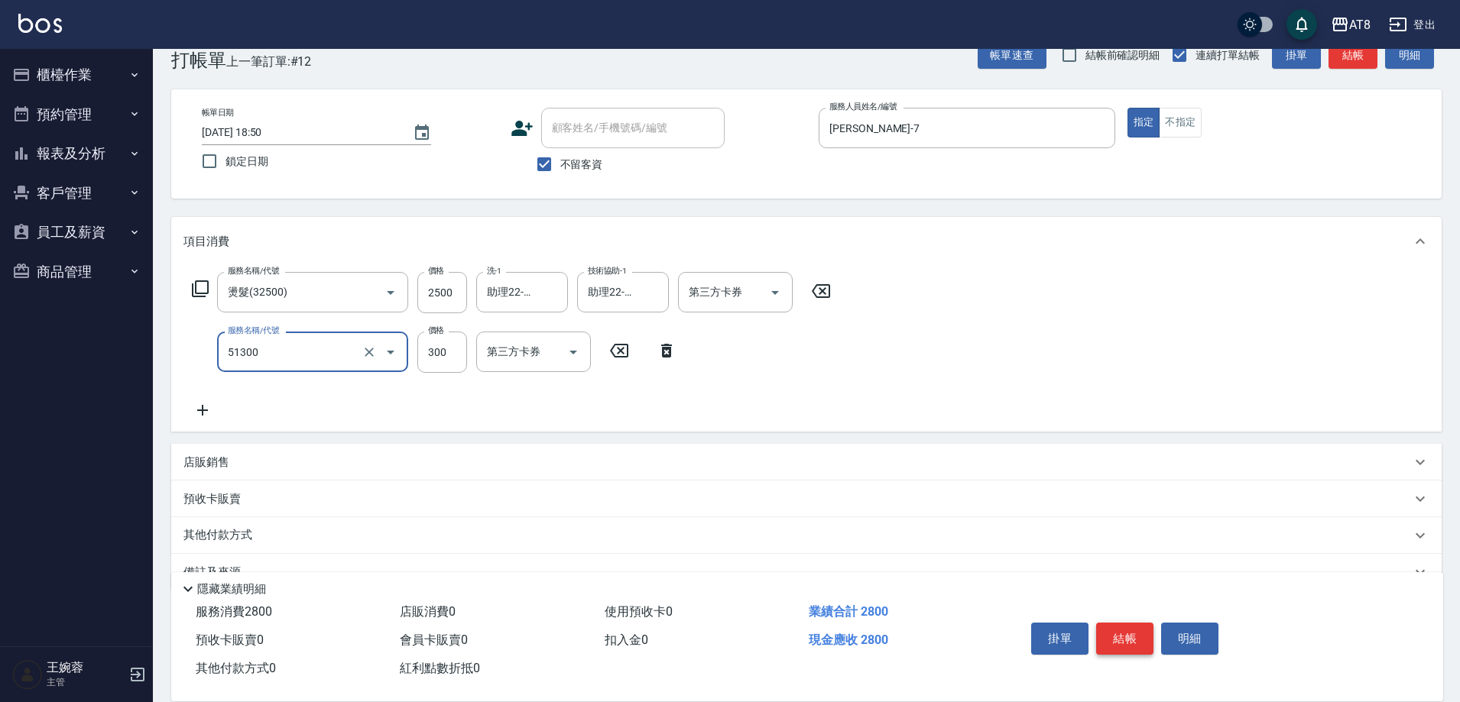
type input "頭皮隔離(51300)"
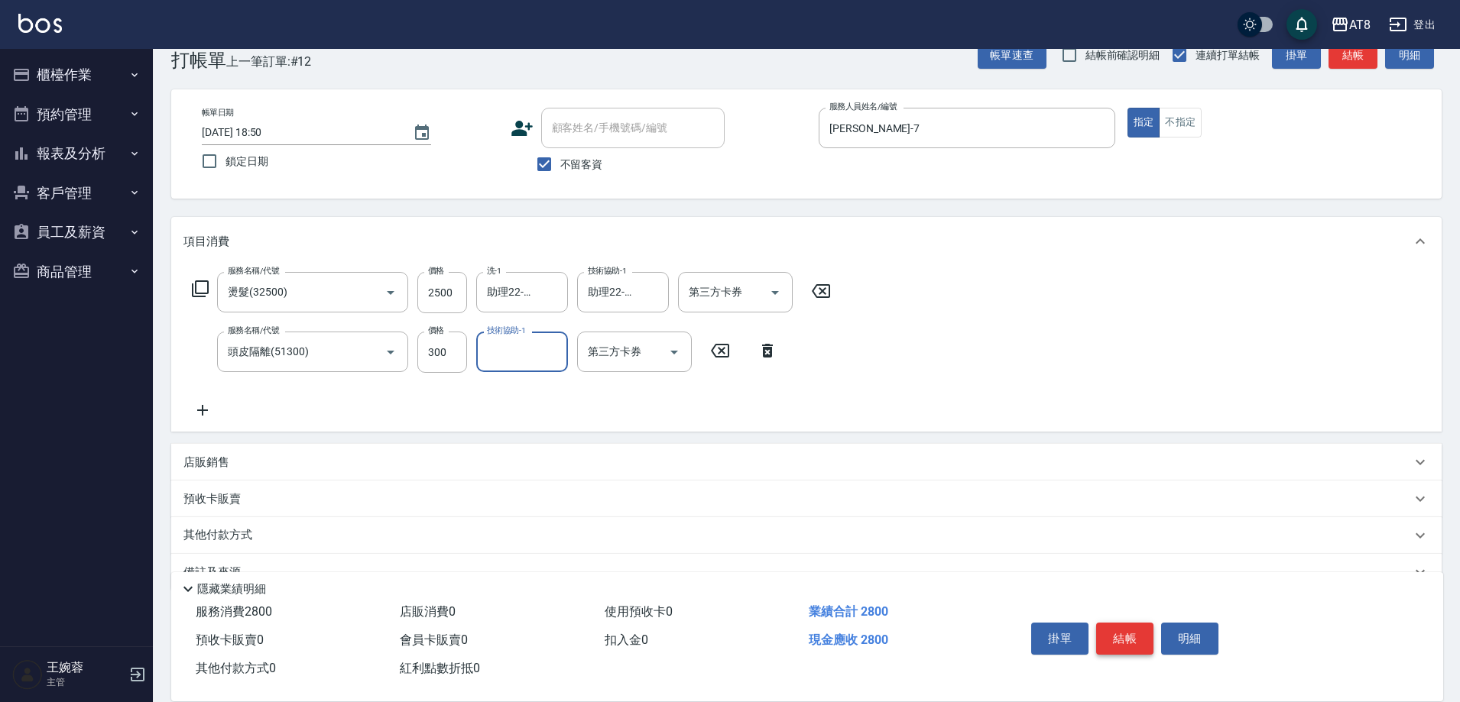
type input "2"
type input "助理28-28"
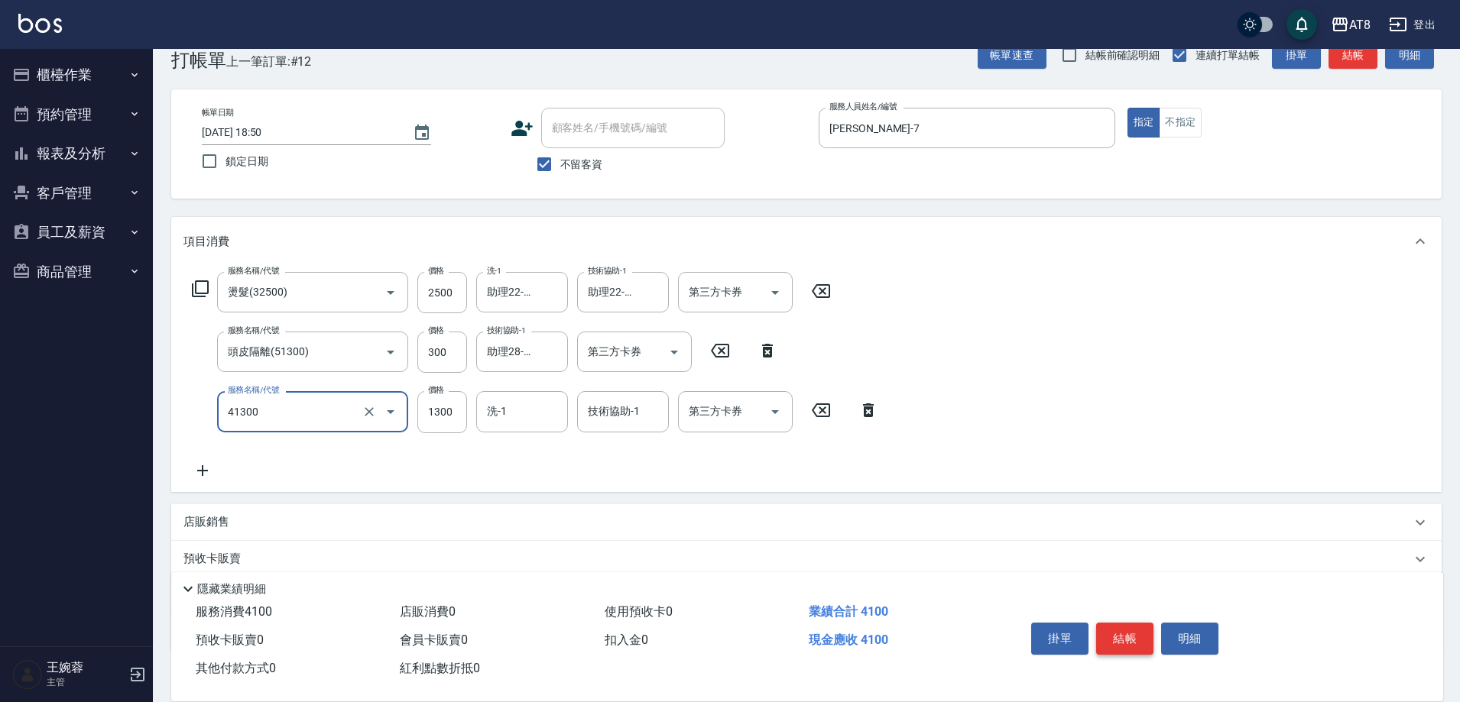
type input "染髮(41300)"
type input "助理22-22"
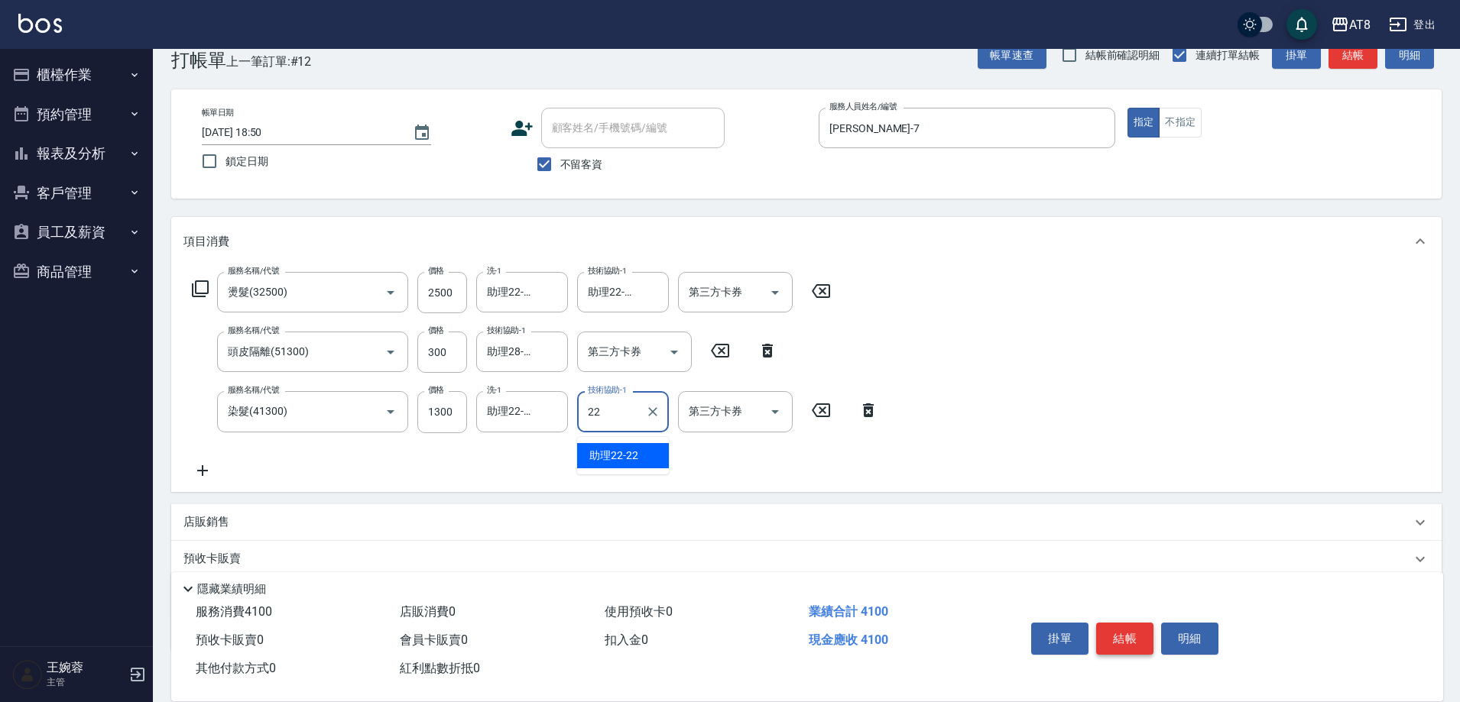
type input "助理22-22"
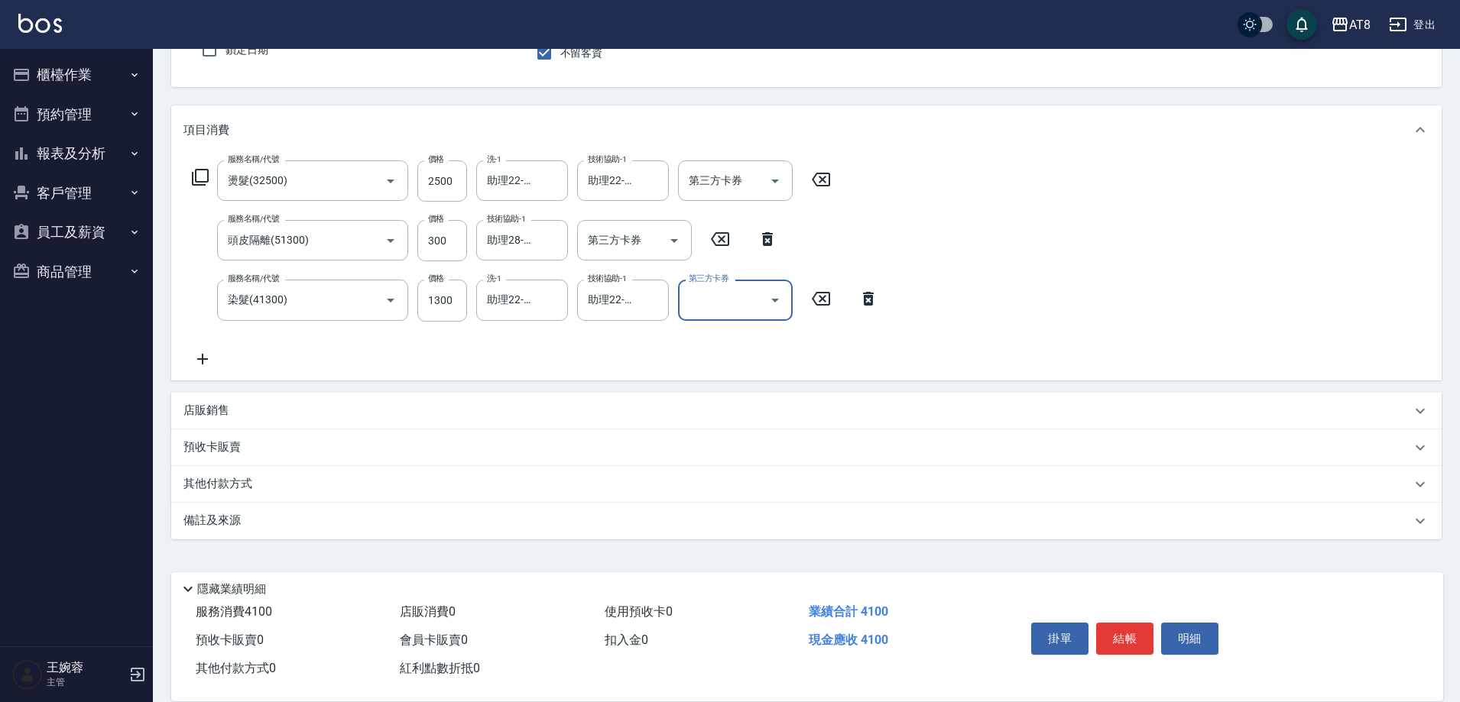
click at [219, 404] on p "店販銷售" at bounding box center [206, 411] width 46 height 16
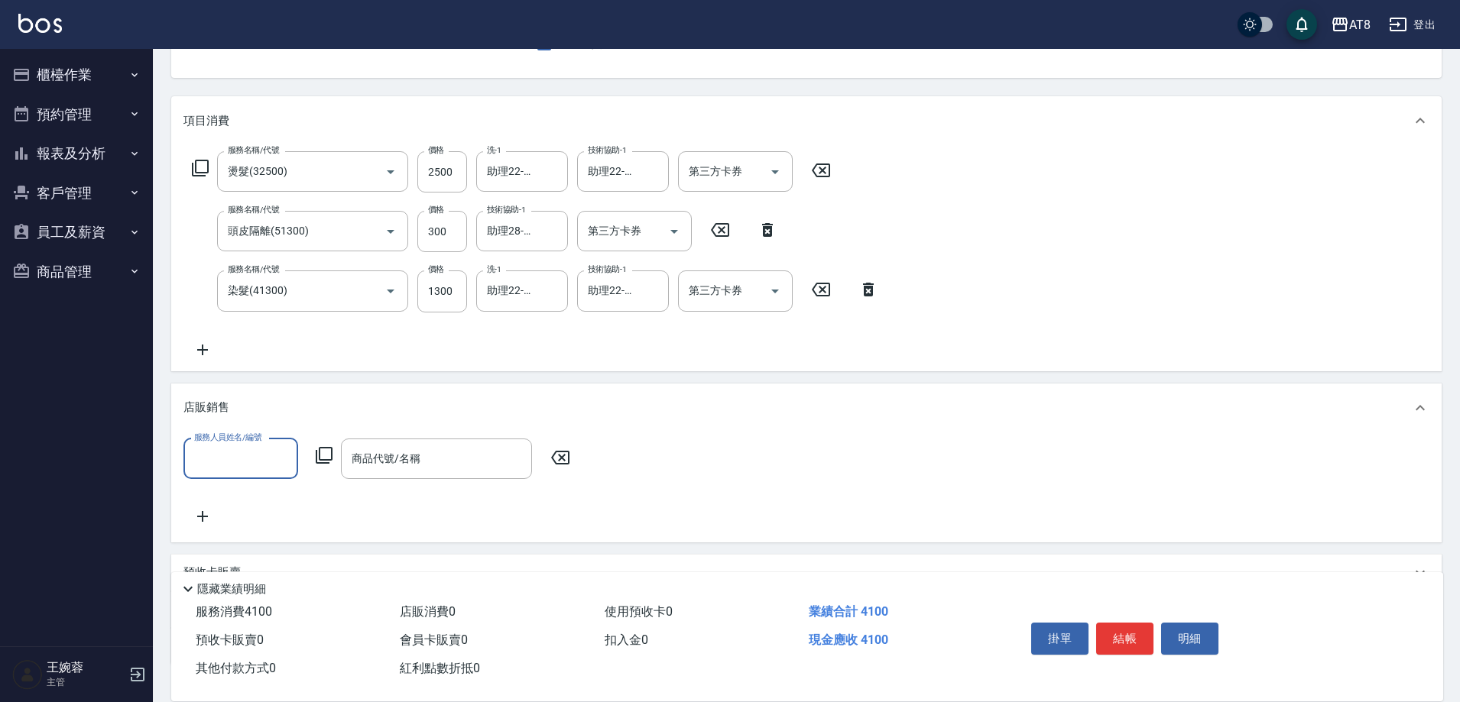
scroll to position [0, 0]
type input "[PERSON_NAME]-7"
click at [326, 465] on icon at bounding box center [324, 455] width 18 height 18
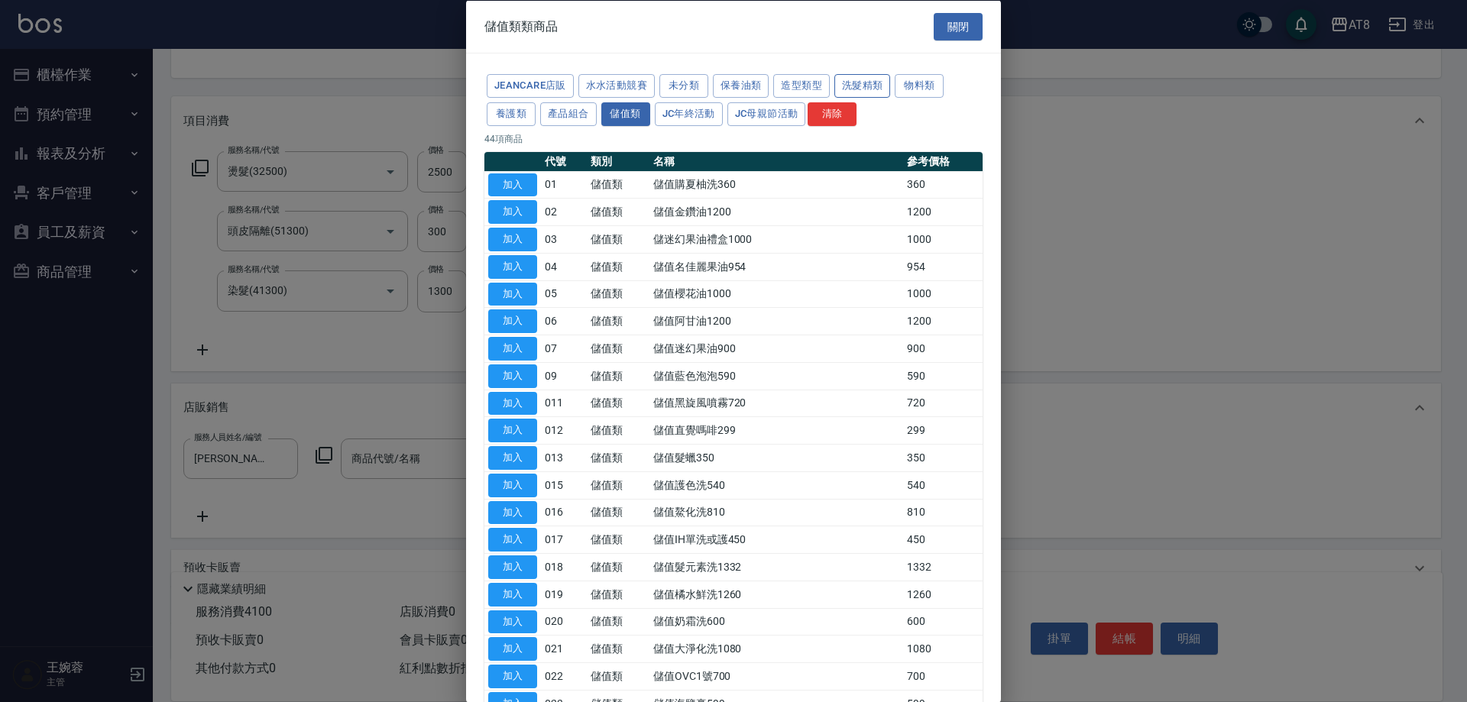
click at [891, 89] on button "洗髮精類" at bounding box center [863, 86] width 57 height 24
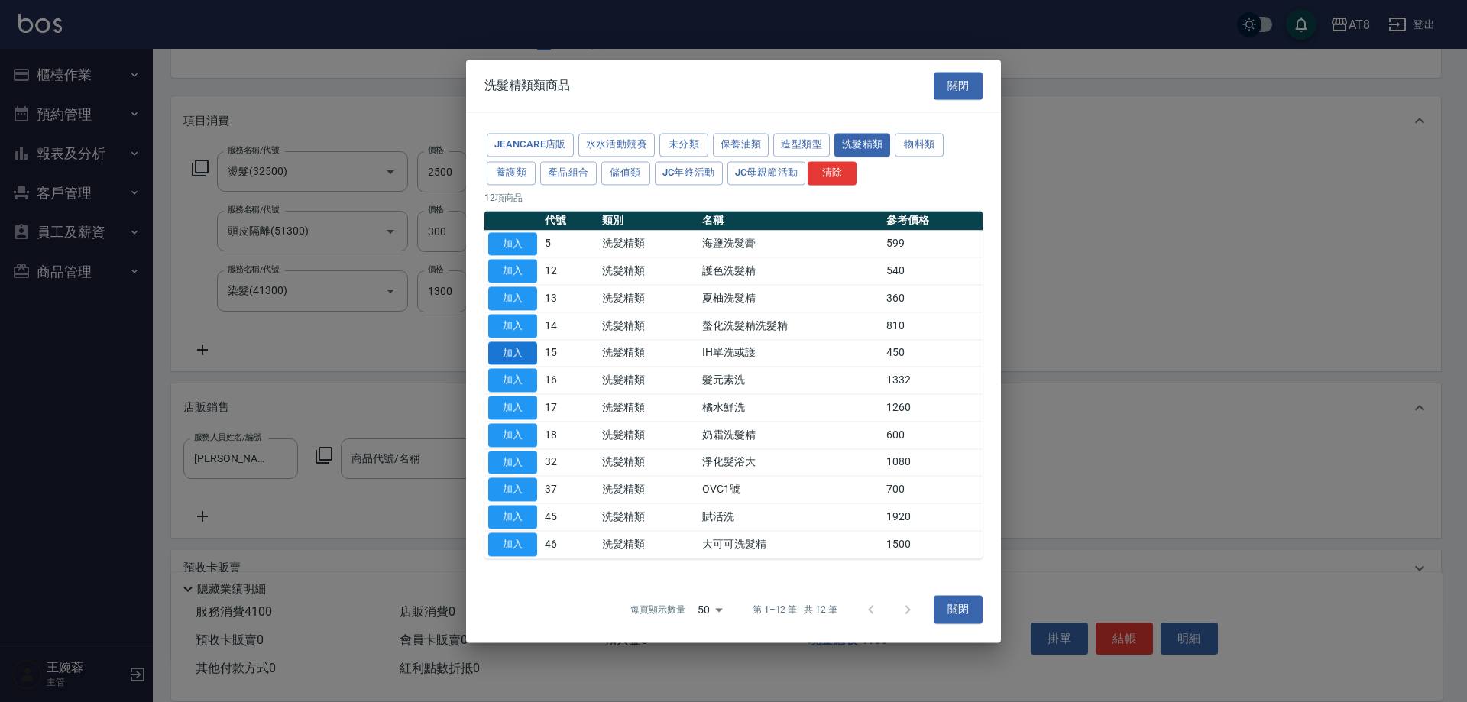
click at [526, 349] on button "加入" at bounding box center [512, 354] width 49 height 24
type input "IH單洗或護"
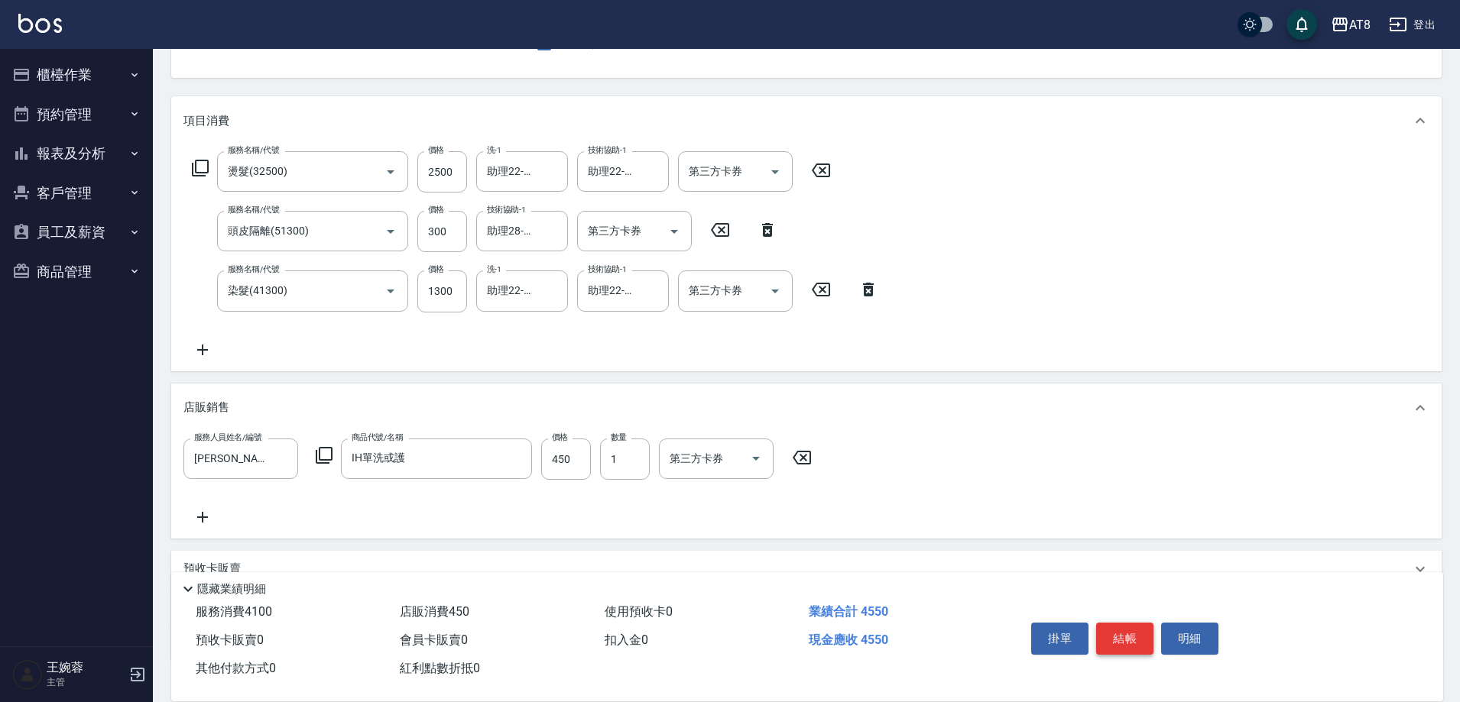
click at [1124, 623] on button "結帳" at bounding box center [1124, 639] width 57 height 32
type input "[DATE] 18:51"
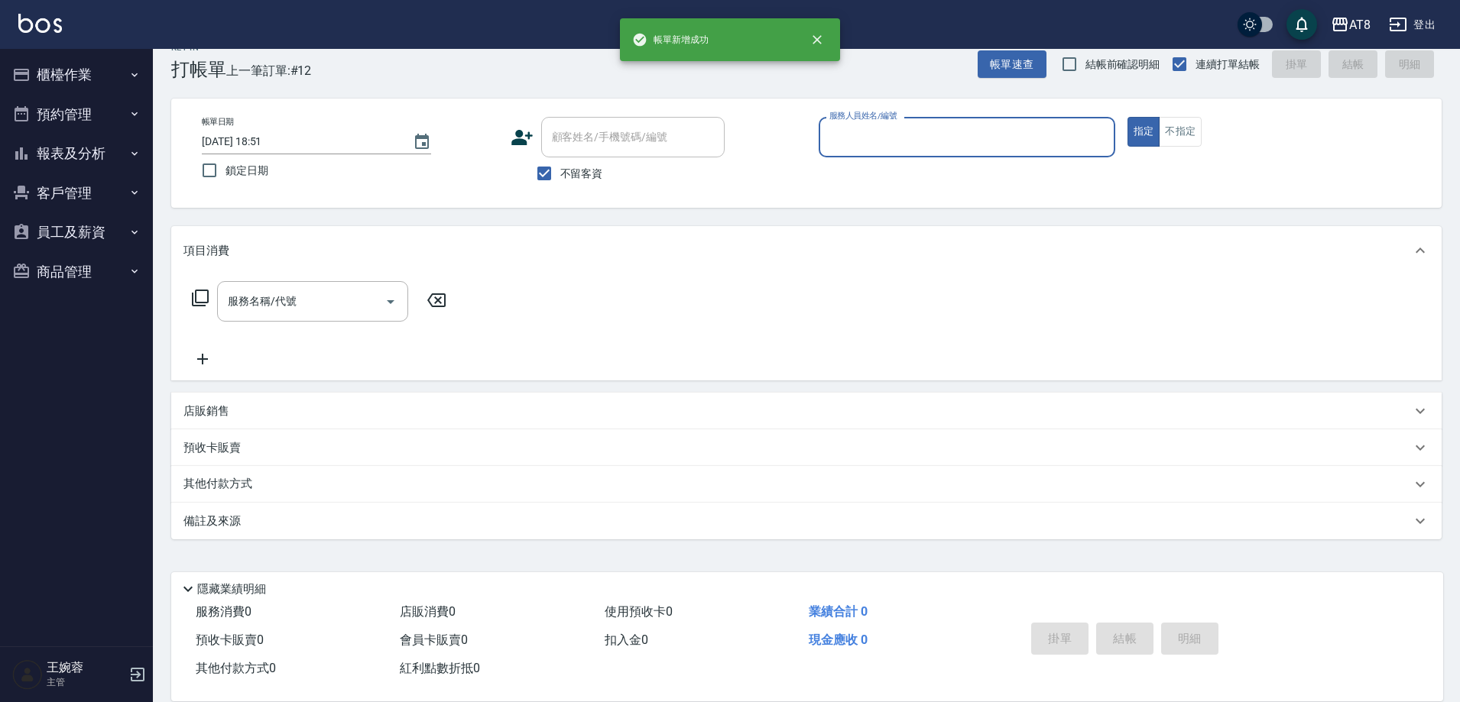
scroll to position [34, 0]
type input "IRIS-15"
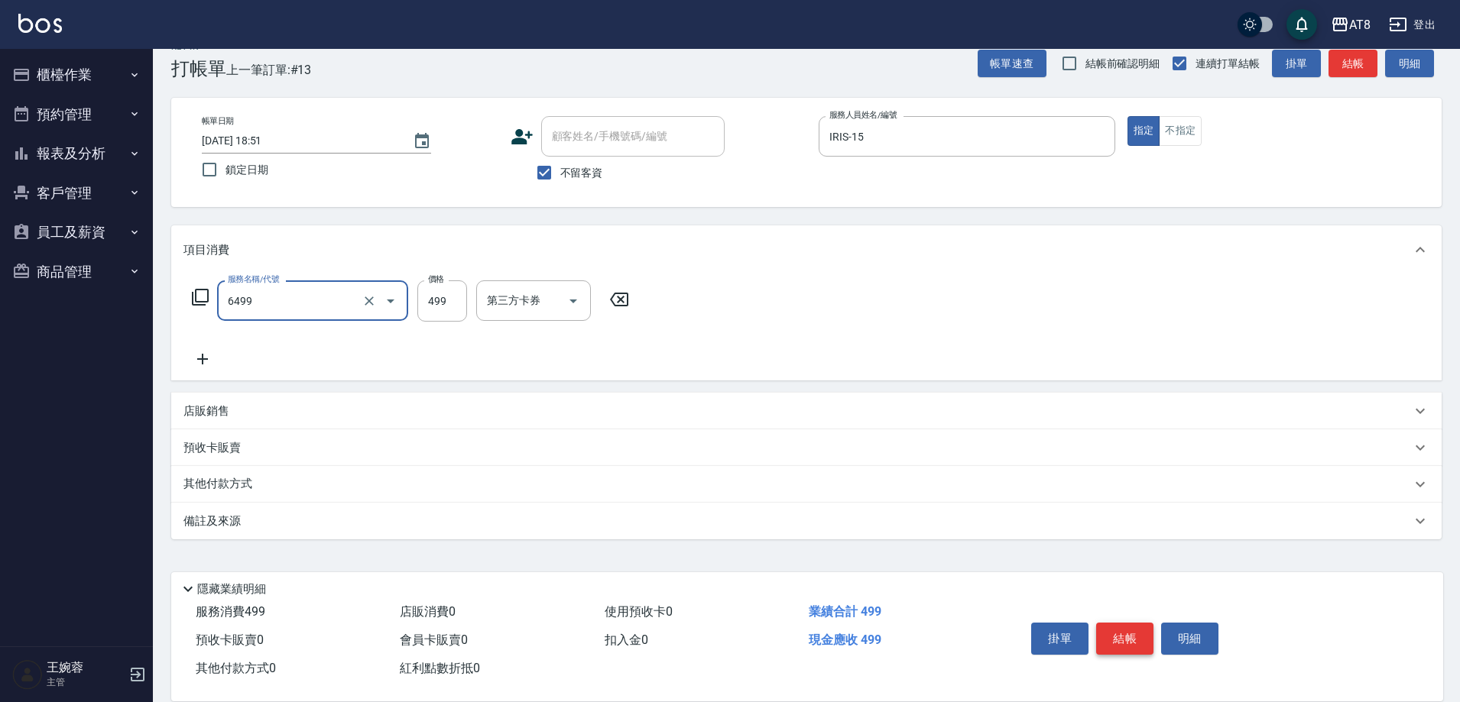
type input "SPA499(6499)"
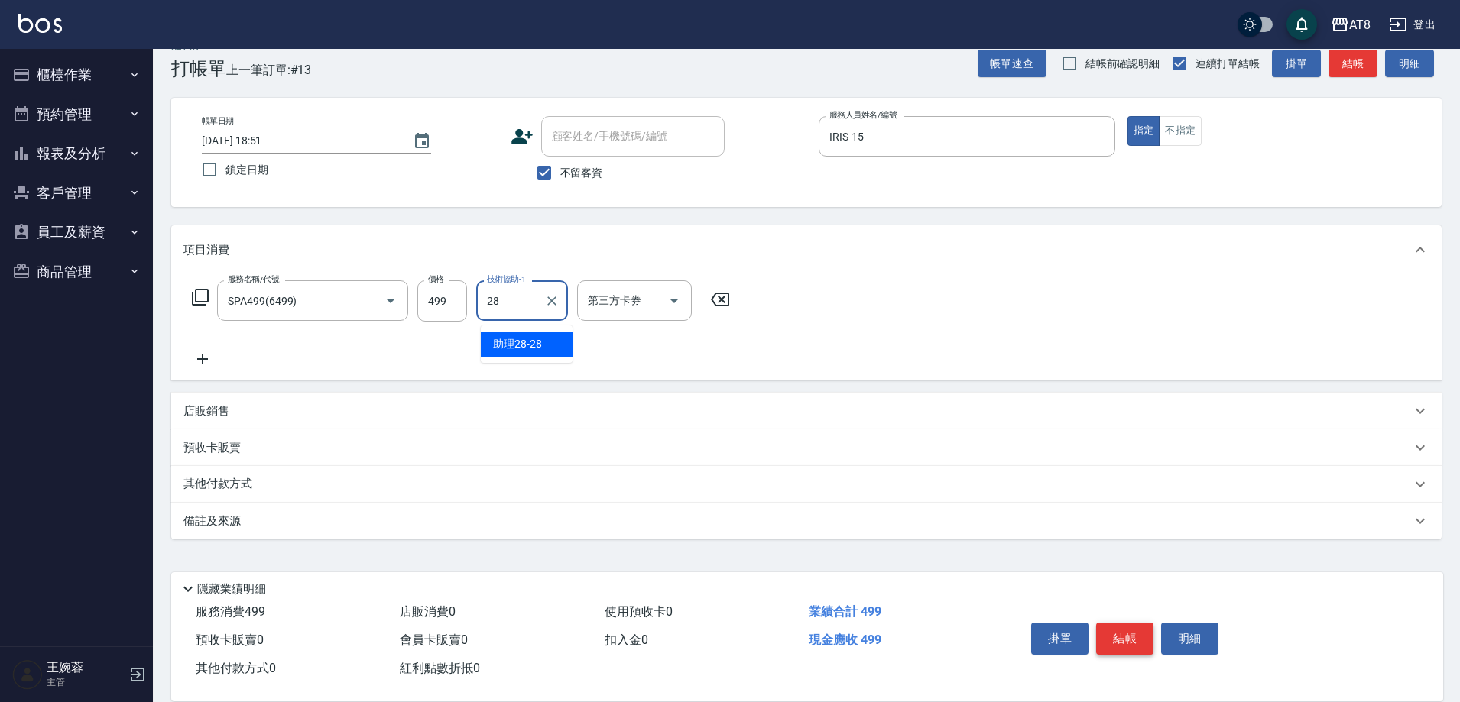
type input "助理28-28"
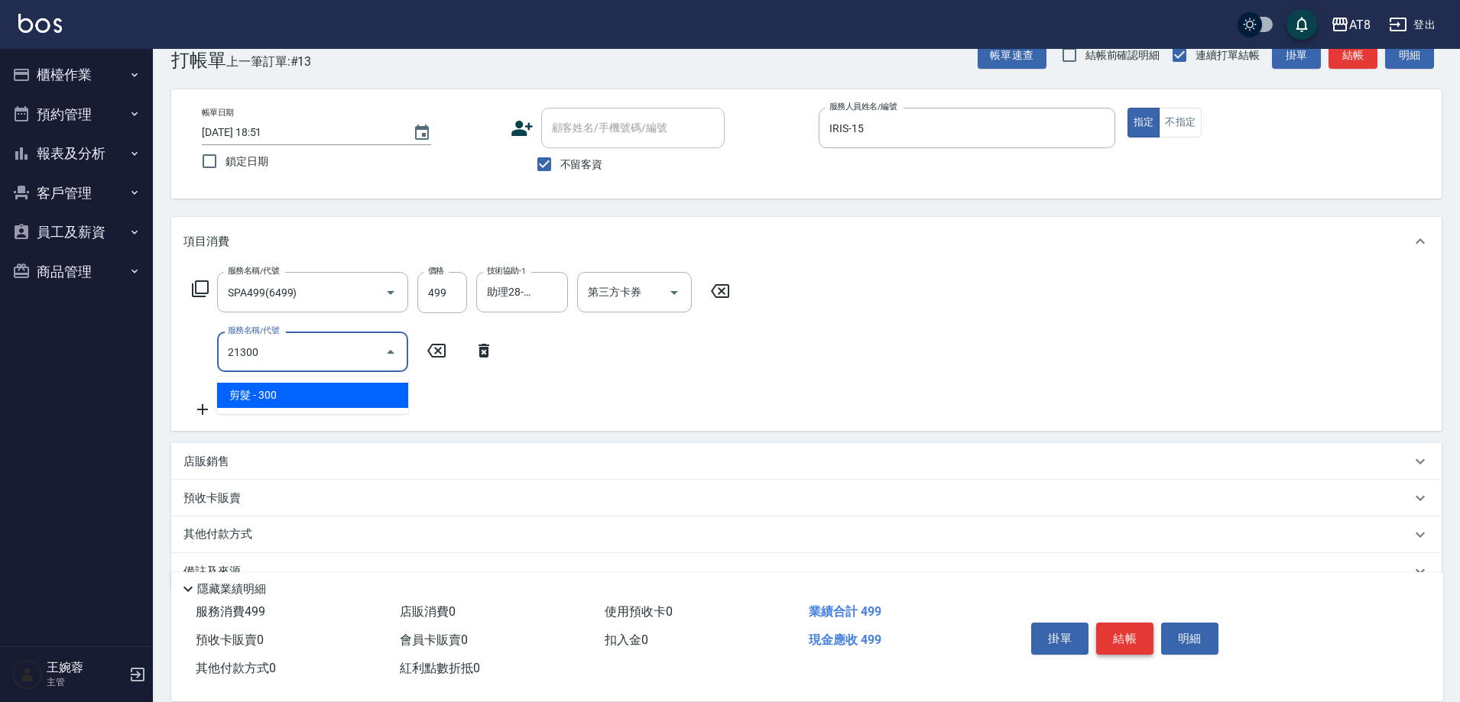
type input "剪髮(21300)"
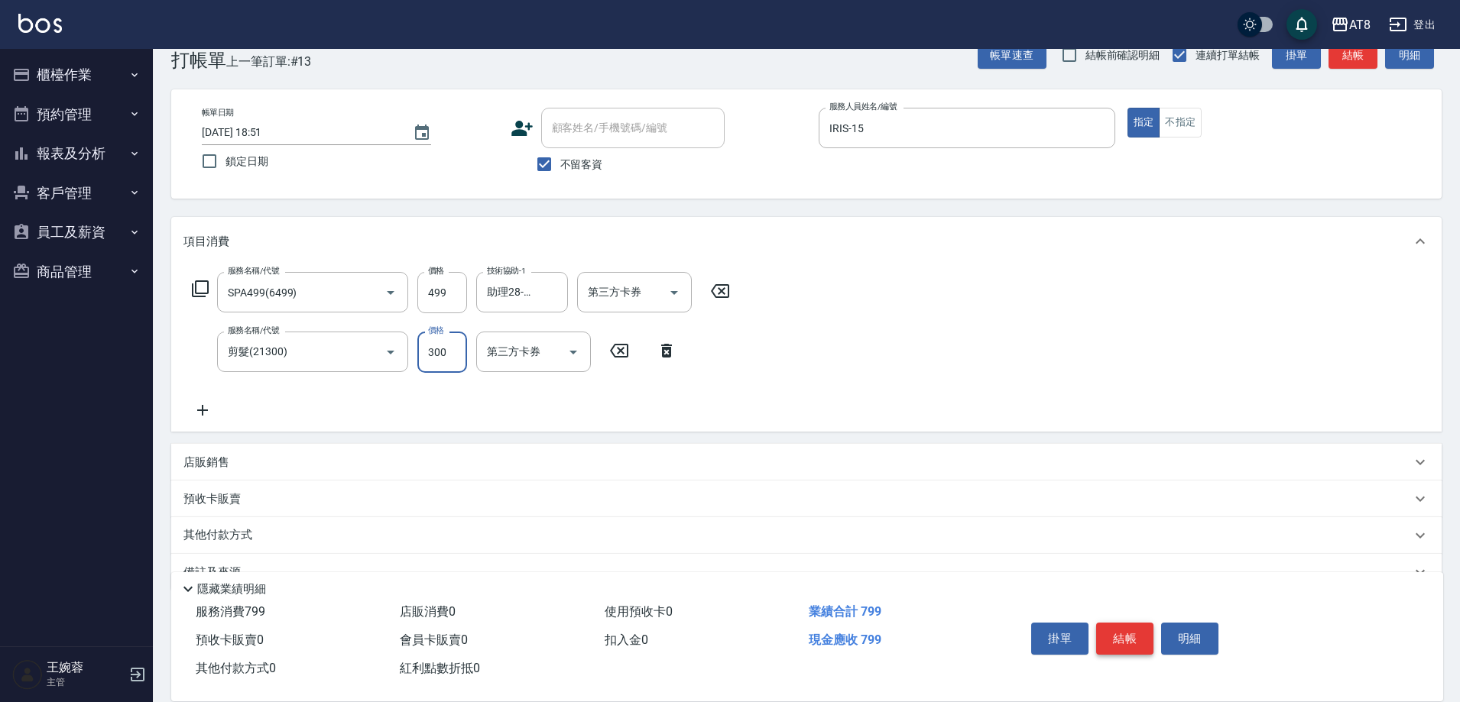
click at [1124, 623] on button "結帳" at bounding box center [1124, 639] width 57 height 32
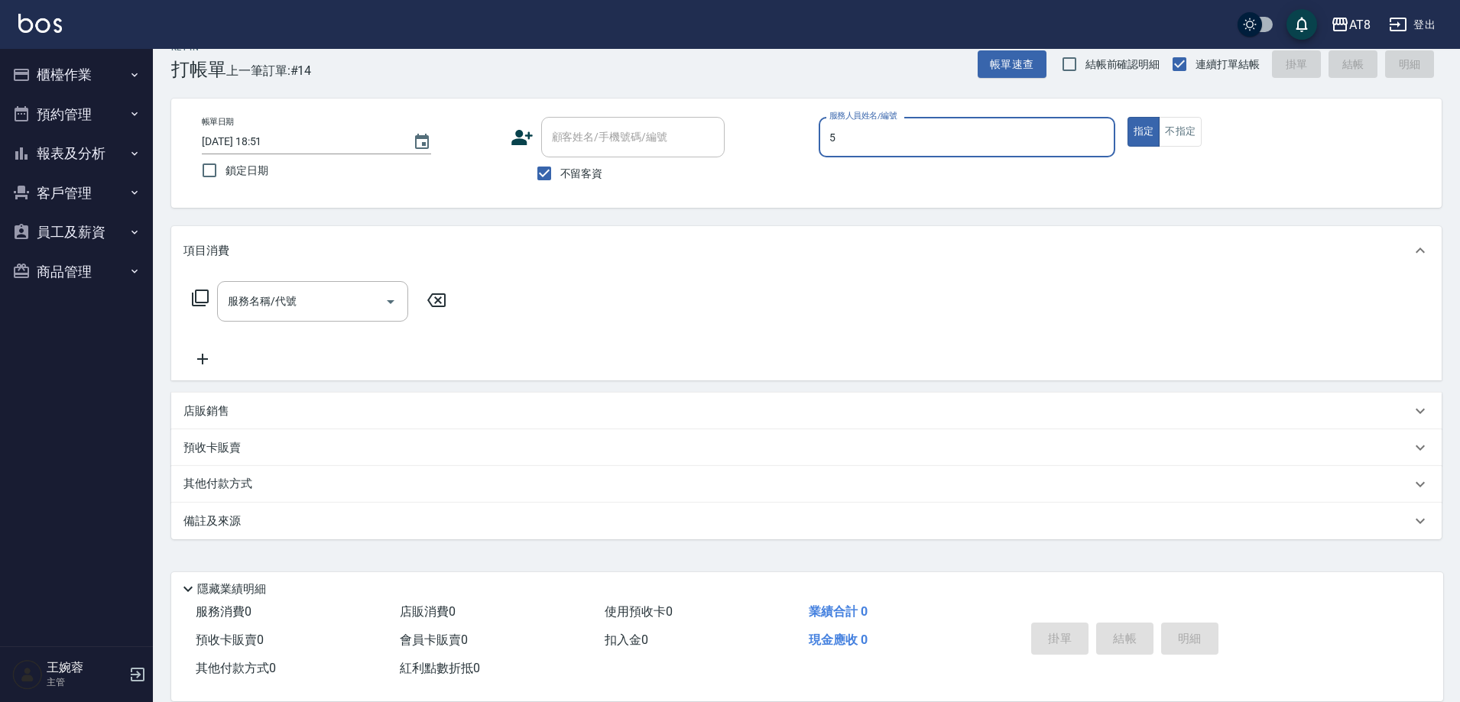
type input "HANK-5"
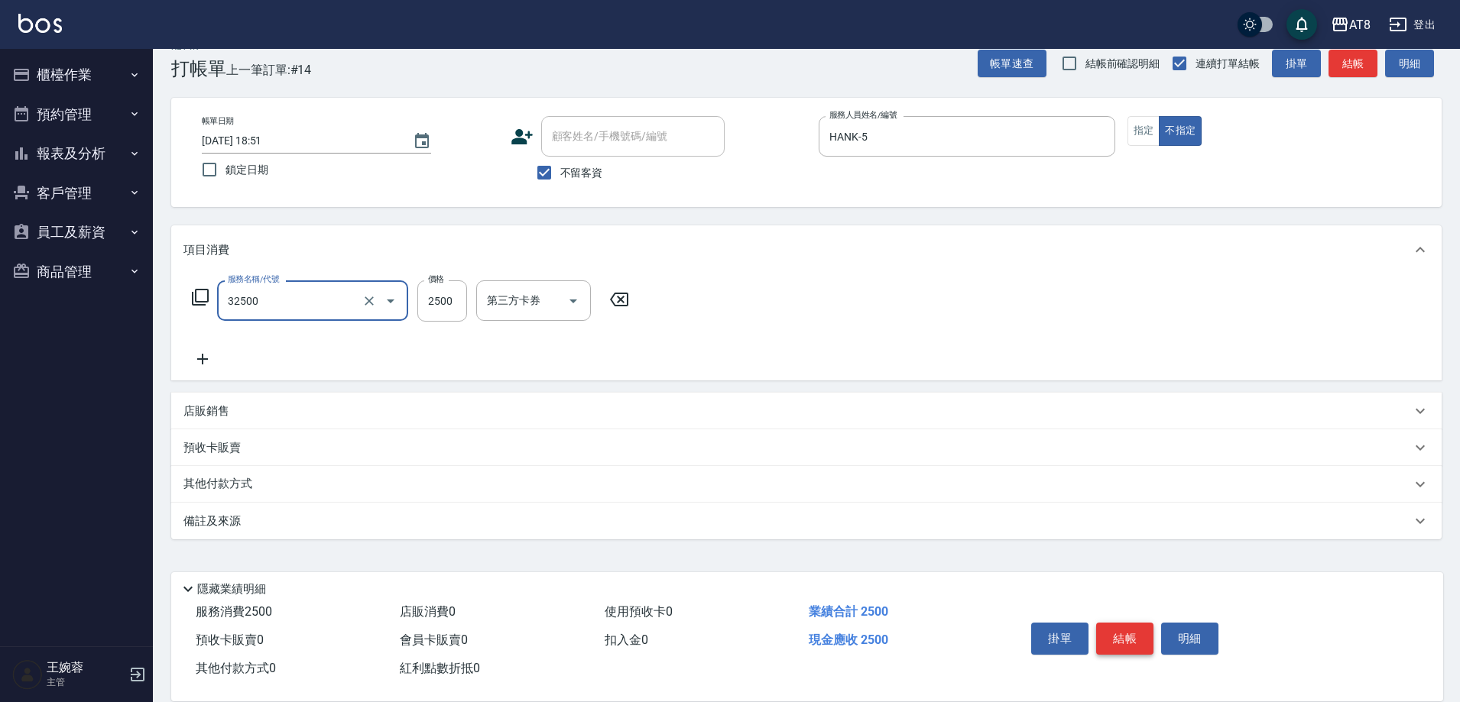
type input "燙髮(32500)"
click at [1124, 623] on button "結帳" at bounding box center [1124, 639] width 57 height 32
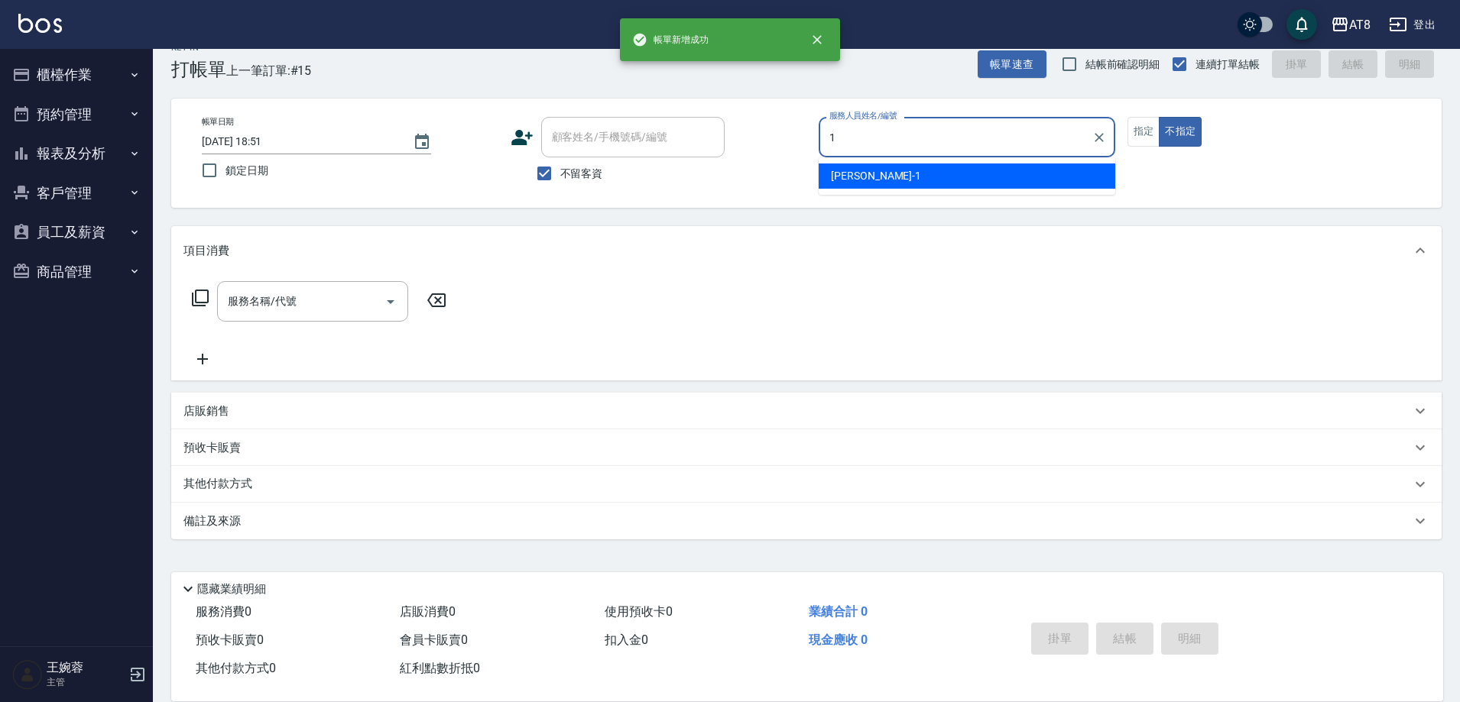
type input "YUKI-1"
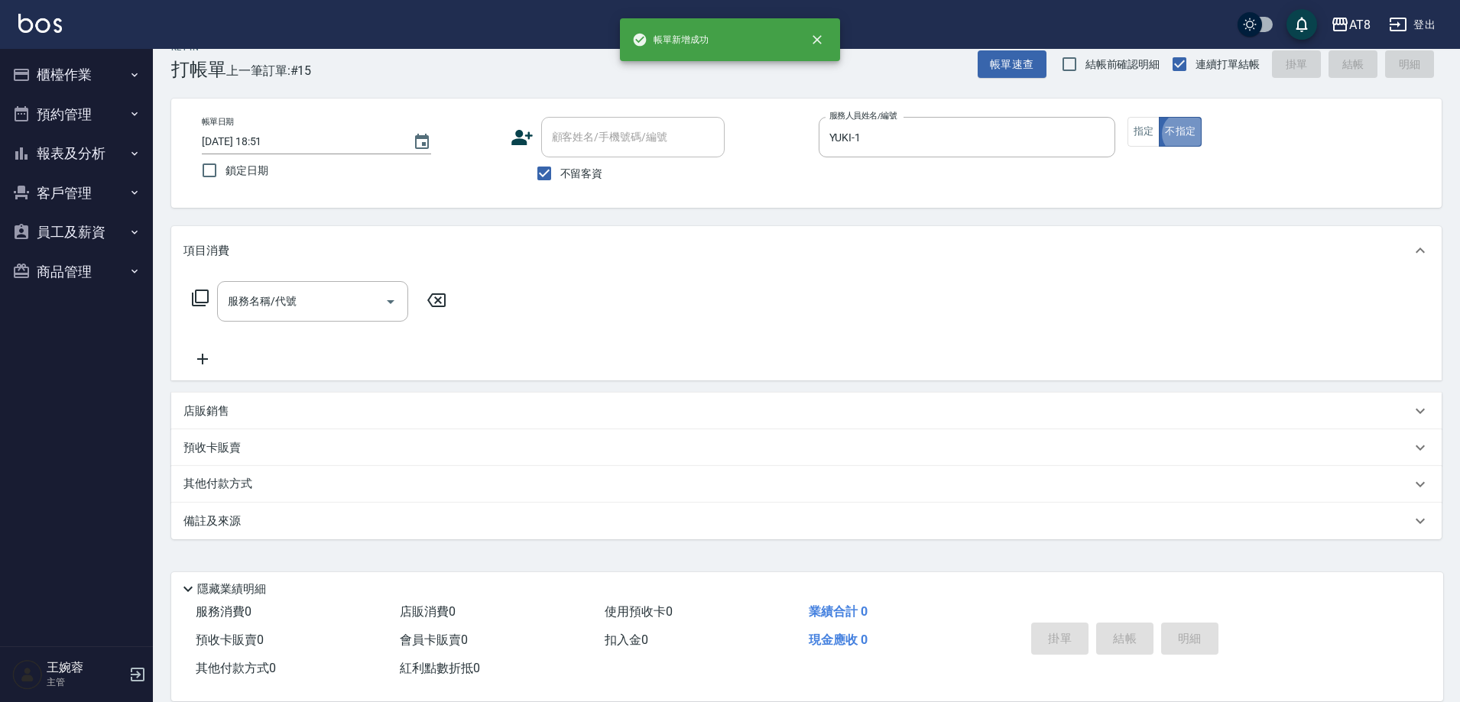
type button "false"
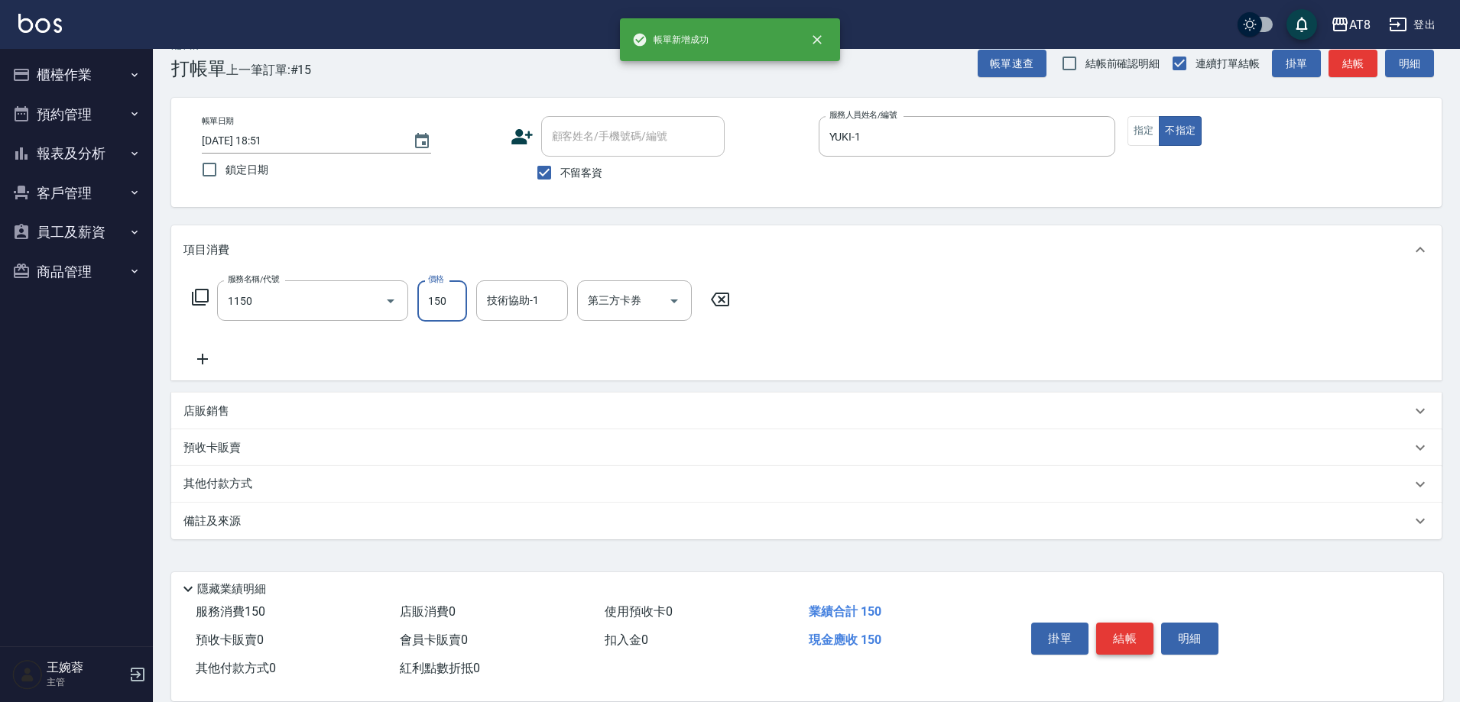
type input "洗髮(1150)"
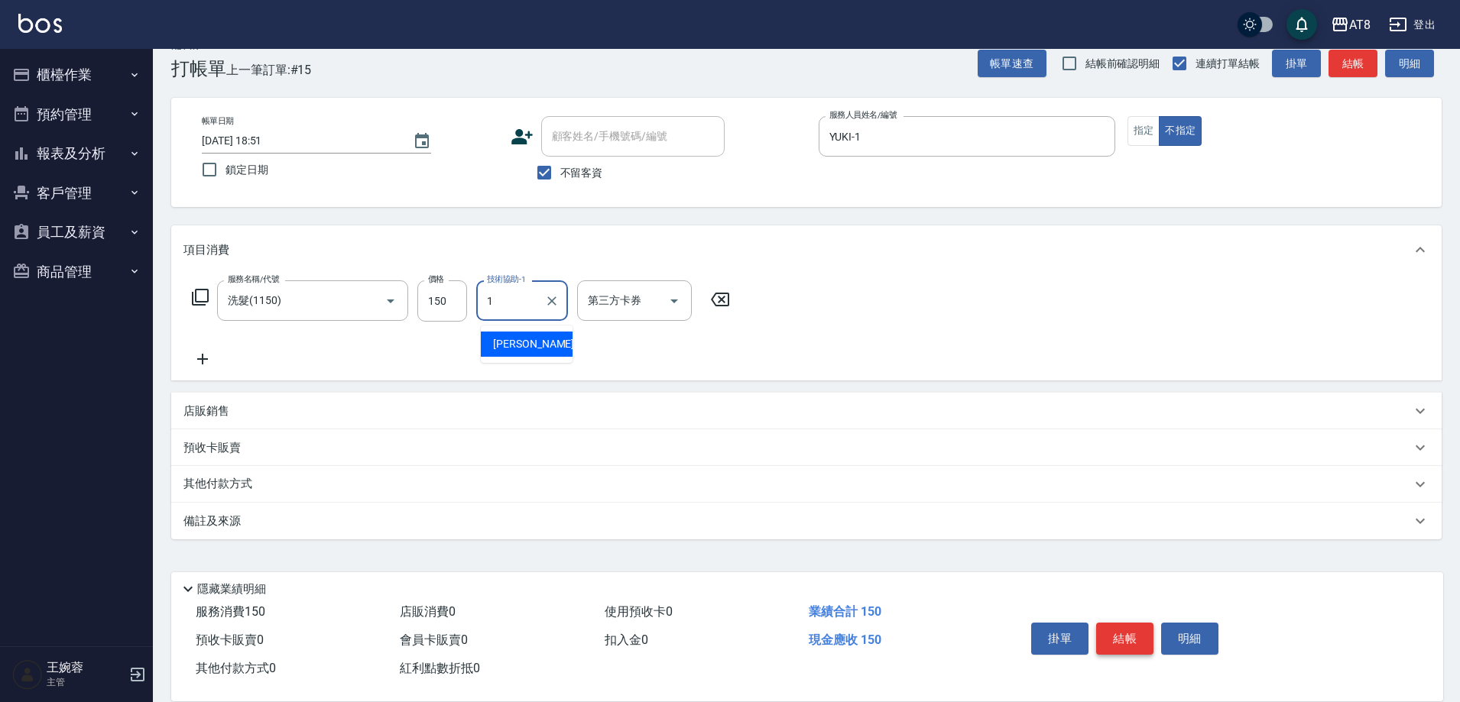
type input "YUKI-1"
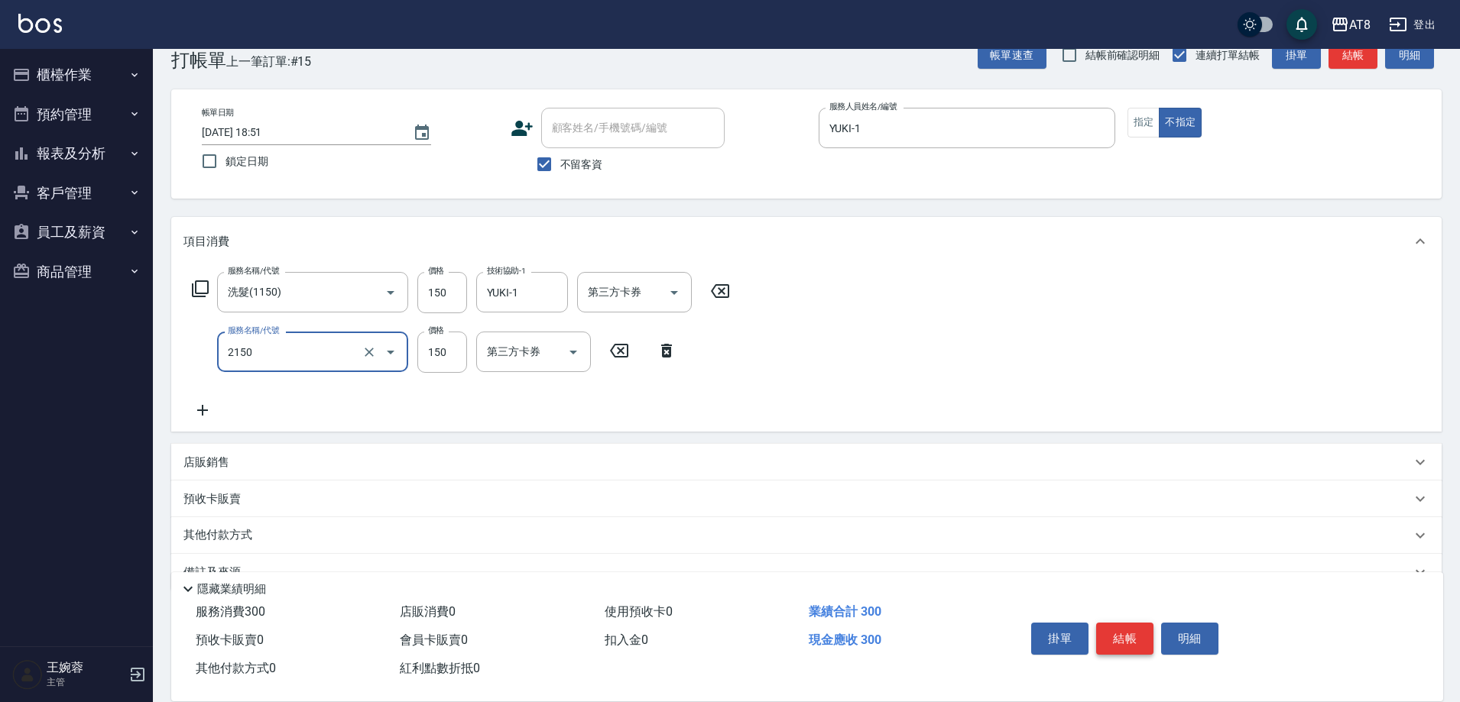
type input "剪髮(2150)"
click at [1124, 623] on button "結帳" at bounding box center [1124, 639] width 57 height 32
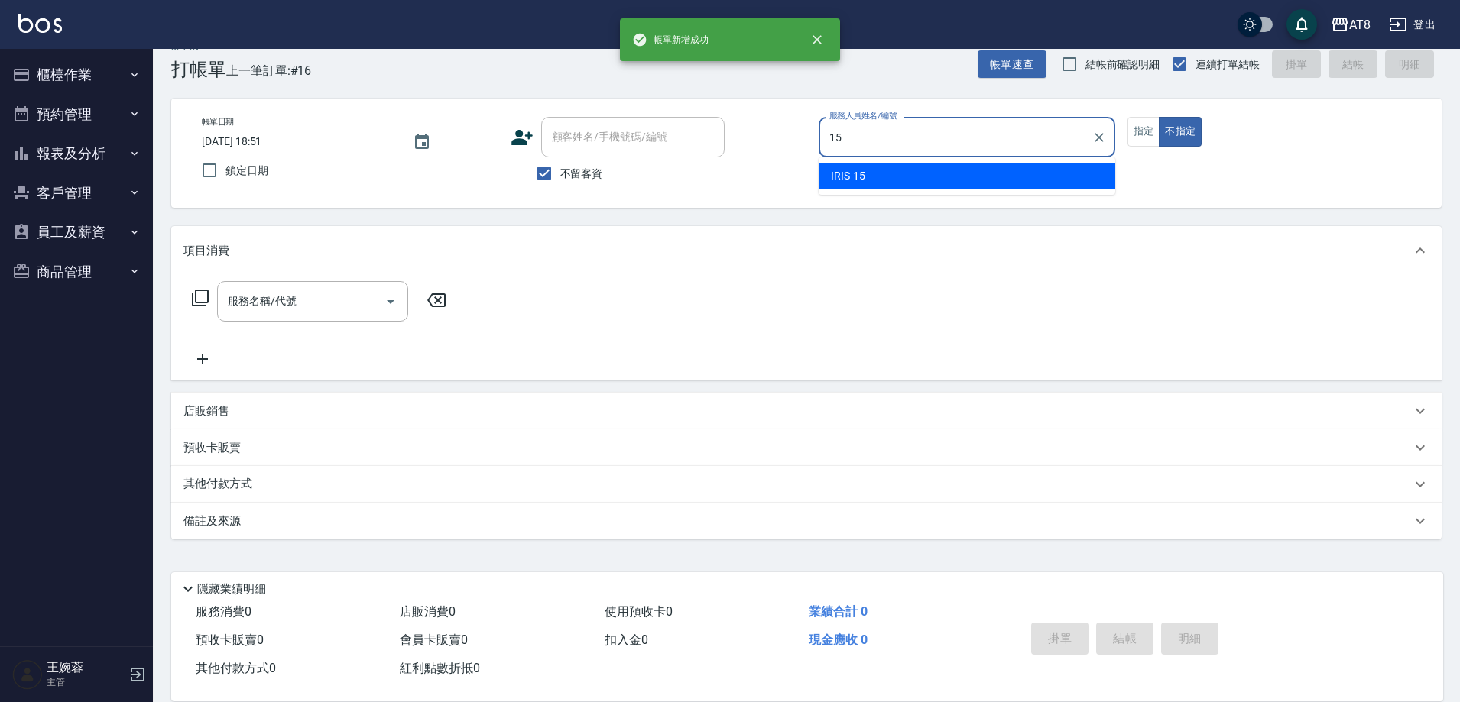
type input "IRIS-15"
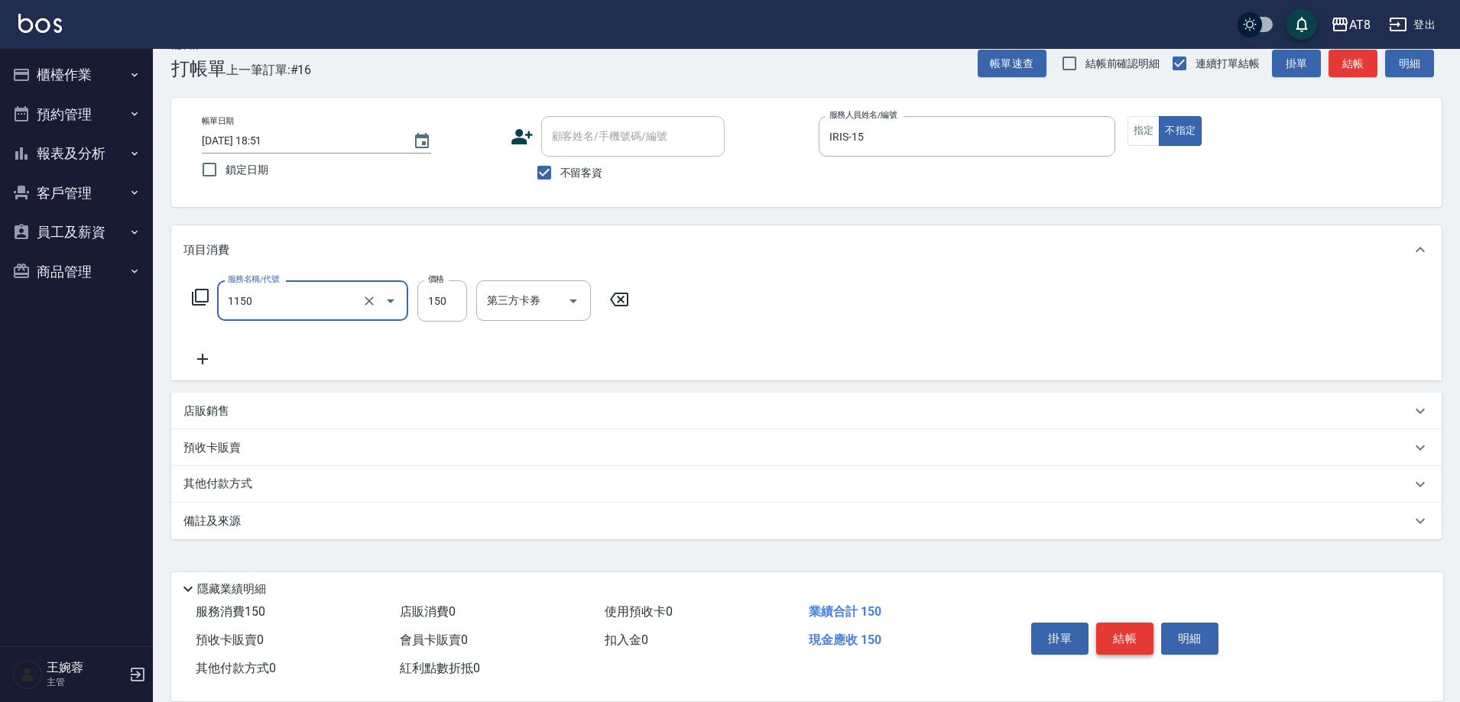
type input "洗髮(1150)"
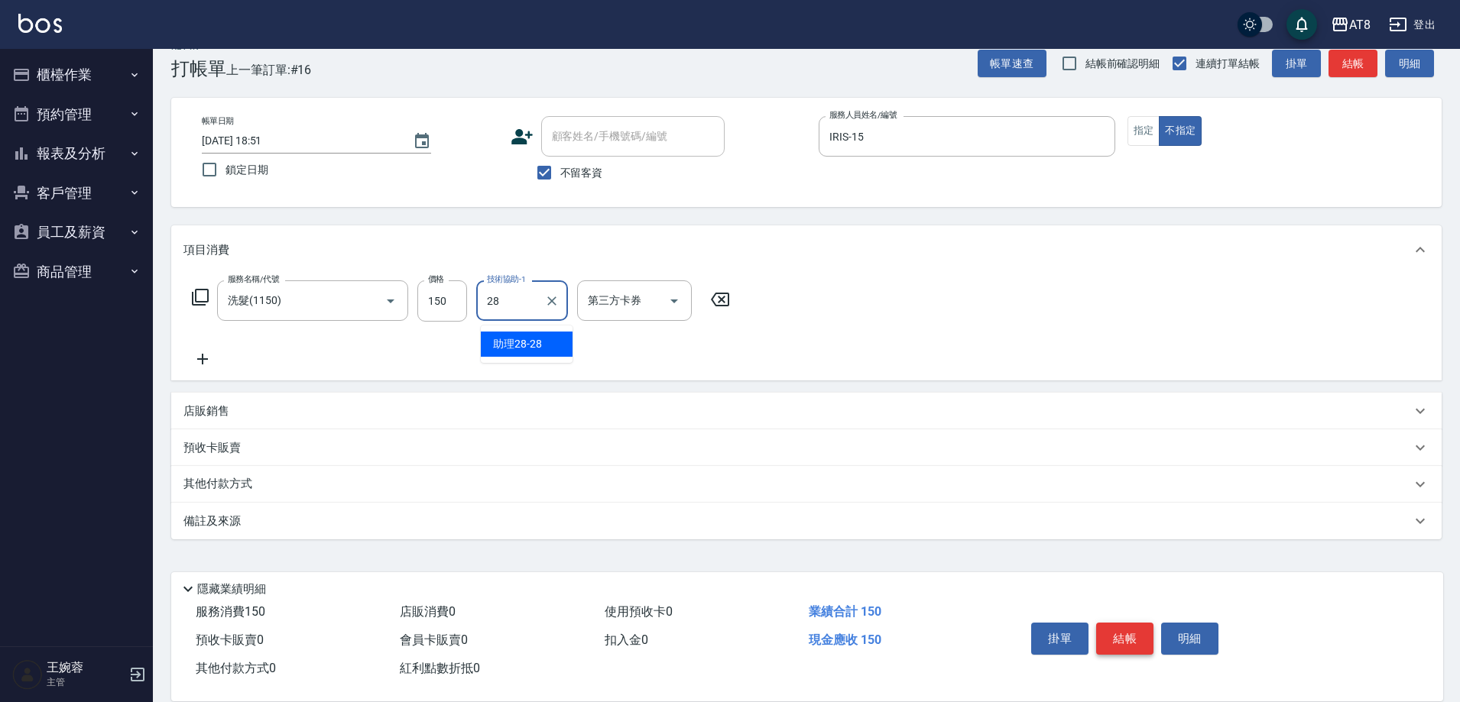
type input "助理28-28"
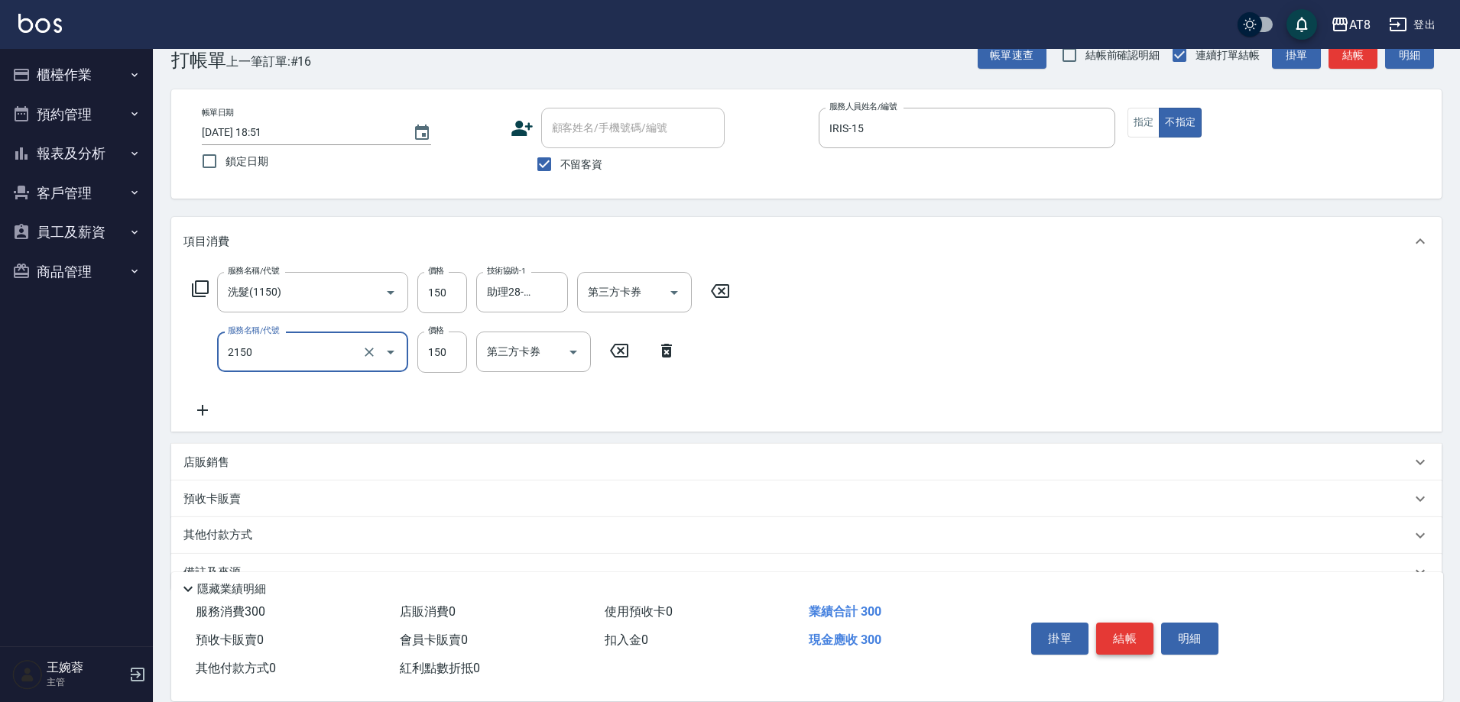
type input "剪髮(2150)"
type input "170"
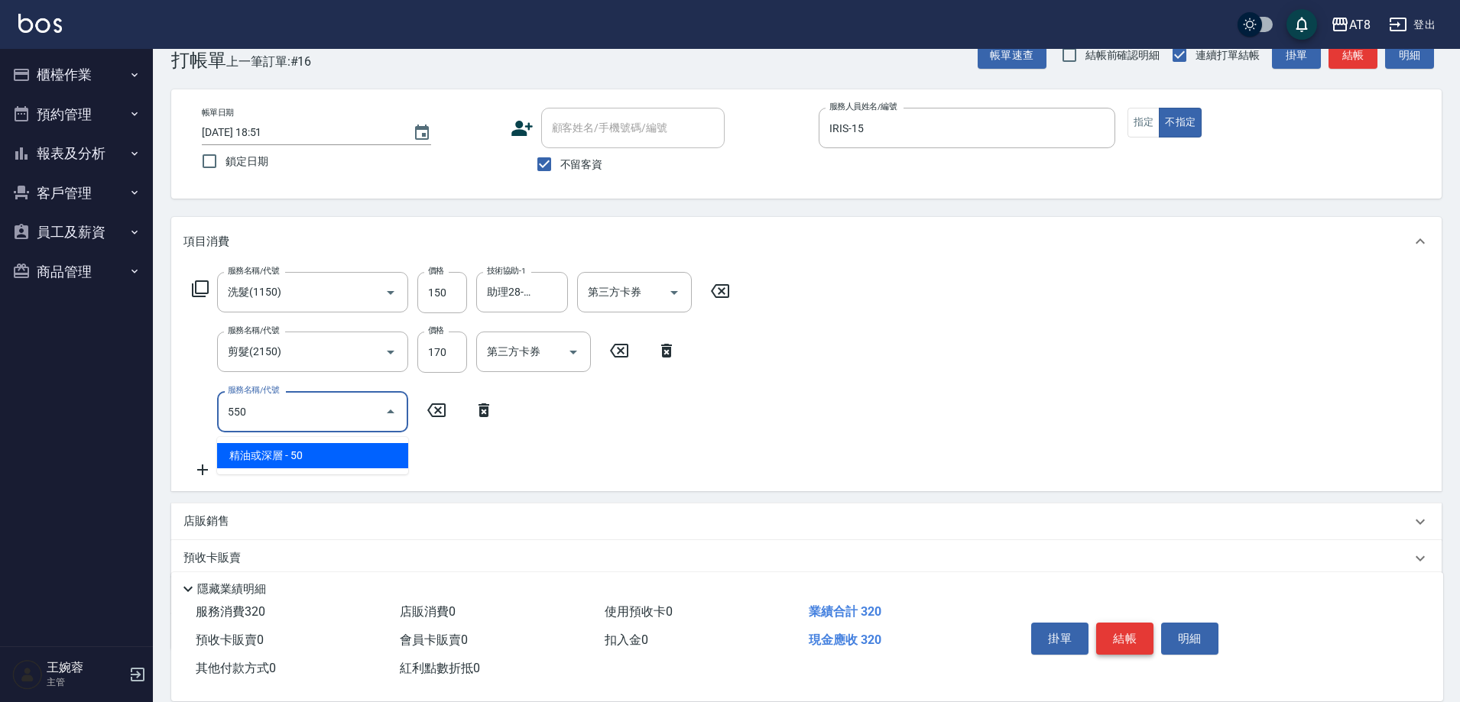
type input "精油或深層(550)"
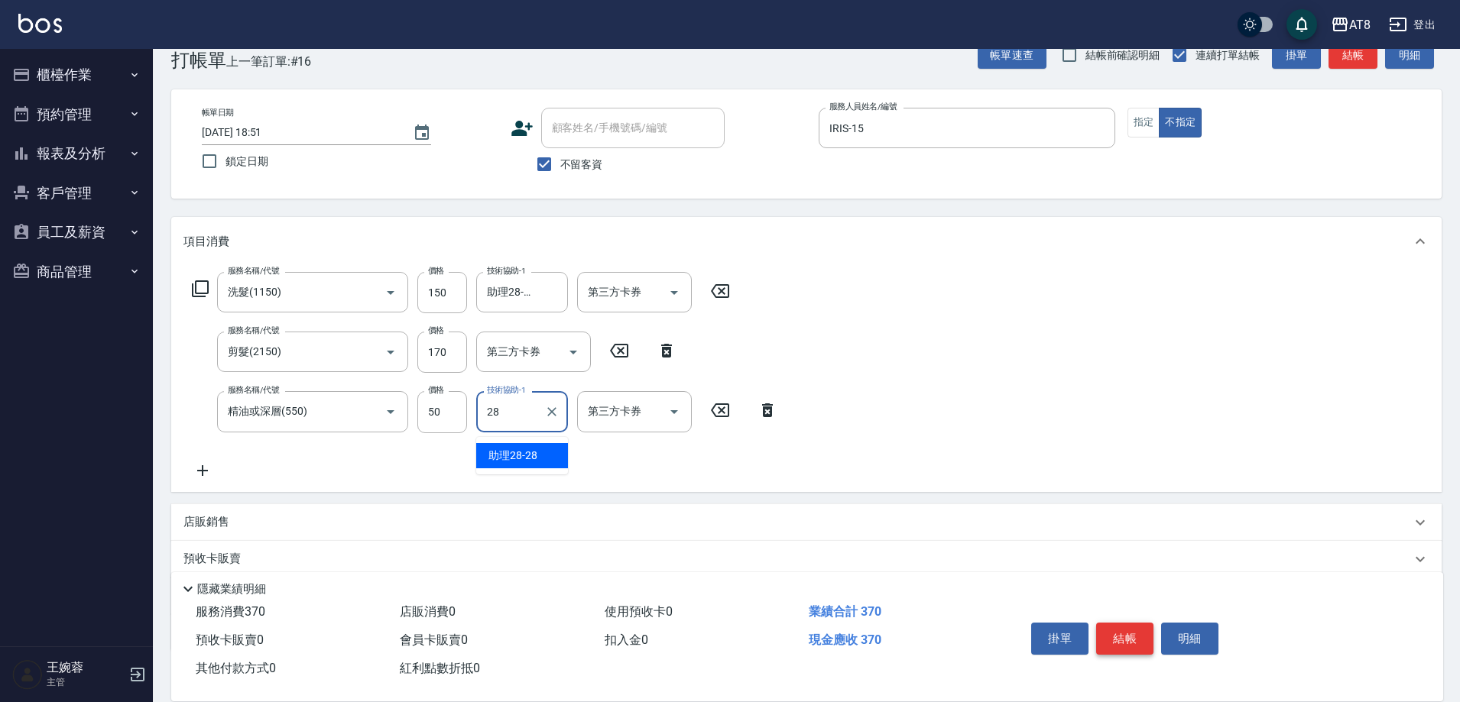
type input "助理28-28"
click at [1124, 623] on button "結帳" at bounding box center [1124, 639] width 57 height 32
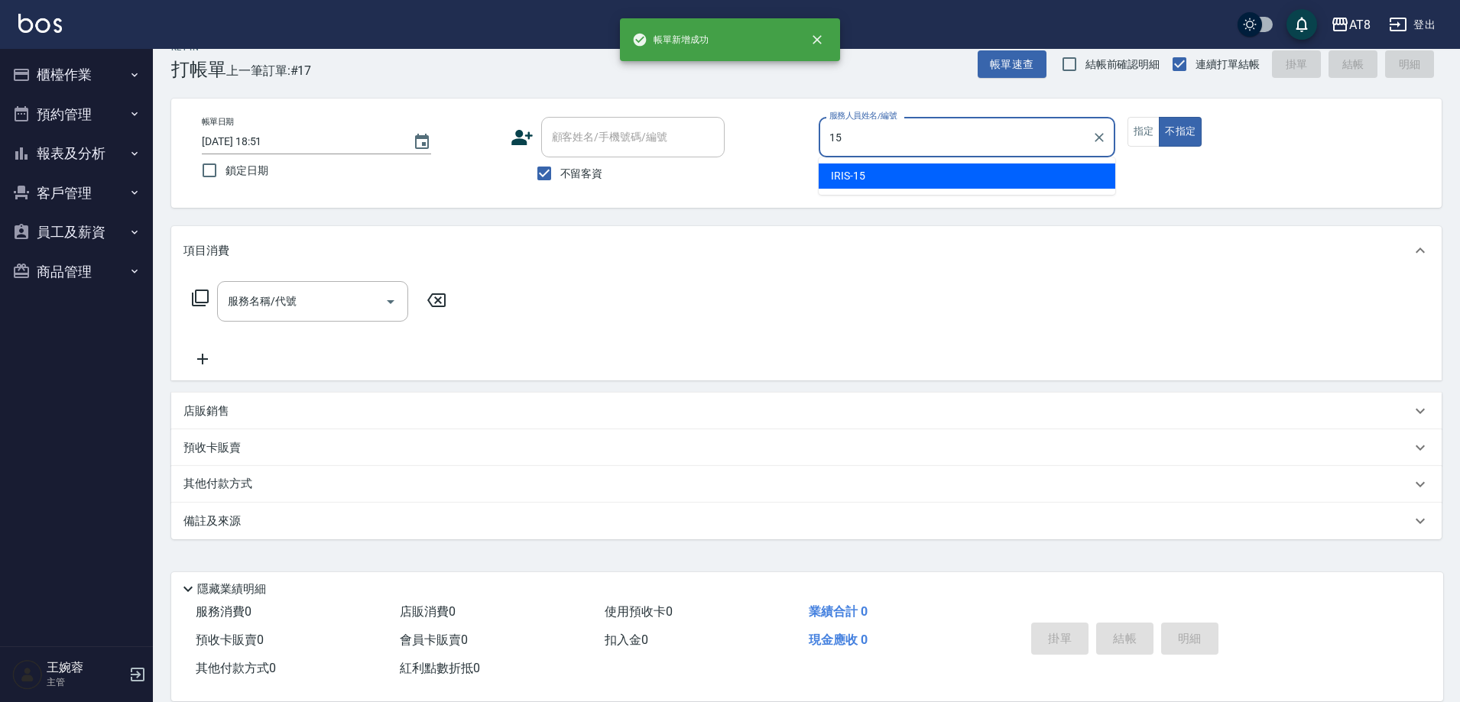
type input "IRIS-15"
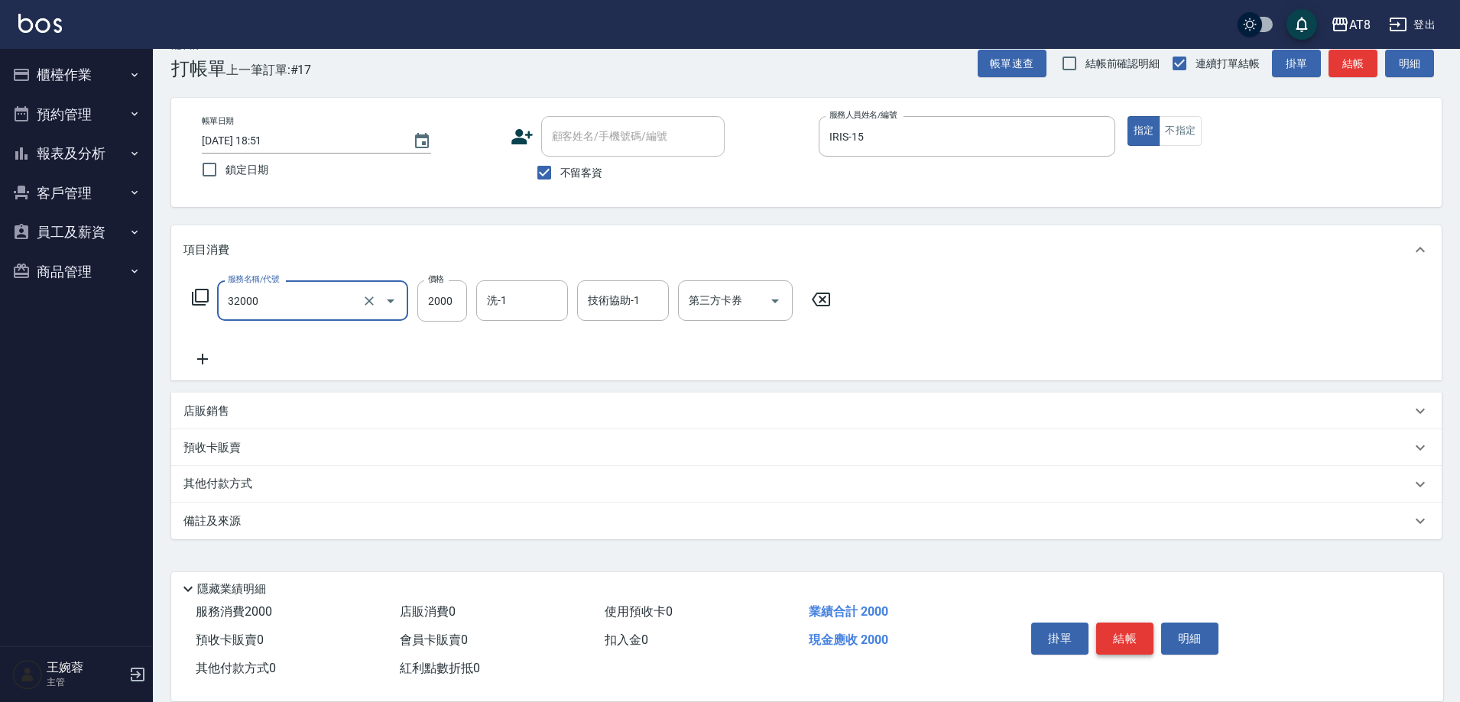
type input "燙髮(32000)"
type input "2201"
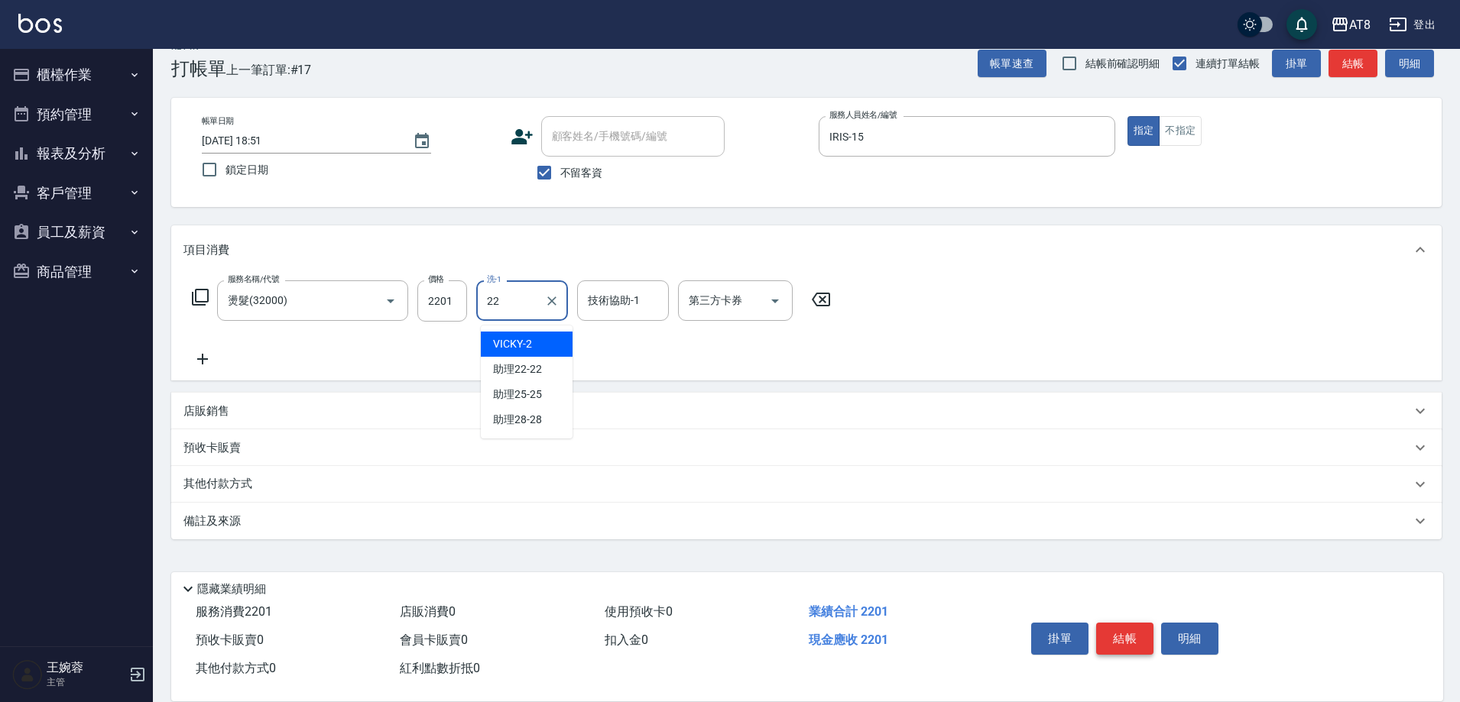
type input "助理22-22"
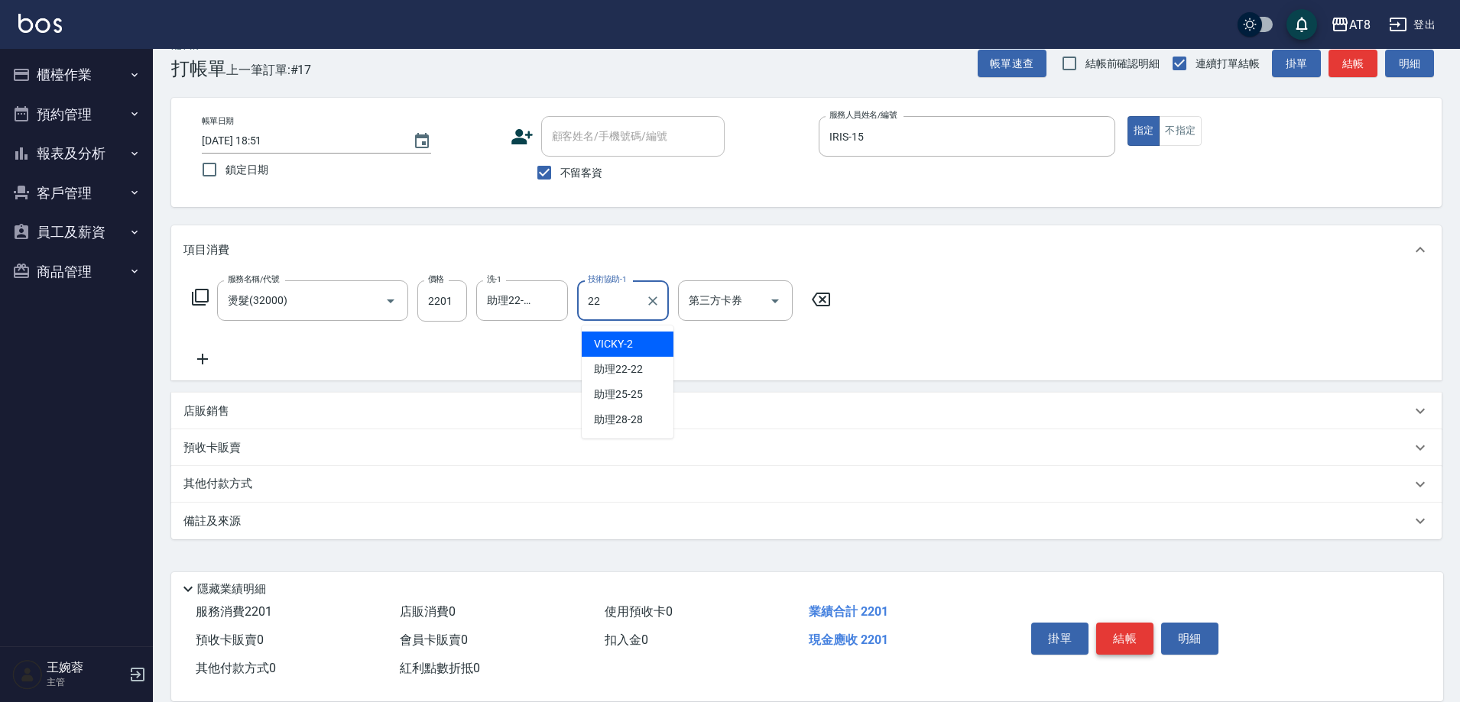
type input "助理22-22"
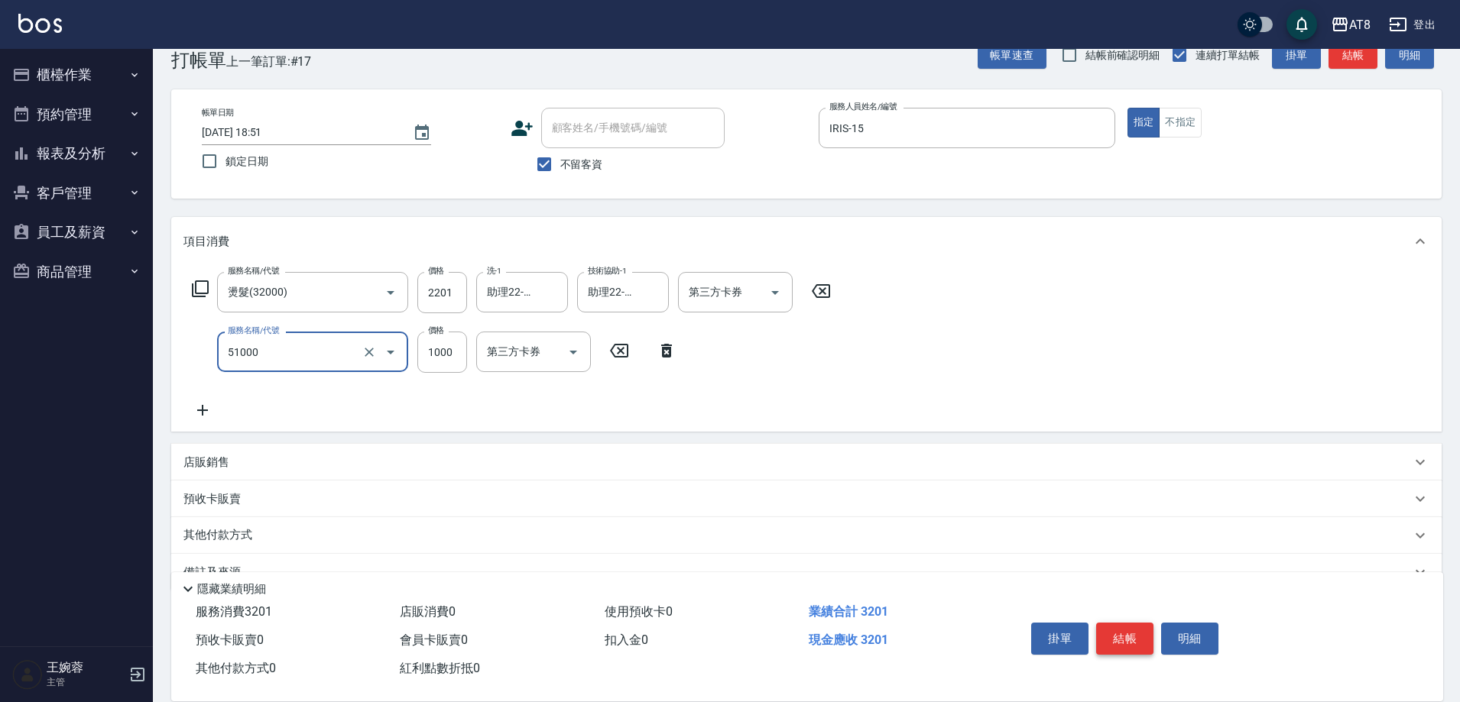
type input "酵素護髮(51000)"
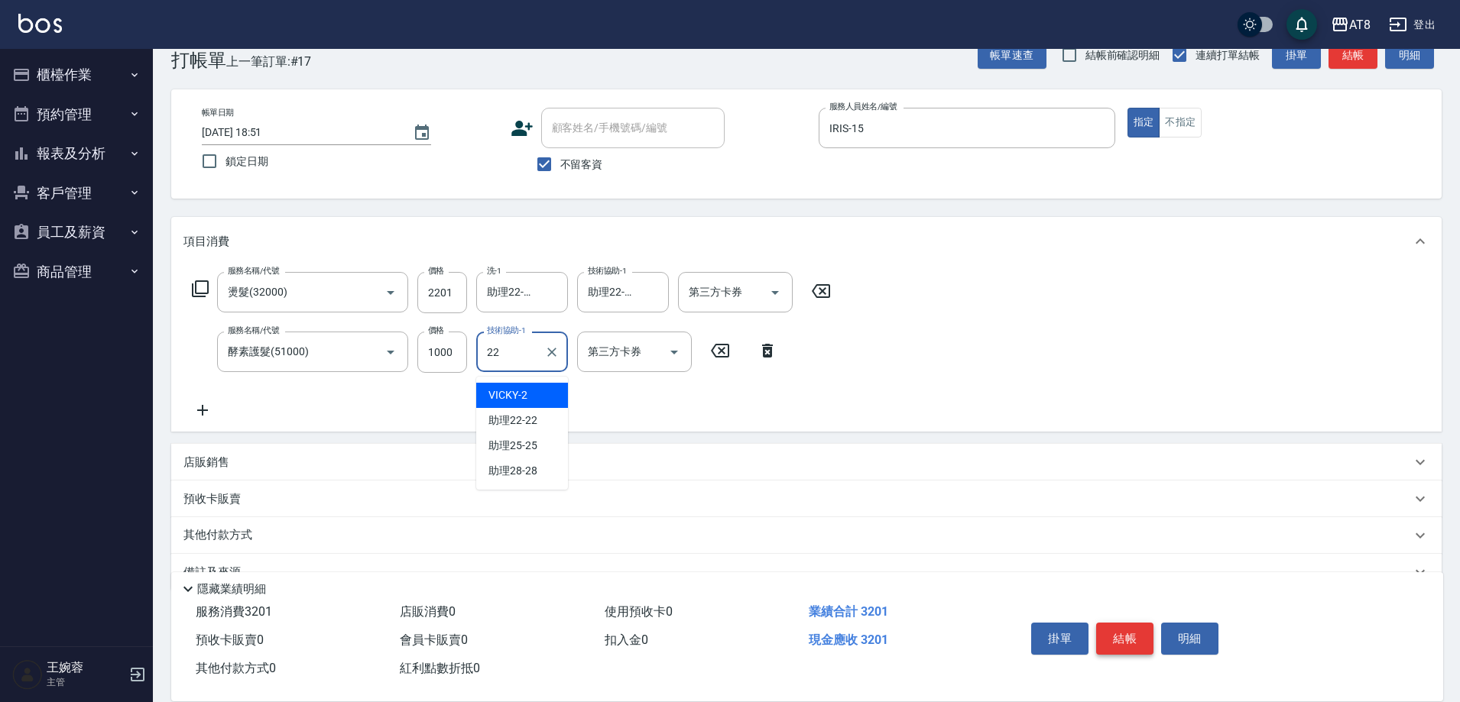
type input "助理22-22"
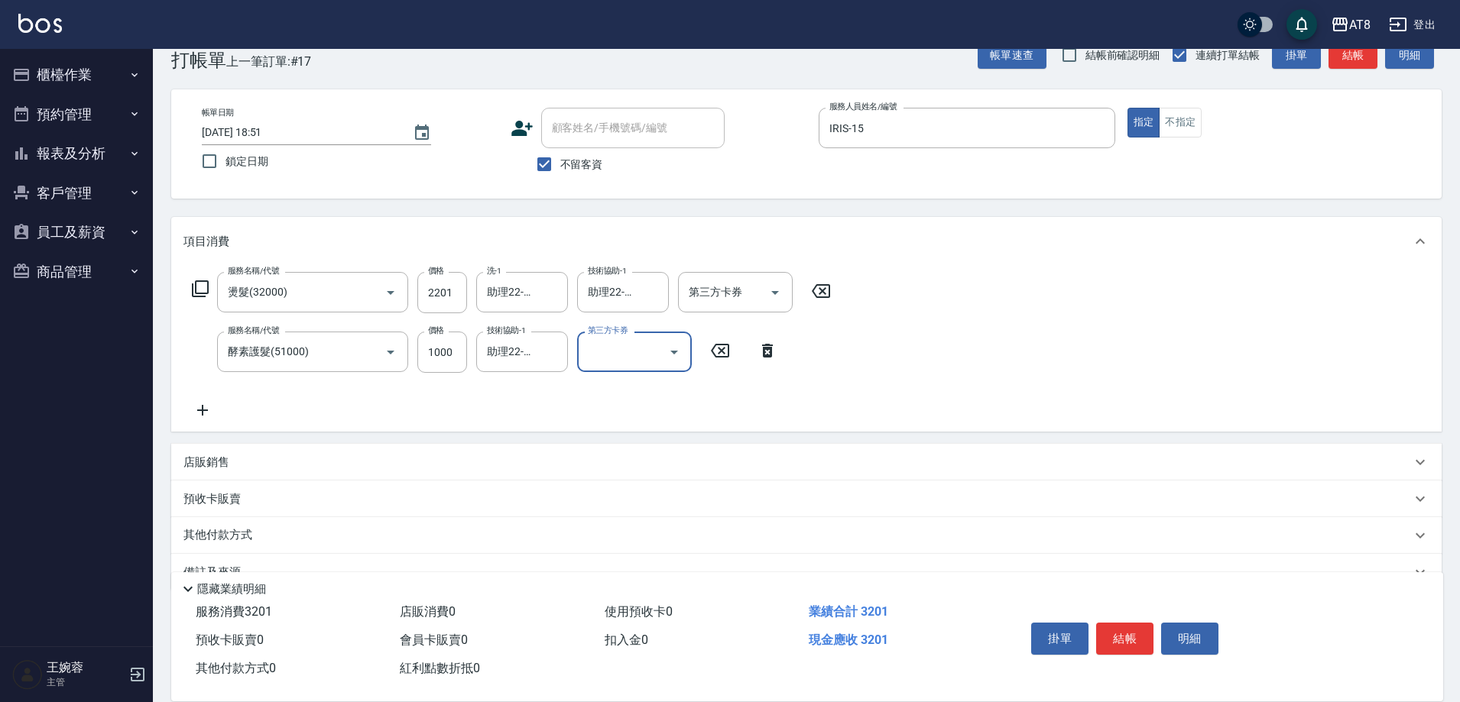
click at [217, 466] on p "店販銷售" at bounding box center [206, 463] width 46 height 16
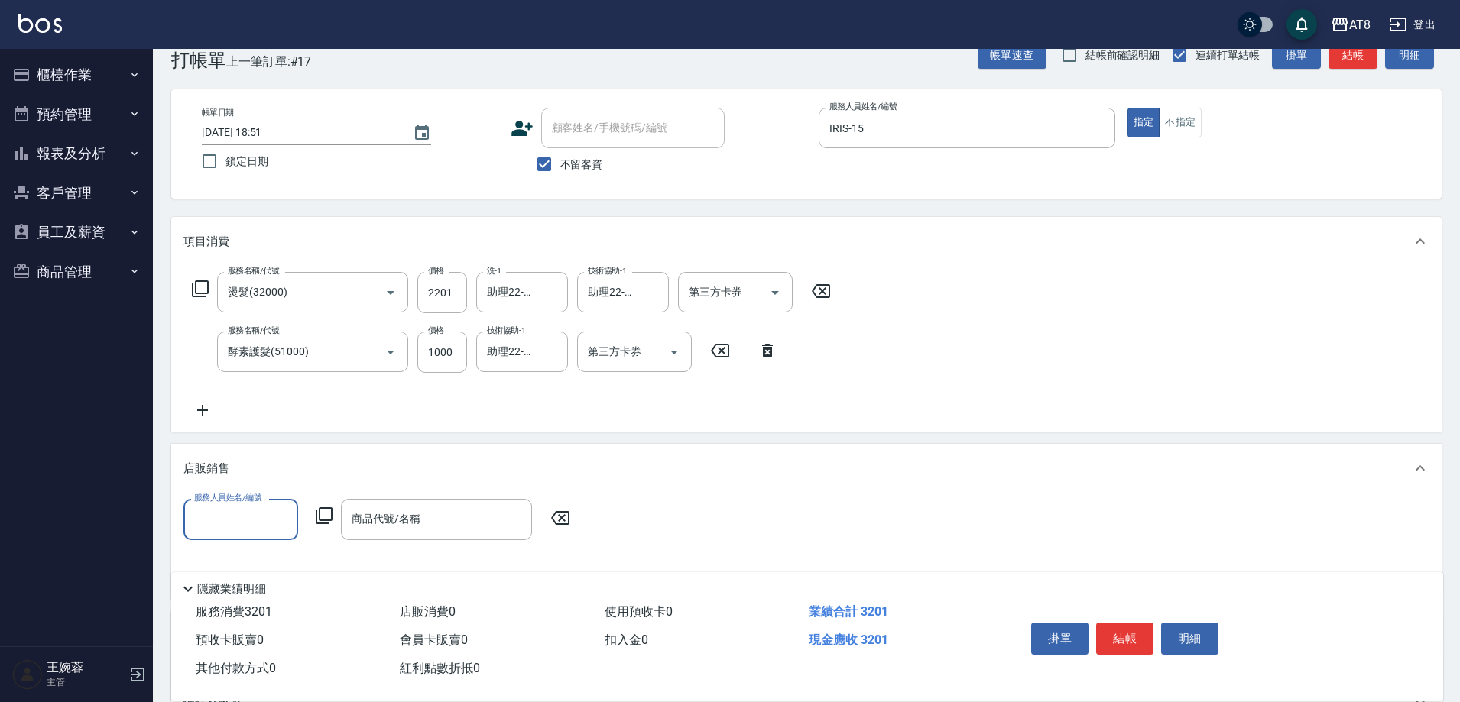
scroll to position [0, 0]
type input "IRIS-15"
click at [320, 520] on icon at bounding box center [324, 516] width 18 height 18
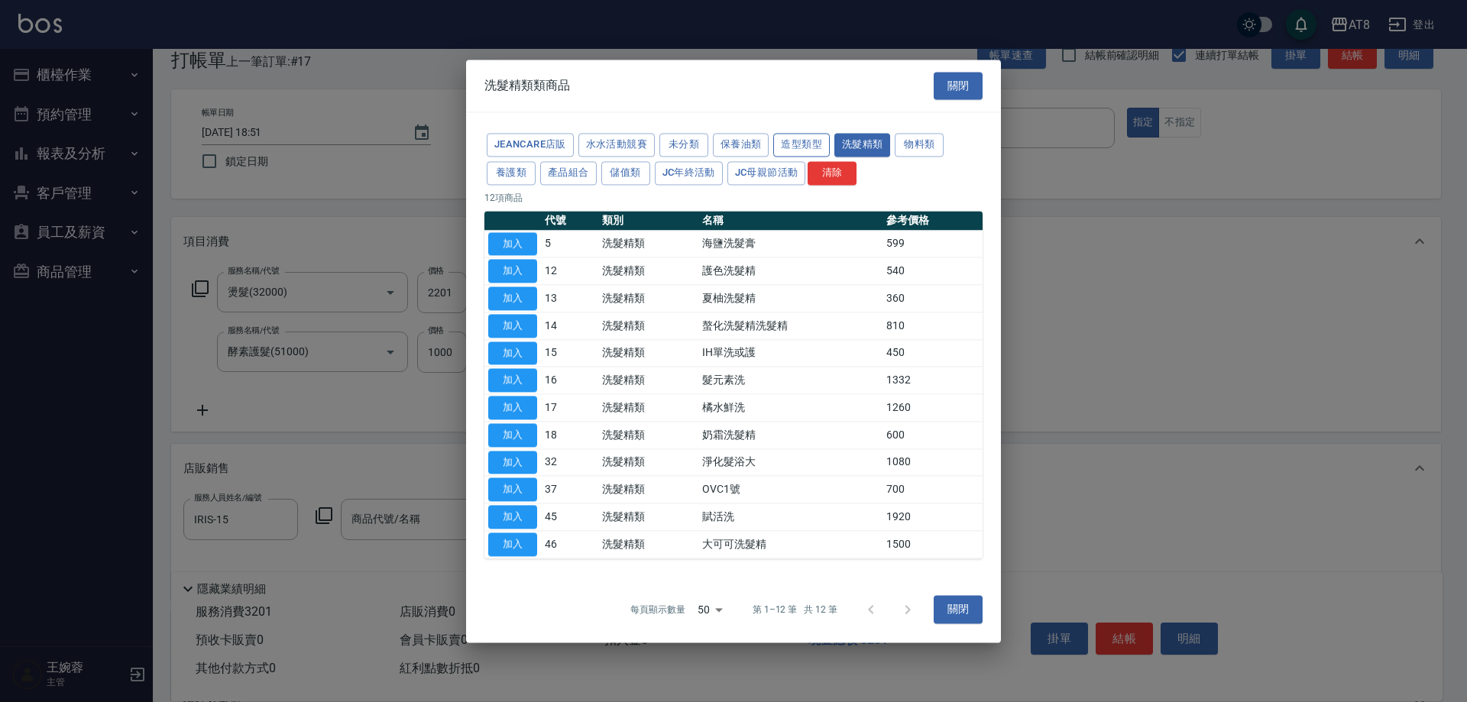
click at [830, 133] on button "造型類型" at bounding box center [801, 145] width 57 height 24
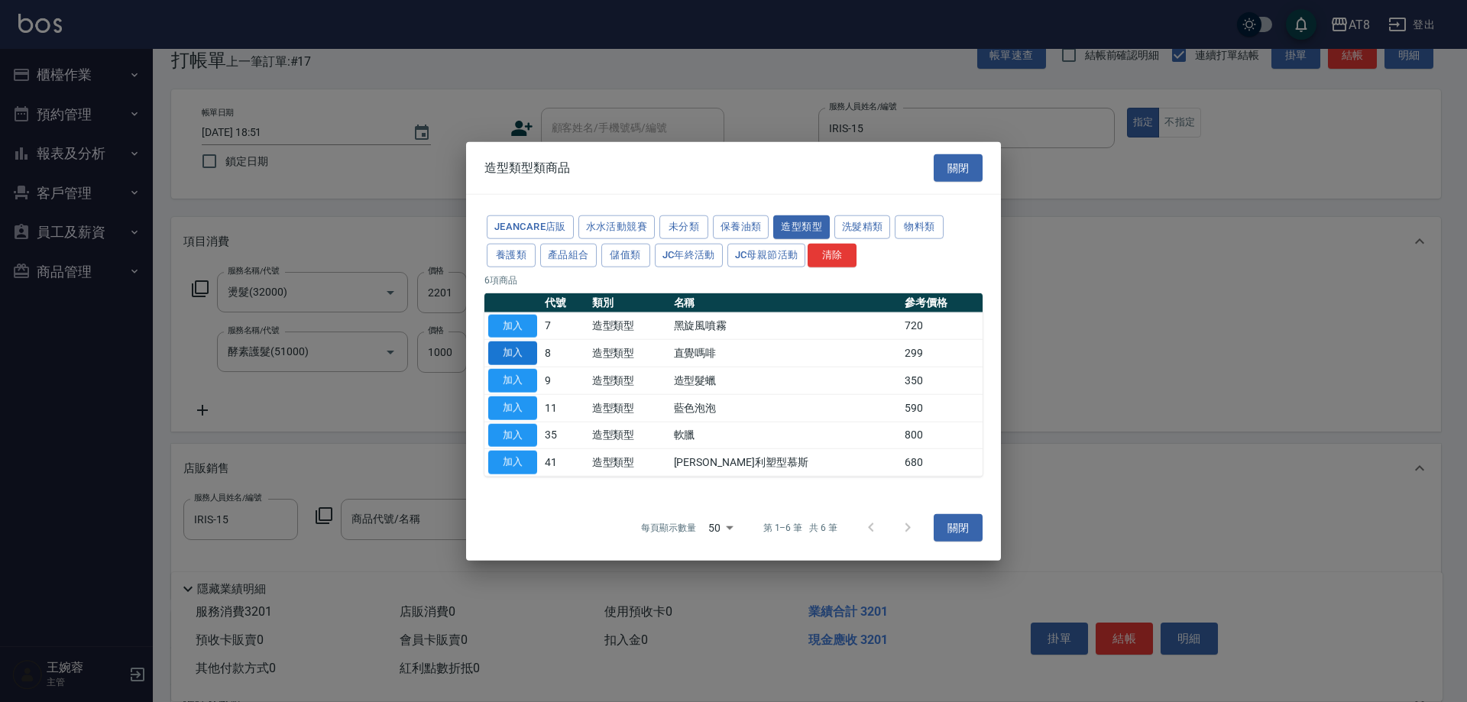
click at [498, 345] on button "加入" at bounding box center [512, 354] width 49 height 24
type input "直覺嗎啡"
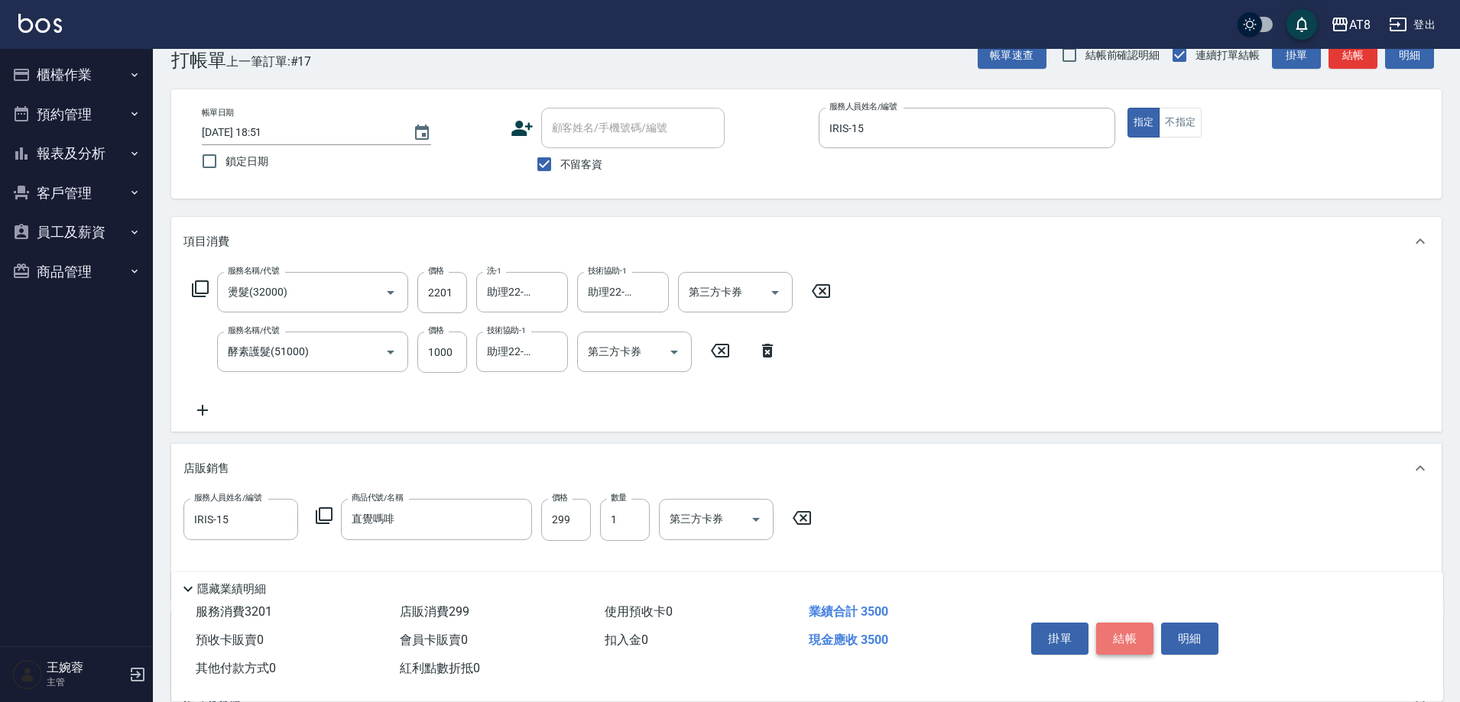
click at [1135, 624] on button "結帳" at bounding box center [1124, 639] width 57 height 32
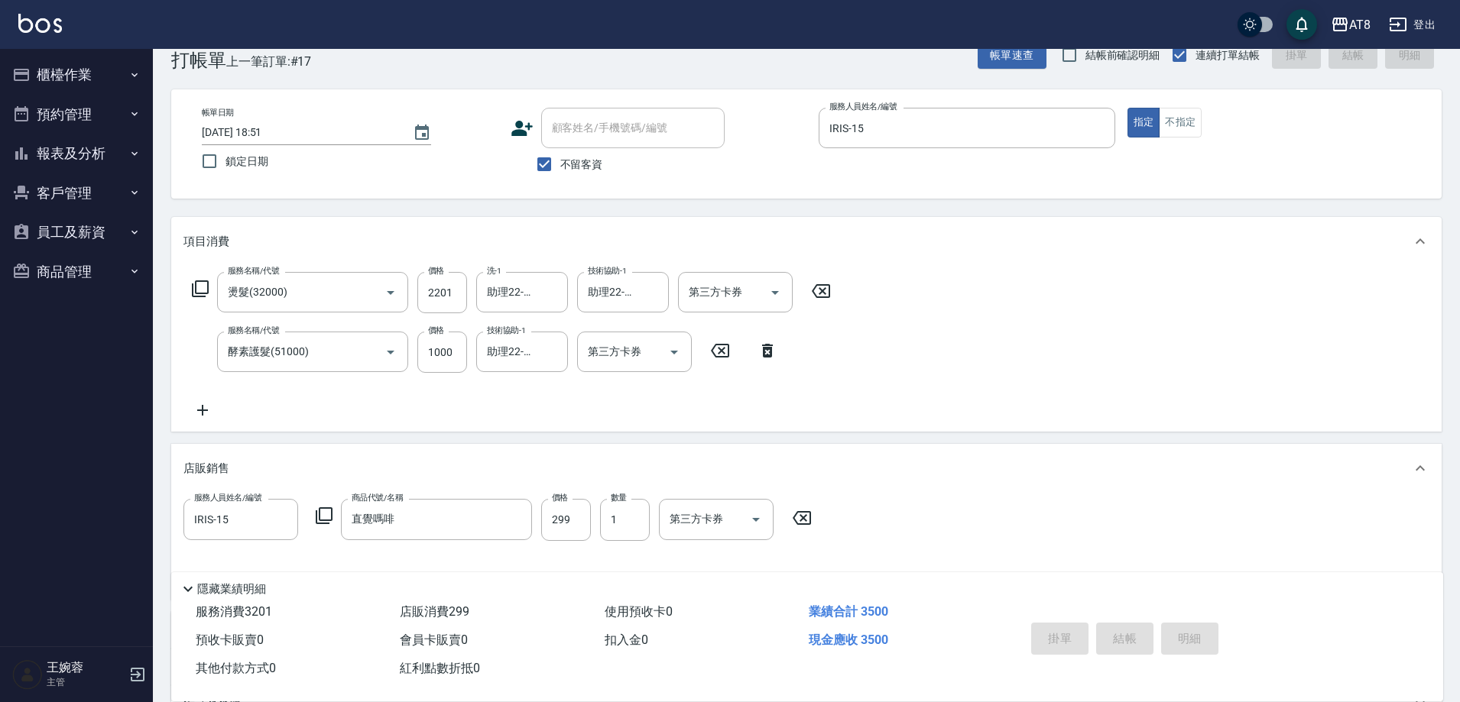
type input "[DATE] 18:52"
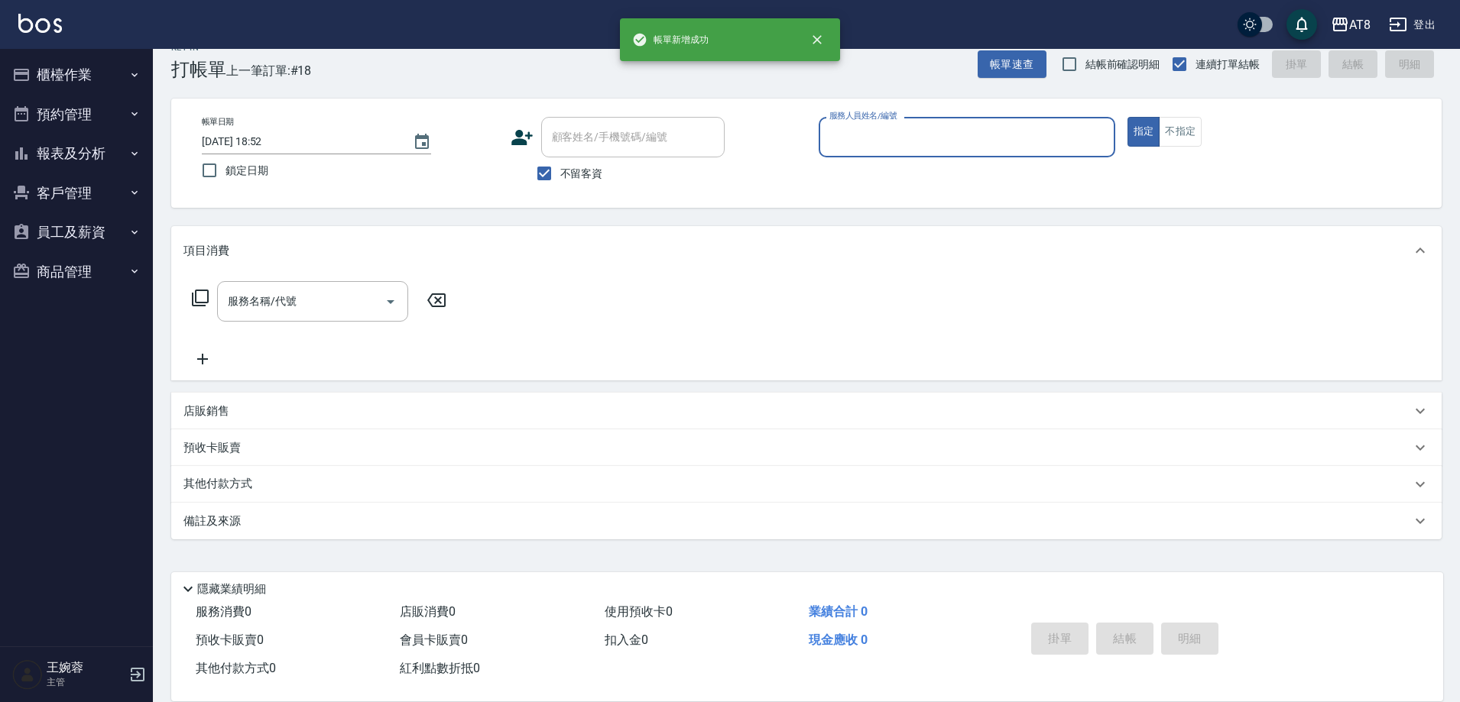
click at [125, 82] on button "櫃檯作業" at bounding box center [76, 75] width 141 height 40
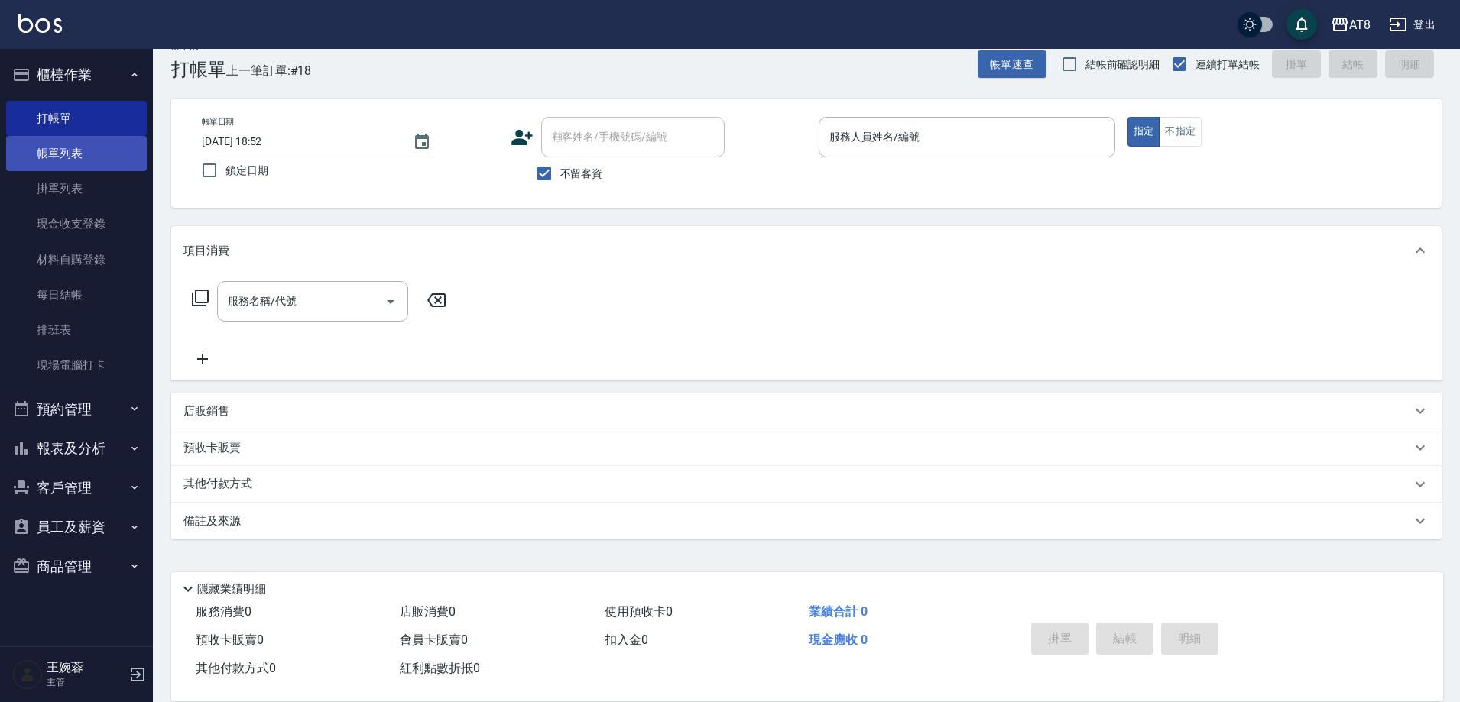
click at [101, 160] on link "帳單列表" at bounding box center [76, 153] width 141 height 35
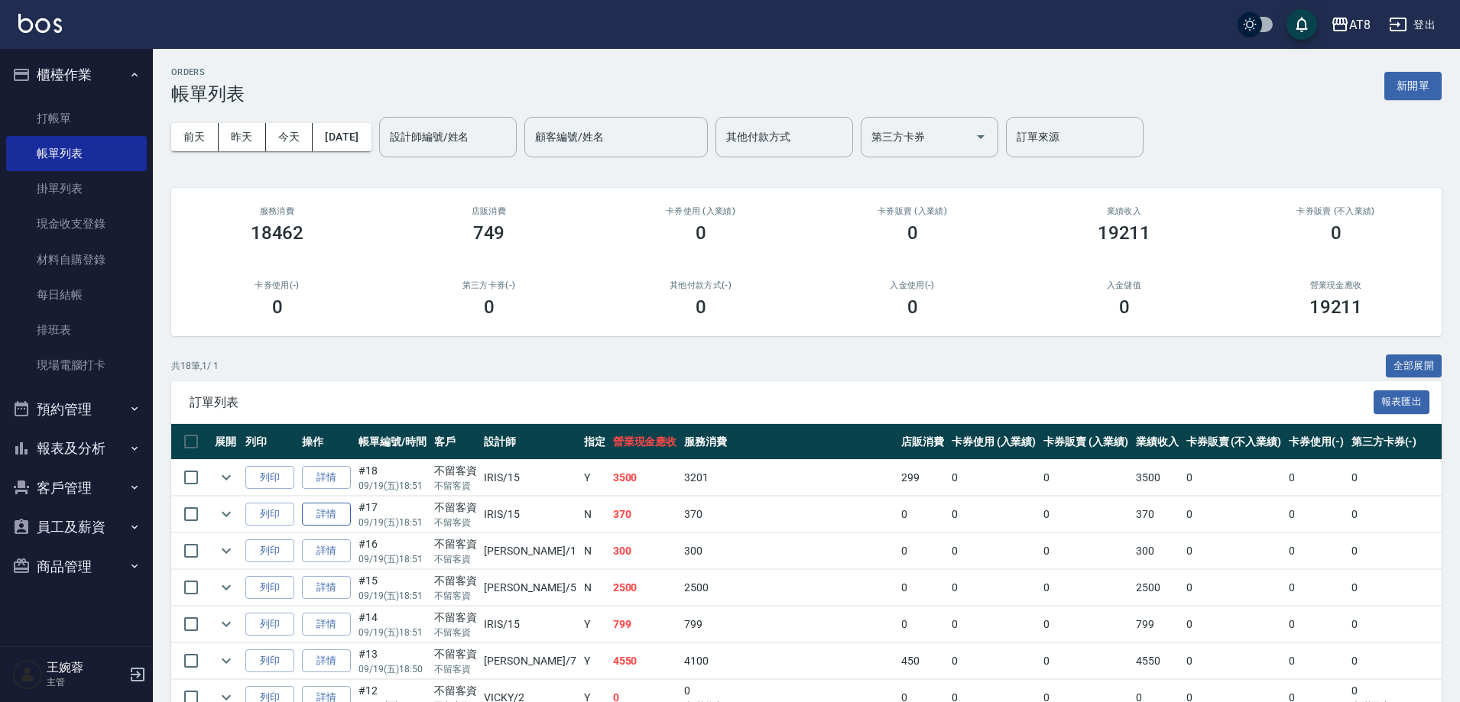
click at [336, 527] on link "詳情" at bounding box center [326, 515] width 49 height 24
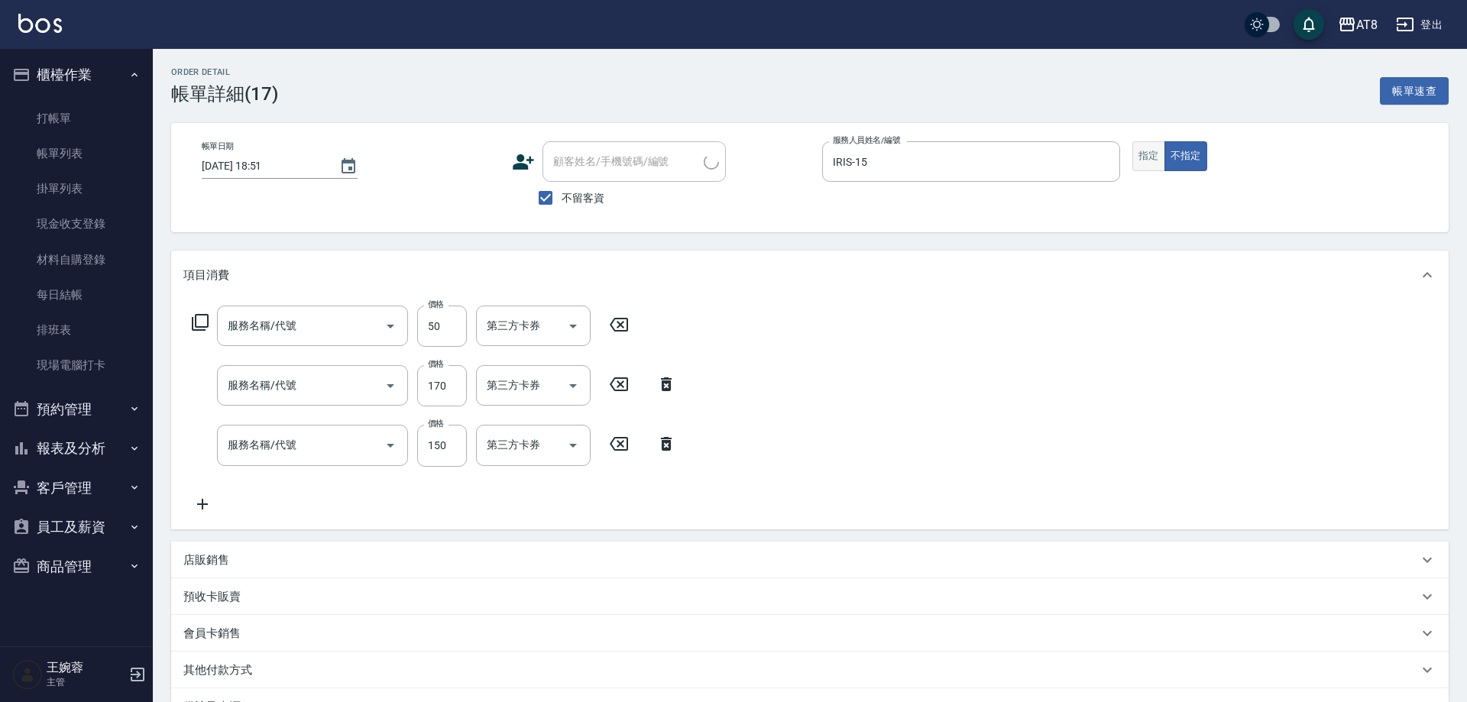
type input "[DATE] 18:51"
checkbox input "true"
type input "IRIS-15"
type input "精油或深層(550)"
type input "剪髮(2150)"
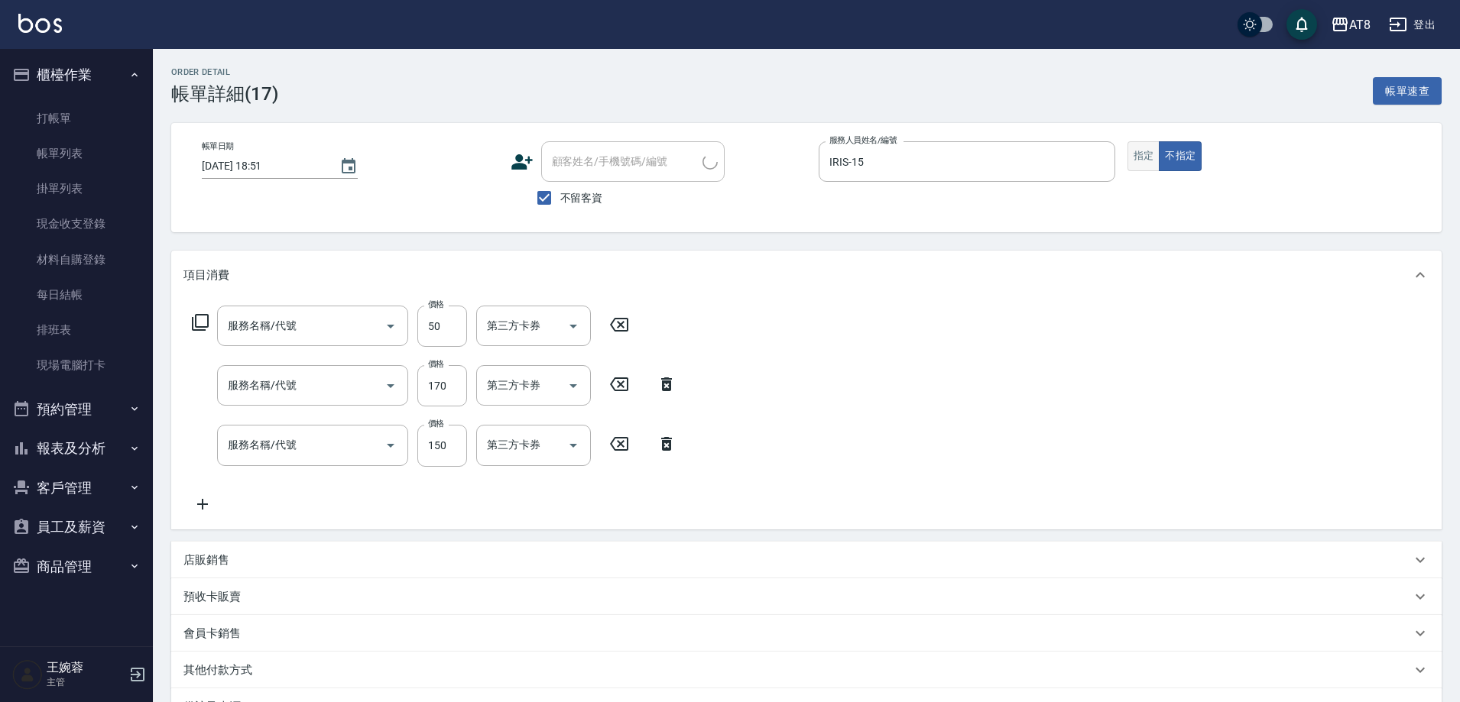
type input "洗髮(1150)"
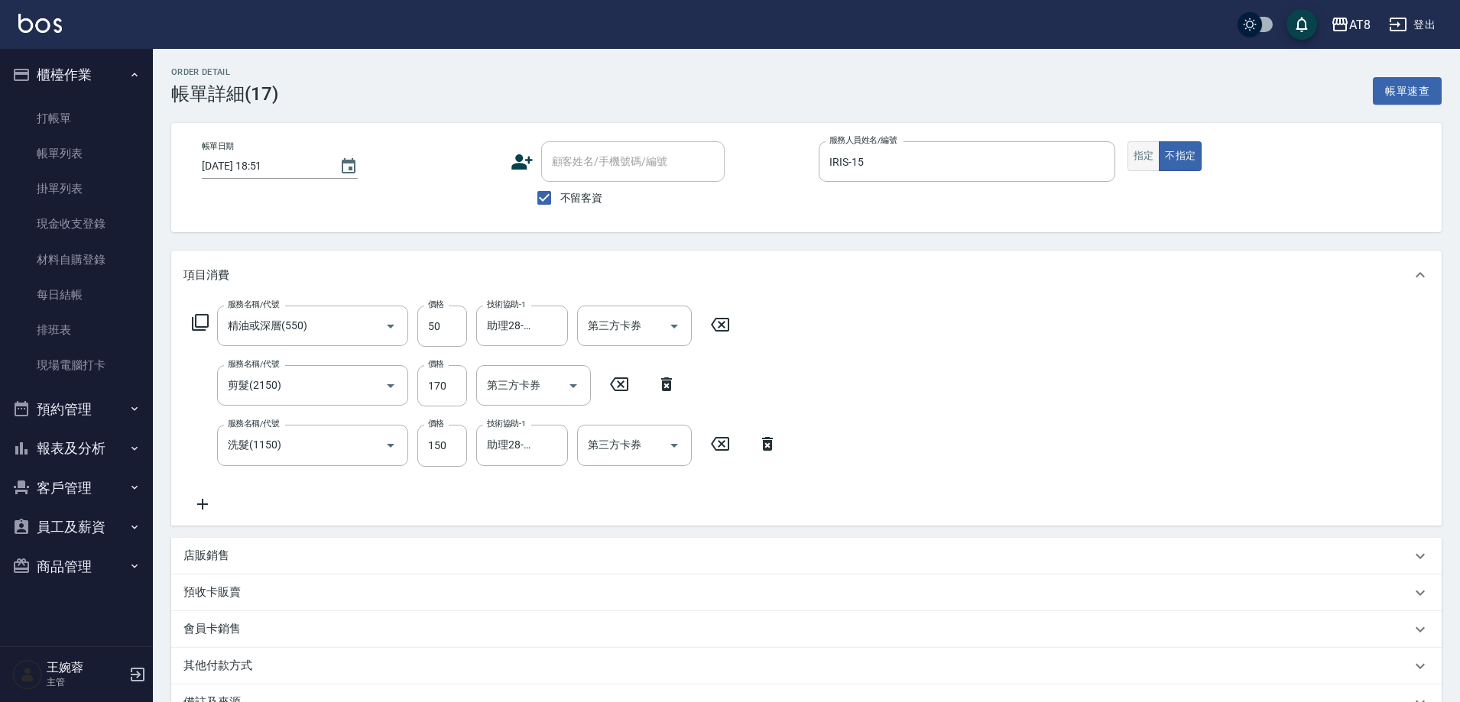
click at [1152, 157] on button "指定" at bounding box center [1143, 156] width 33 height 30
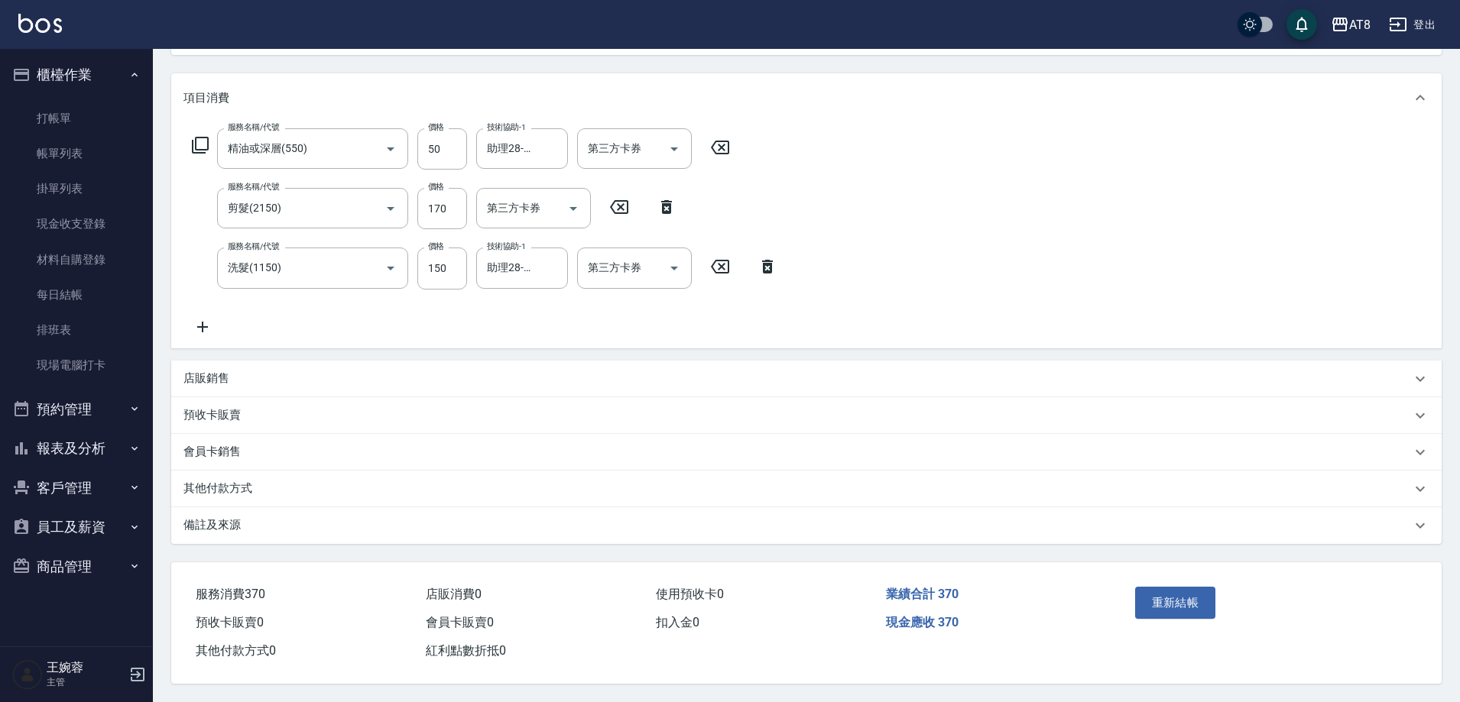
click at [1185, 609] on div "重新結帳" at bounding box center [1198, 614] width 138 height 66
click at [1189, 593] on button "重新結帳" at bounding box center [1175, 603] width 81 height 32
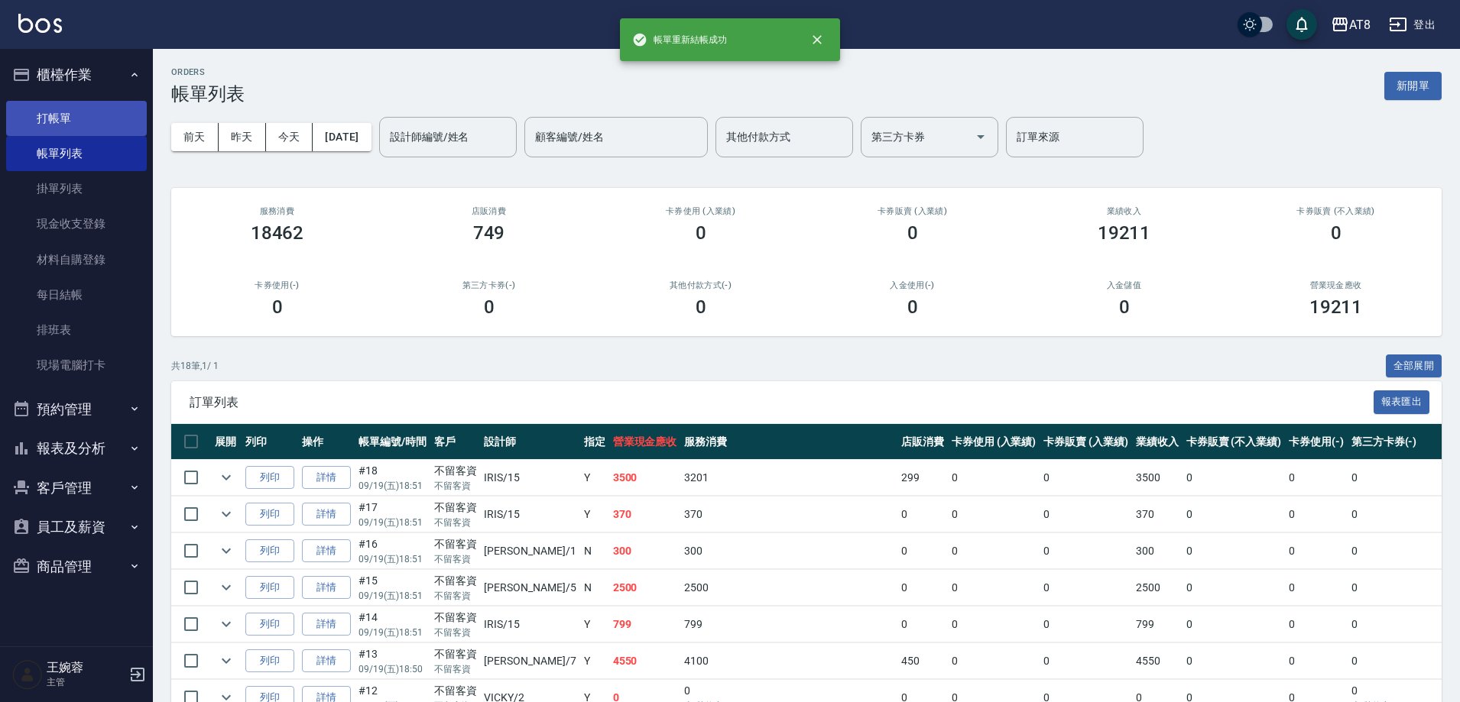
click at [117, 113] on link "打帳單" at bounding box center [76, 118] width 141 height 35
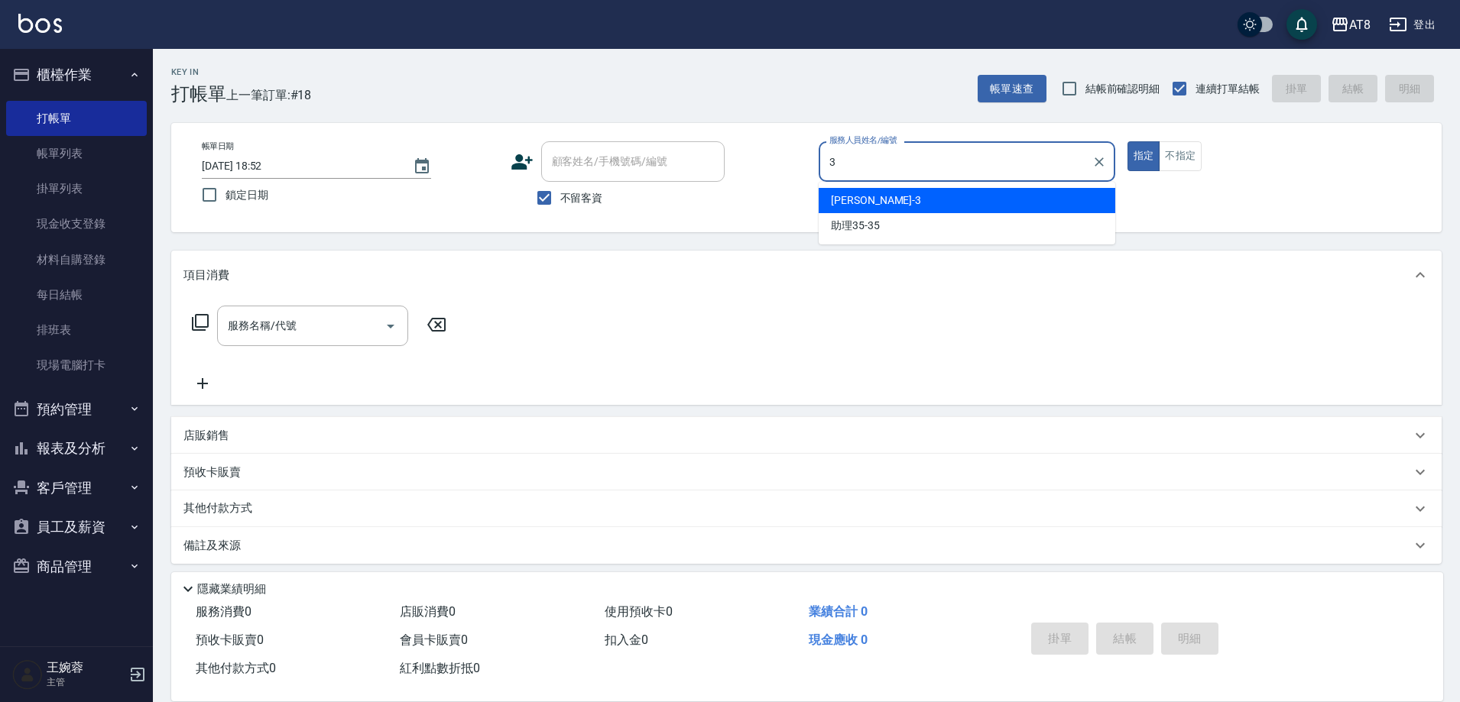
type input "[PERSON_NAME]-3"
type button "true"
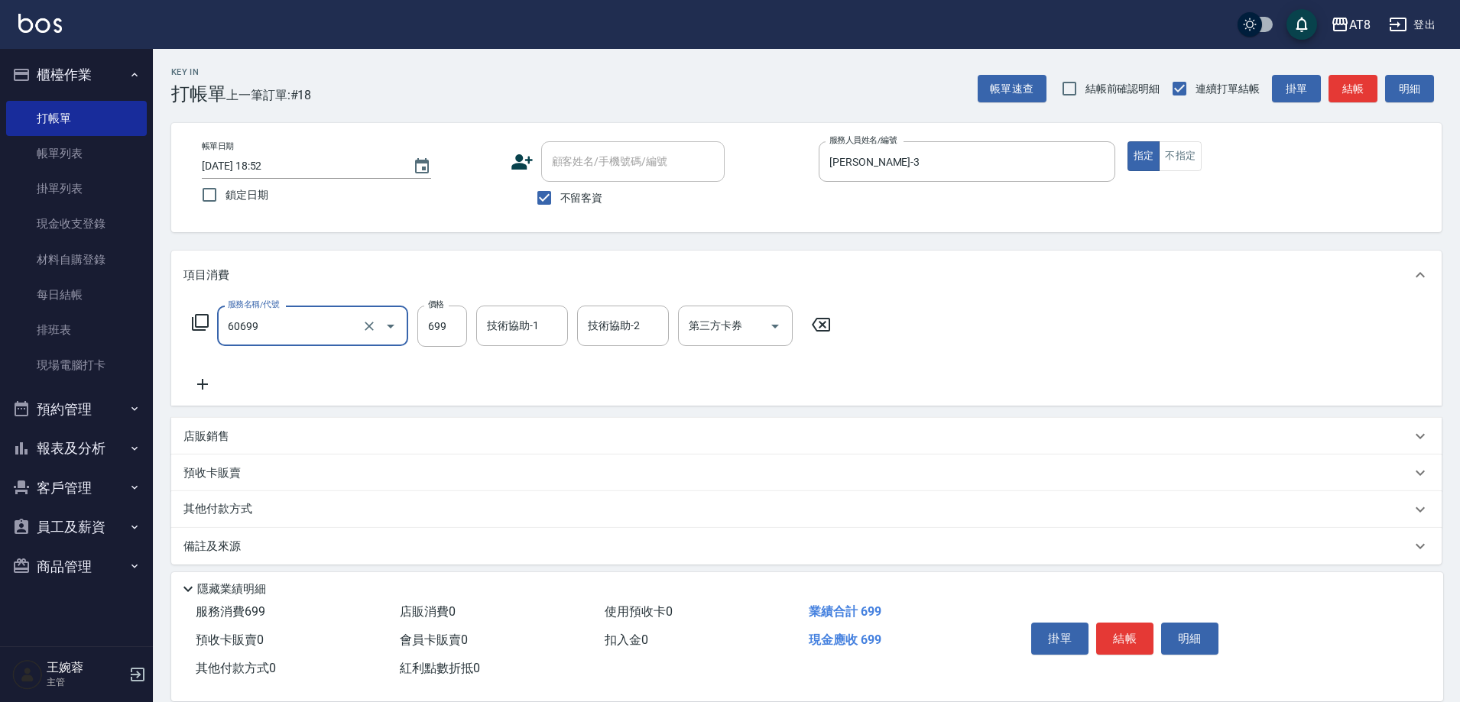
type input "入金SPA699(60699)"
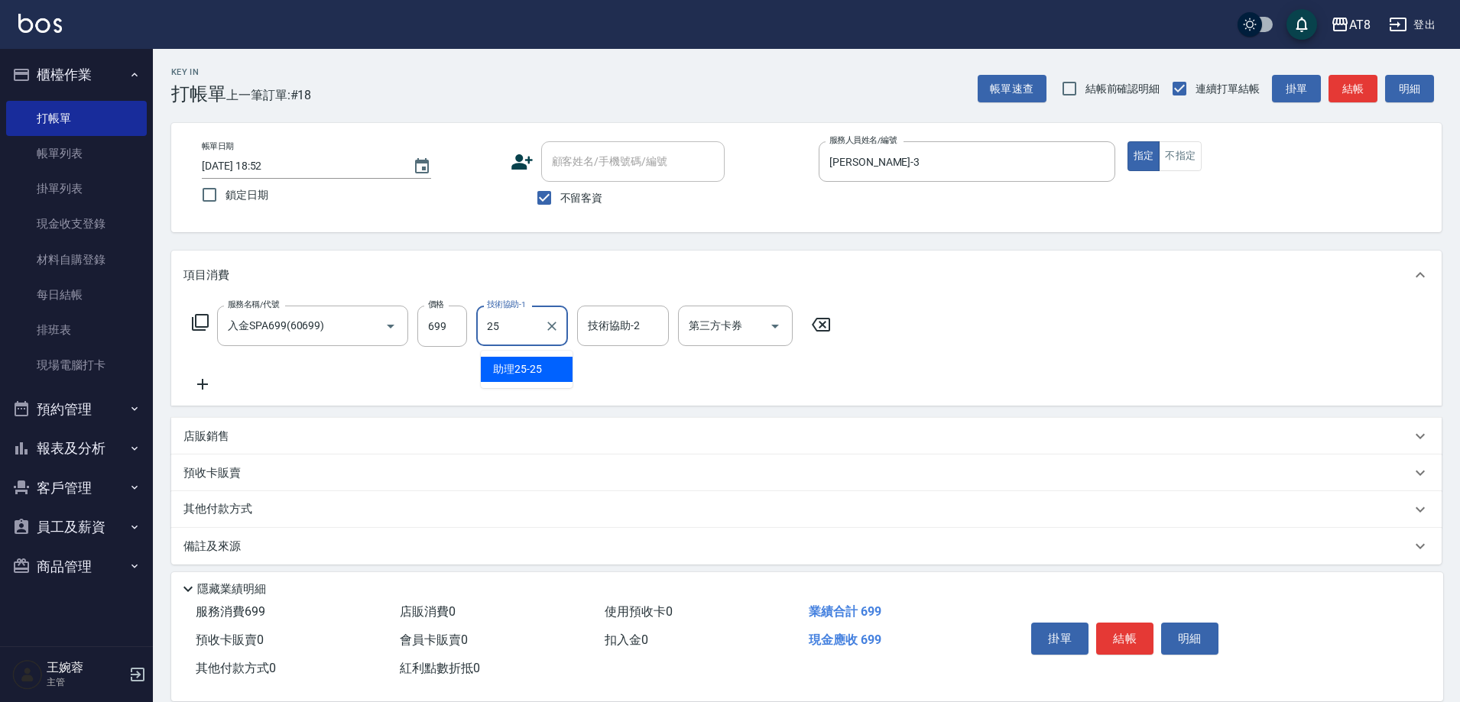
type input "助理25-25"
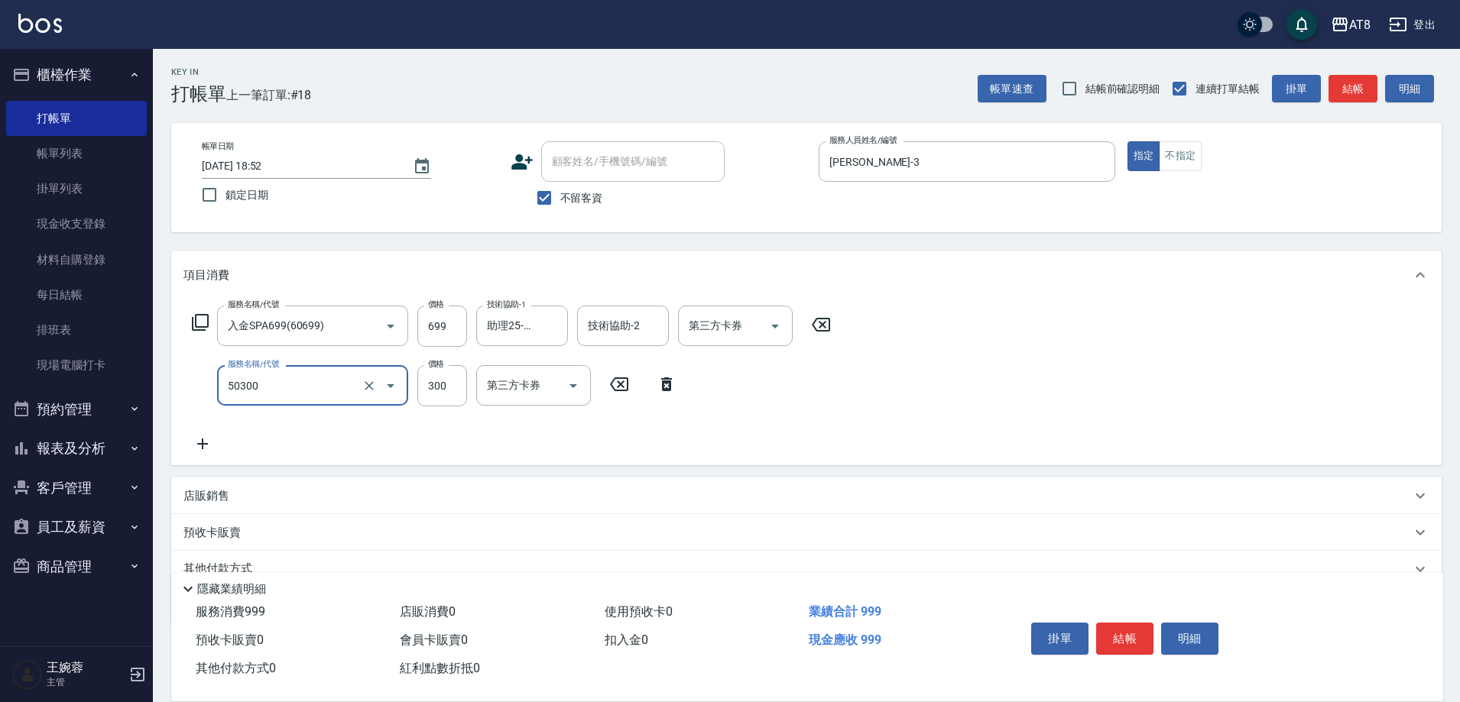
type input "入金護髮.隔離300(50300)"
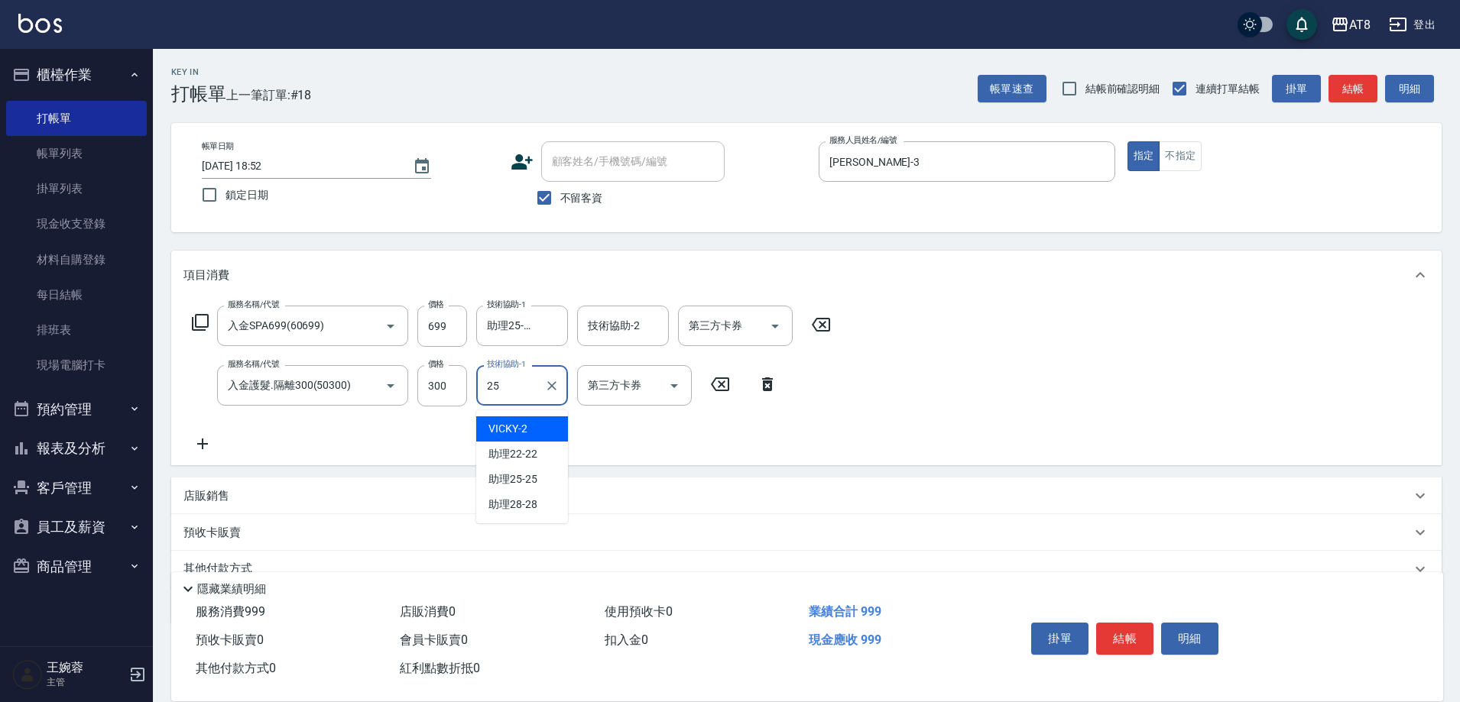
type input "助理25-25"
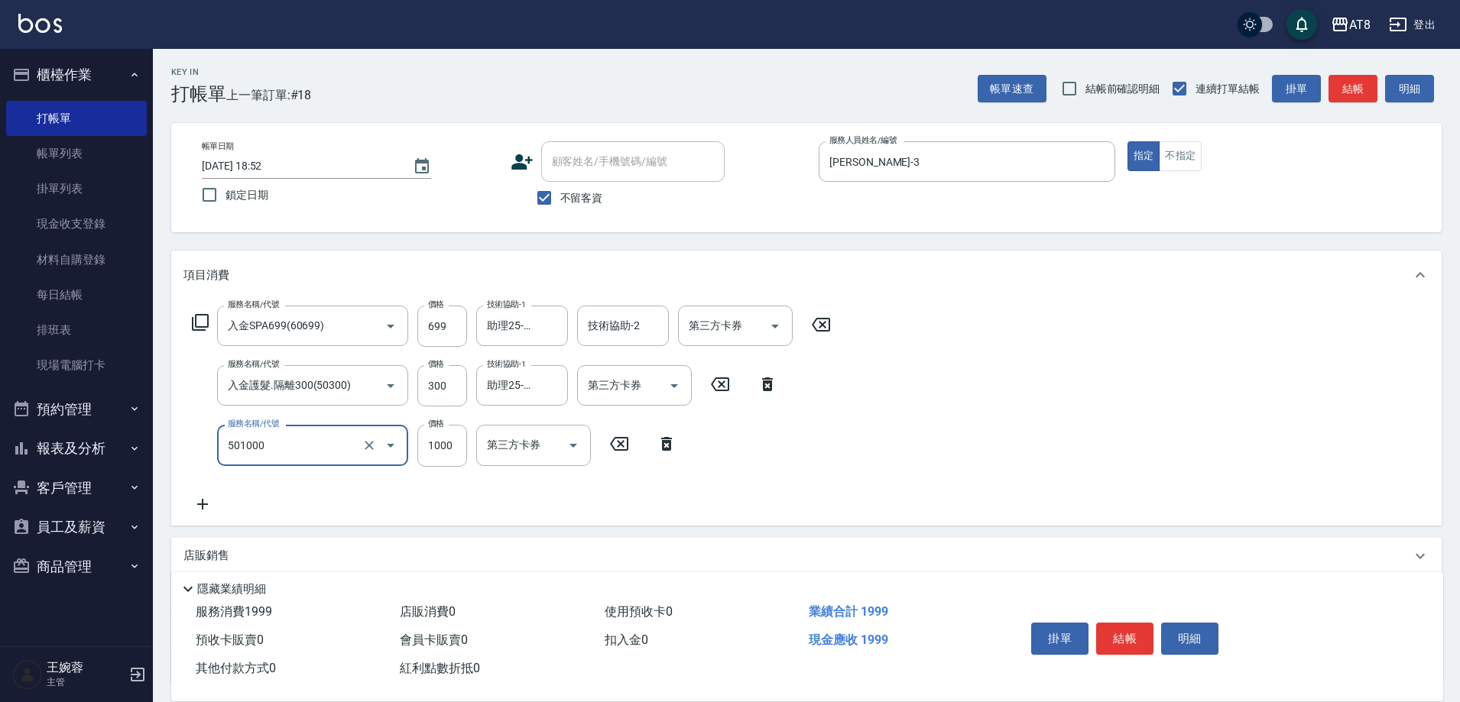
type input "入金護髮1000(501000)"
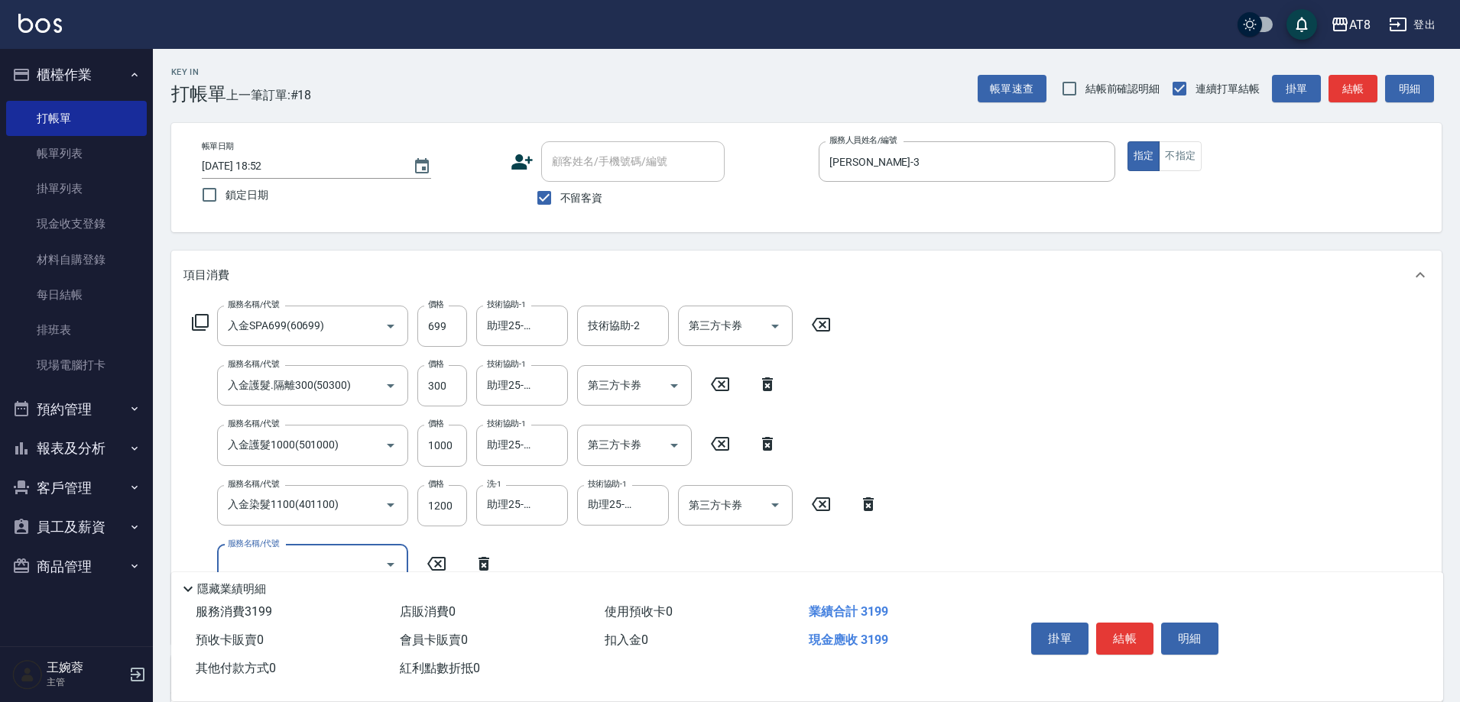
scroll to position [131, 0]
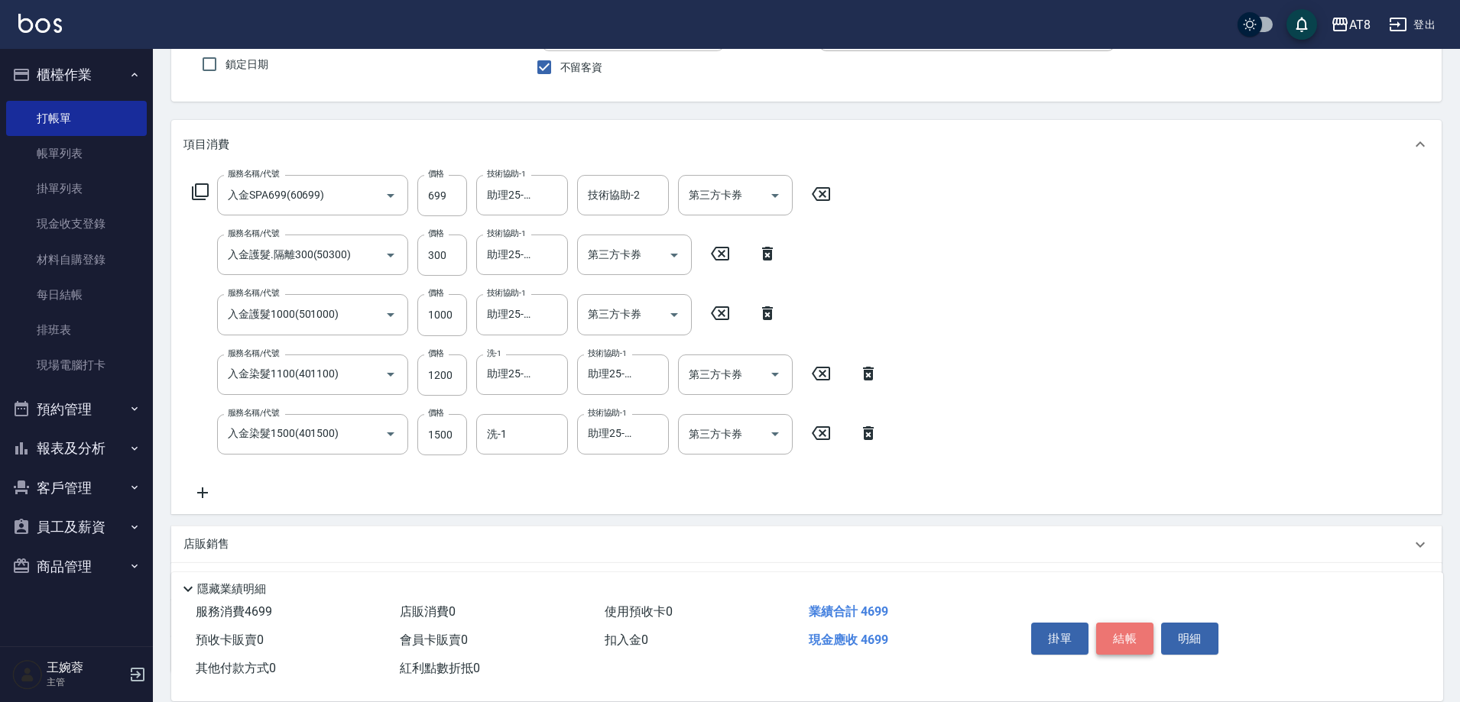
click at [1138, 633] on button "結帳" at bounding box center [1124, 639] width 57 height 32
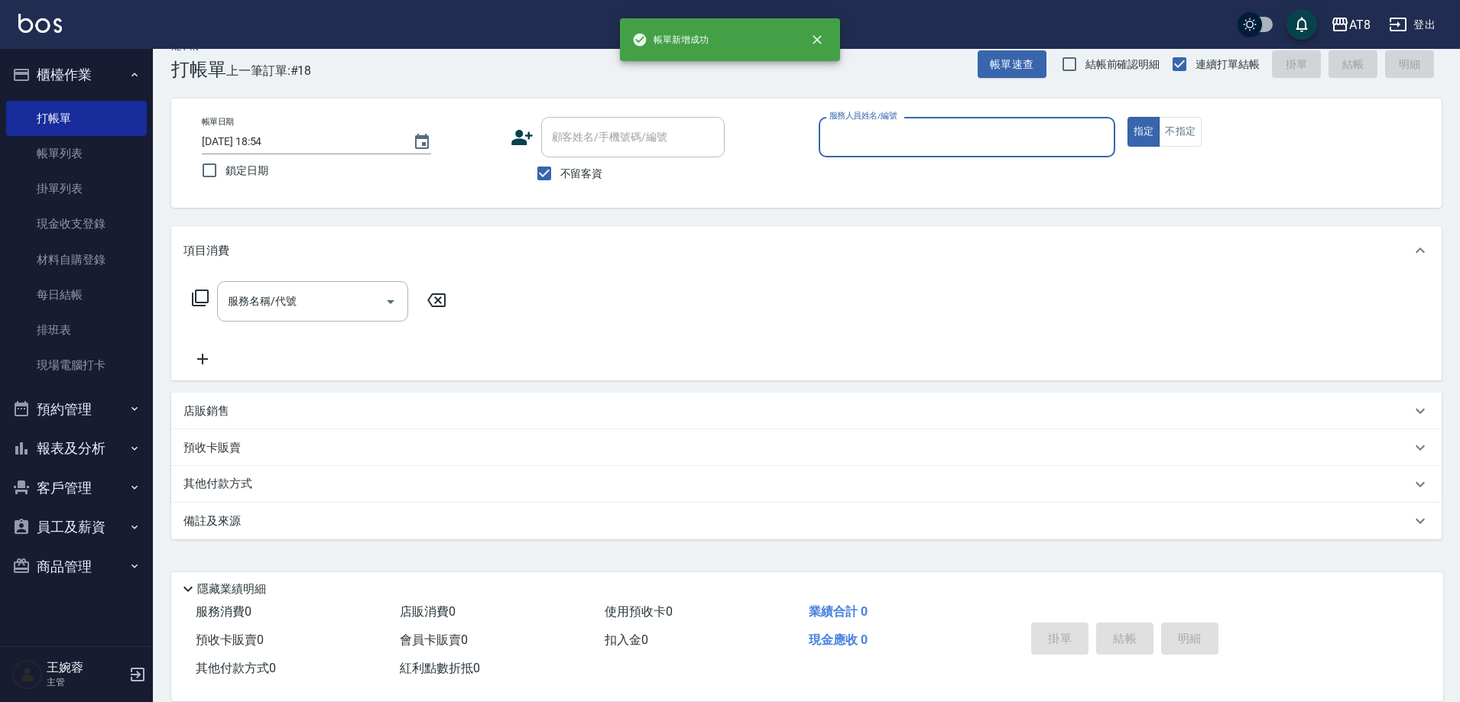
scroll to position [34, 0]
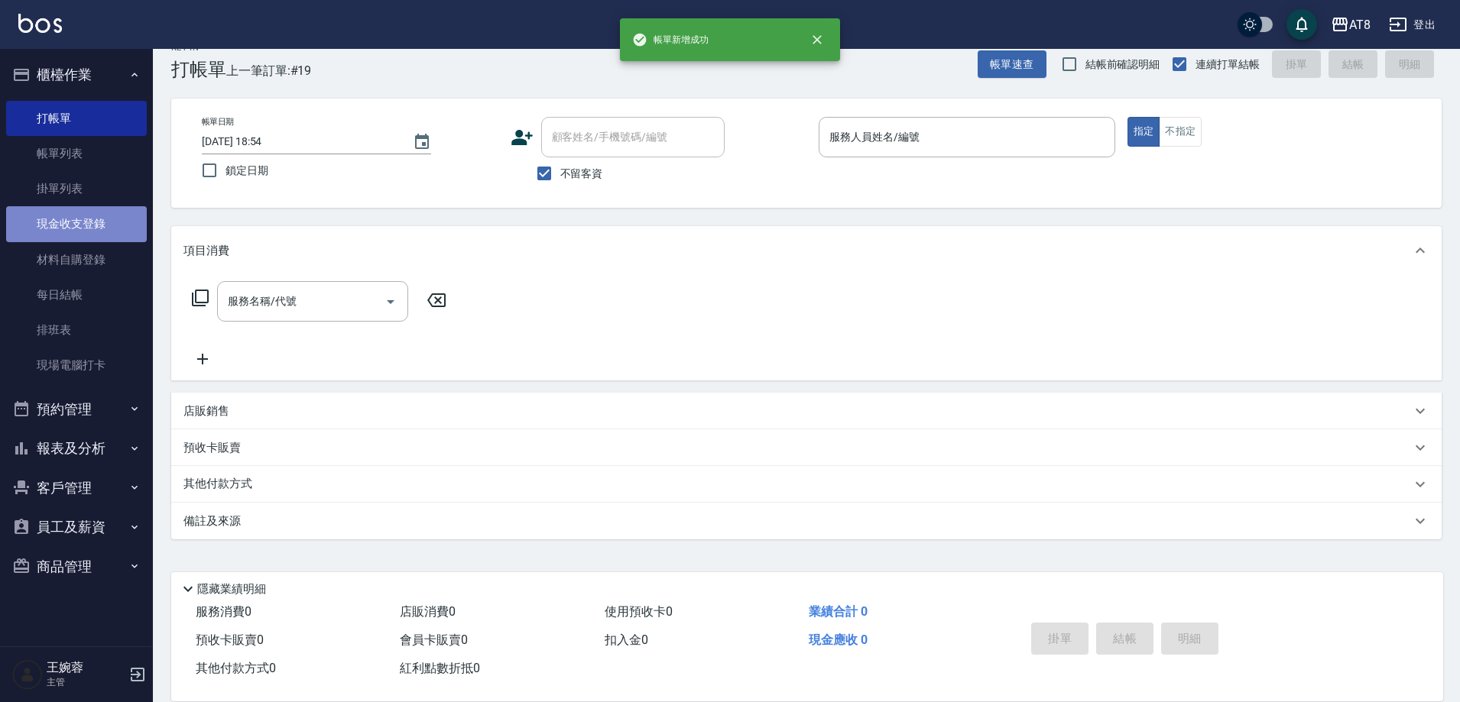
click at [60, 235] on link "現金收支登錄" at bounding box center [76, 223] width 141 height 35
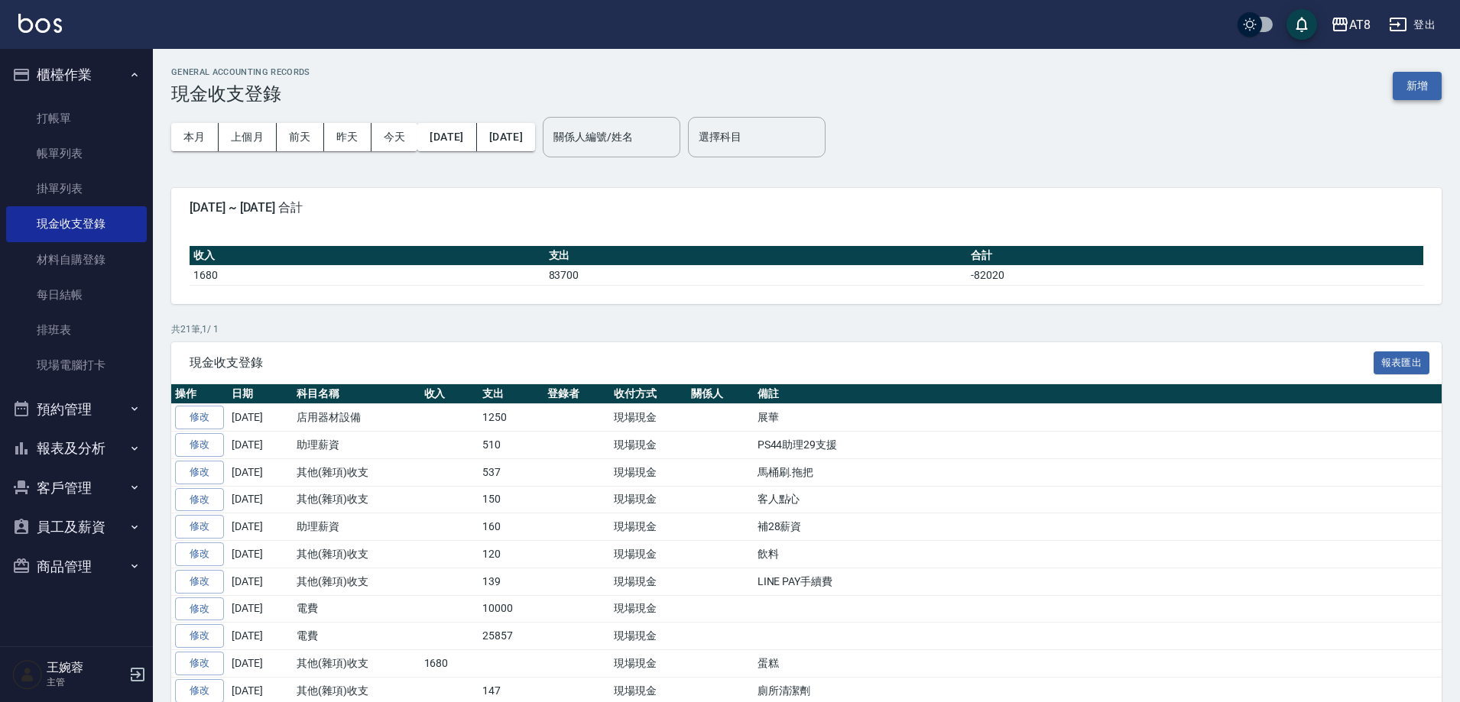
click at [1412, 80] on button "新增" at bounding box center [1417, 86] width 49 height 28
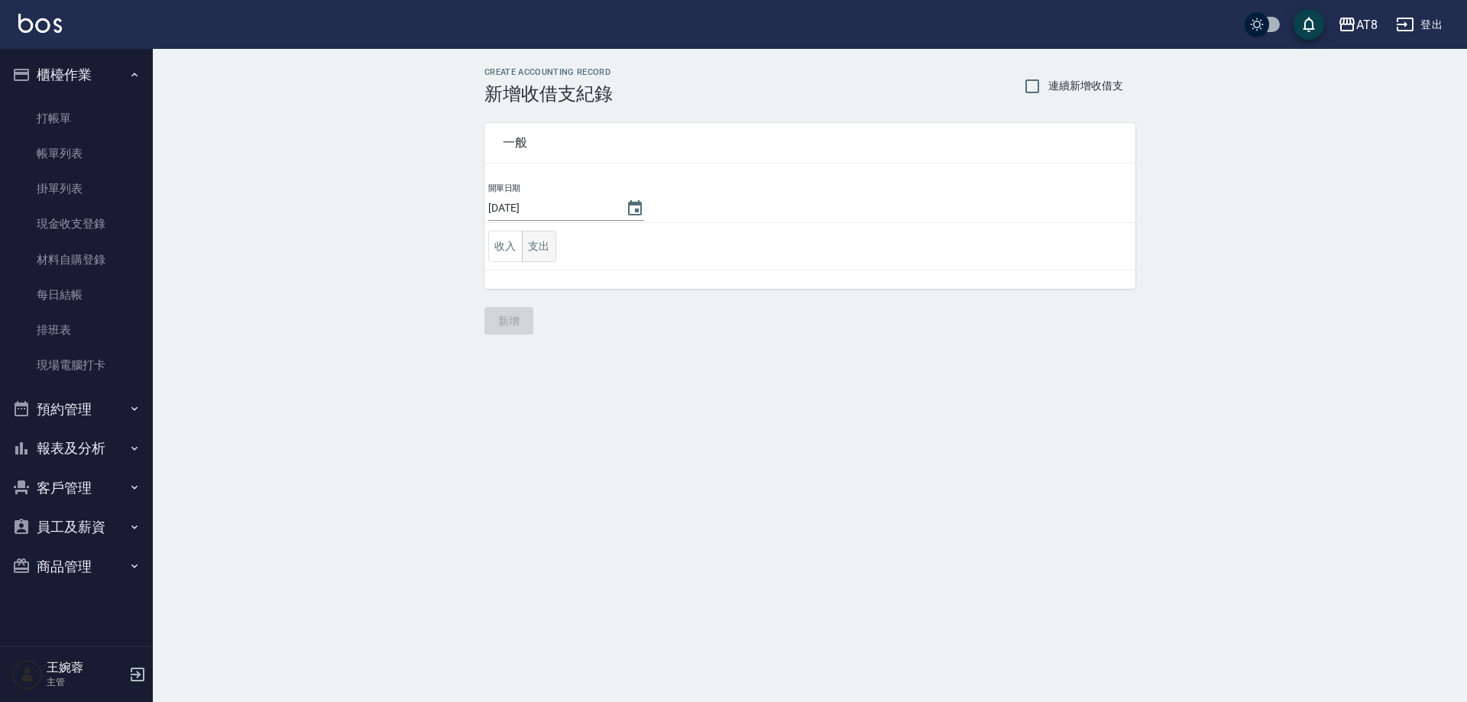
click at [528, 255] on button "支出" at bounding box center [539, 246] width 34 height 31
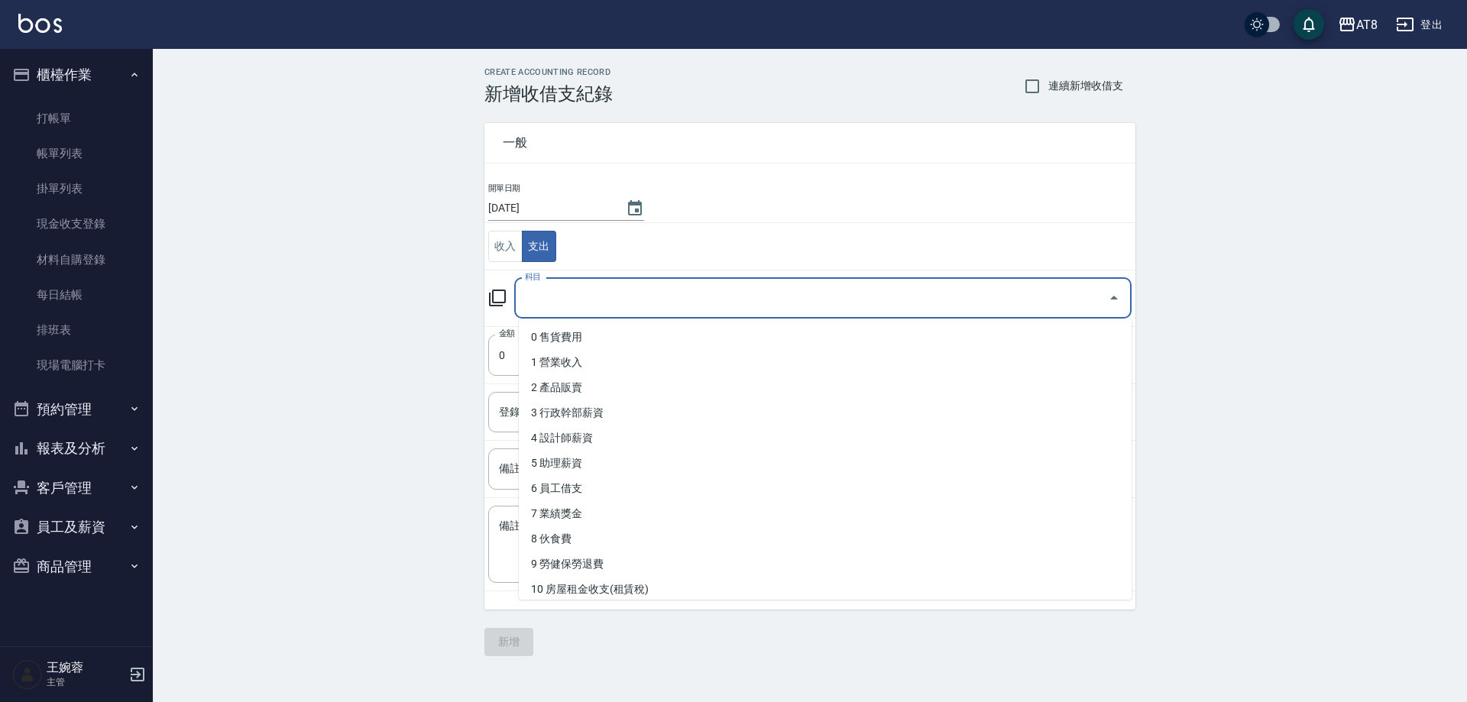
click at [678, 296] on input "科目" at bounding box center [811, 298] width 581 height 27
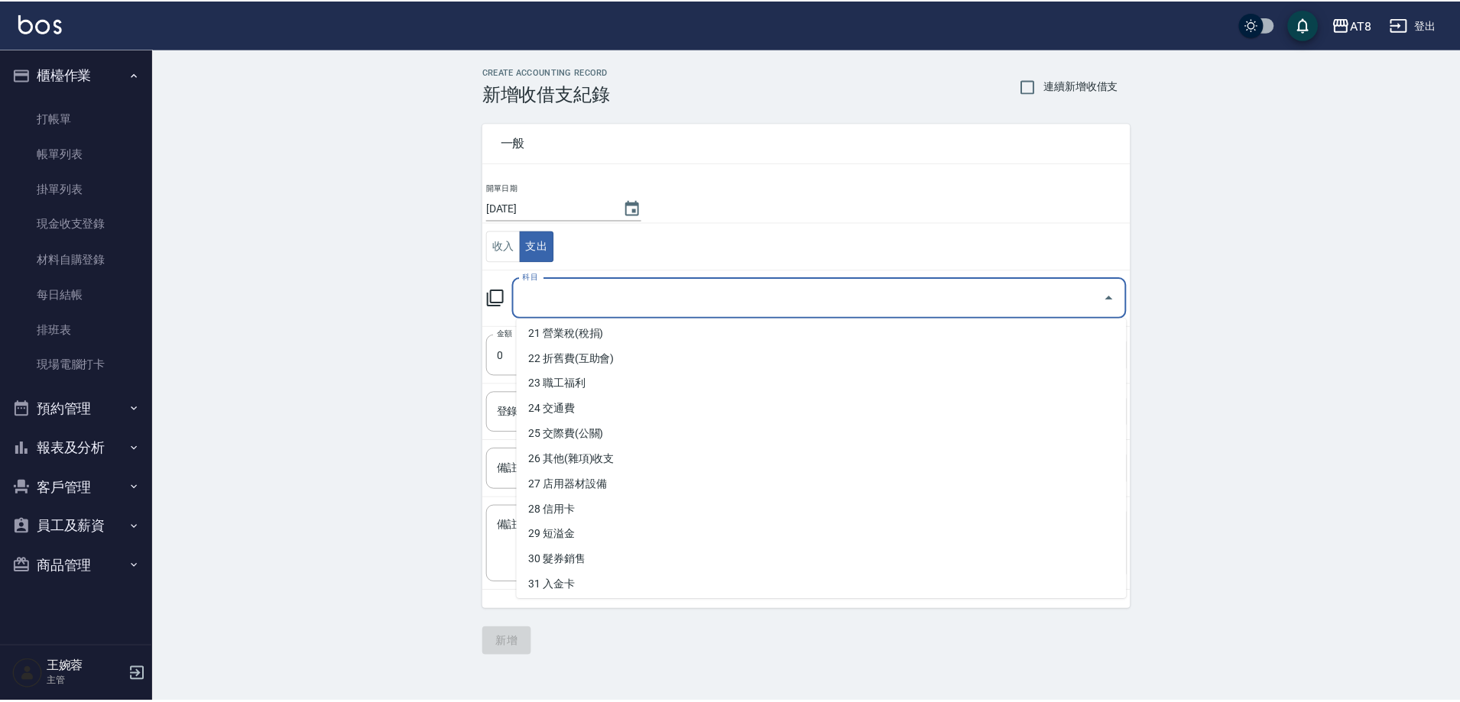
scroll to position [510, 0]
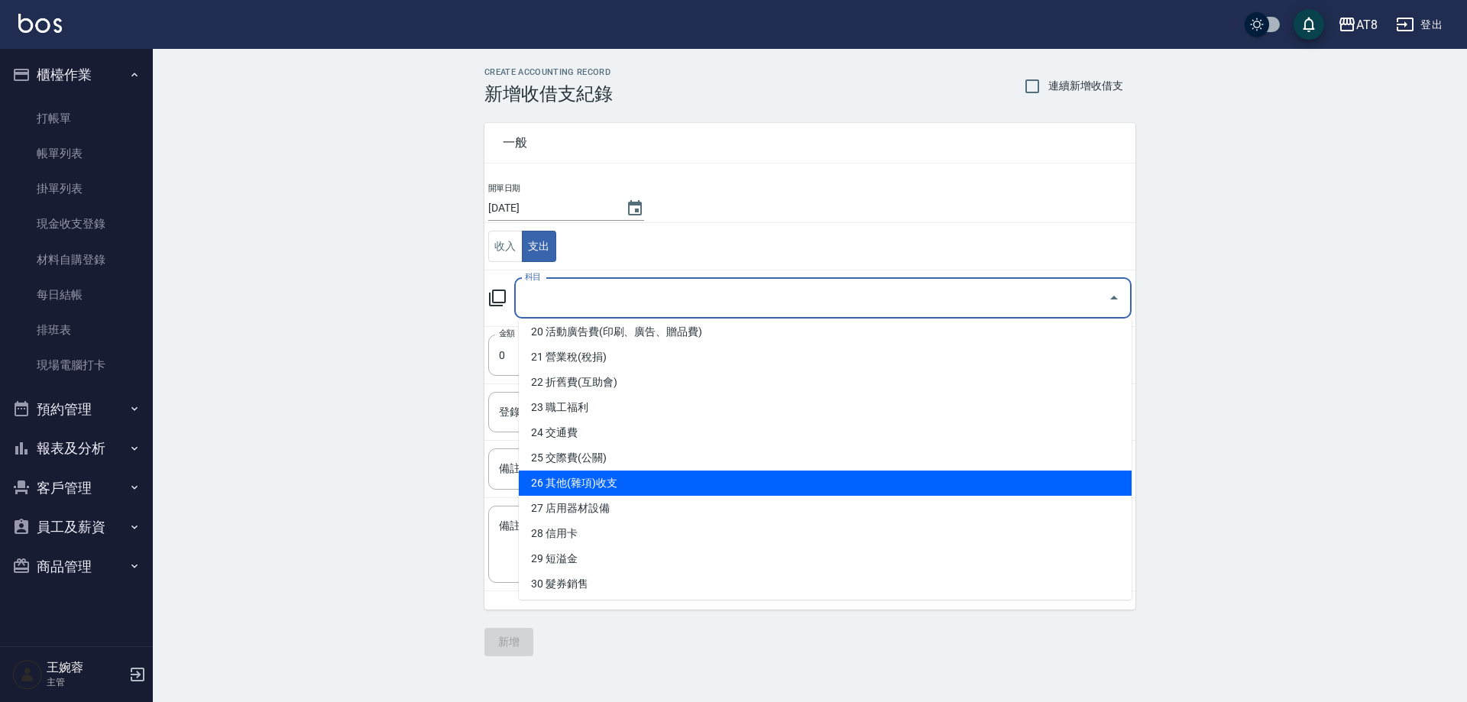
click at [986, 491] on li "26 其他(雜項)收支" at bounding box center [825, 483] width 613 height 25
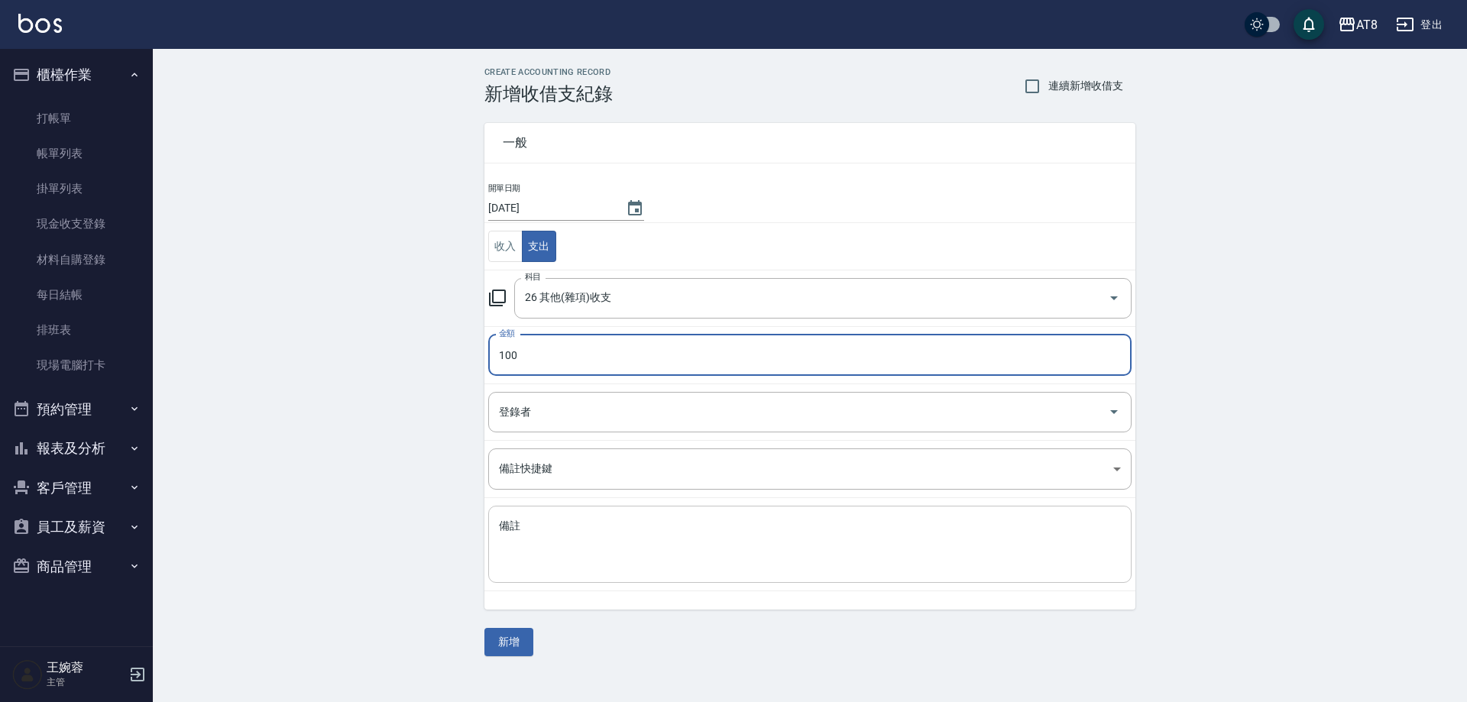
click at [952, 519] on textarea "備註" at bounding box center [810, 545] width 622 height 52
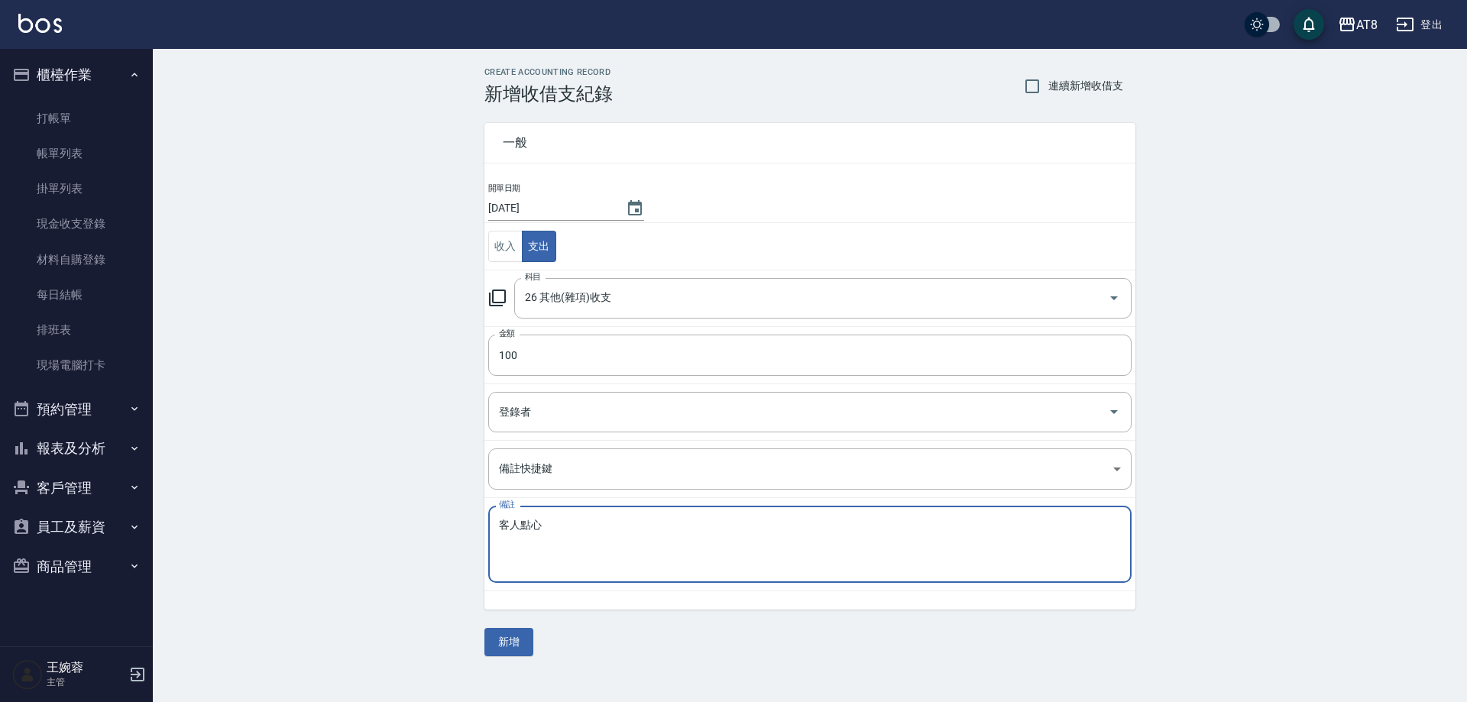
click at [488, 639] on button "新增" at bounding box center [509, 642] width 49 height 28
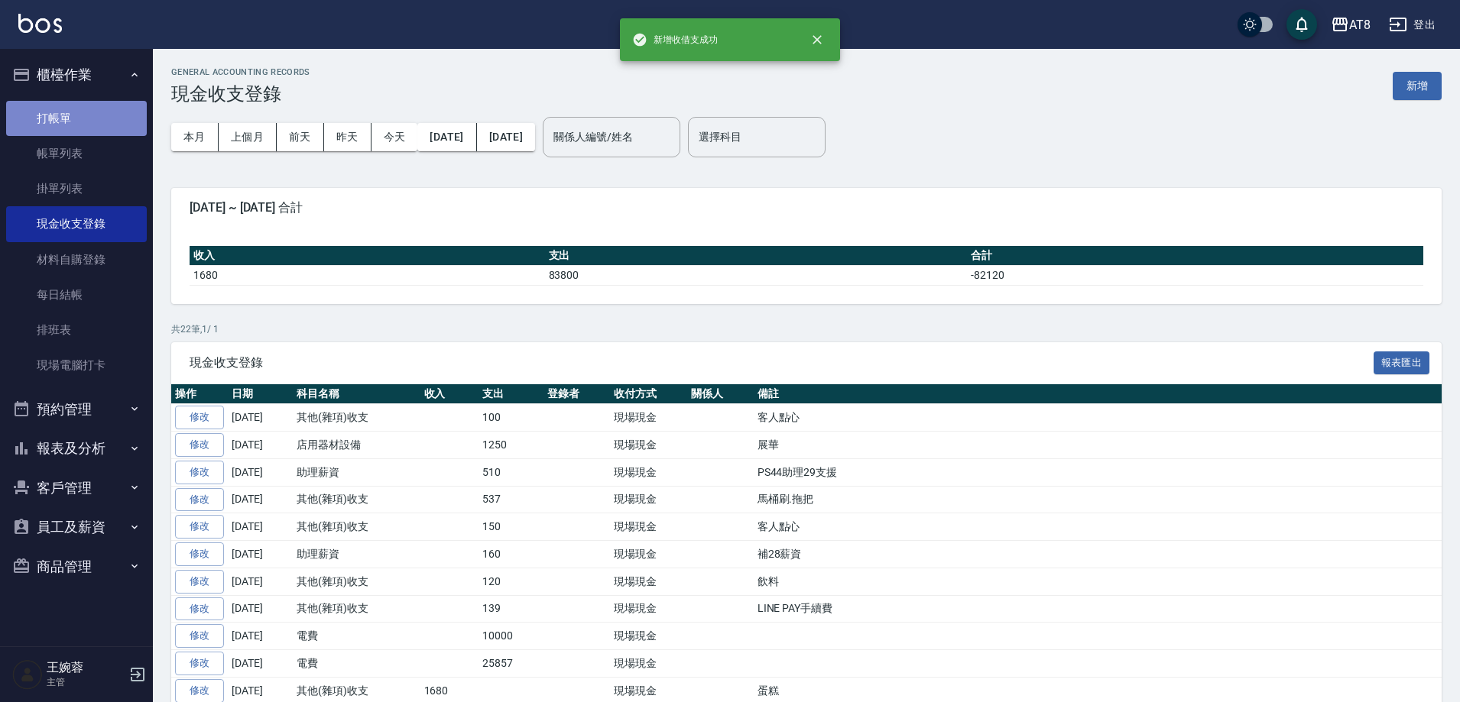
click at [87, 112] on link "打帳單" at bounding box center [76, 118] width 141 height 35
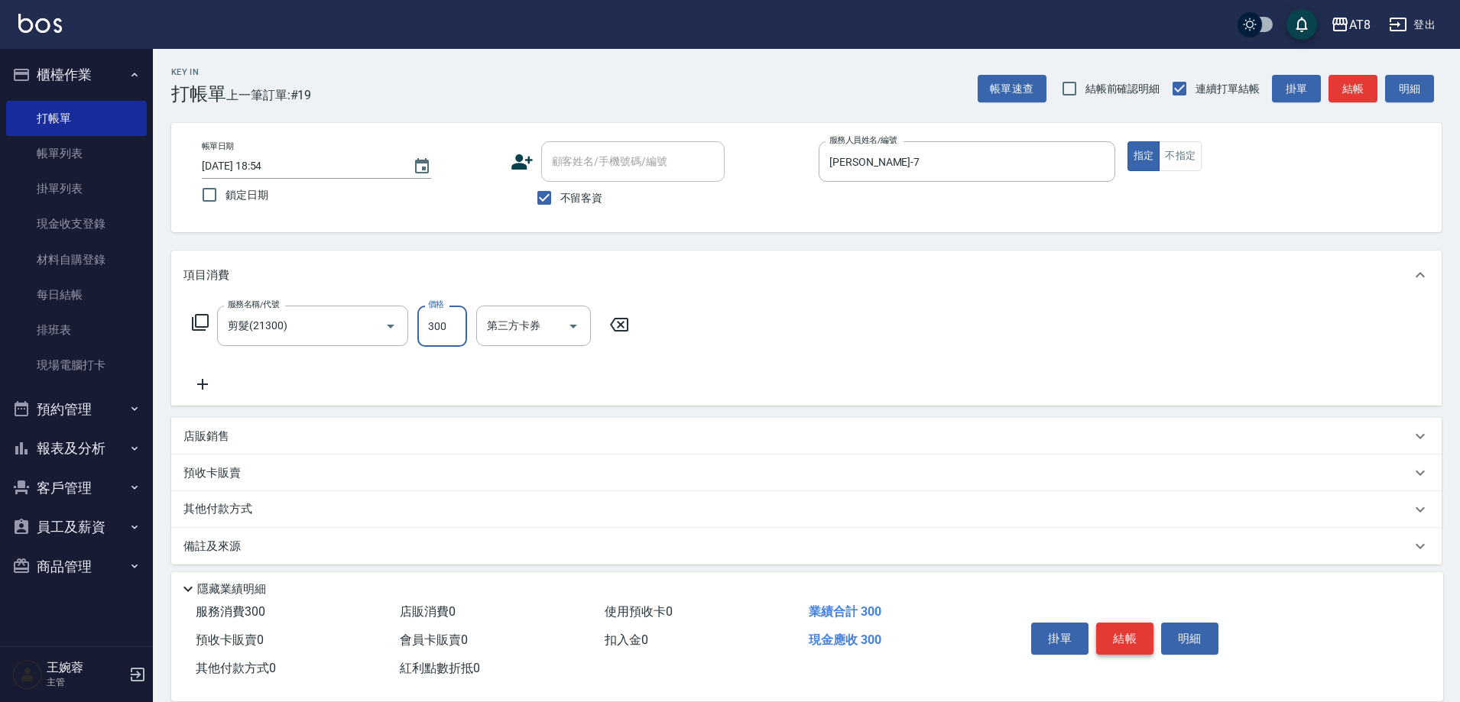
click at [1113, 623] on button "結帳" at bounding box center [1124, 639] width 57 height 32
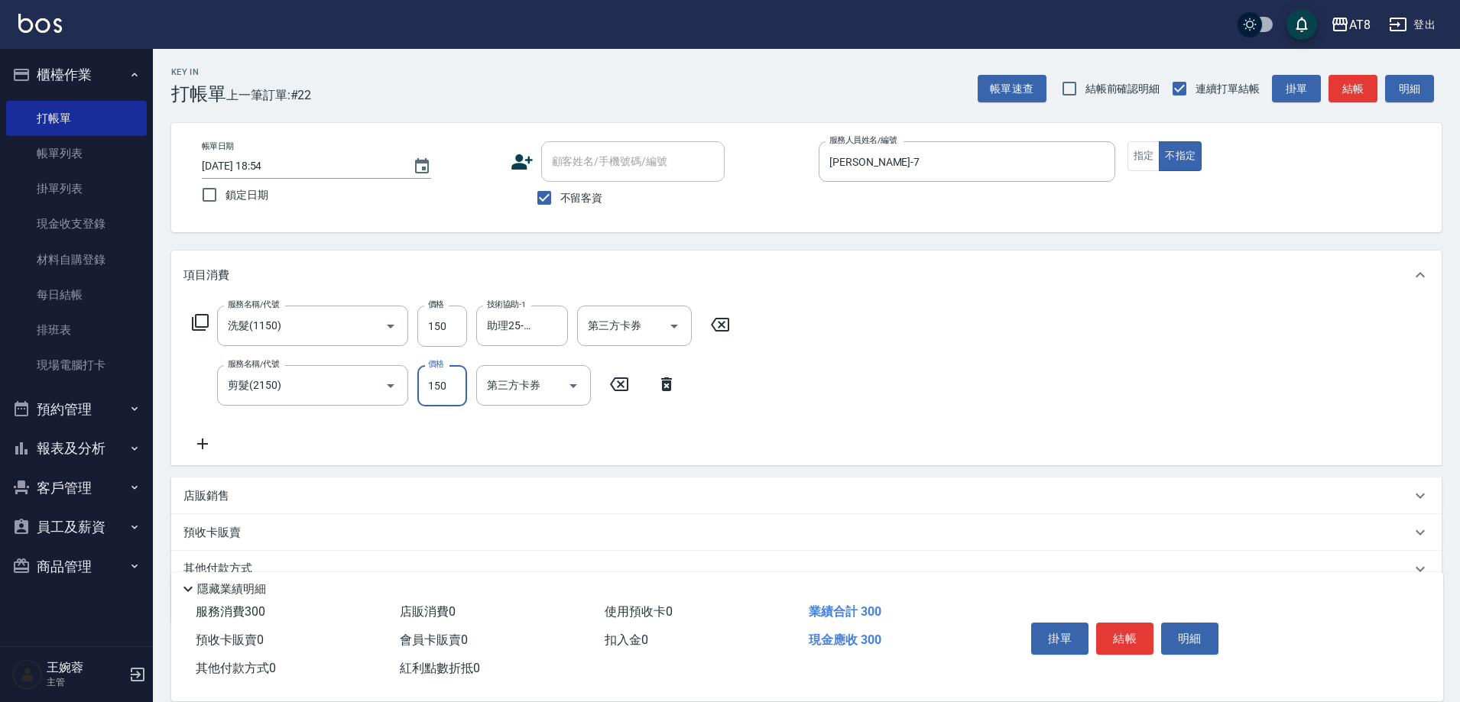
click at [1113, 623] on button "結帳" at bounding box center [1124, 639] width 57 height 32
click at [1153, 626] on button "結帳" at bounding box center [1124, 639] width 57 height 32
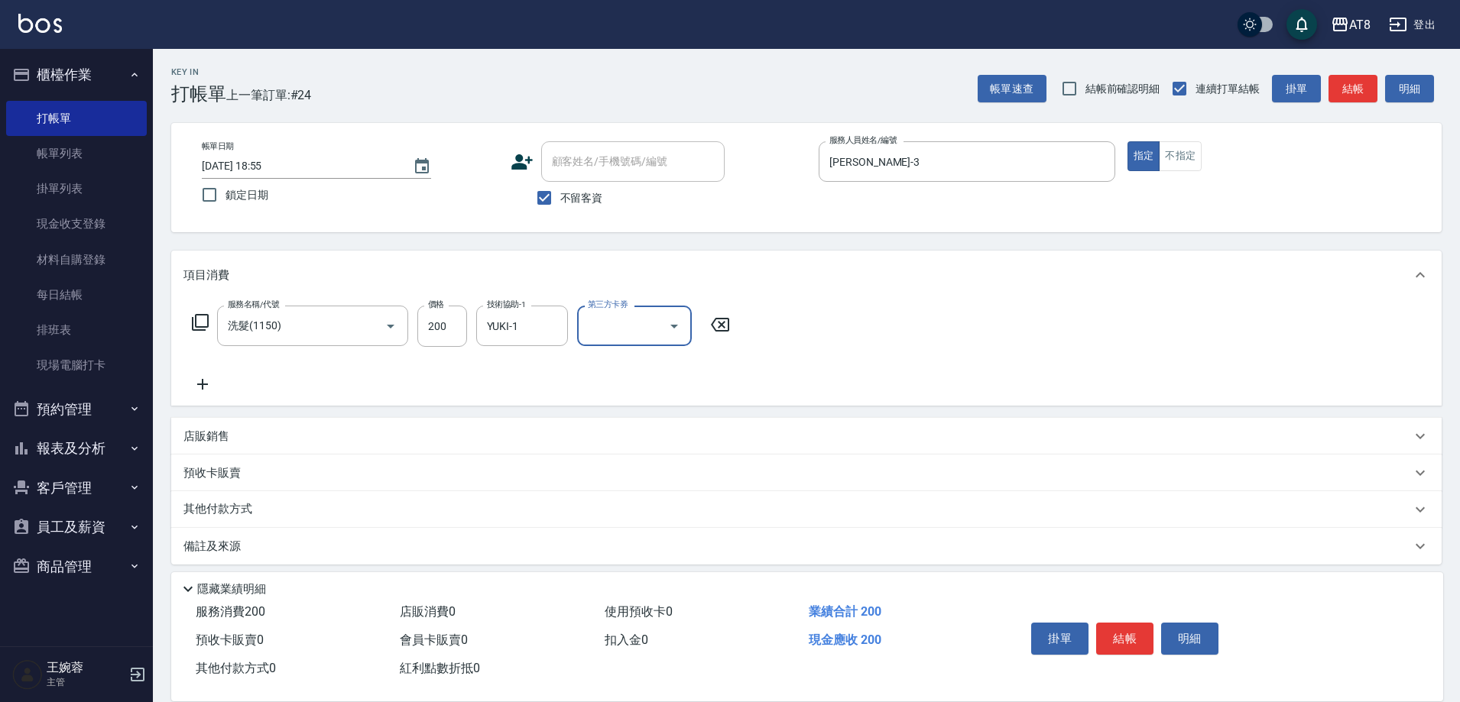
click at [1153, 623] on button "結帳" at bounding box center [1124, 639] width 57 height 32
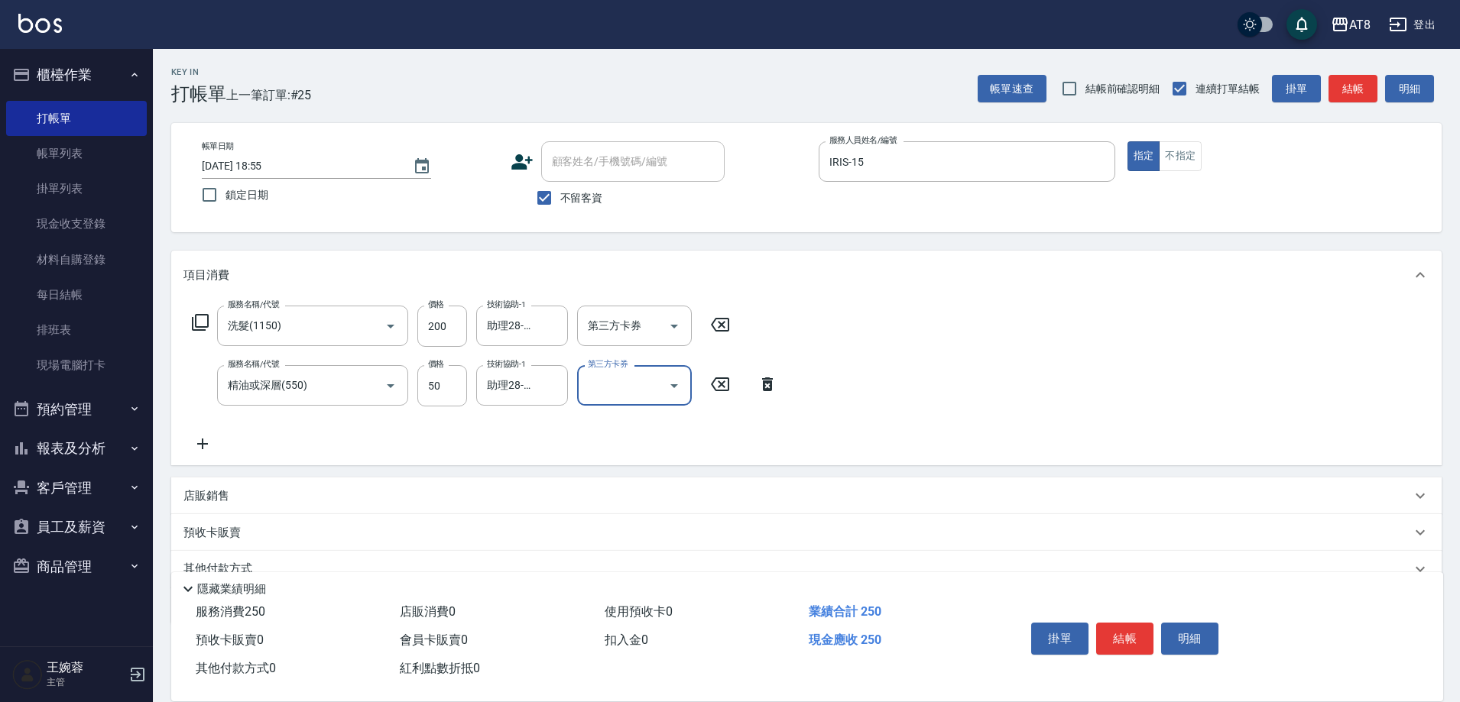
click at [1153, 623] on button "結帳" at bounding box center [1124, 639] width 57 height 32
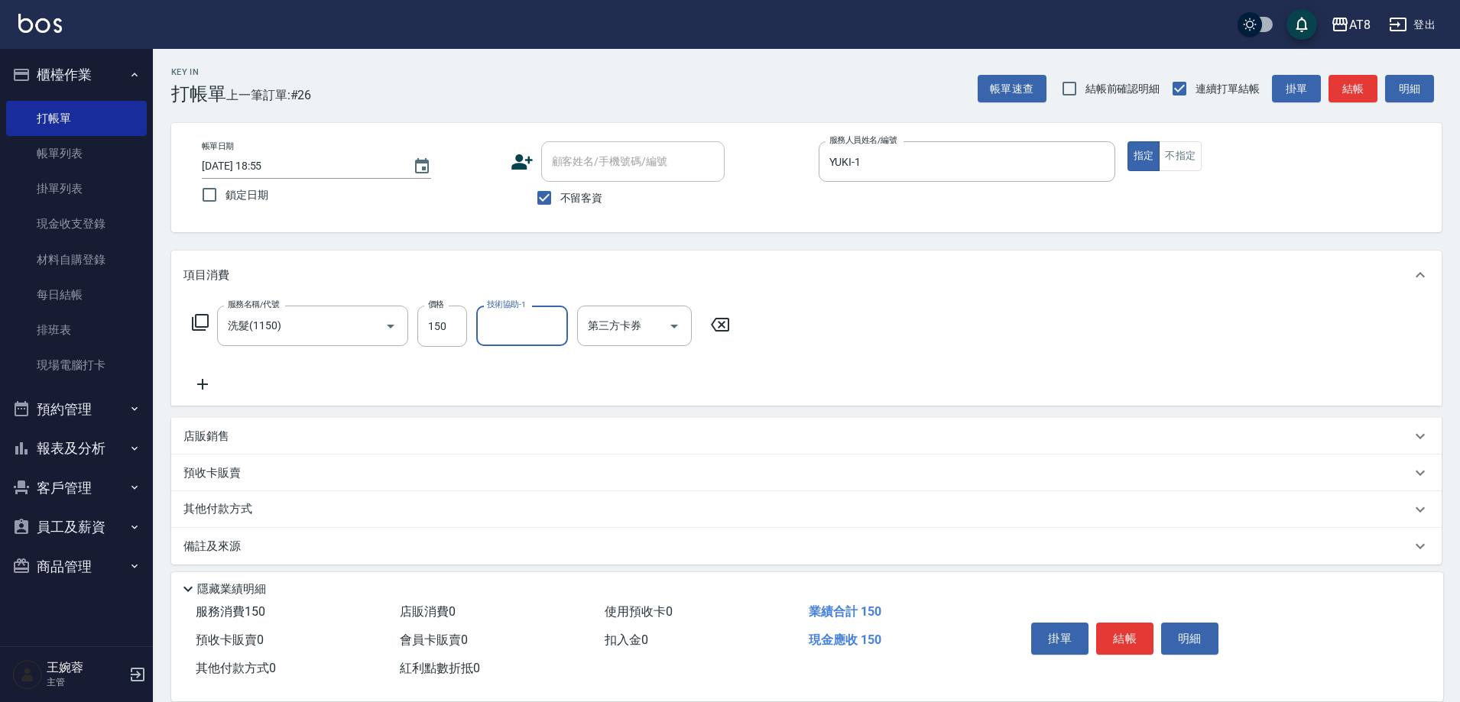
click at [725, 334] on icon at bounding box center [720, 325] width 38 height 18
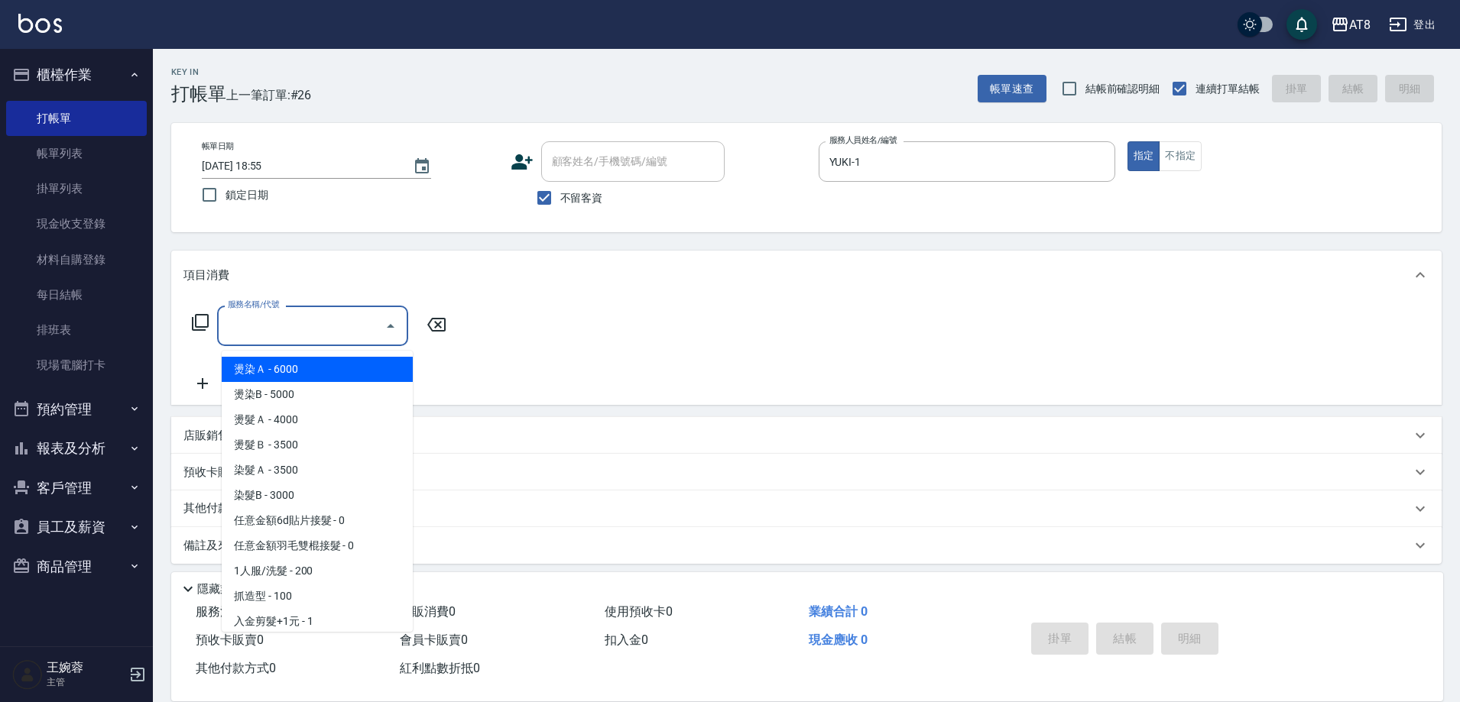
click at [296, 324] on input "服務名稱/代號" at bounding box center [301, 326] width 154 height 27
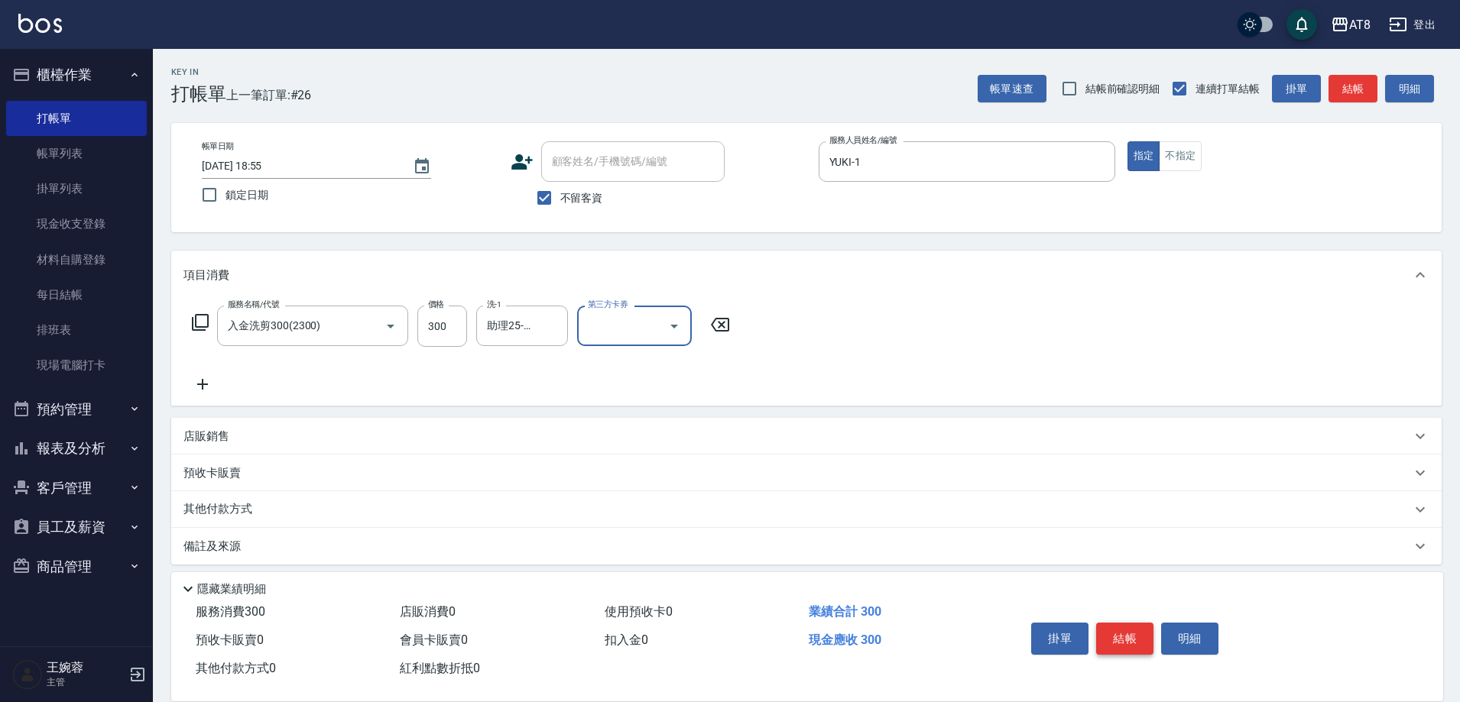
click at [1150, 627] on button "結帳" at bounding box center [1124, 639] width 57 height 32
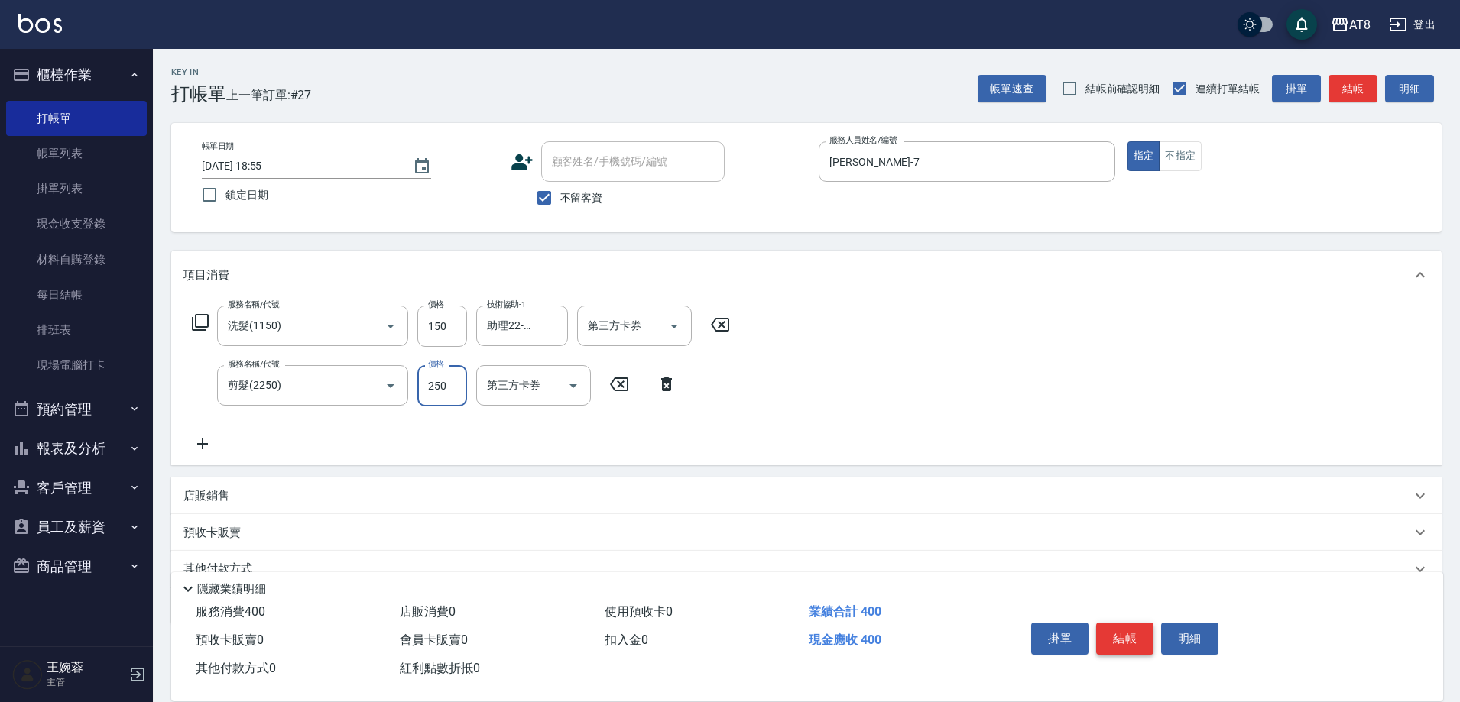
click at [1150, 627] on button "結帳" at bounding box center [1124, 639] width 57 height 32
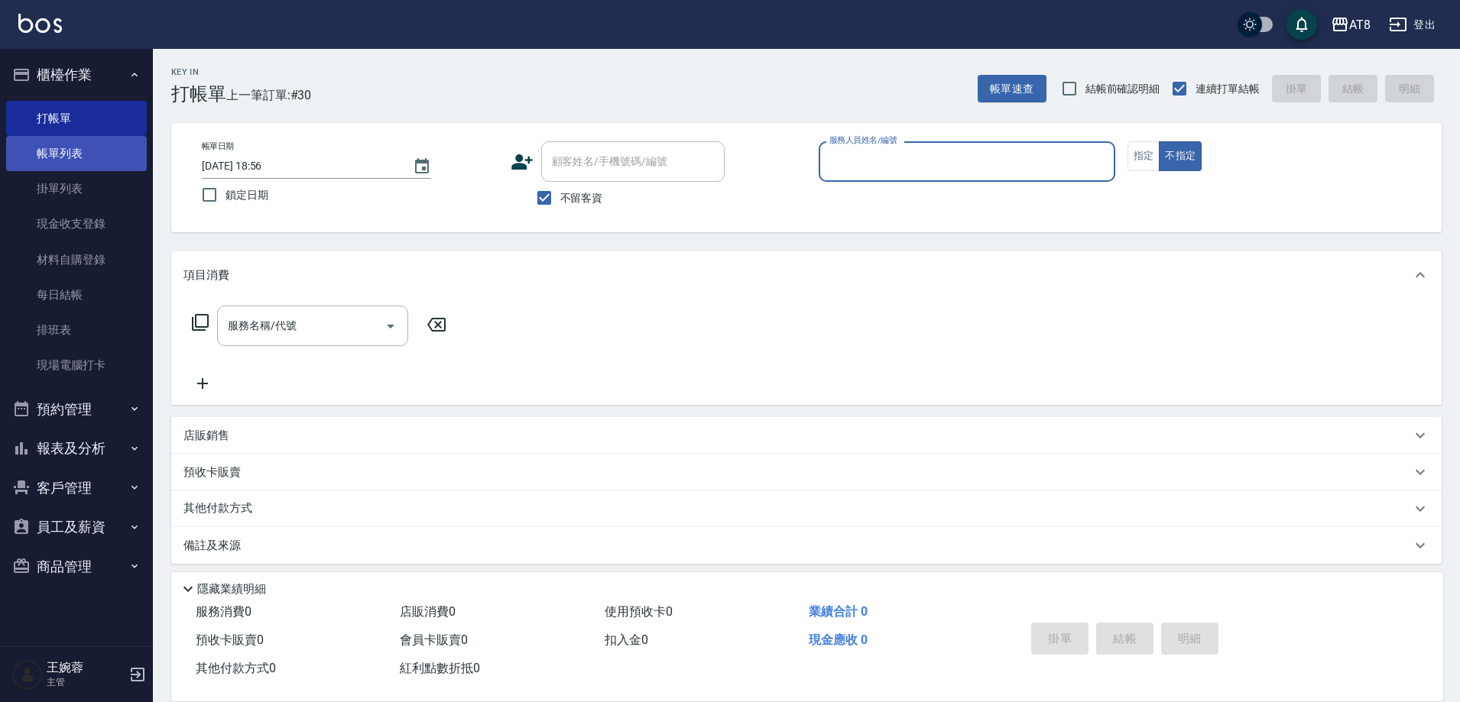
click at [85, 152] on link "帳單列表" at bounding box center [76, 153] width 141 height 35
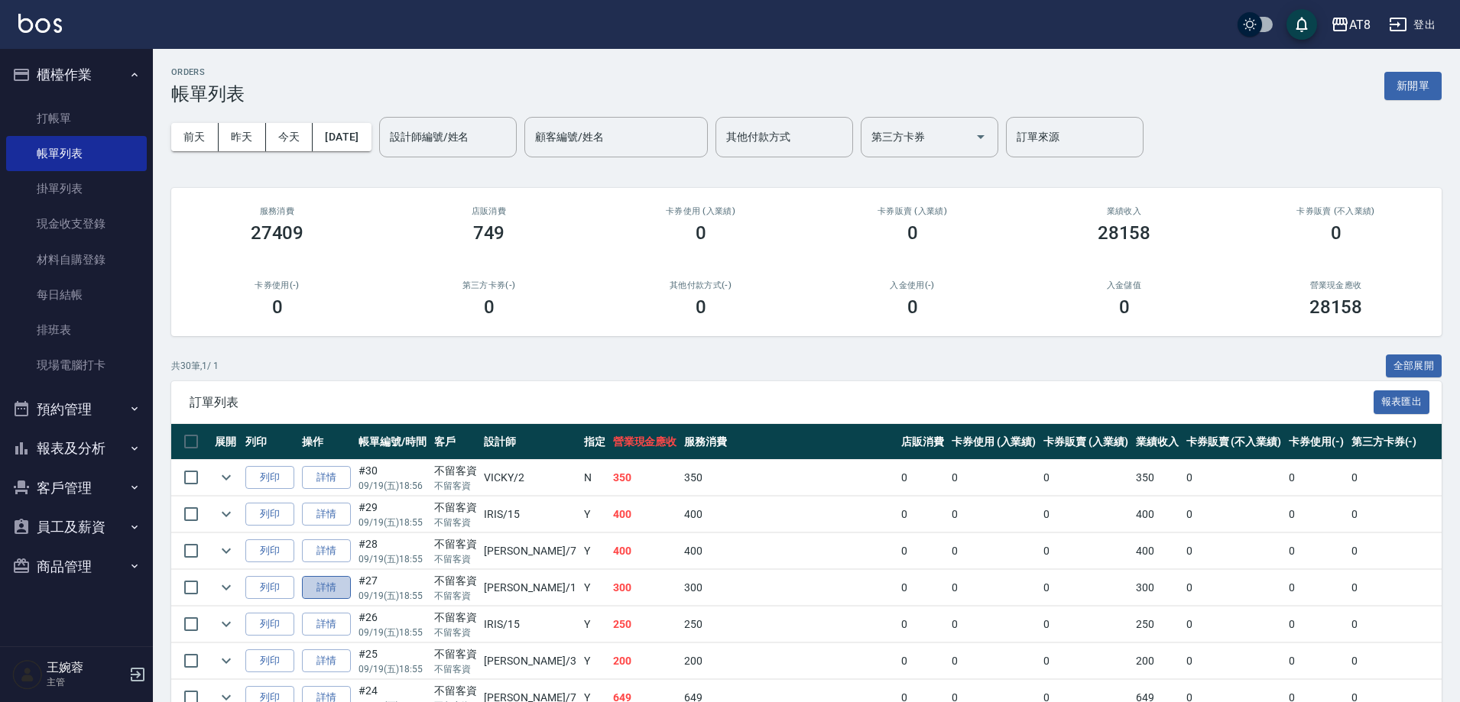
click at [344, 600] on link "詳情" at bounding box center [326, 588] width 49 height 24
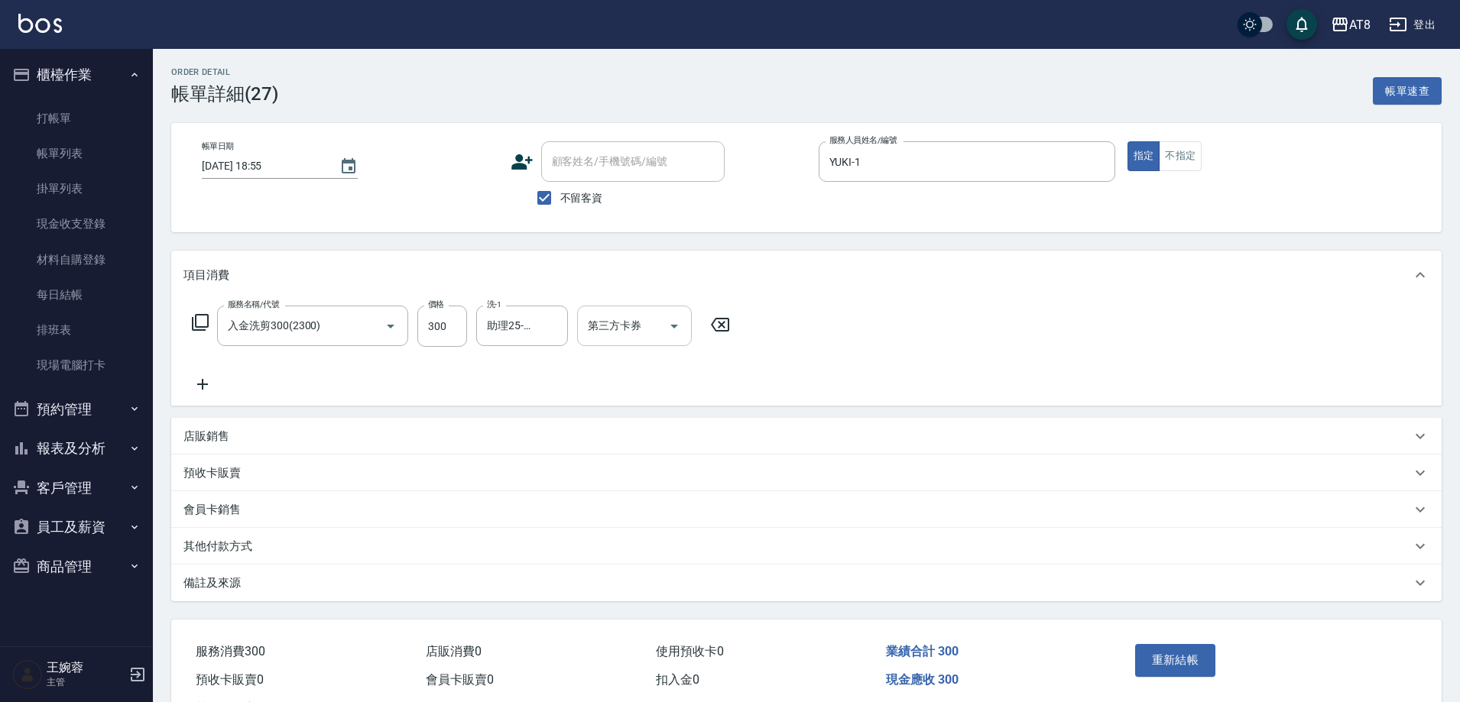
click at [683, 330] on icon "Open" at bounding box center [674, 326] width 18 height 18
click at [666, 463] on span "儲值卡" at bounding box center [639, 470] width 115 height 25
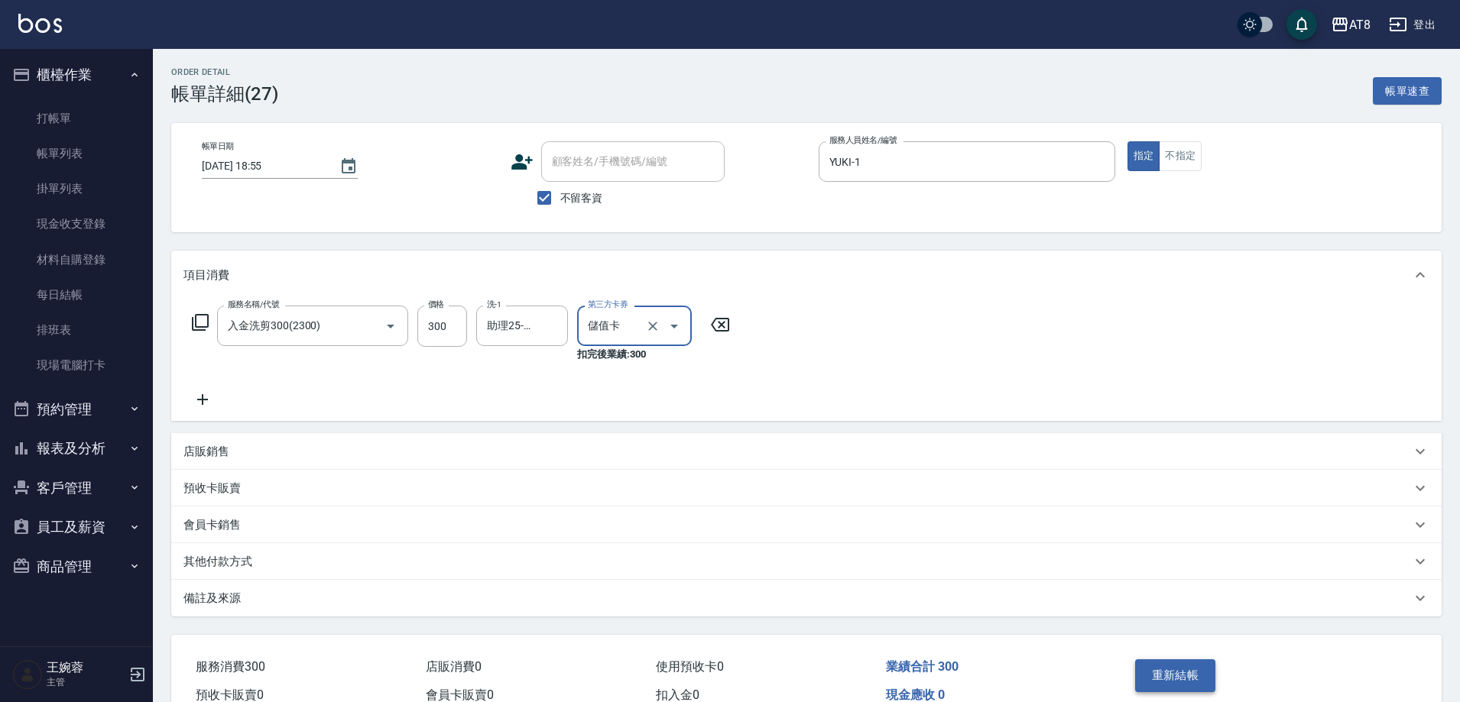
click at [1192, 679] on button "重新結帳" at bounding box center [1175, 676] width 81 height 32
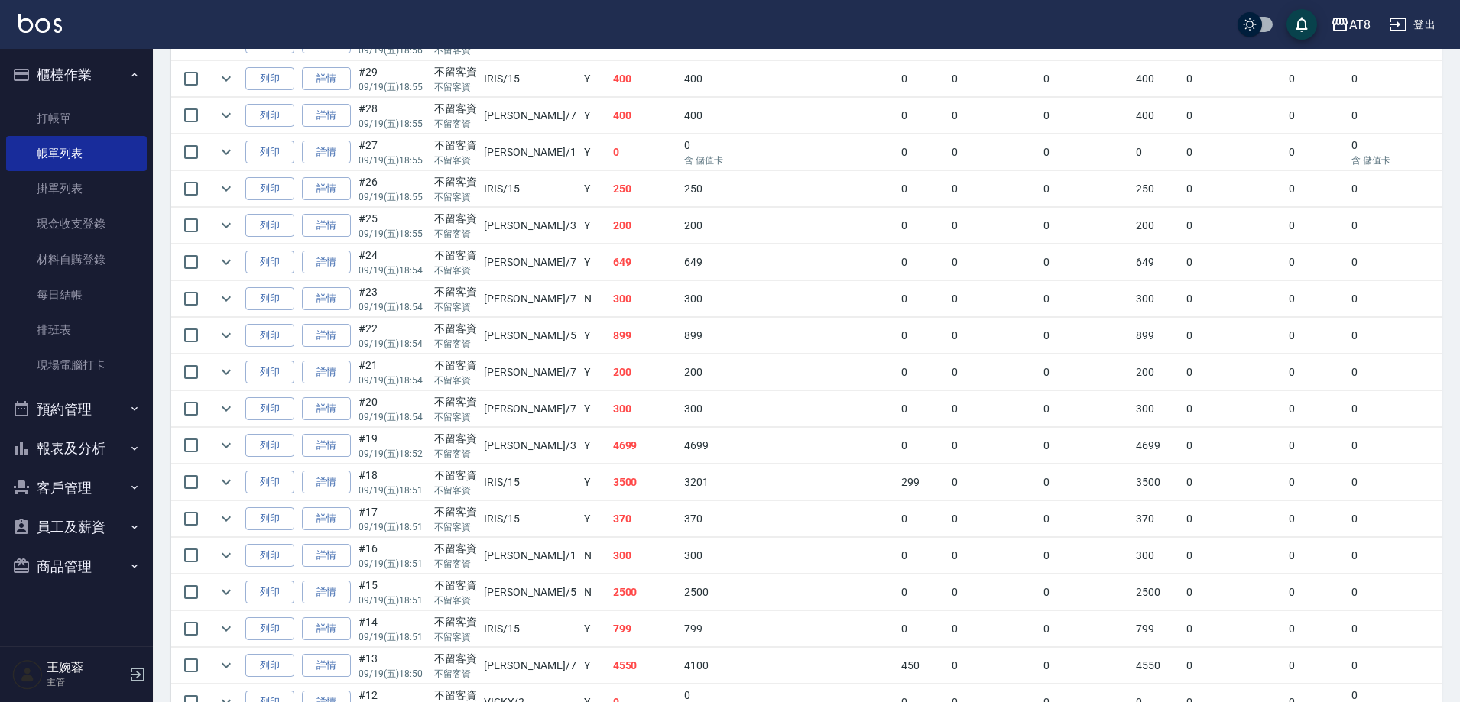
scroll to position [465, 0]
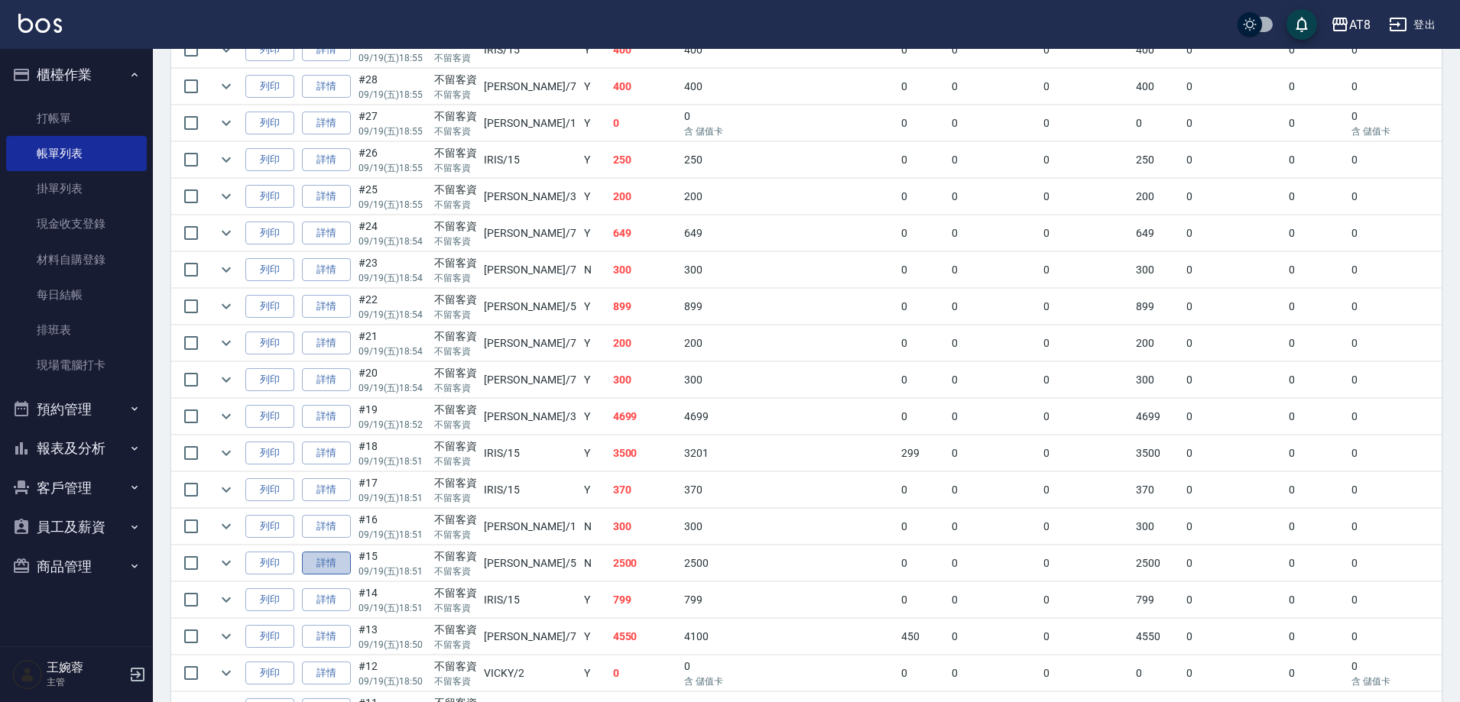
click at [341, 576] on link "詳情" at bounding box center [326, 564] width 49 height 24
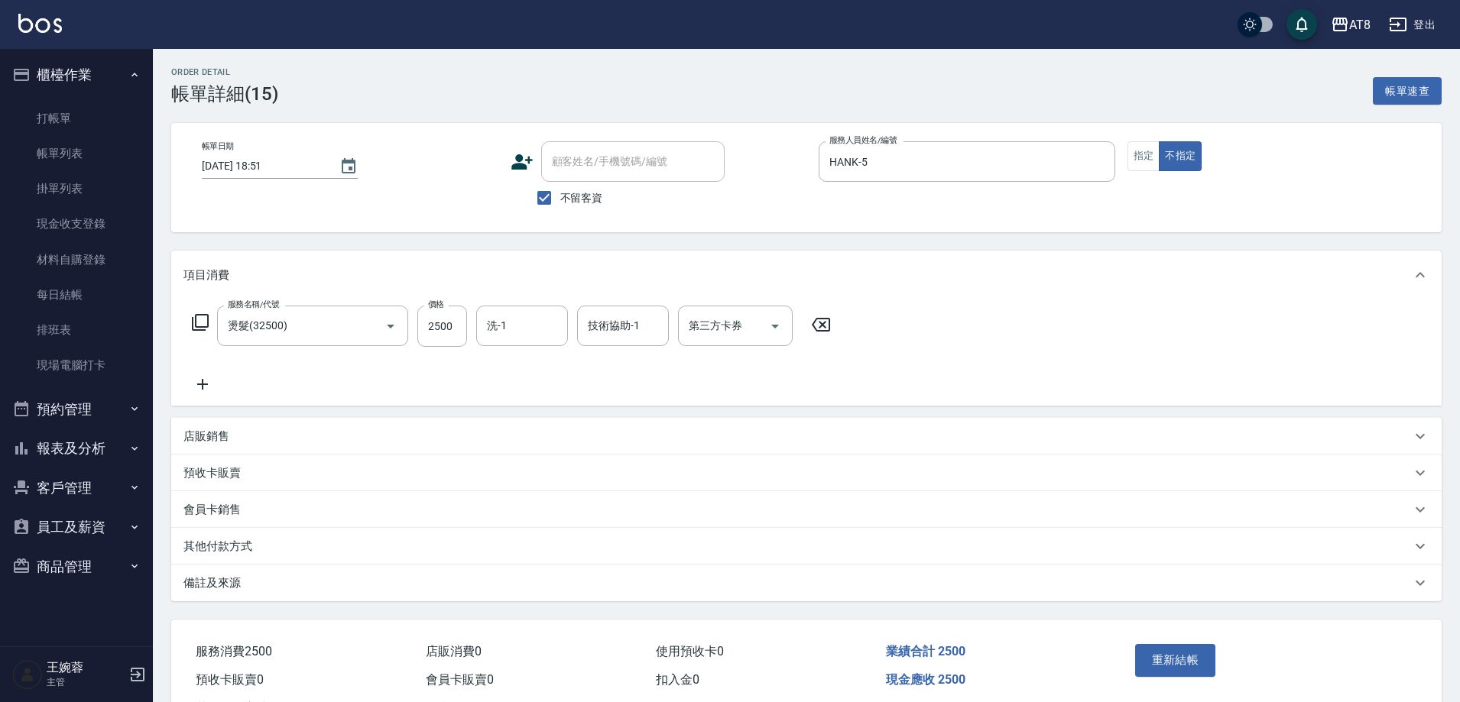
click at [833, 334] on icon at bounding box center [821, 325] width 38 height 18
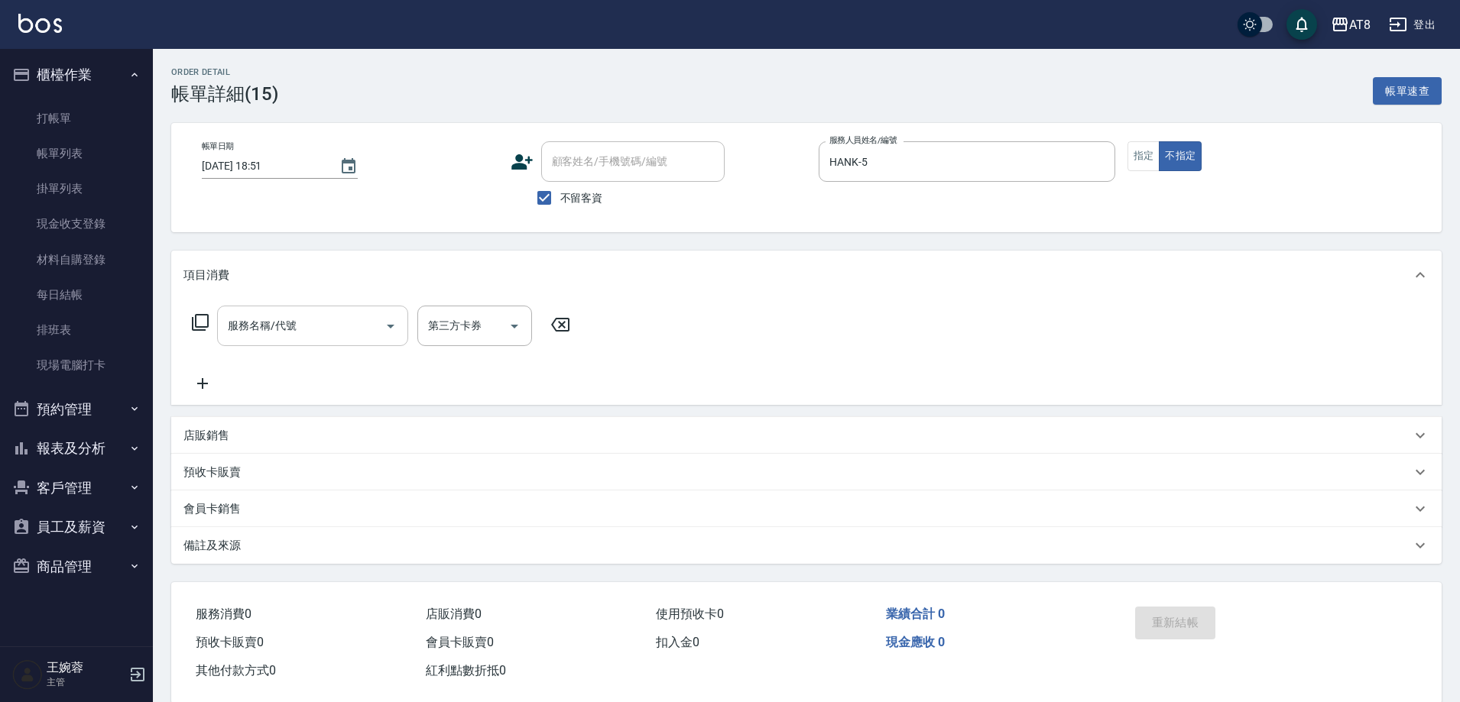
click at [272, 316] on div "服務名稱/代號" at bounding box center [312, 326] width 191 height 41
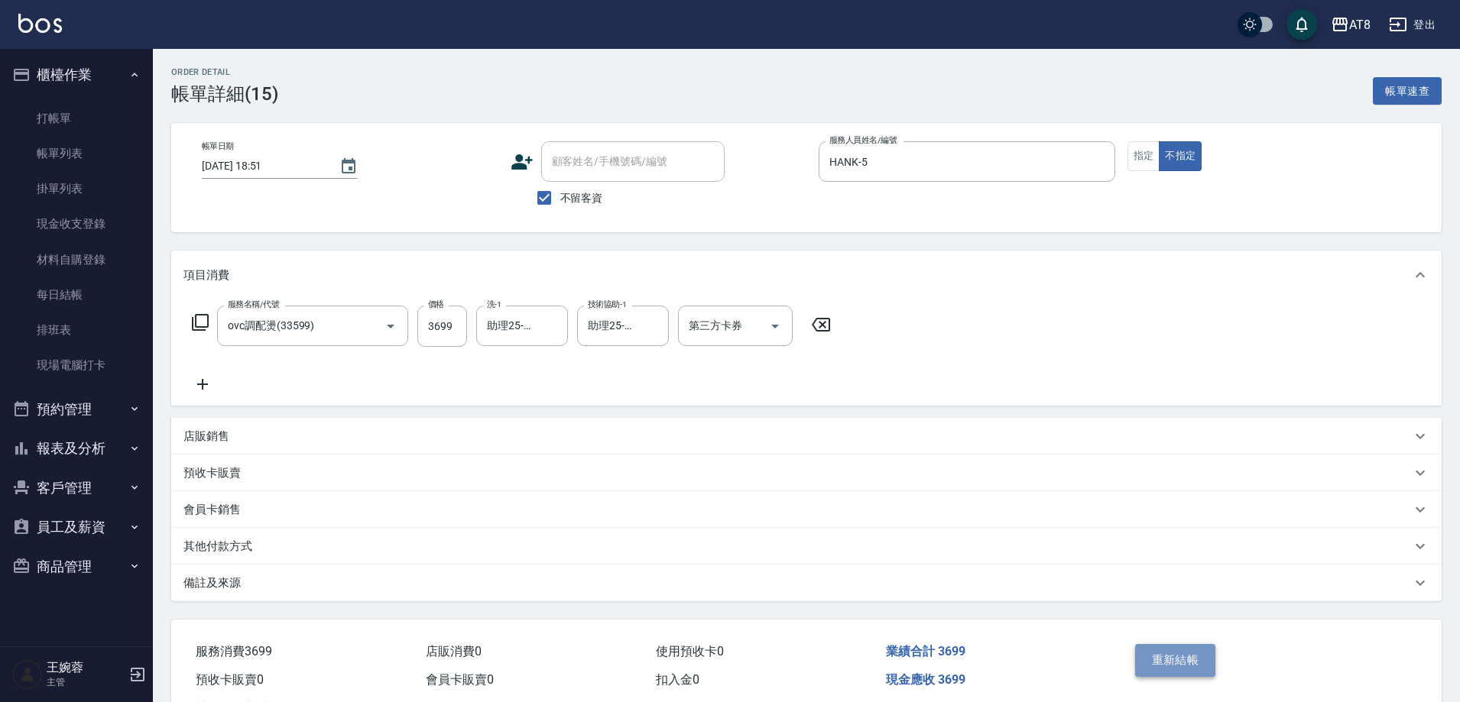
click at [1192, 671] on button "重新結帳" at bounding box center [1175, 660] width 81 height 32
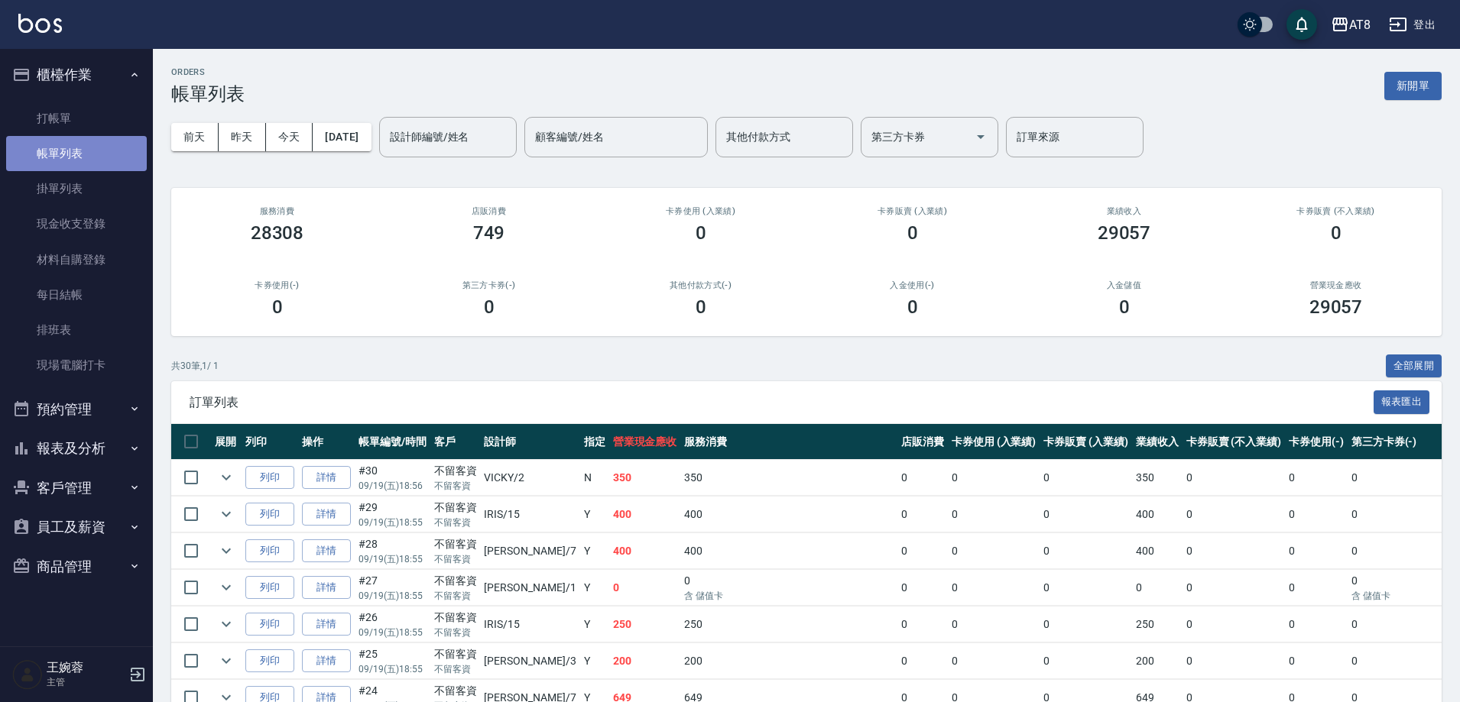
click at [100, 137] on link "帳單列表" at bounding box center [76, 153] width 141 height 35
click at [105, 115] on link "打帳單" at bounding box center [76, 118] width 141 height 35
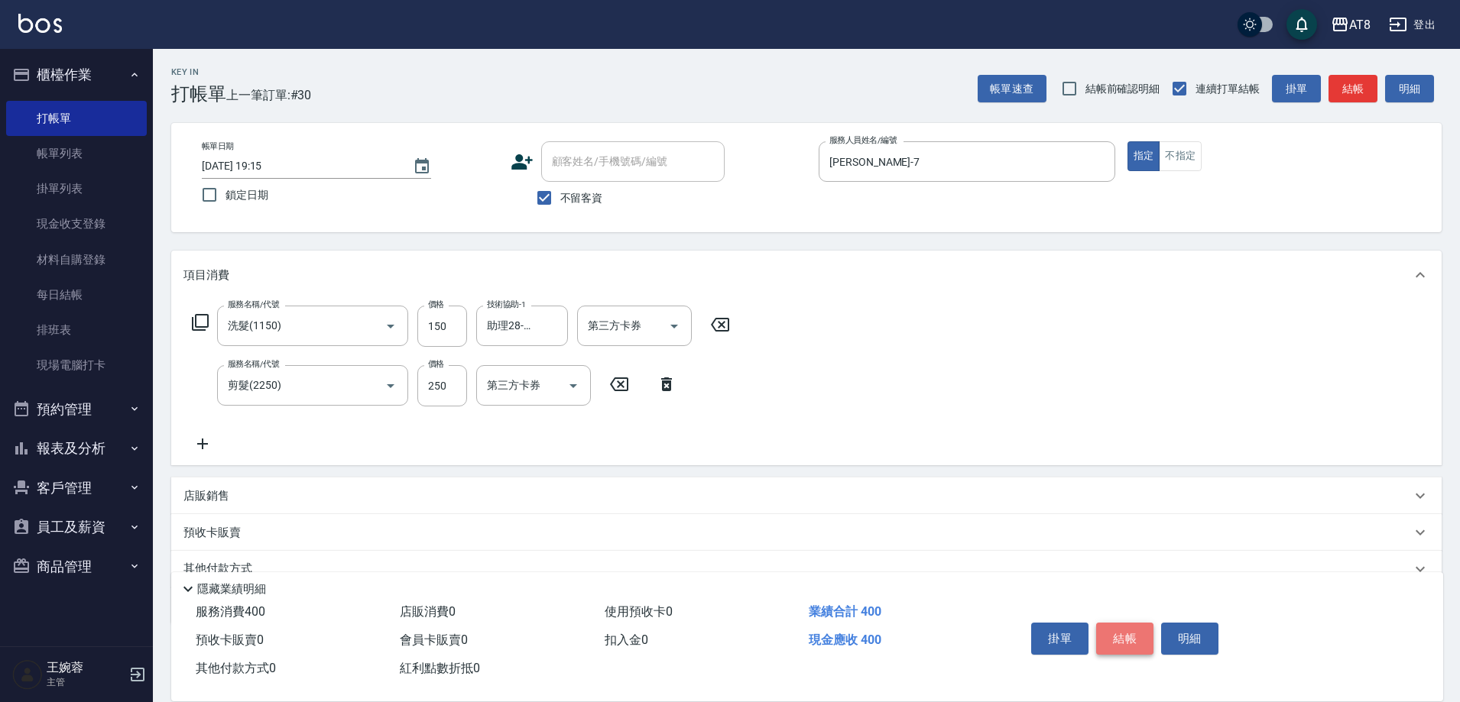
click at [1153, 623] on button "結帳" at bounding box center [1124, 639] width 57 height 32
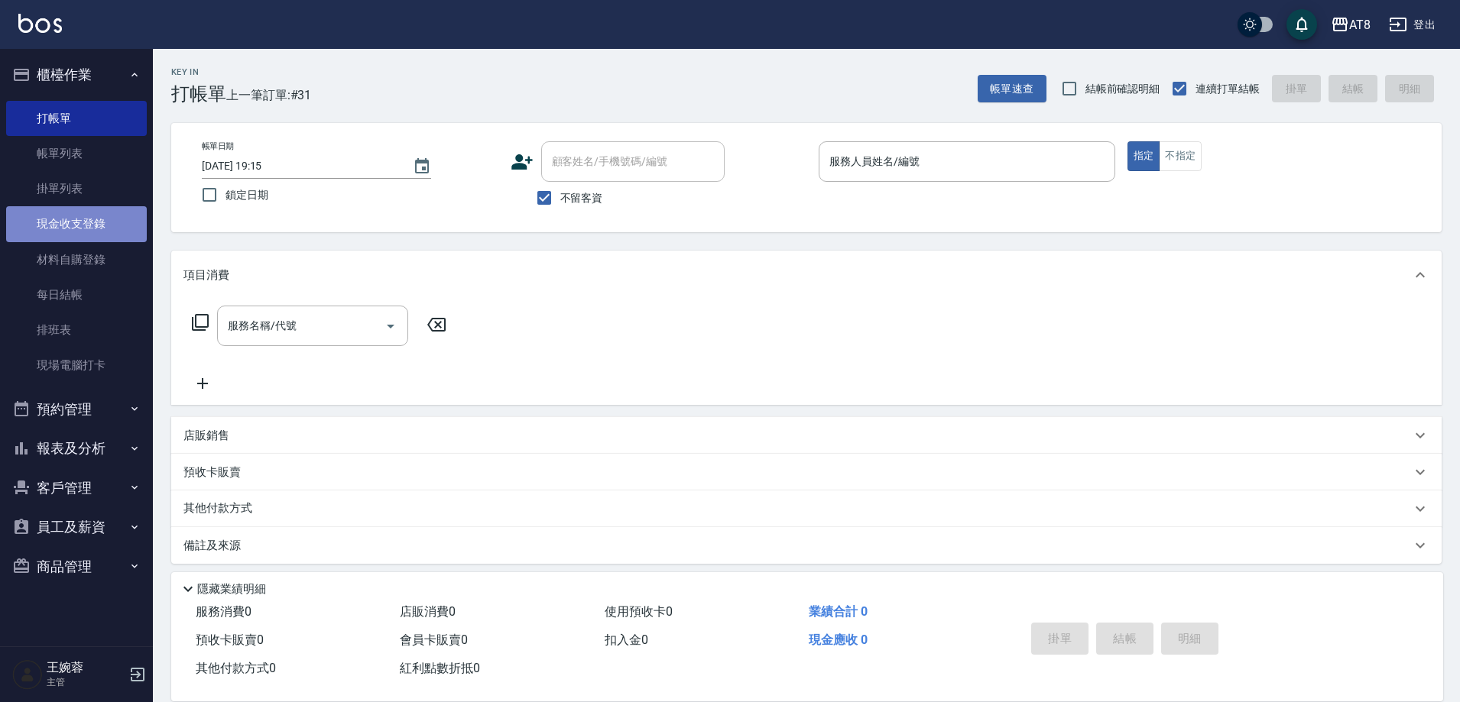
click at [58, 235] on link "現金收支登錄" at bounding box center [76, 223] width 141 height 35
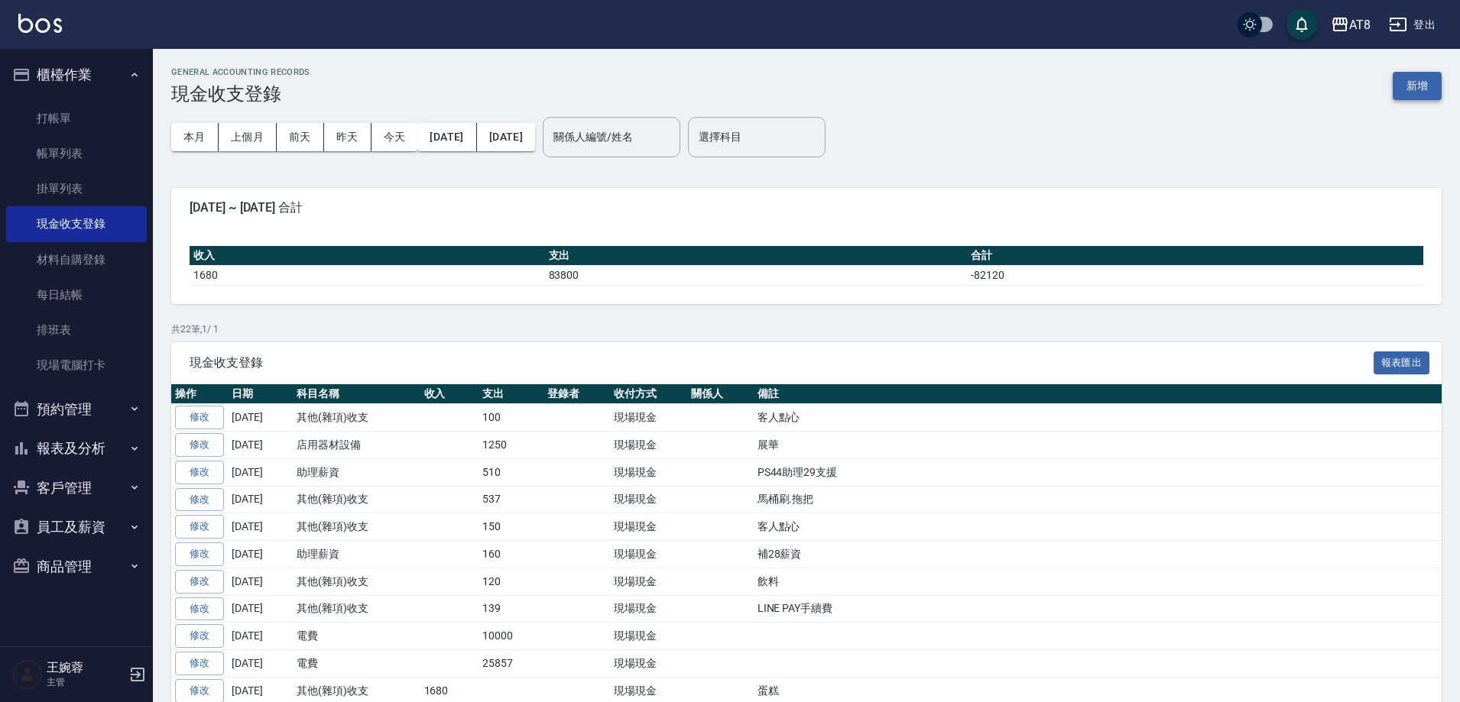
click at [1412, 88] on button "新增" at bounding box center [1417, 86] width 49 height 28
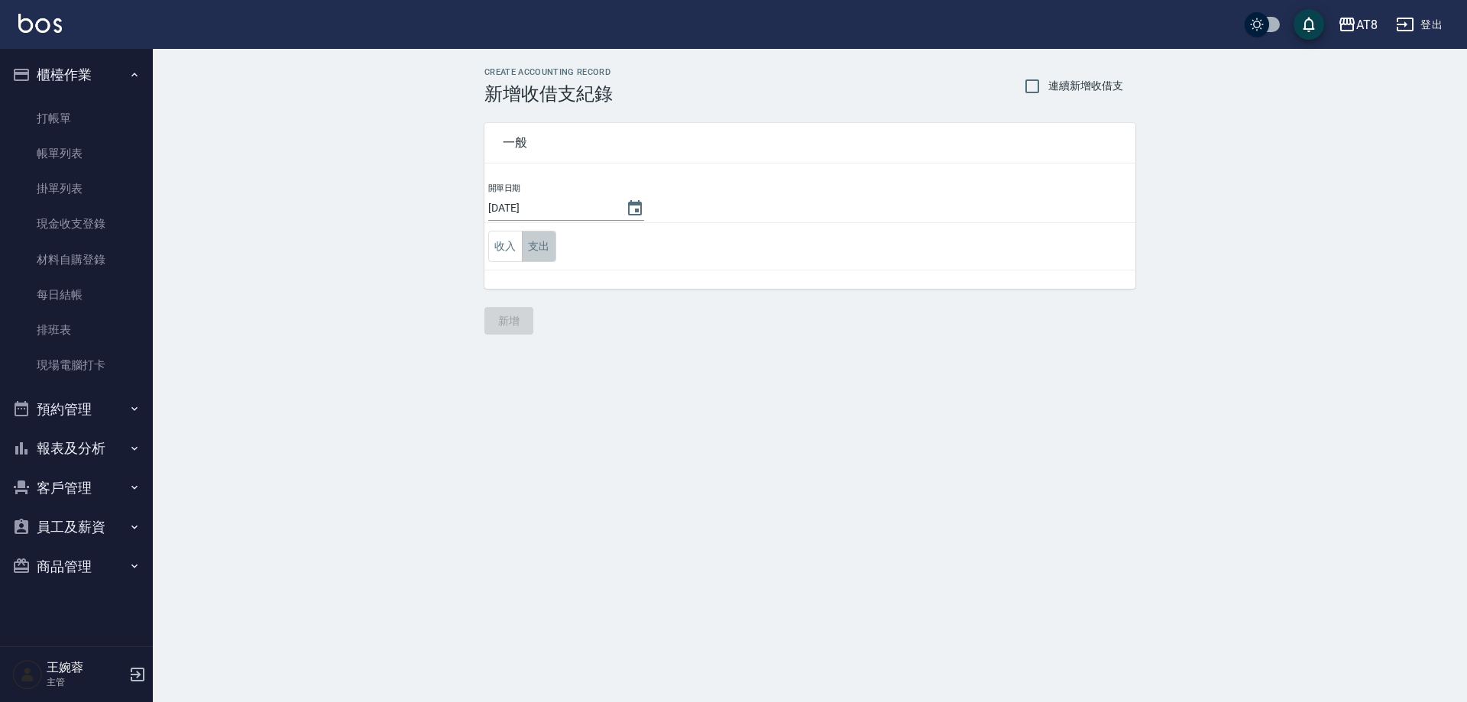
click at [532, 252] on button "支出" at bounding box center [539, 246] width 34 height 31
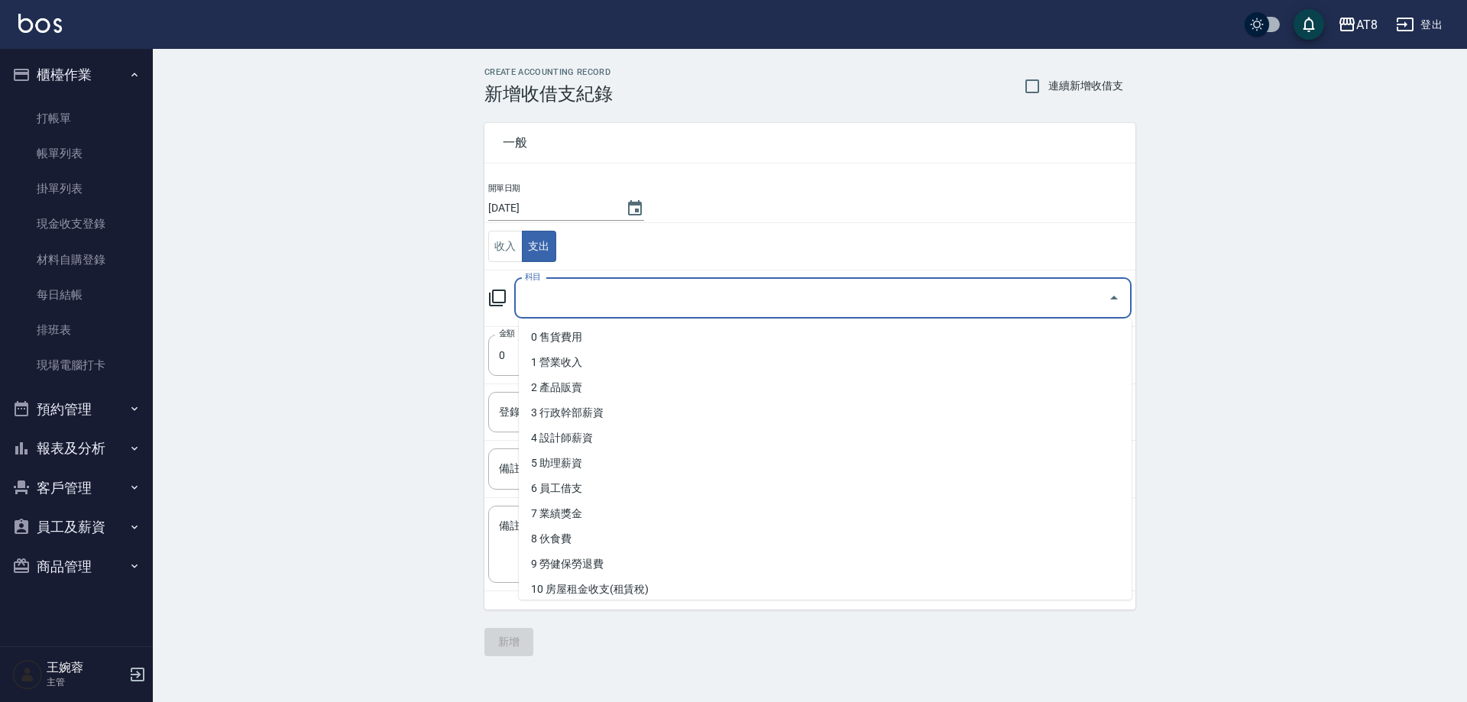
click at [574, 303] on input "科目" at bounding box center [811, 298] width 581 height 27
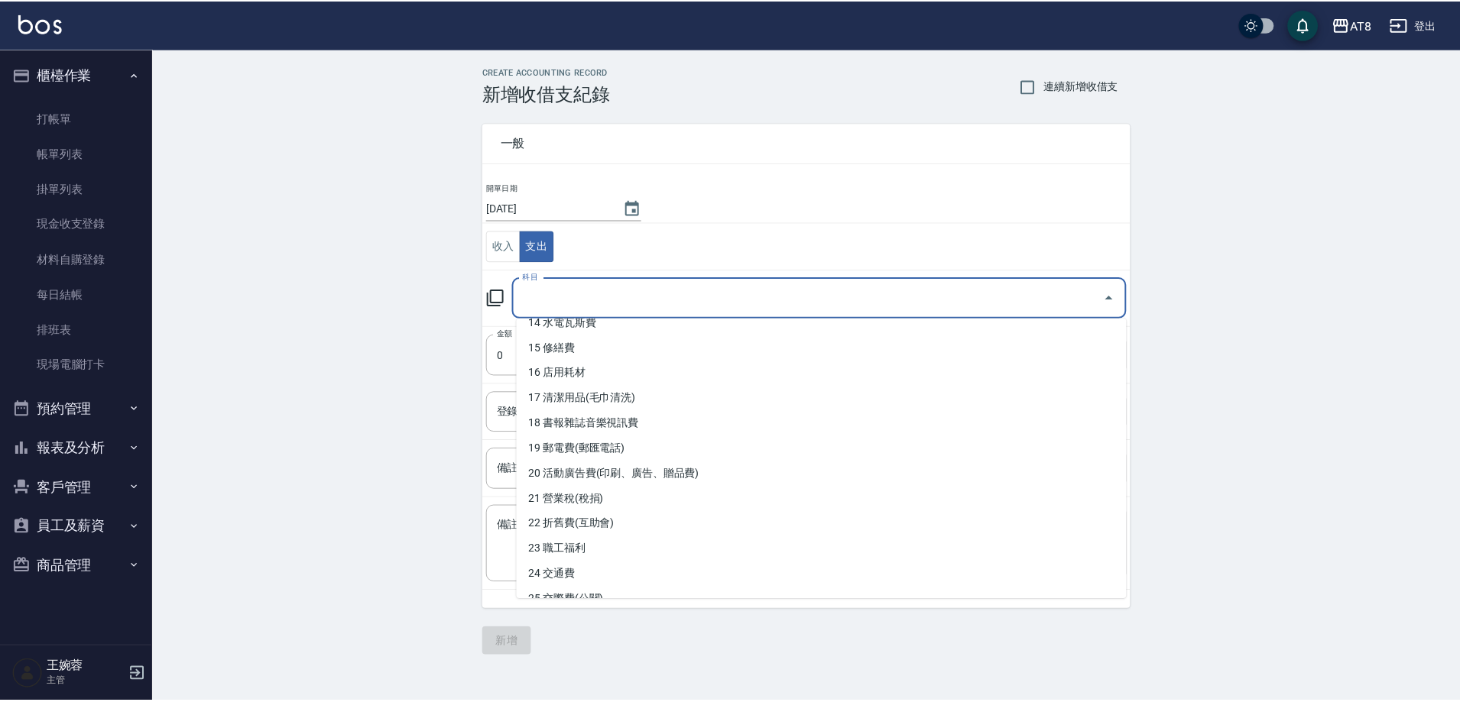
scroll to position [446, 0]
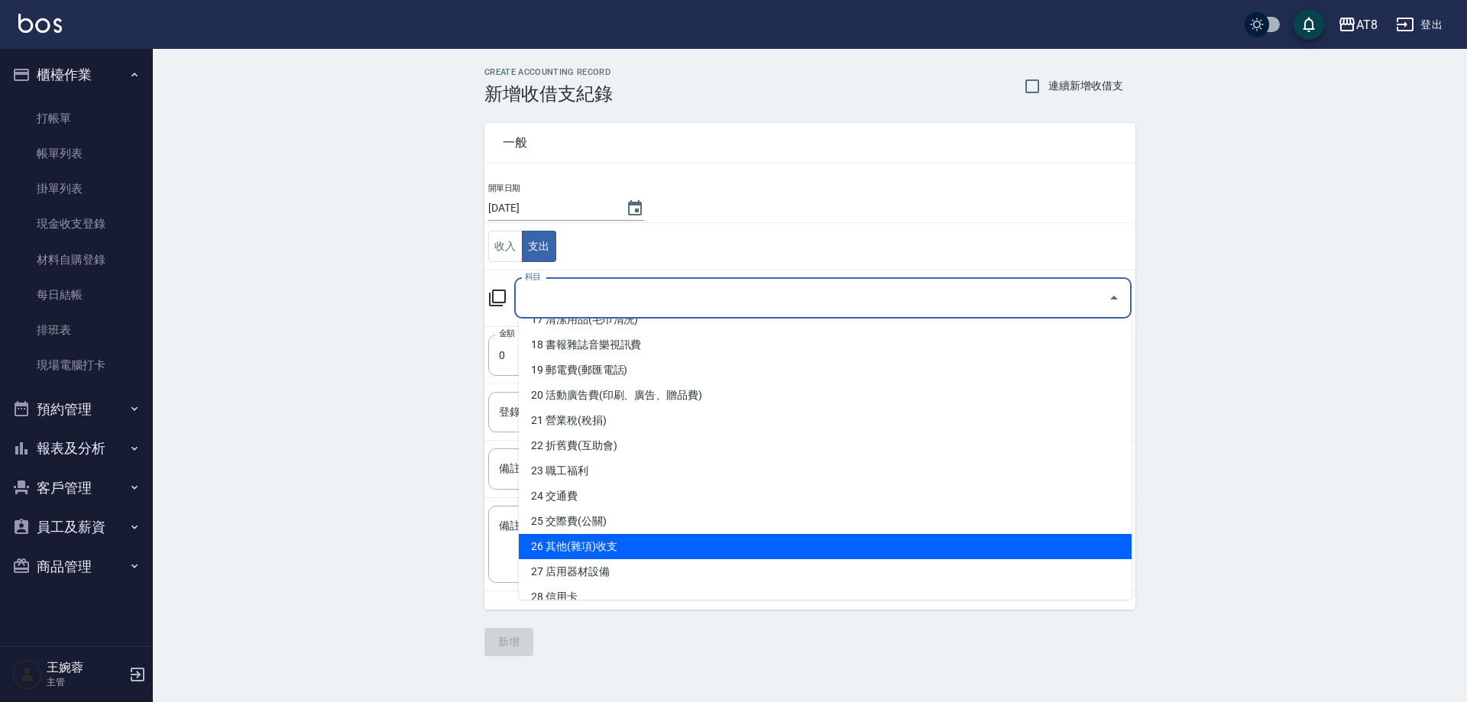
click at [1074, 551] on li "26 其他(雜項)收支" at bounding box center [825, 546] width 613 height 25
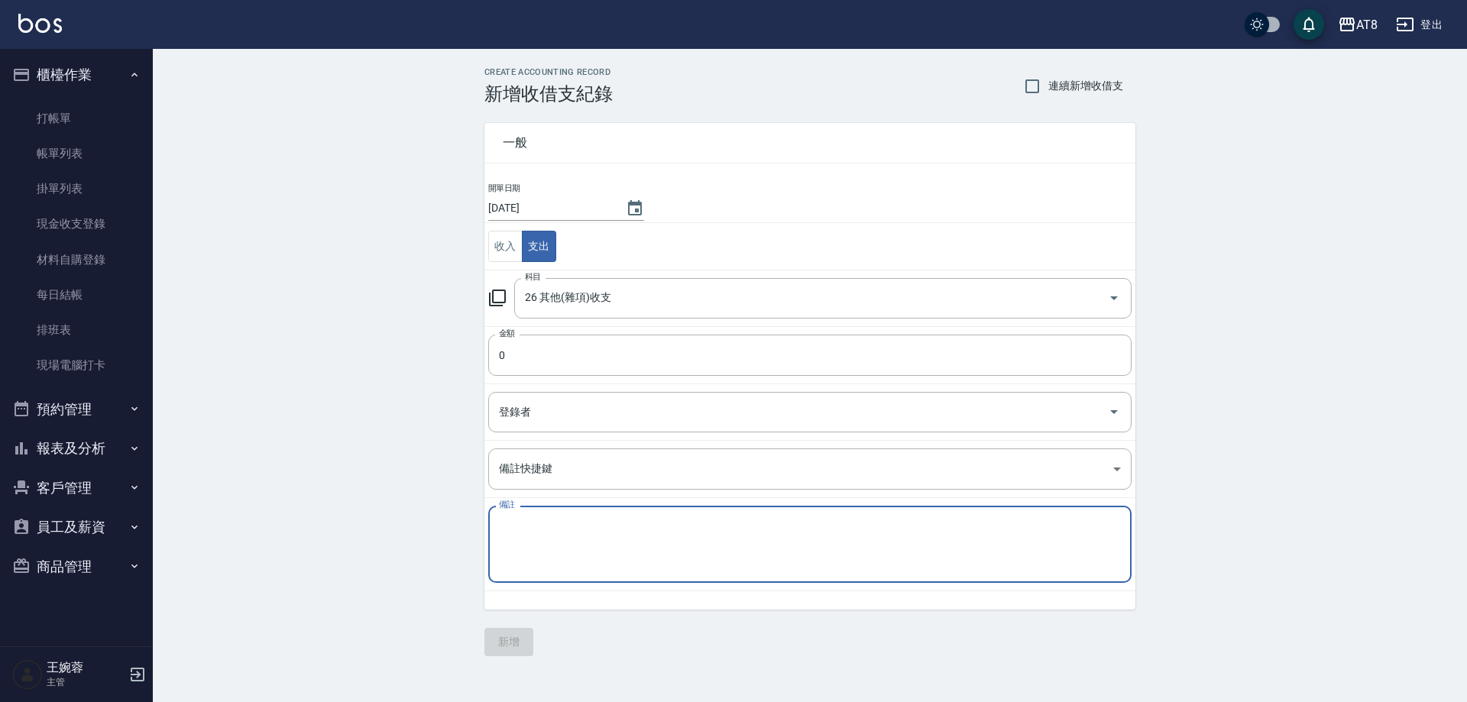
click at [897, 553] on textarea "備註" at bounding box center [810, 545] width 622 height 52
click at [647, 359] on input "0" at bounding box center [810, 355] width 644 height 41
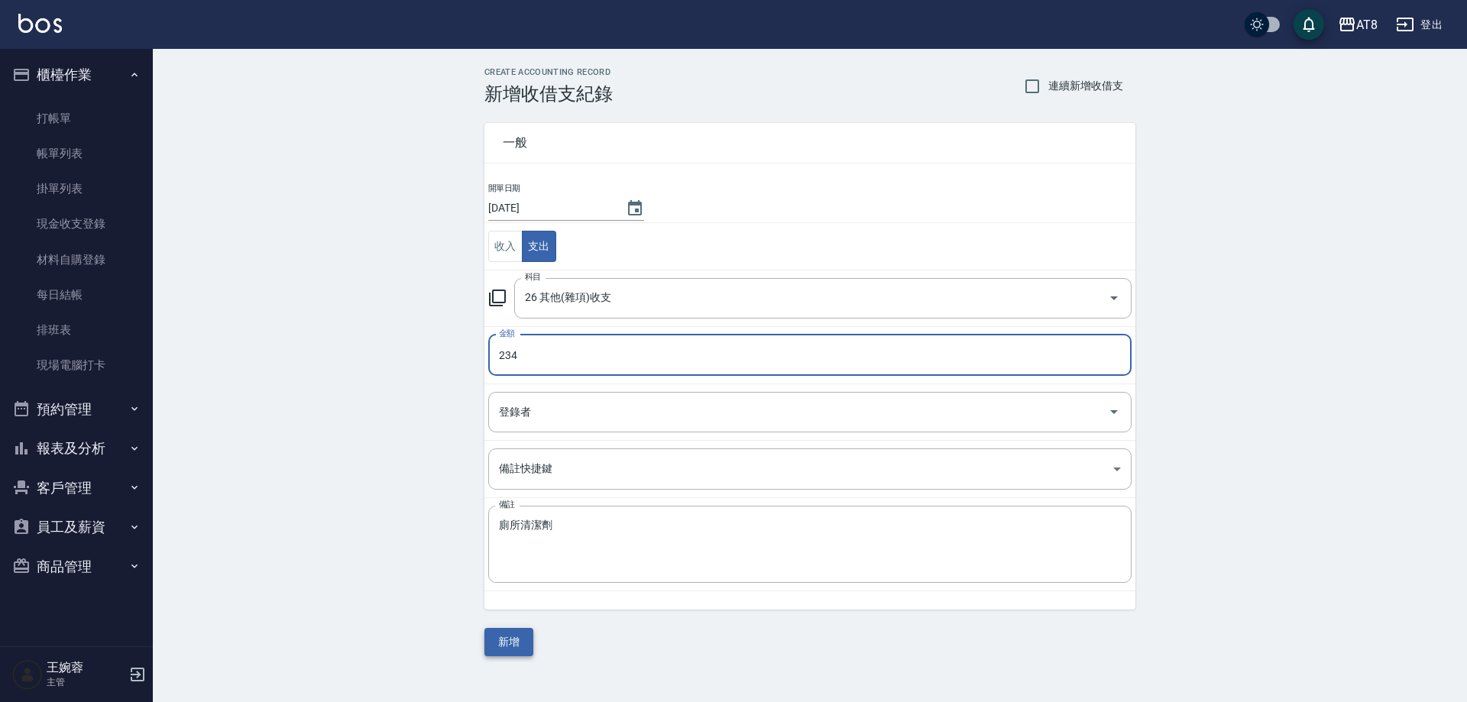
click at [516, 644] on button "新增" at bounding box center [509, 642] width 49 height 28
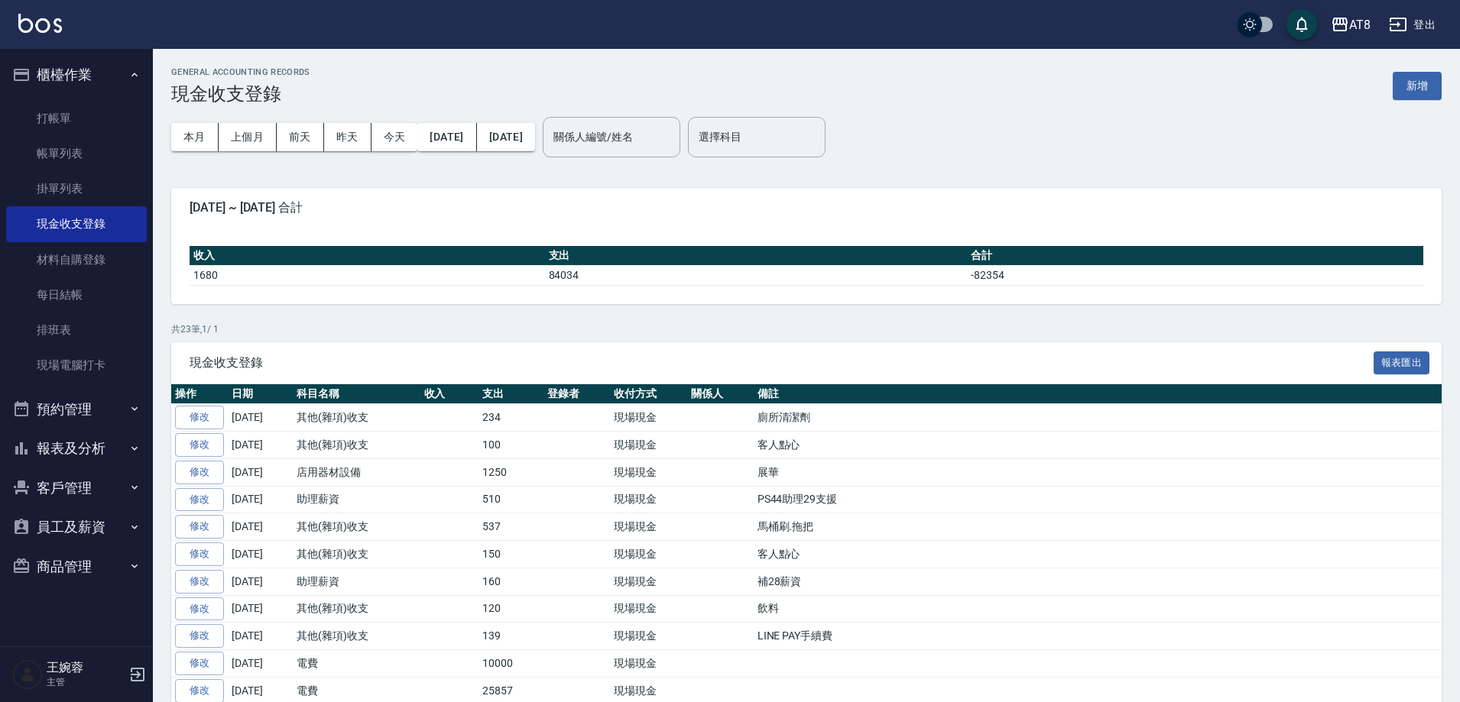
click at [39, 26] on img at bounding box center [40, 23] width 44 height 19
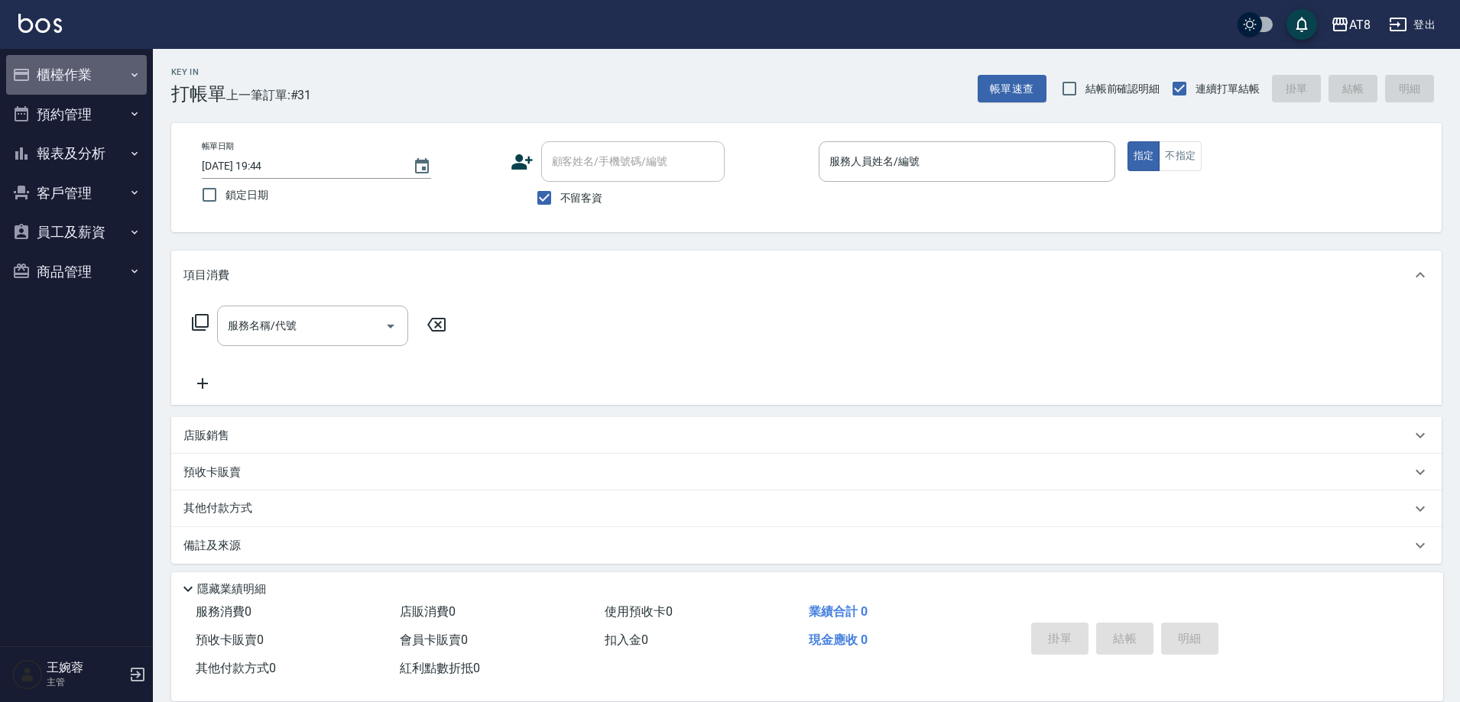
click at [97, 83] on button "櫃檯作業" at bounding box center [76, 75] width 141 height 40
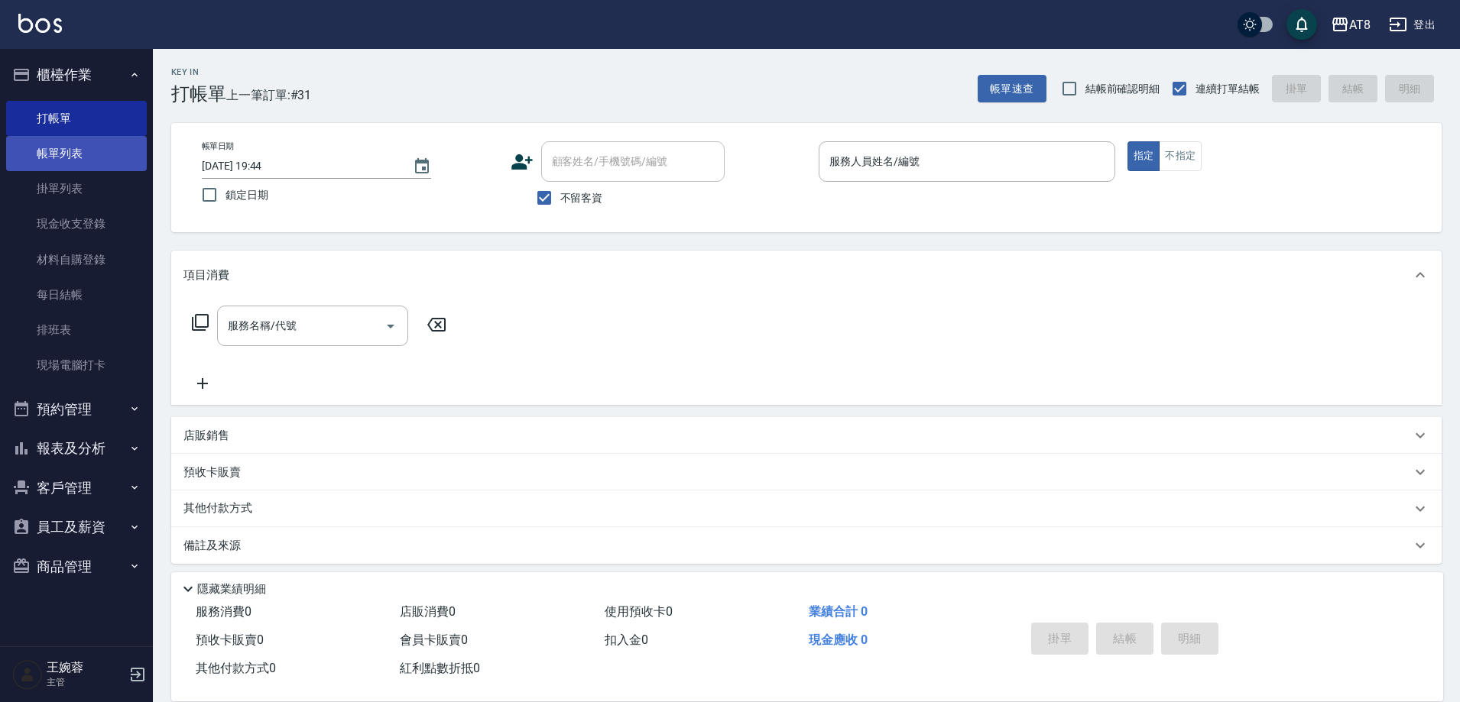
click at [94, 148] on link "帳單列表" at bounding box center [76, 153] width 141 height 35
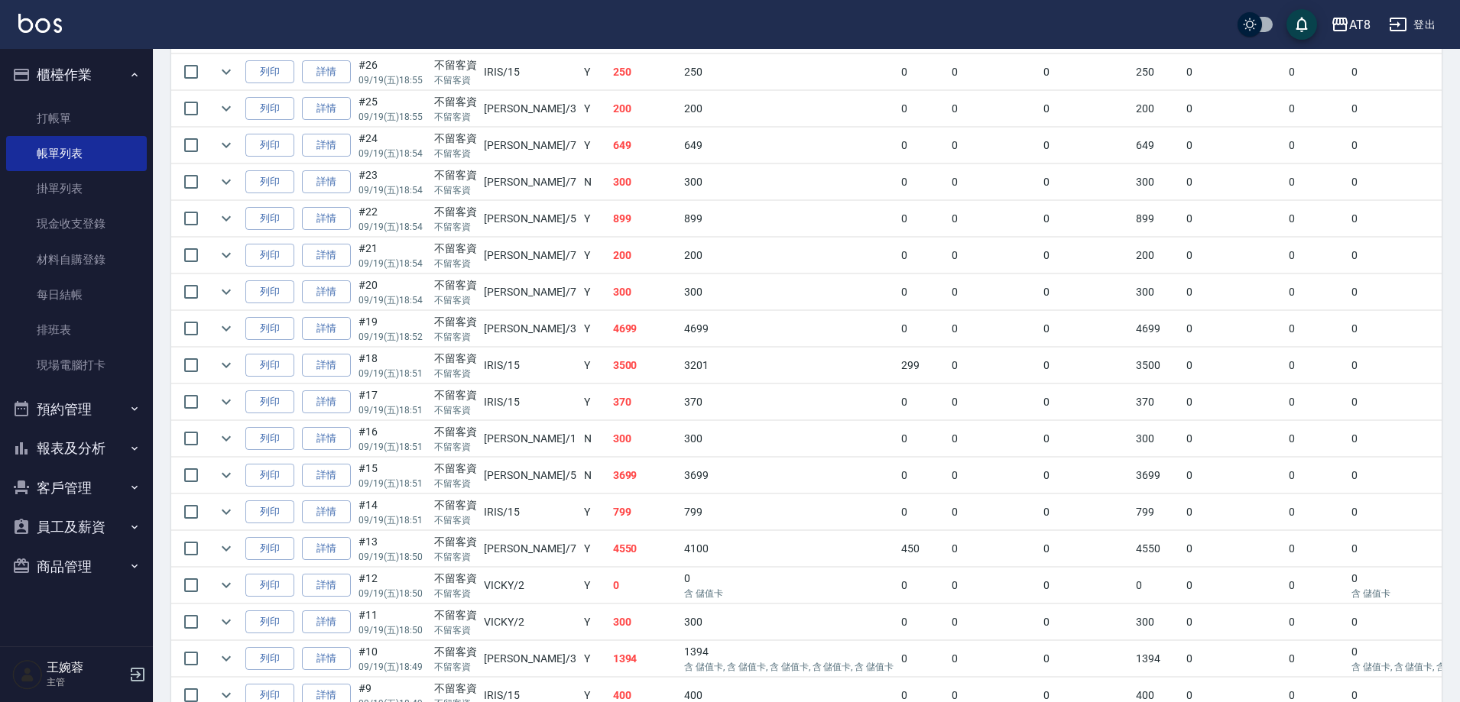
scroll to position [586, 0]
click at [350, 344] on link "詳情" at bounding box center [326, 332] width 49 height 24
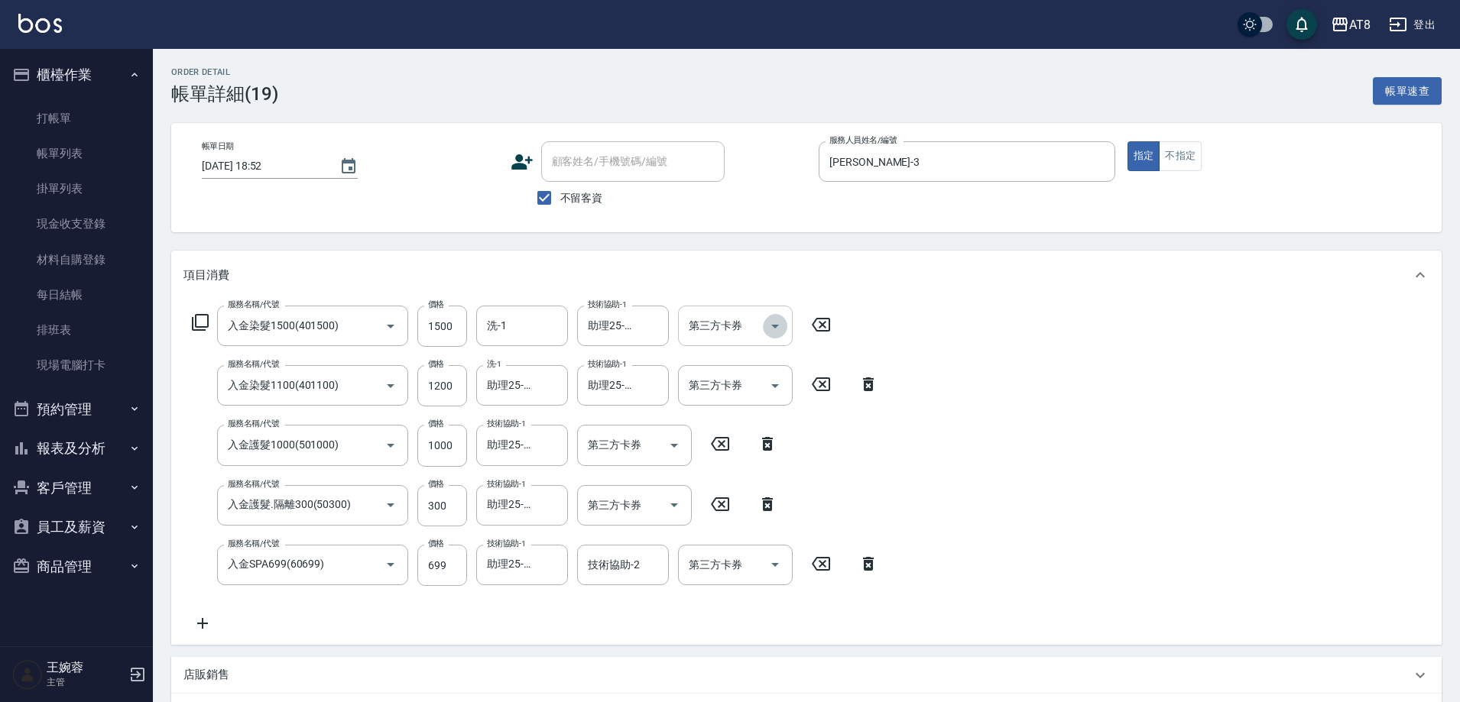
click at [770, 326] on icon "Open" at bounding box center [775, 326] width 18 height 18
click at [751, 475] on span "儲值卡" at bounding box center [740, 470] width 115 height 25
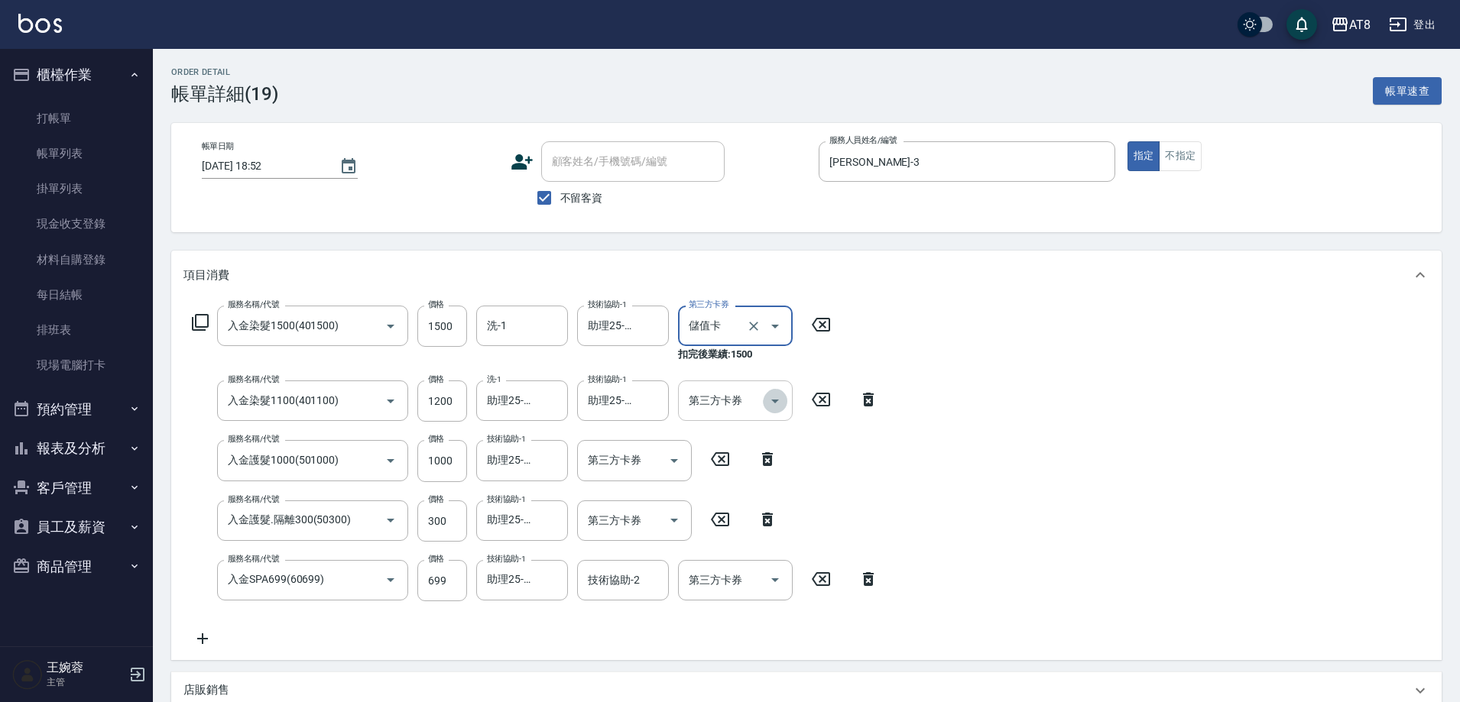
click at [777, 399] on icon "Open" at bounding box center [775, 401] width 18 height 18
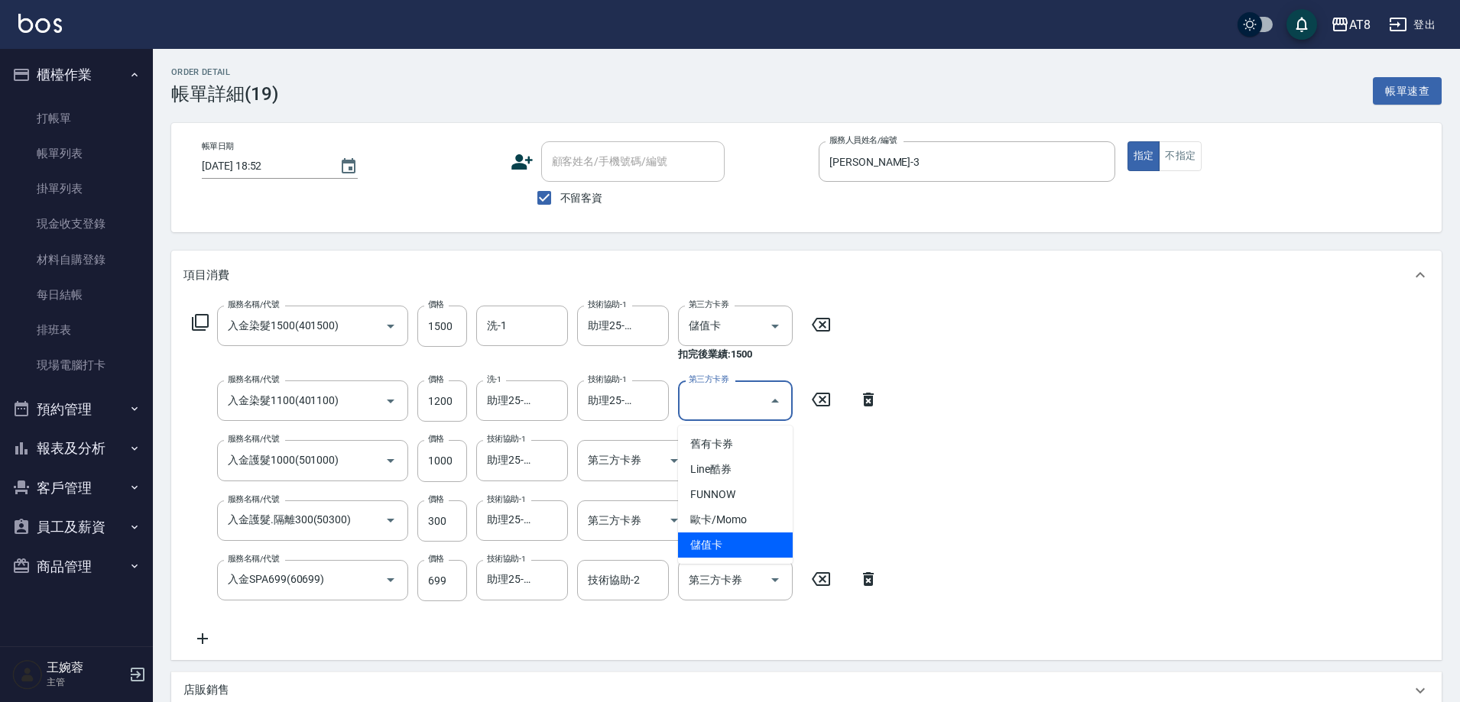
click at [758, 542] on span "儲值卡" at bounding box center [735, 545] width 115 height 25
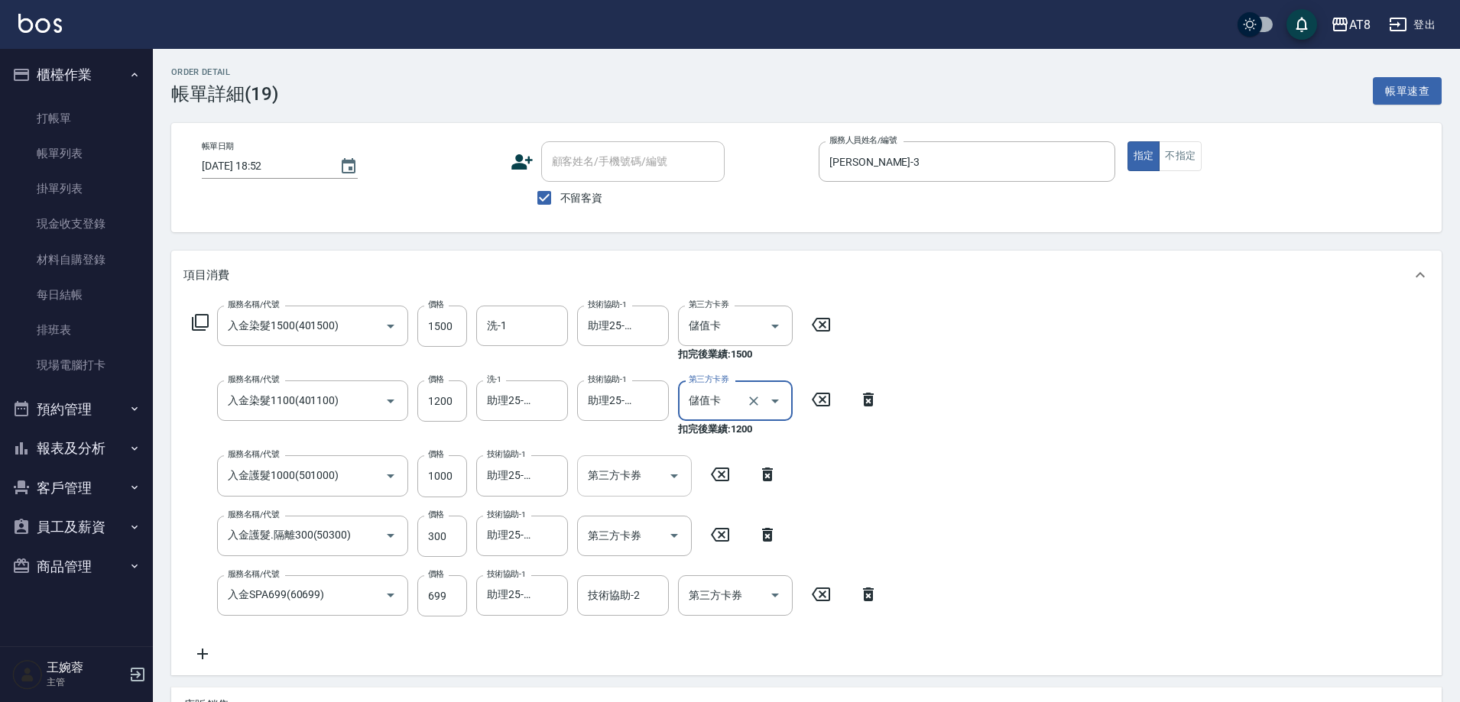
click at [665, 485] on icon "Open" at bounding box center [674, 476] width 18 height 18
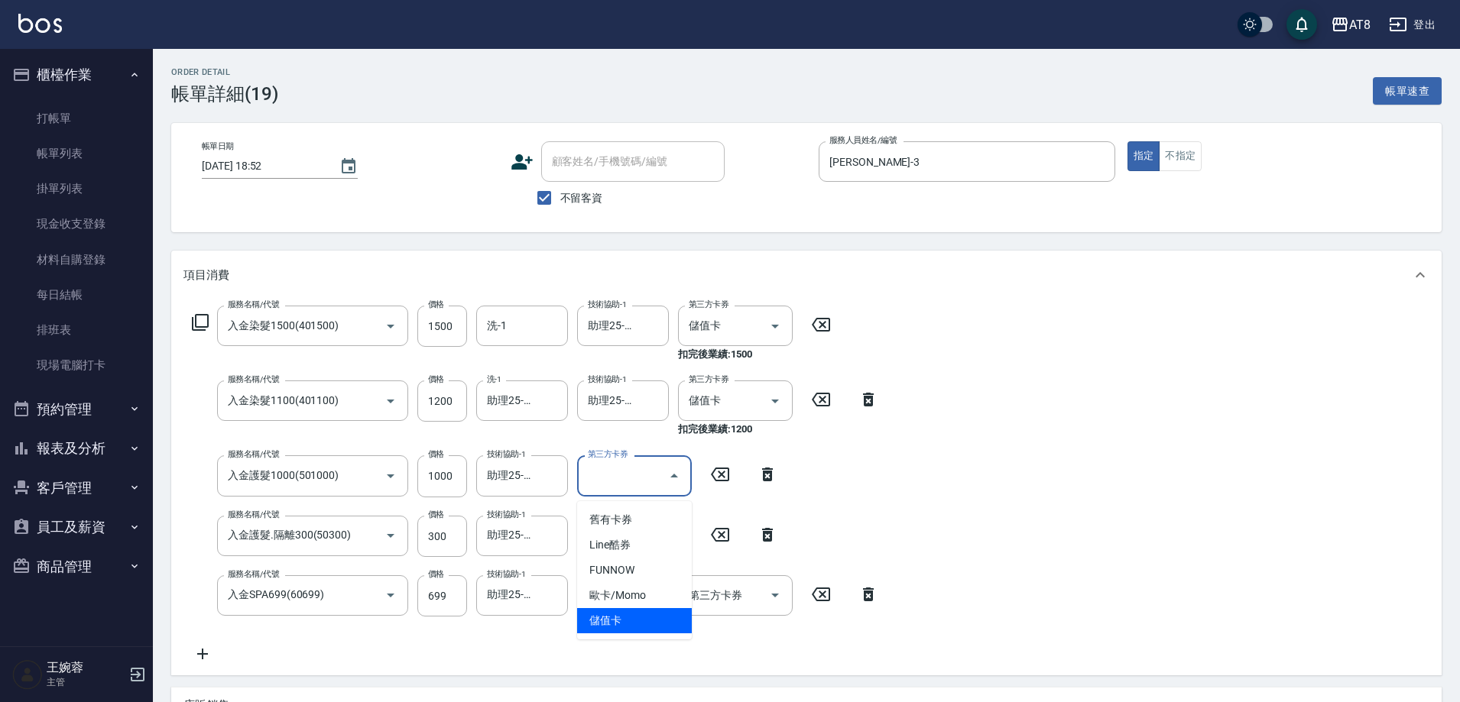
click at [667, 615] on span "儲值卡" at bounding box center [634, 620] width 115 height 25
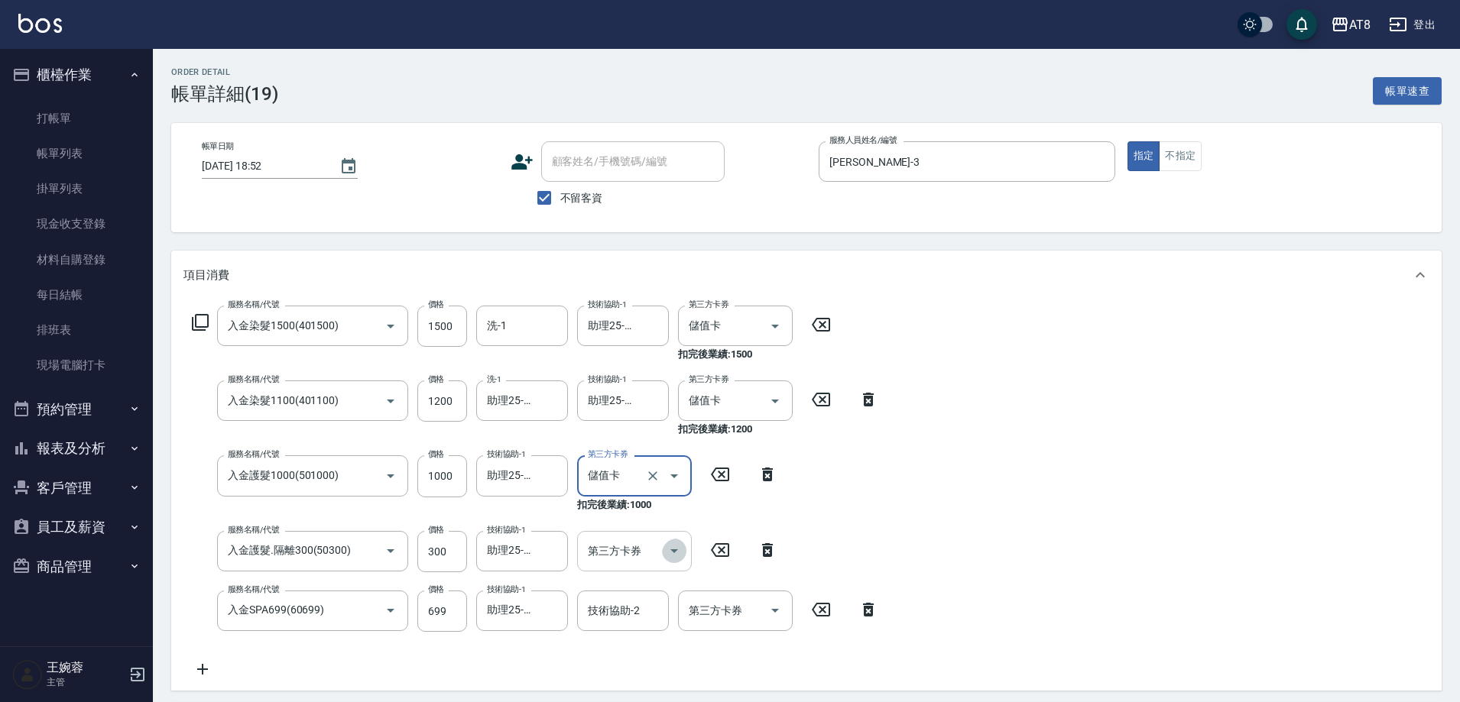
click at [675, 546] on icon "Open" at bounding box center [674, 551] width 18 height 18
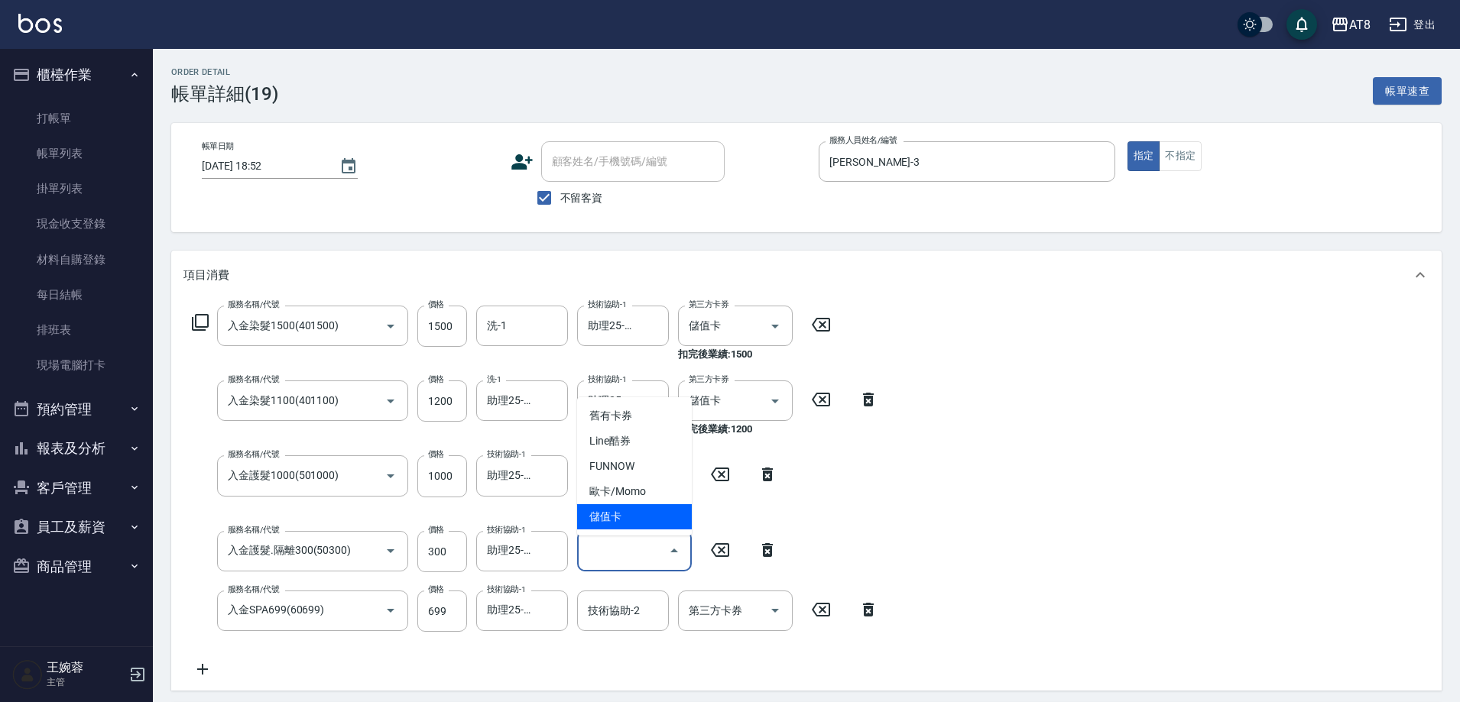
click at [658, 527] on span "儲值卡" at bounding box center [634, 516] width 115 height 25
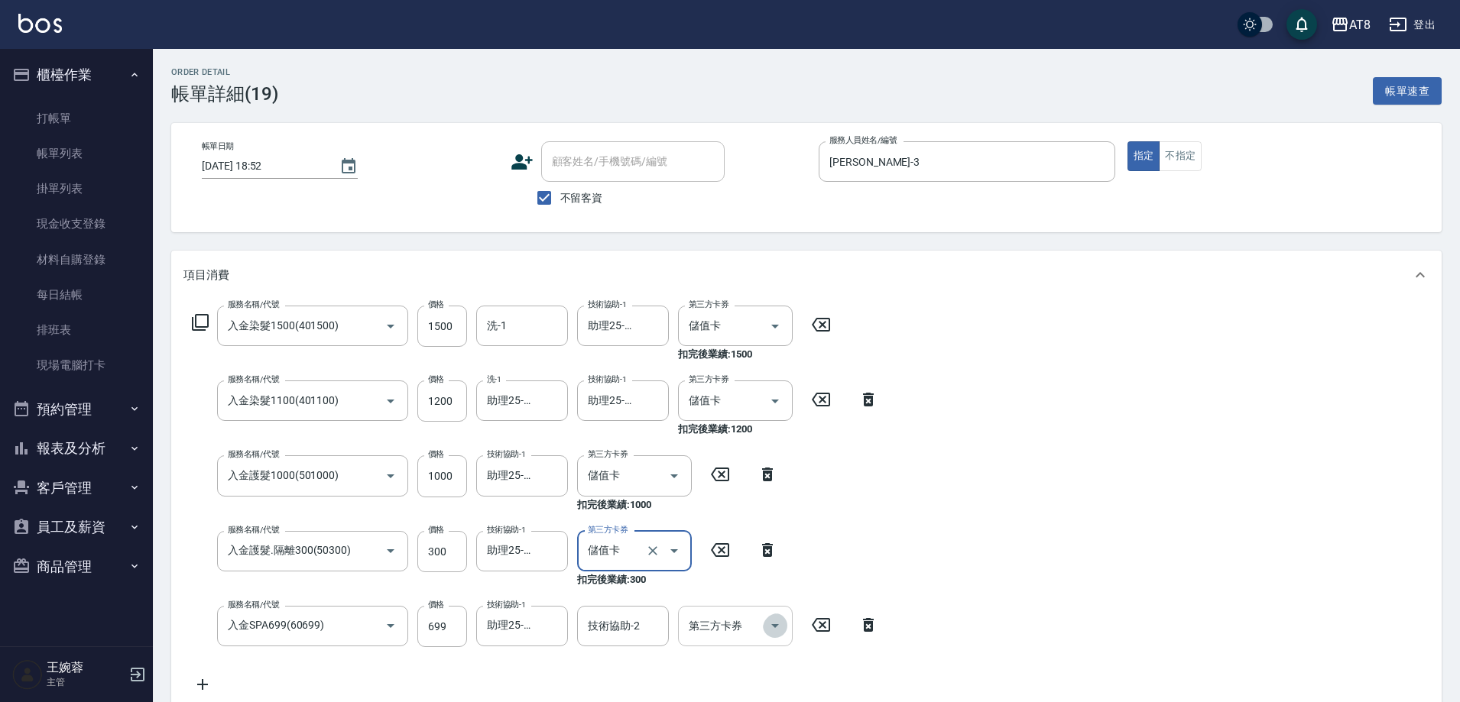
click at [775, 635] on icon "Open" at bounding box center [775, 626] width 18 height 18
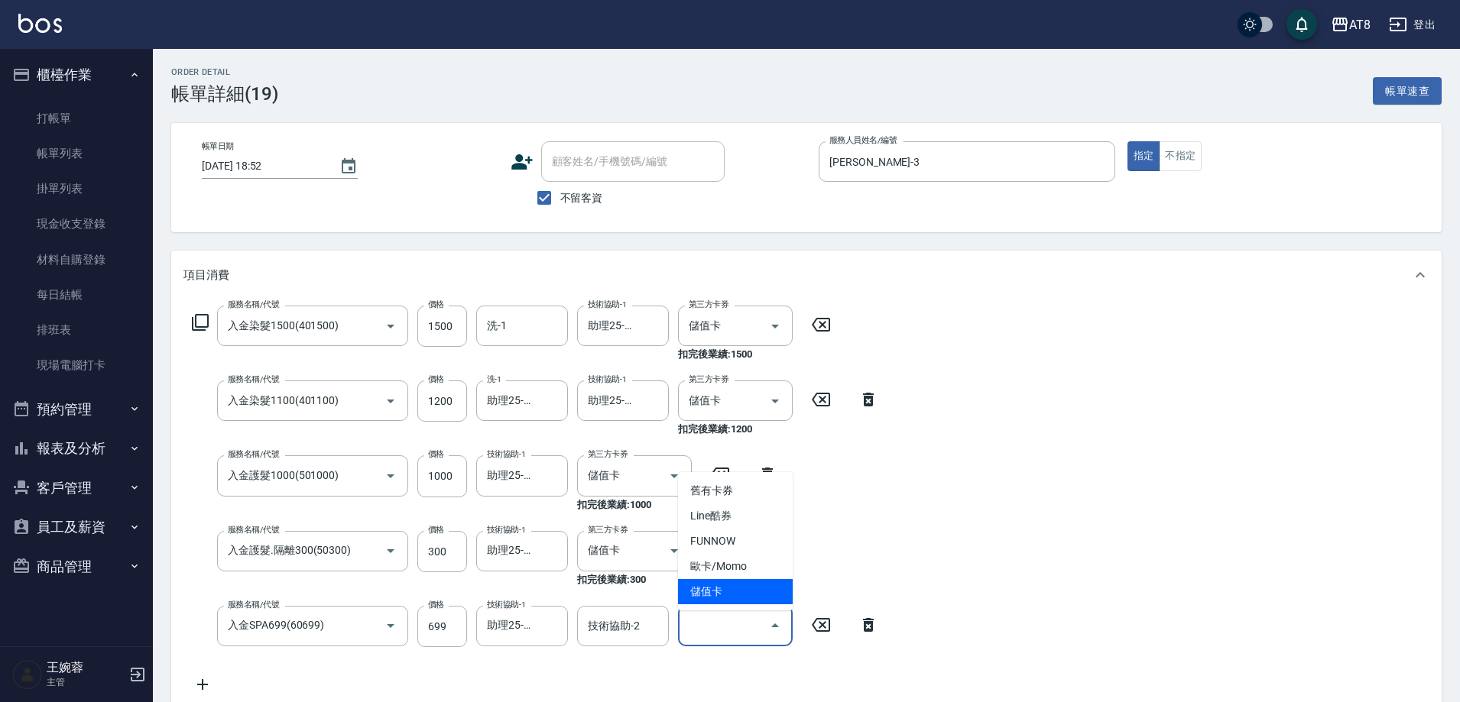
click at [766, 603] on span "儲值卡" at bounding box center [735, 591] width 115 height 25
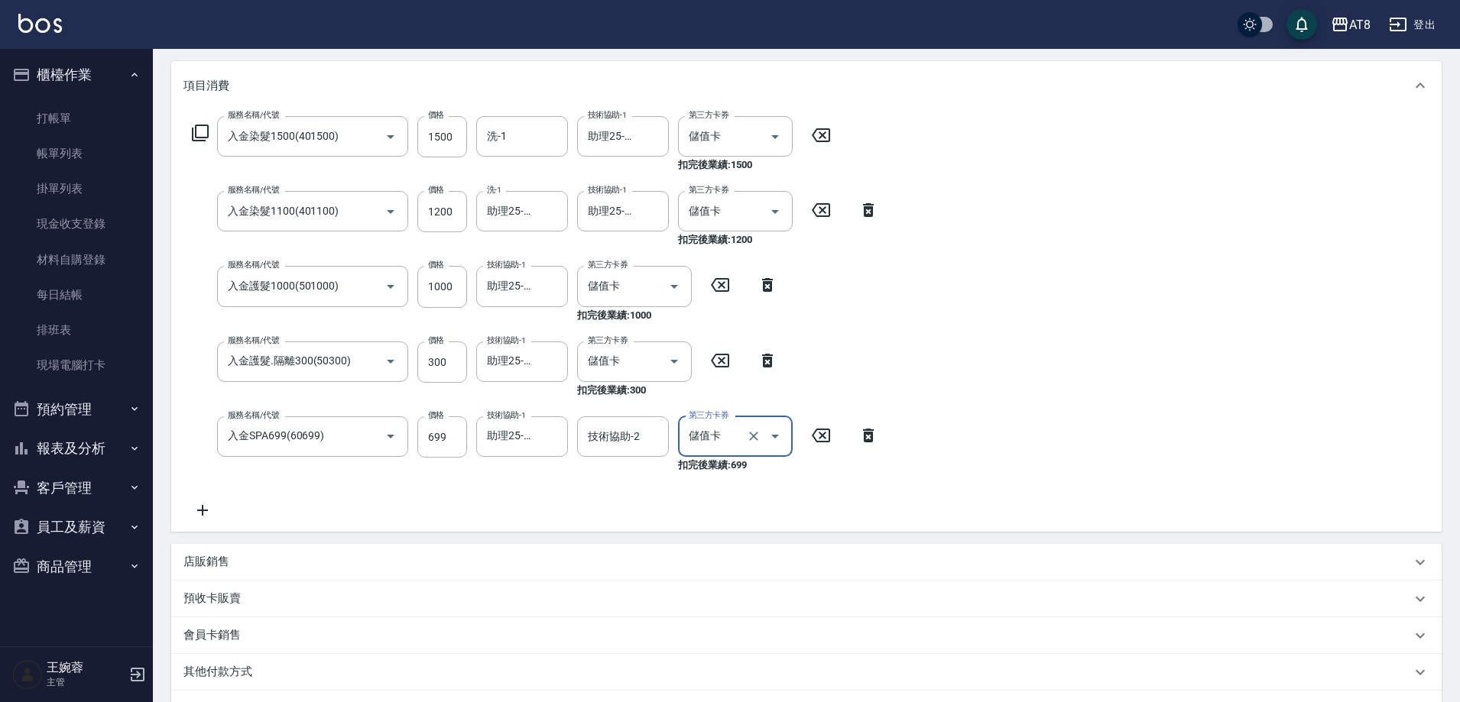
scroll to position [333, 0]
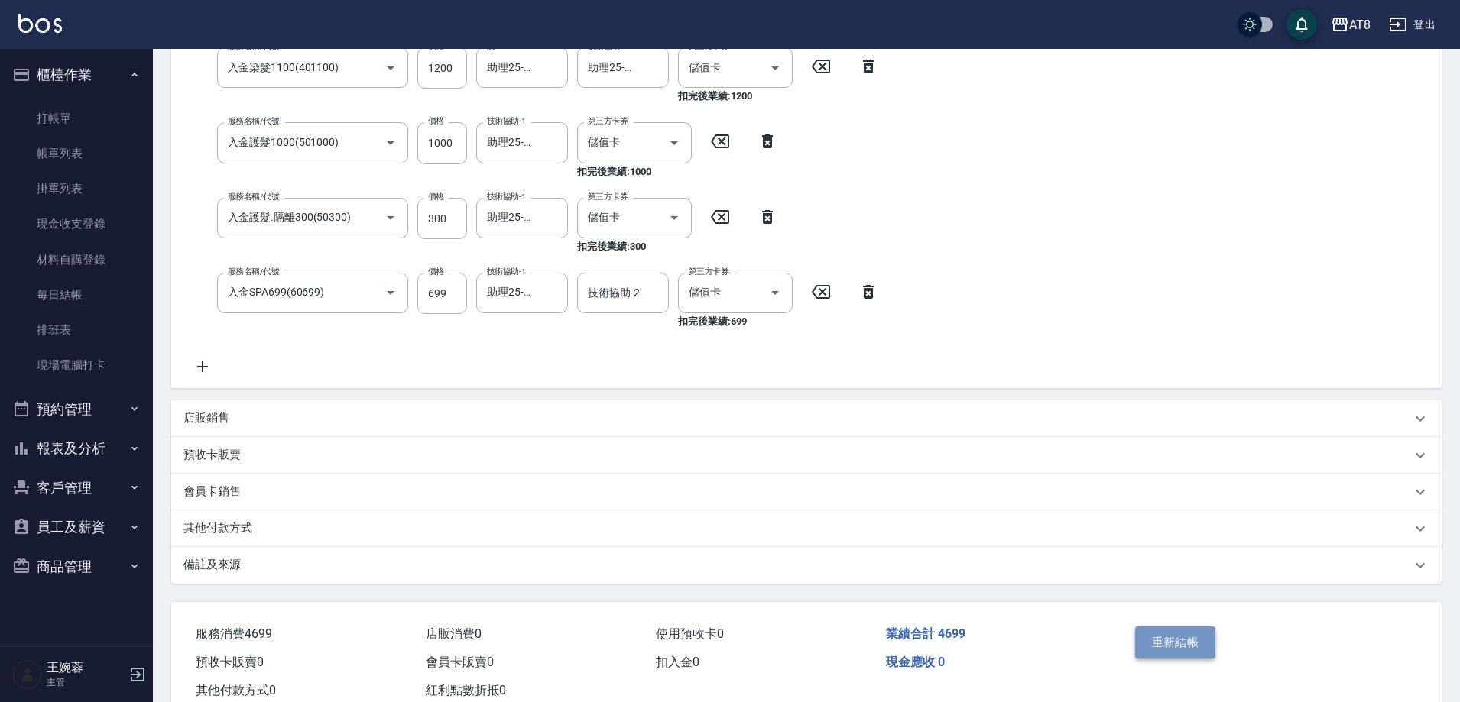
click at [1216, 659] on button "重新結帳" at bounding box center [1175, 643] width 81 height 32
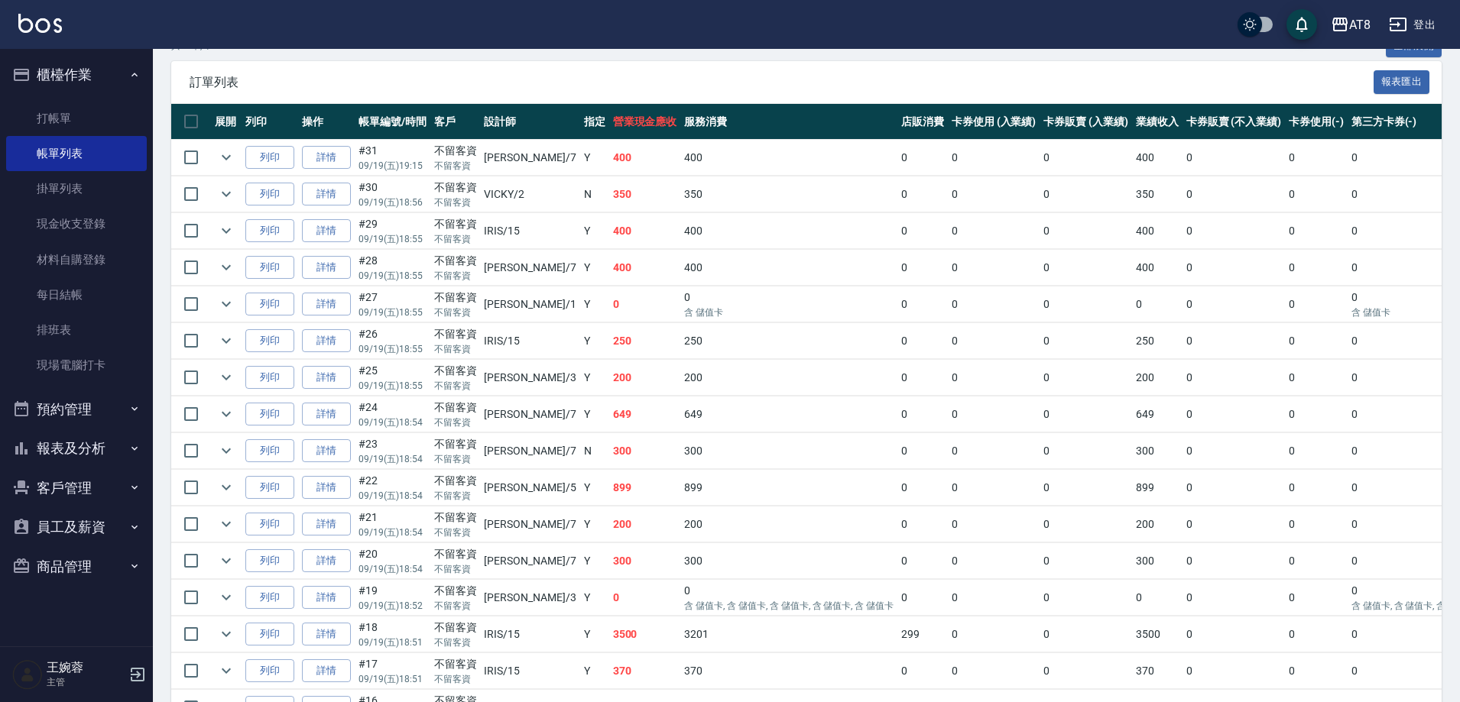
scroll to position [541, 0]
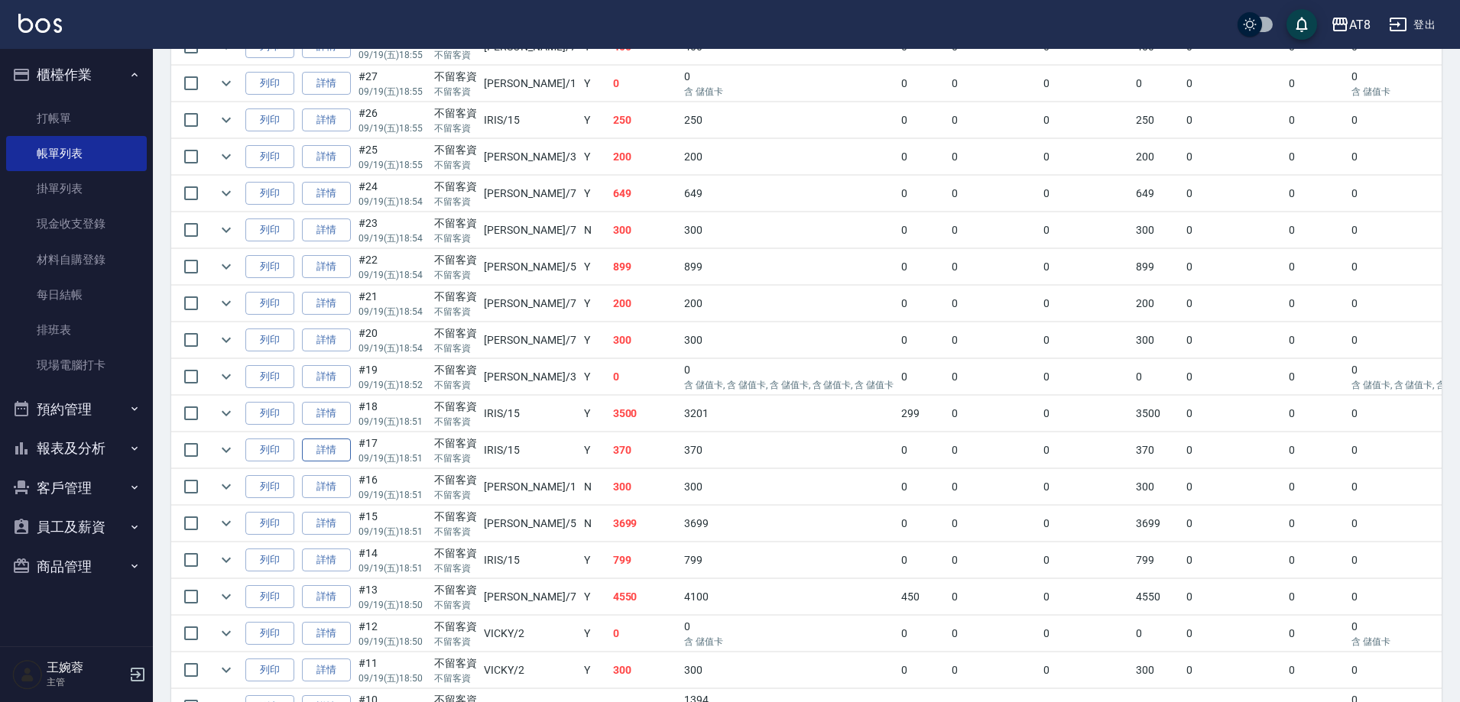
click at [345, 462] on link "詳情" at bounding box center [326, 451] width 49 height 24
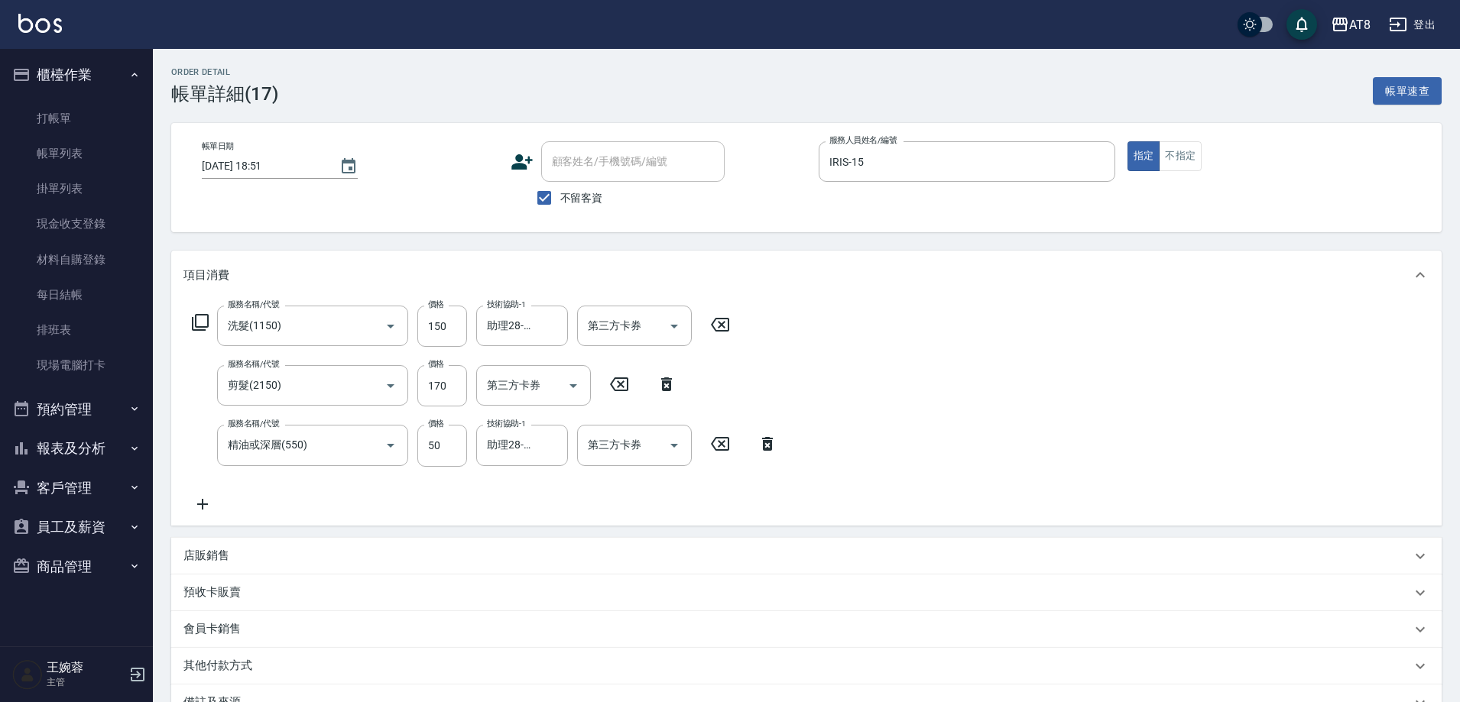
click at [663, 391] on icon at bounding box center [666, 385] width 11 height 14
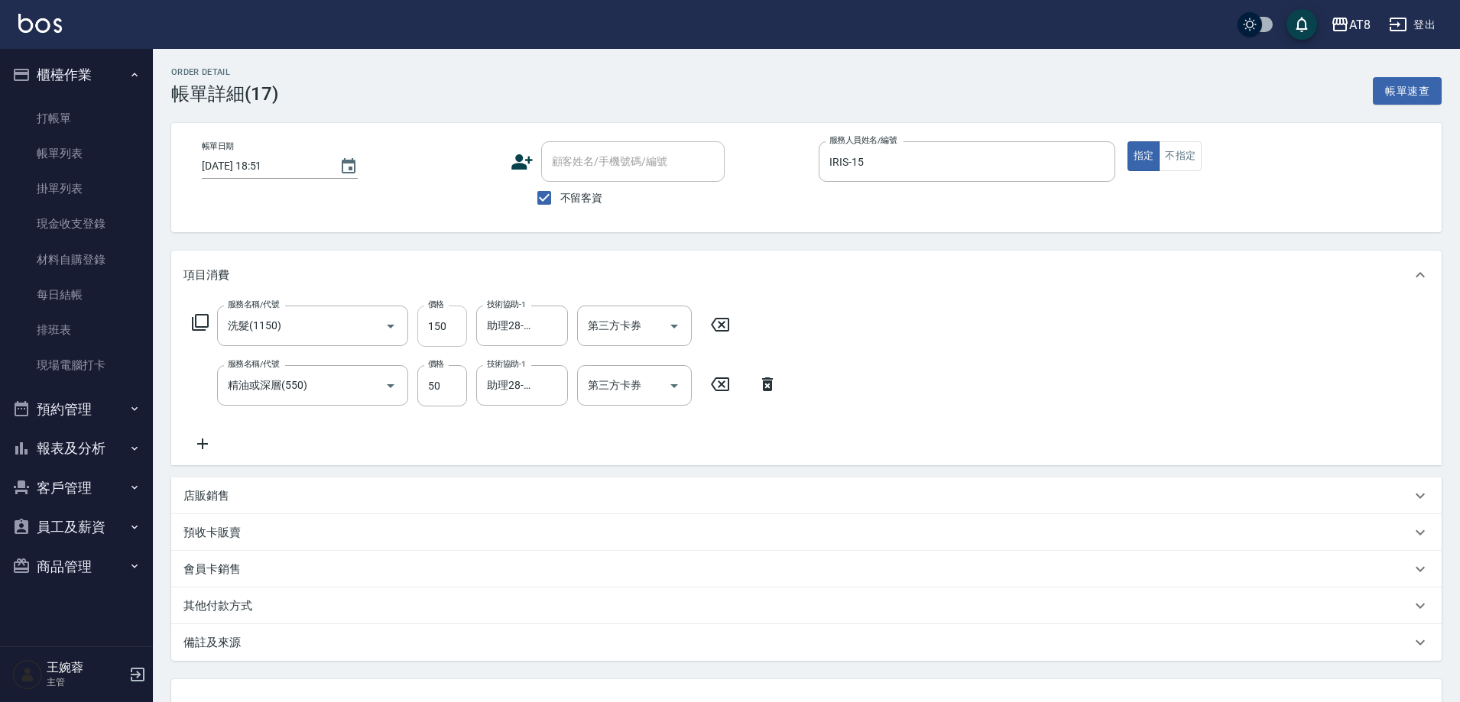
click at [458, 347] on input "150" at bounding box center [442, 326] width 50 height 41
click at [864, 311] on div "服務名稱/代號 洗髮(1150) 服務名稱/代號 價格 200 價格 技術協助-1 助理28-28 技術協助-1 第三方卡券 第三方卡券 服務名稱/代號 精油…" at bounding box center [806, 383] width 1270 height 166
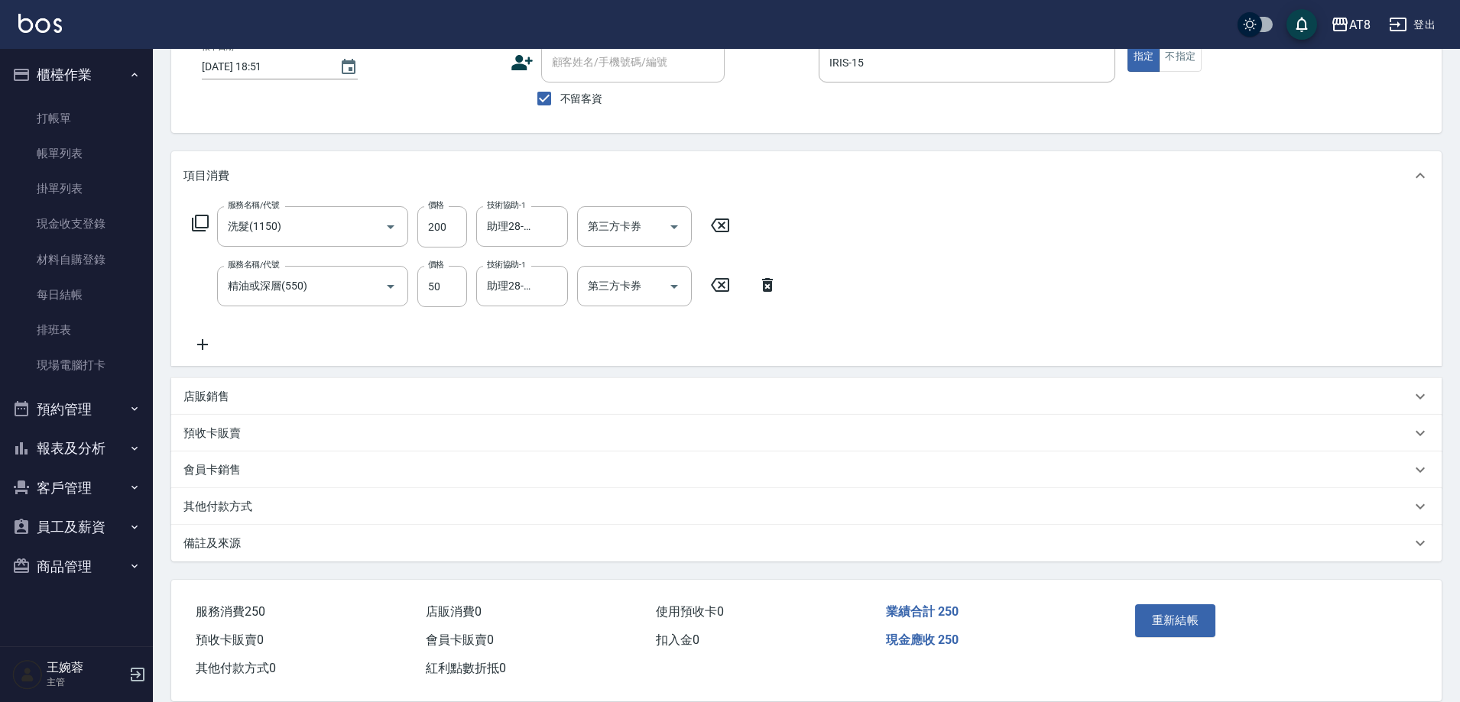
scroll to position [144, 0]
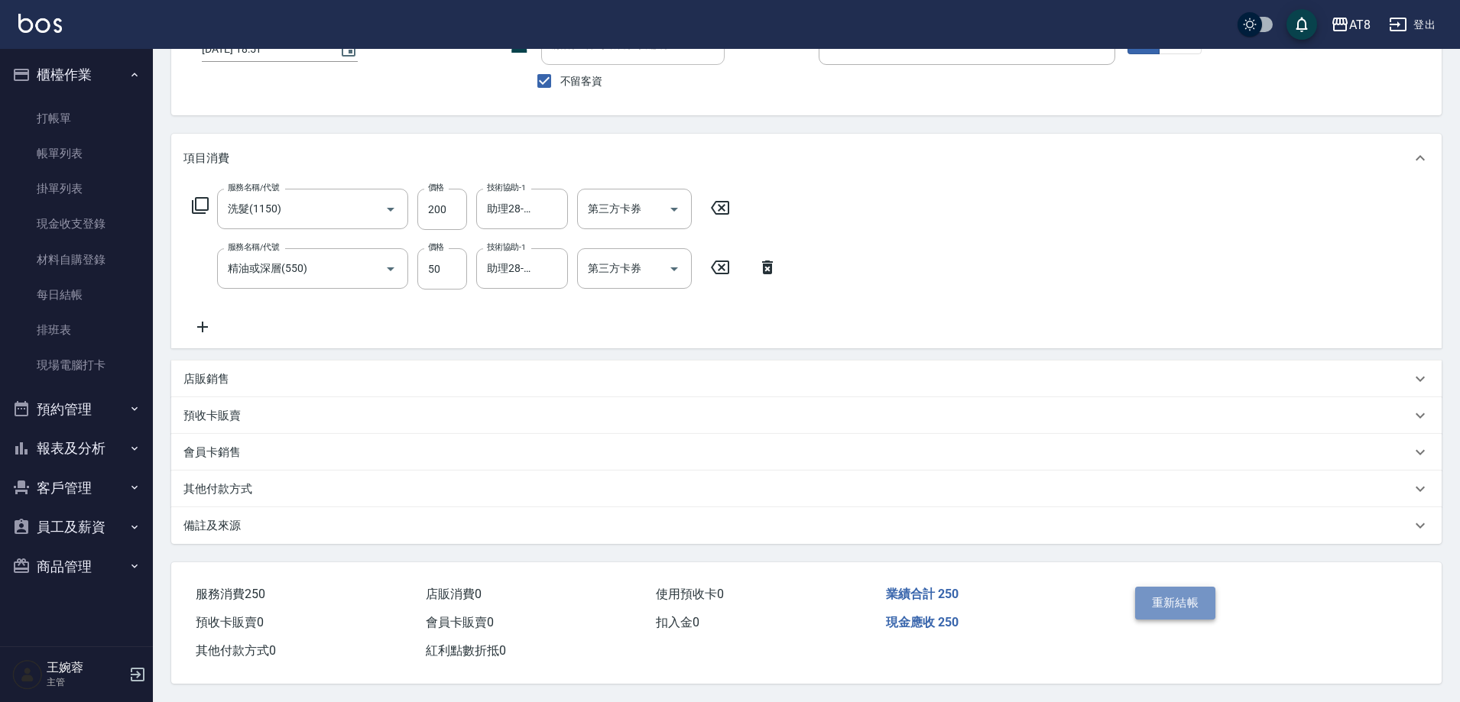
click at [1194, 587] on button "重新結帳" at bounding box center [1175, 603] width 81 height 32
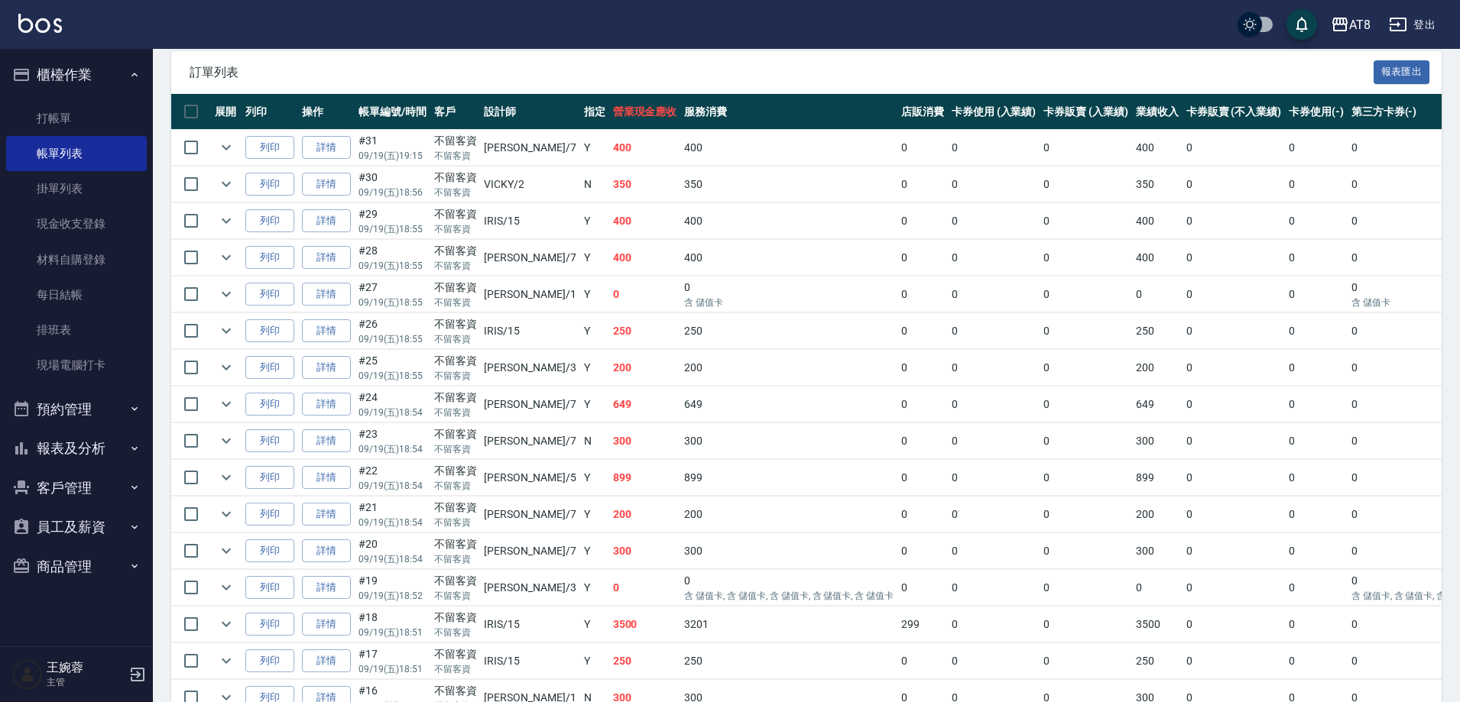
scroll to position [376, 0]
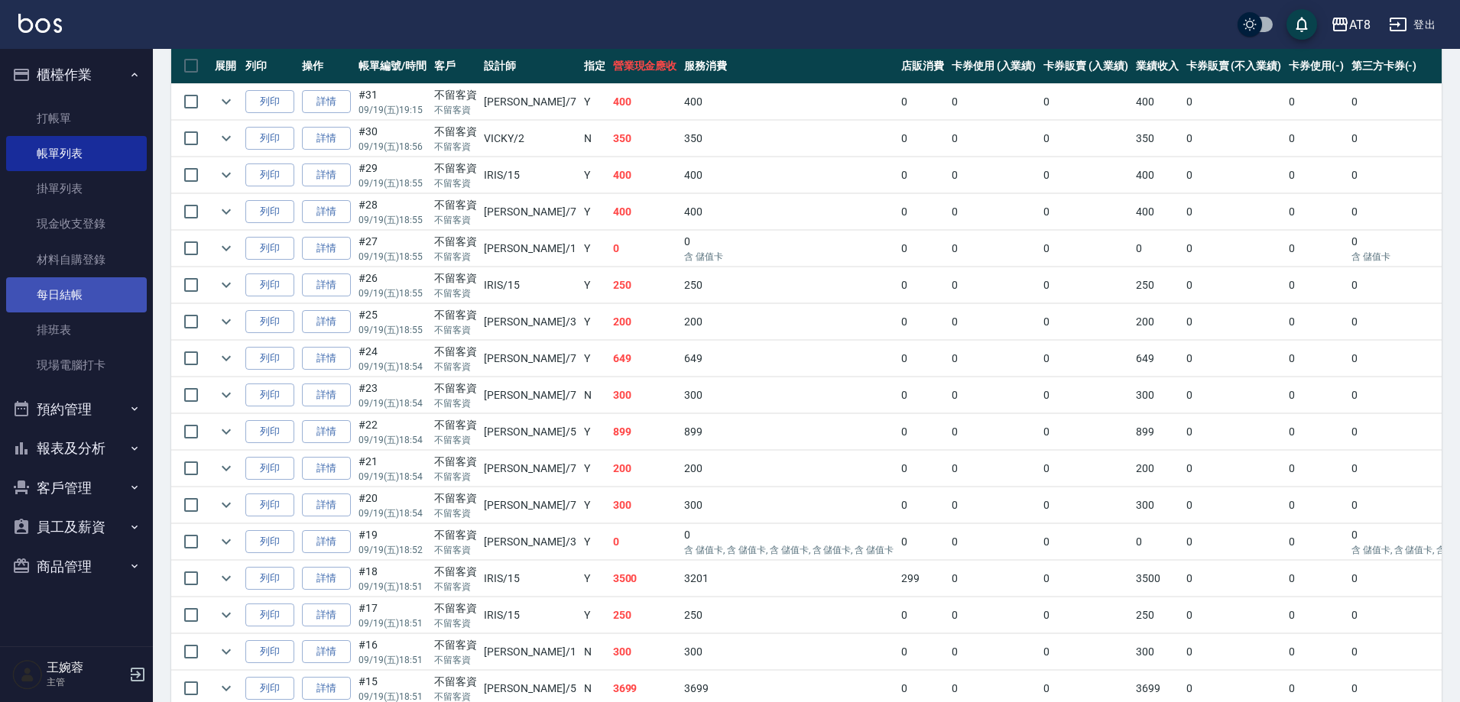
click at [85, 286] on link "每日結帳" at bounding box center [76, 294] width 141 height 35
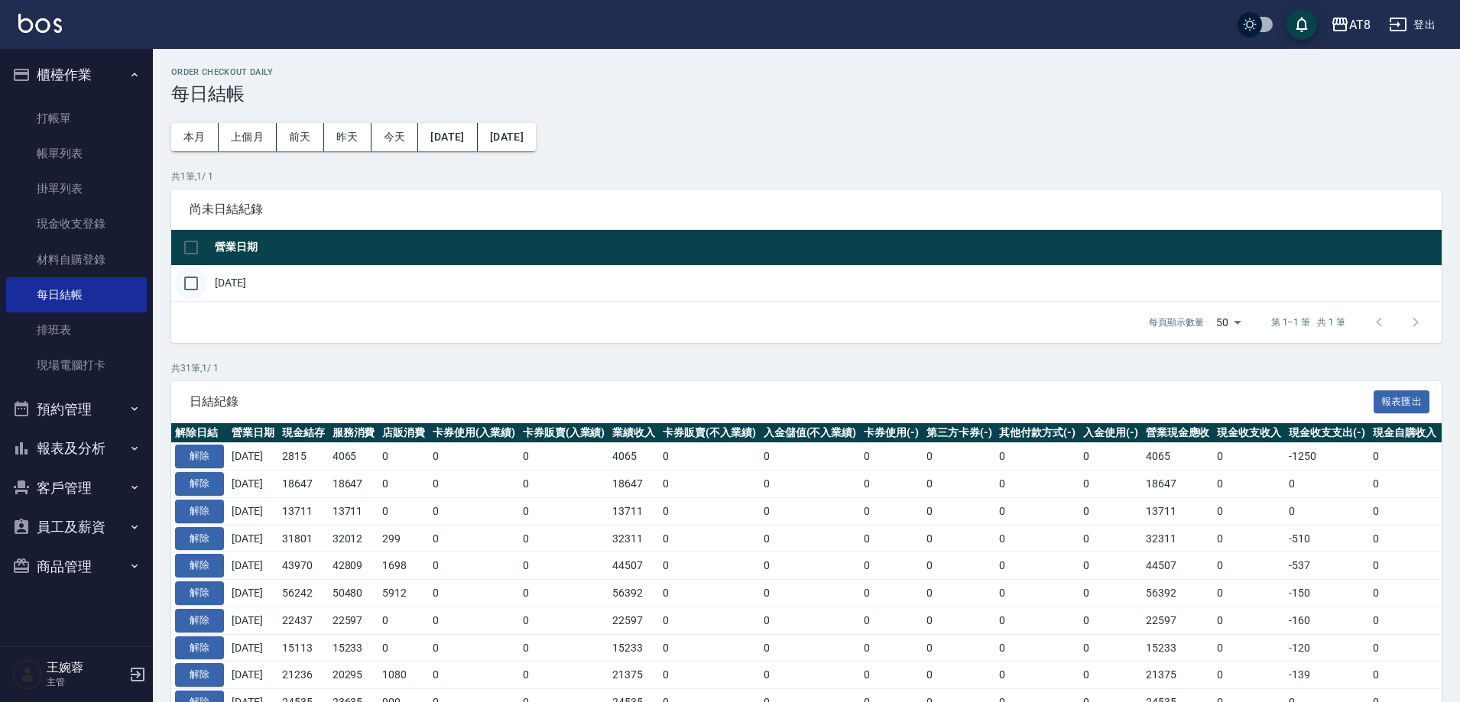
click at [190, 290] on input "checkbox" at bounding box center [191, 284] width 32 height 32
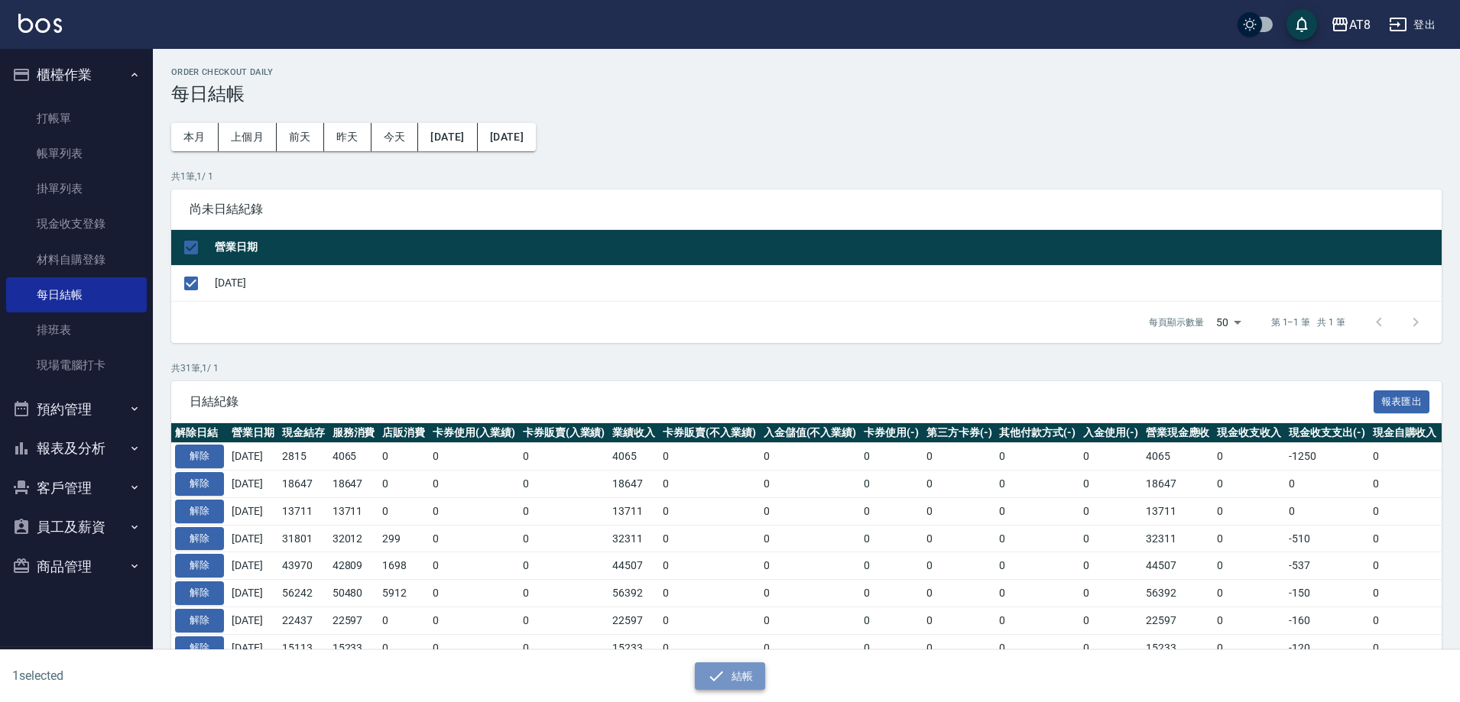
click at [703, 673] on button "結帳" at bounding box center [730, 677] width 71 height 28
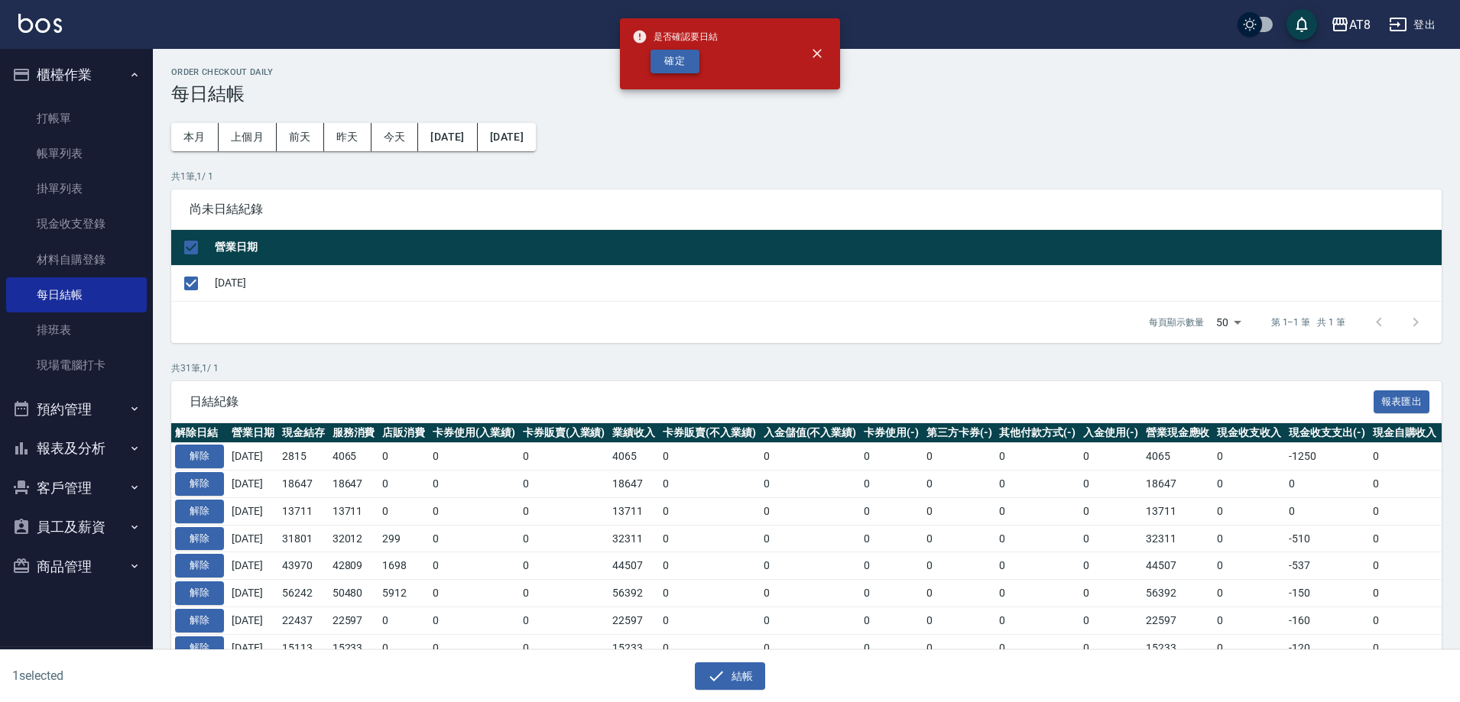
click at [668, 72] on button "確定" at bounding box center [674, 62] width 49 height 24
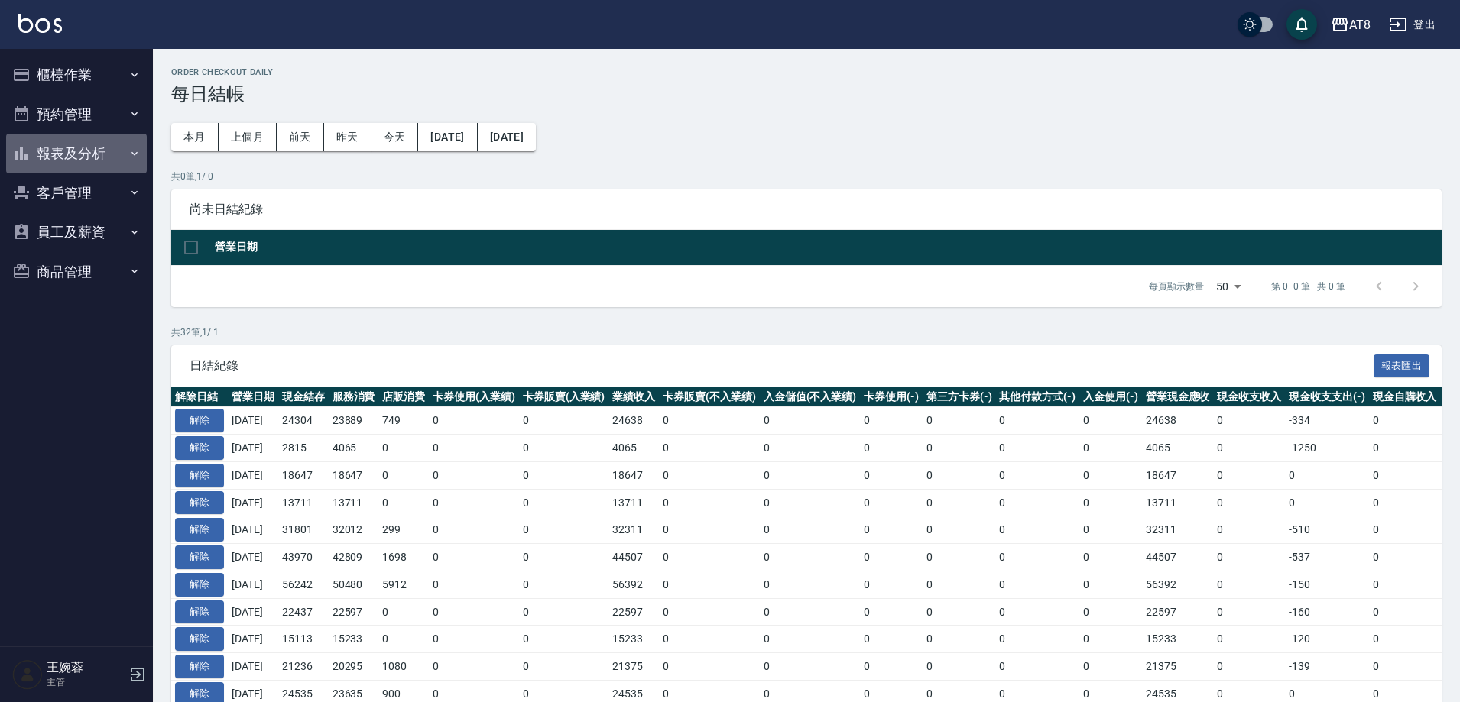
click at [92, 151] on button "報表及分析" at bounding box center [76, 154] width 141 height 40
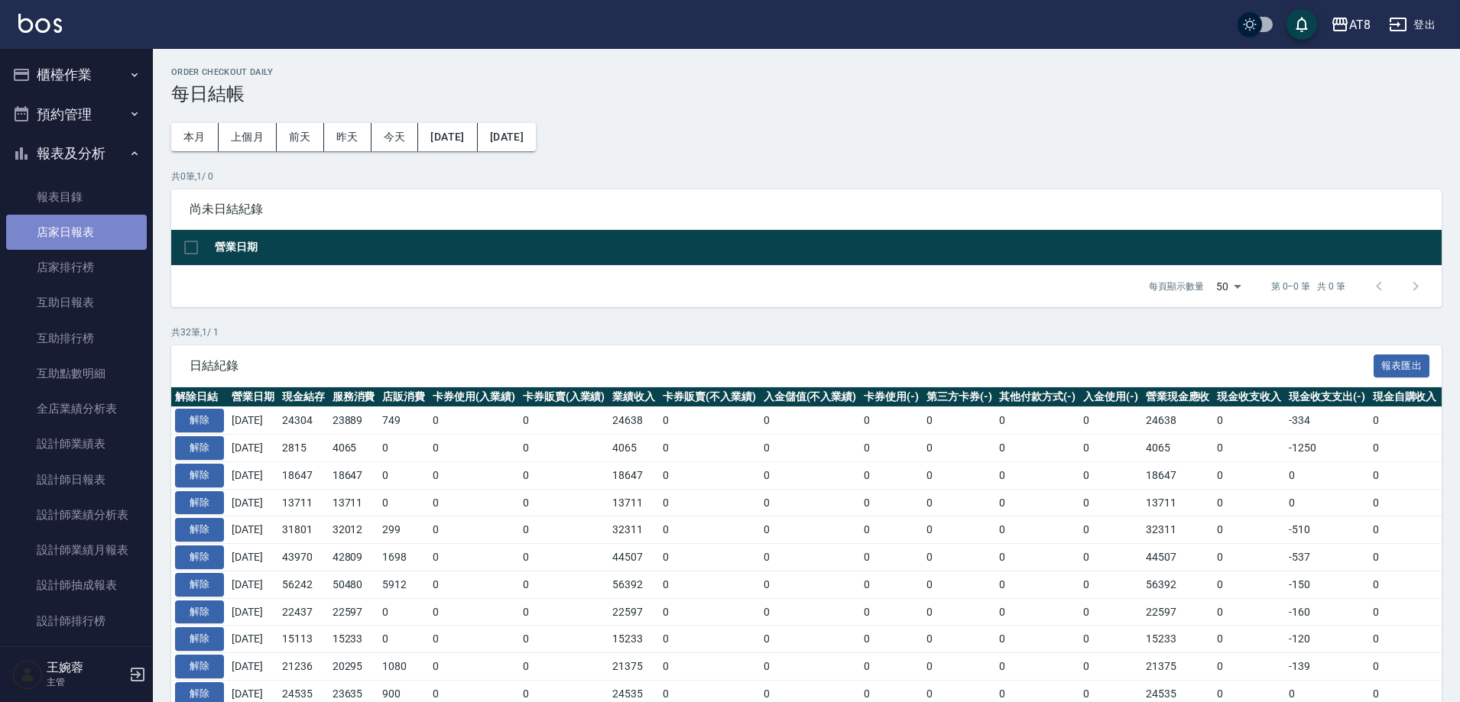
click at [82, 216] on link "店家日報表" at bounding box center [76, 232] width 141 height 35
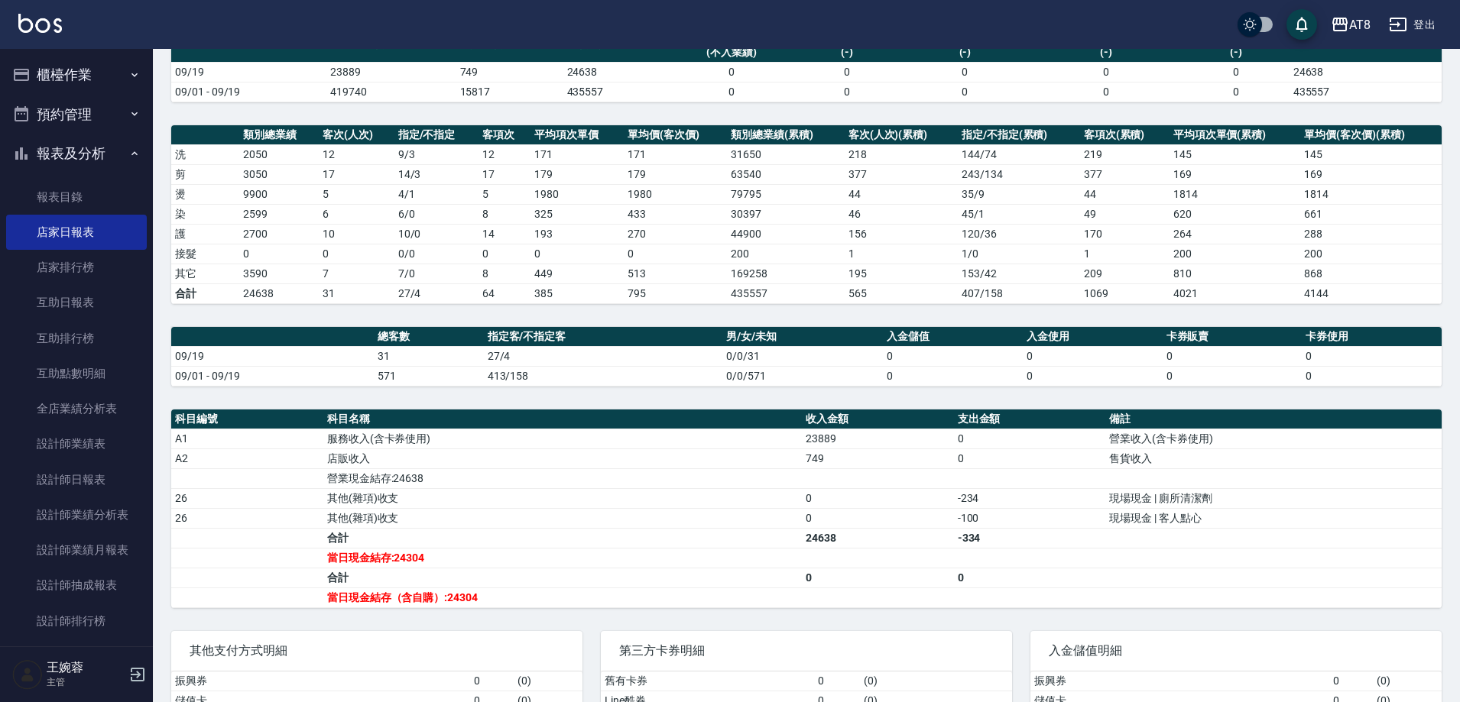
scroll to position [164, 0]
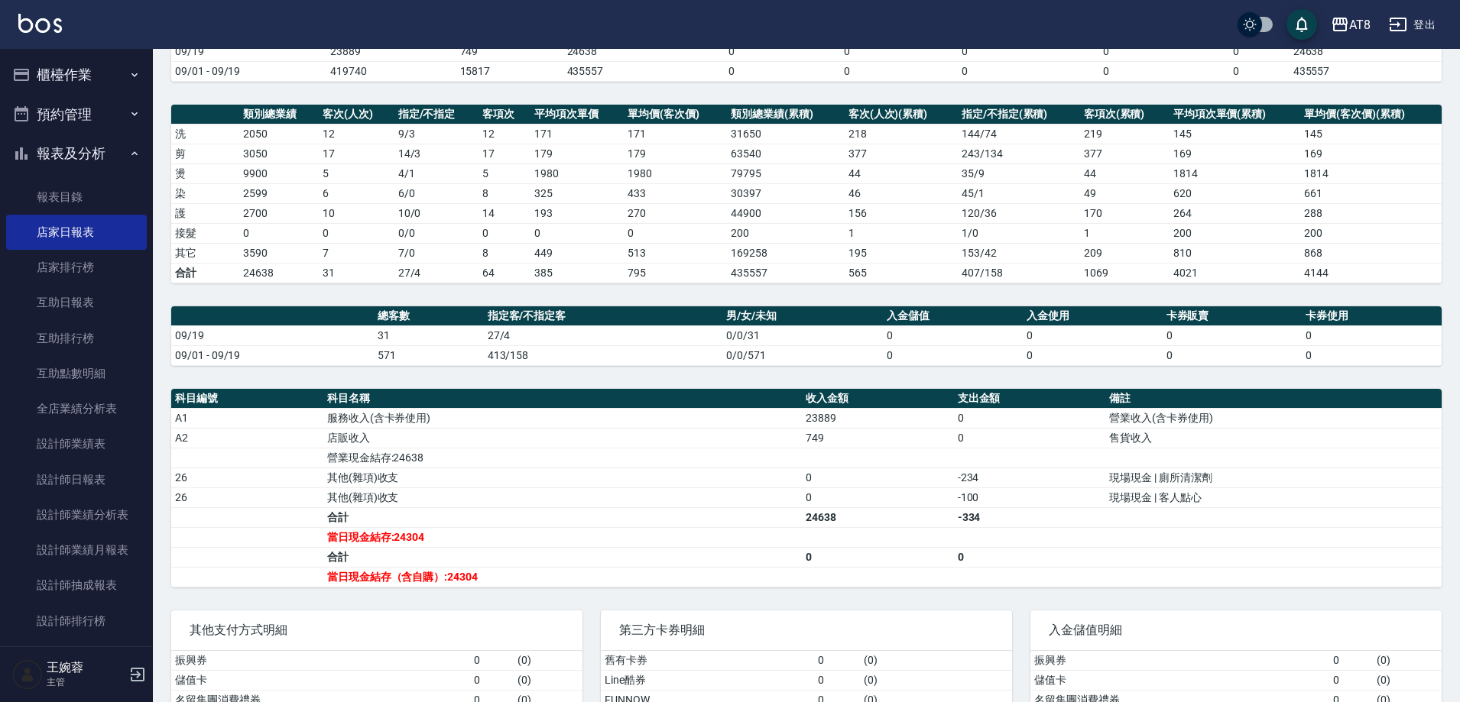
click at [64, 76] on button "櫃檯作業" at bounding box center [76, 75] width 141 height 40
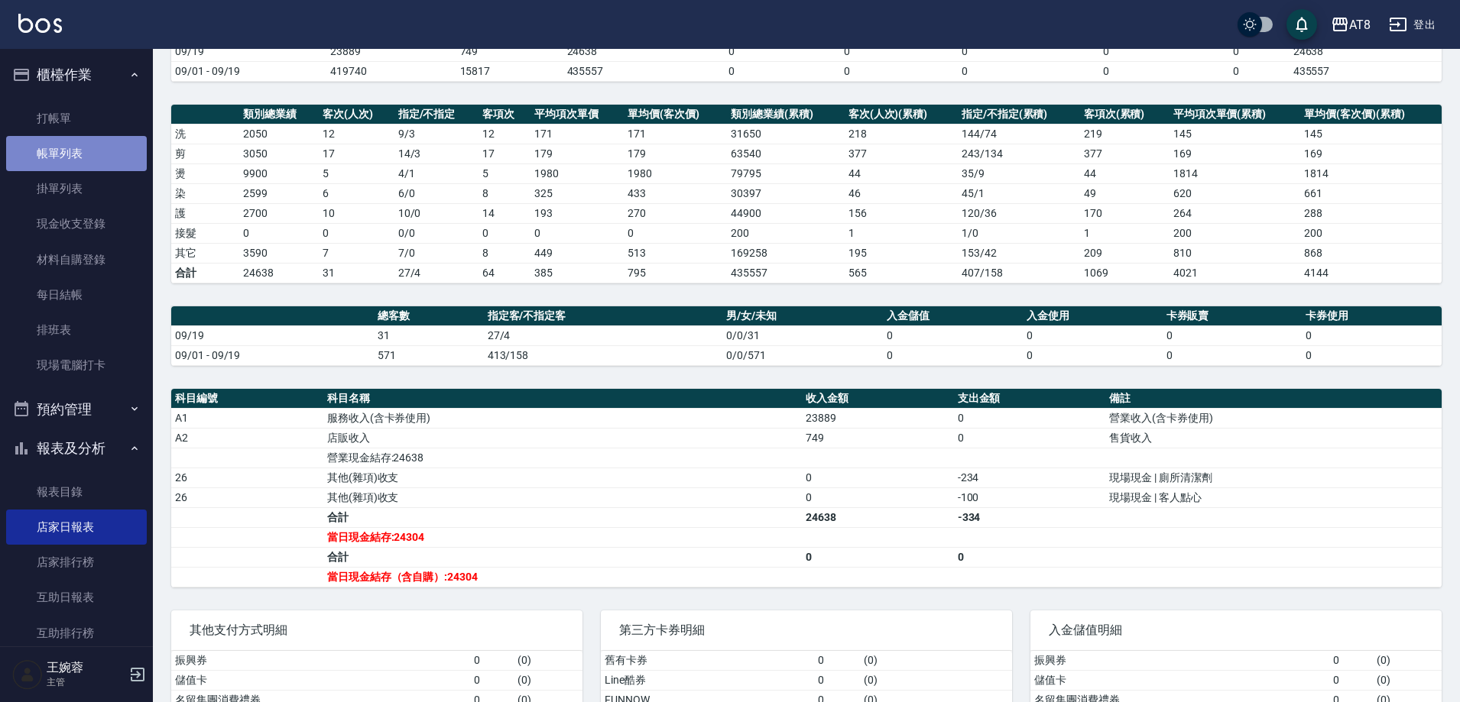
click at [98, 164] on link "帳單列表" at bounding box center [76, 153] width 141 height 35
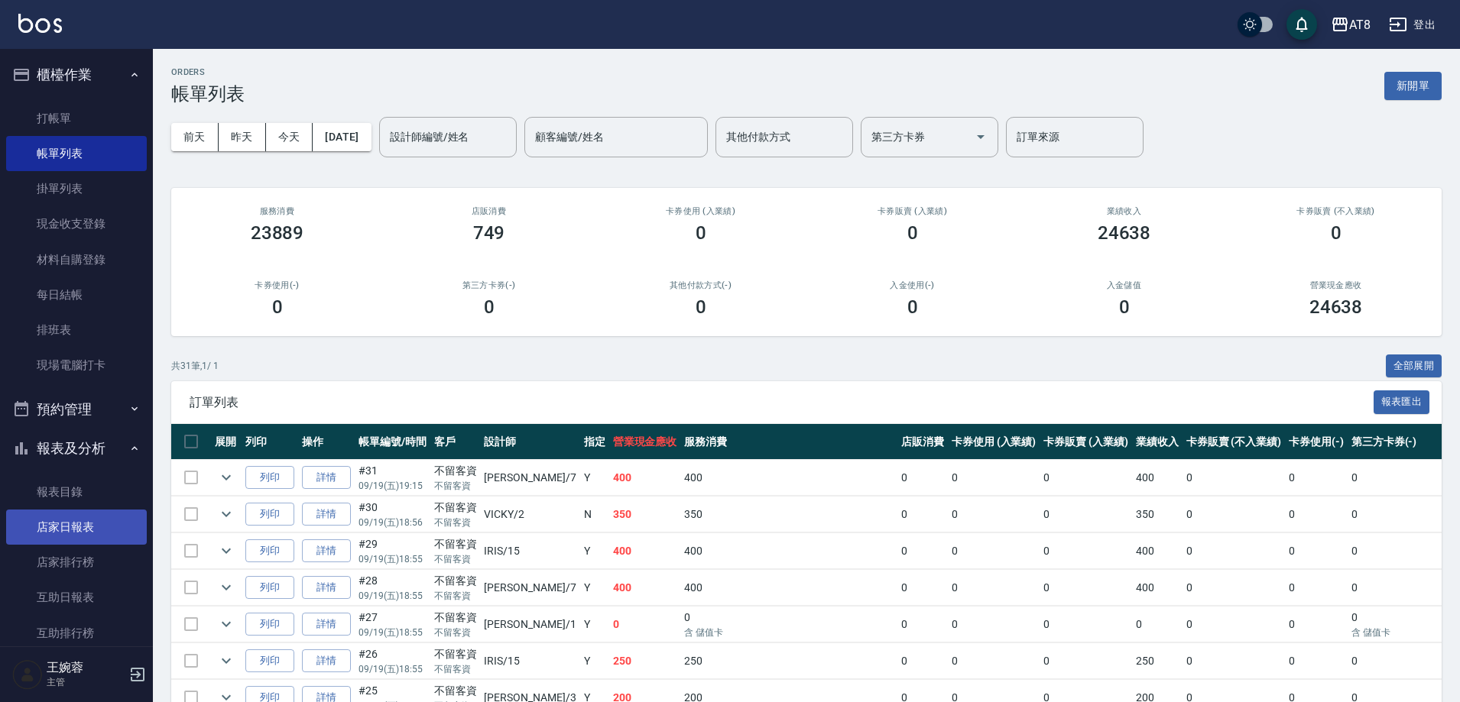
click at [70, 531] on link "店家日報表" at bounding box center [76, 527] width 141 height 35
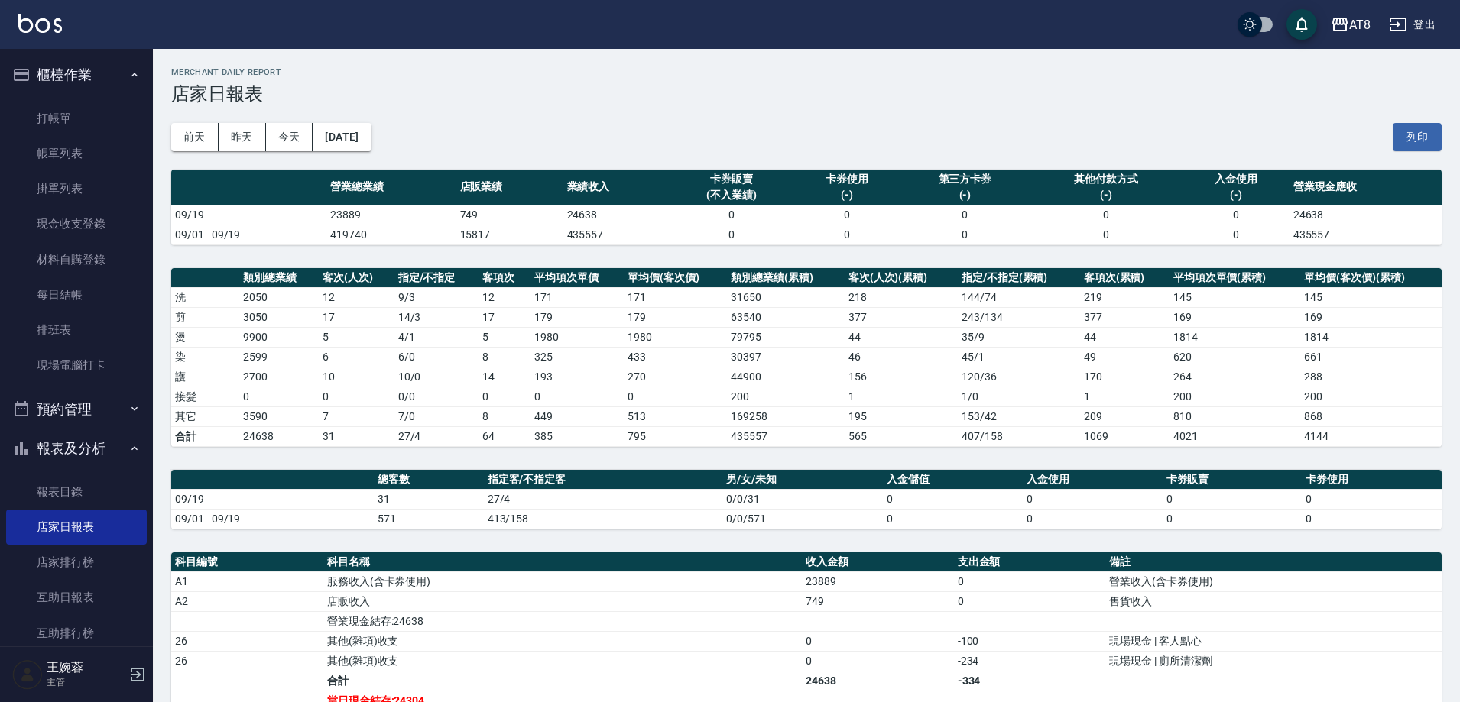
scroll to position [261, 0]
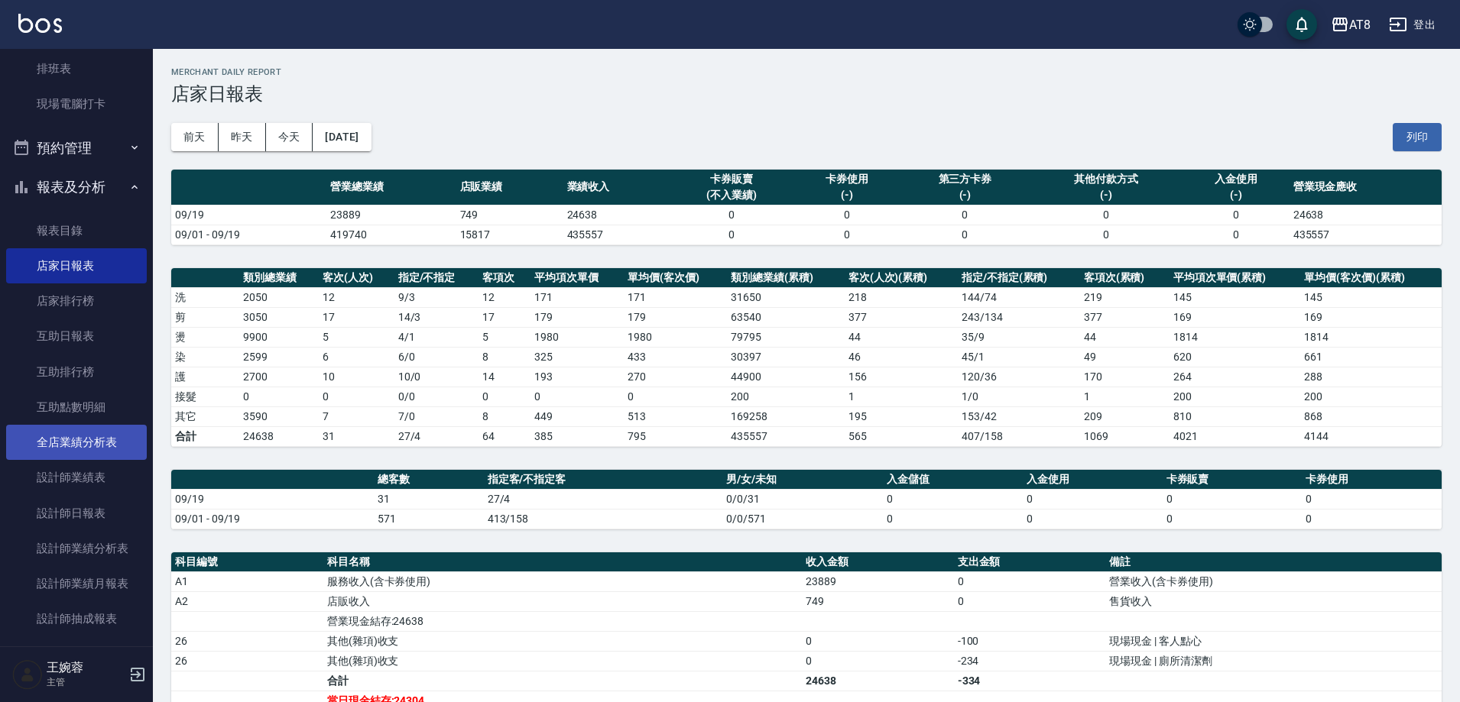
click at [81, 458] on link "全店業績分析表" at bounding box center [76, 442] width 141 height 35
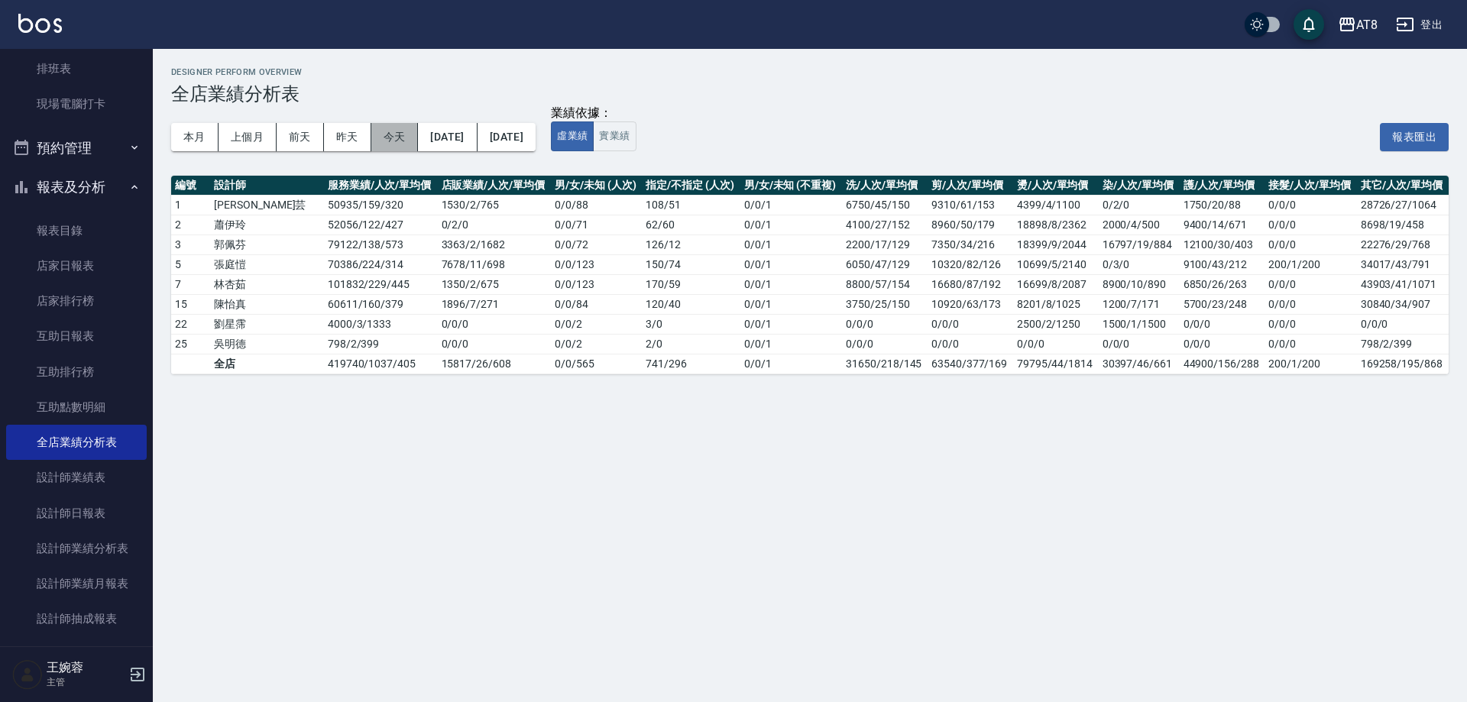
click at [413, 143] on button "今天" at bounding box center [394, 137] width 47 height 28
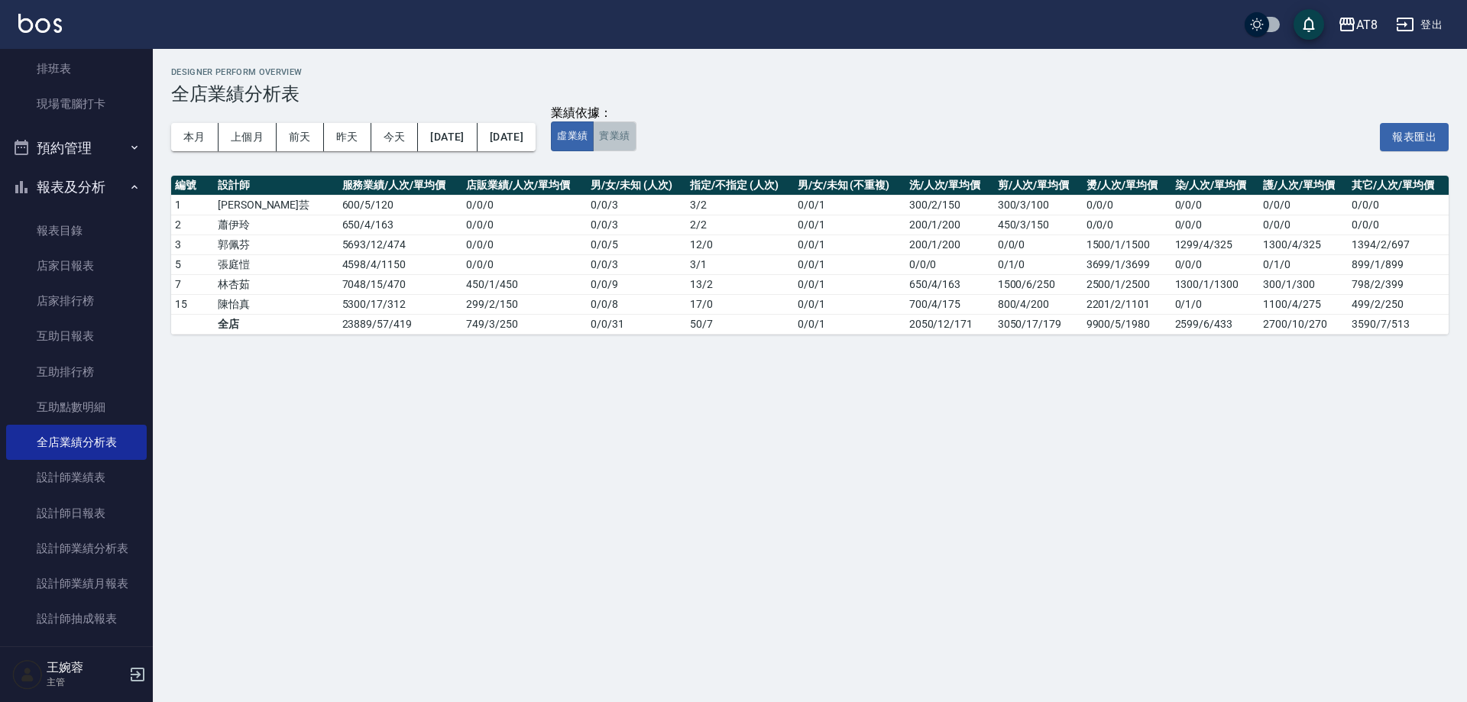
click at [636, 151] on button "實業績" at bounding box center [614, 137] width 43 height 30
click at [79, 268] on link "店家日報表" at bounding box center [76, 265] width 141 height 35
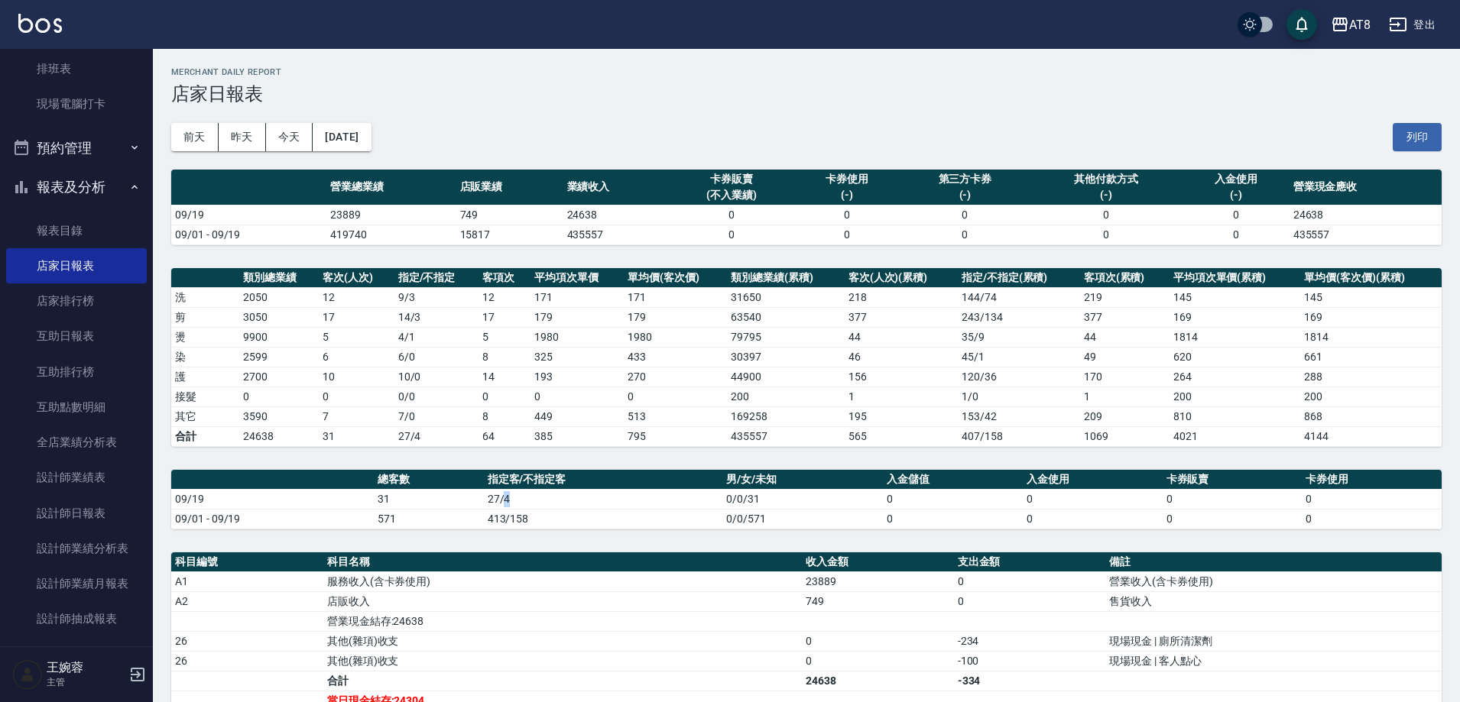
drag, startPoint x: 503, startPoint y: 498, endPoint x: 511, endPoint y: 499, distance: 7.8
click at [511, 499] on td "27/4" at bounding box center [603, 499] width 239 height 20
click at [511, 500] on td "27/4" at bounding box center [603, 499] width 239 height 20
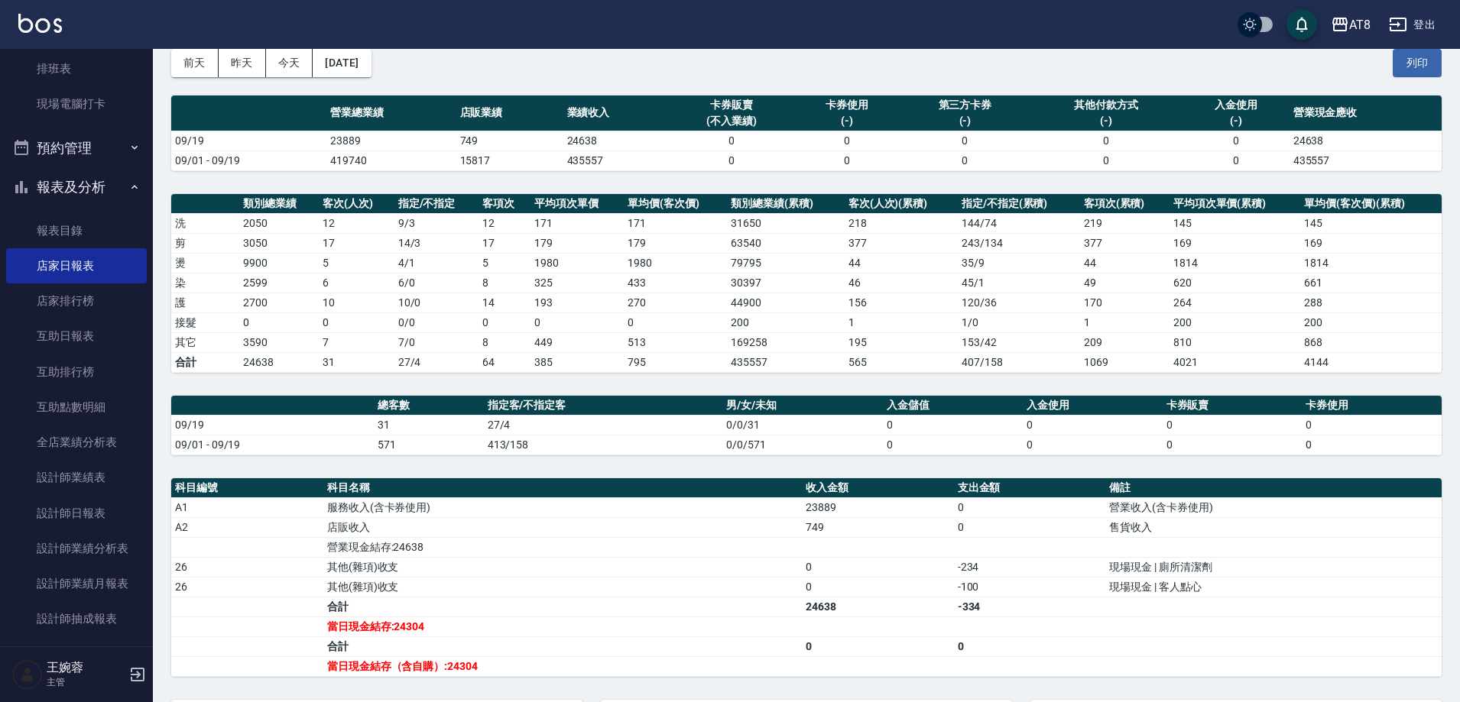
scroll to position [57, 0]
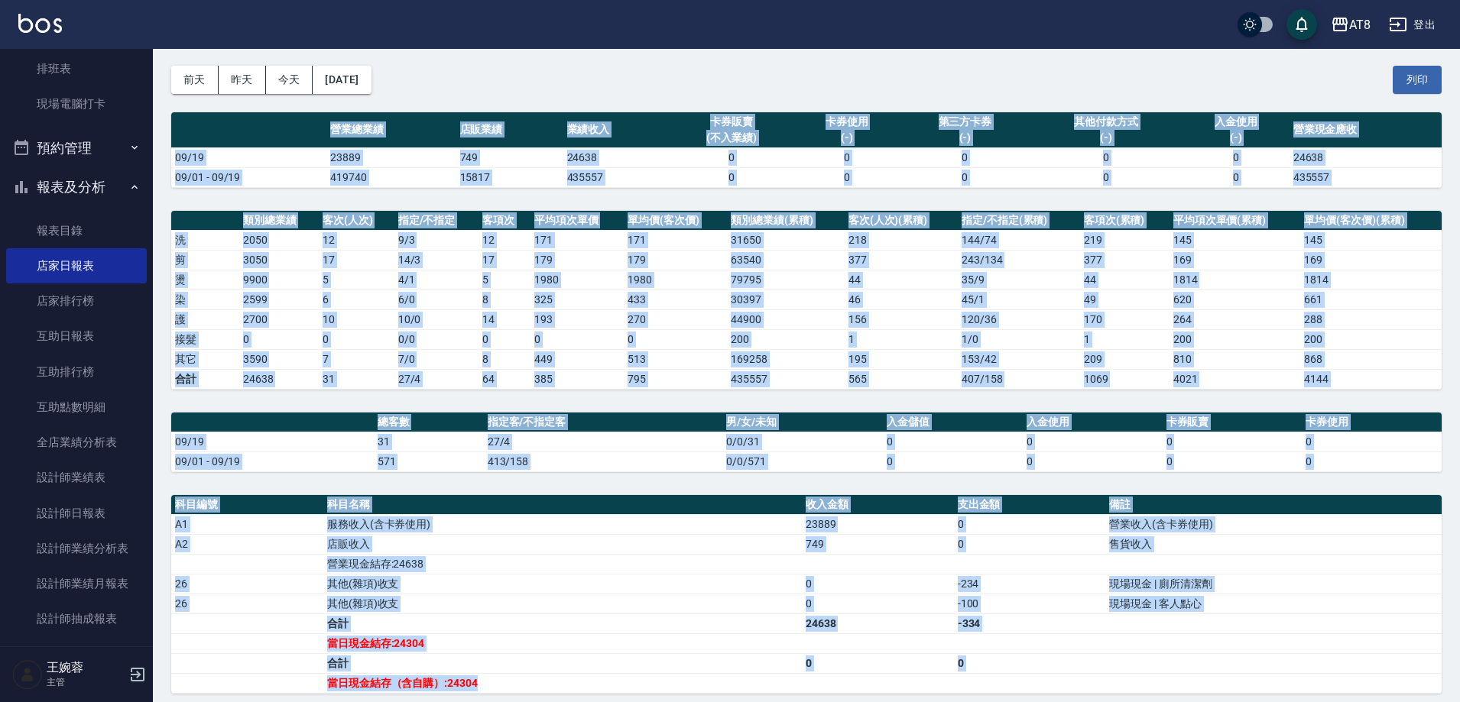
drag, startPoint x: 330, startPoint y: 129, endPoint x: 836, endPoint y: 679, distance: 747.6
click at [836, 679] on div "AT8 2025-09-19 店家日報表 列印時間： 2025-09-19-20:24 Merchant Daily Report 店家日報表 前天 昨天 今…" at bounding box center [806, 443] width 1307 height 902
click at [723, 644] on td "當日現金結存:24304" at bounding box center [562, 644] width 478 height 20
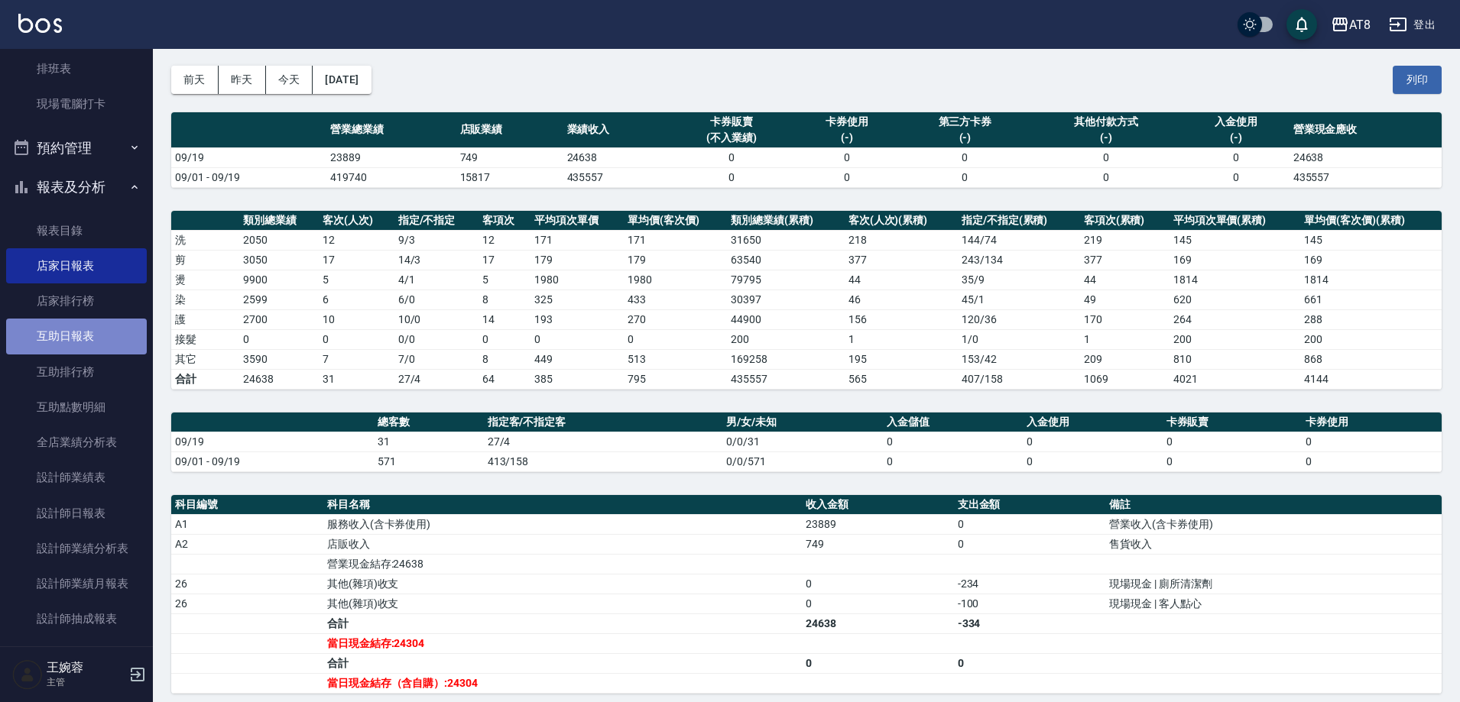
click at [93, 342] on link "互助日報表" at bounding box center [76, 336] width 141 height 35
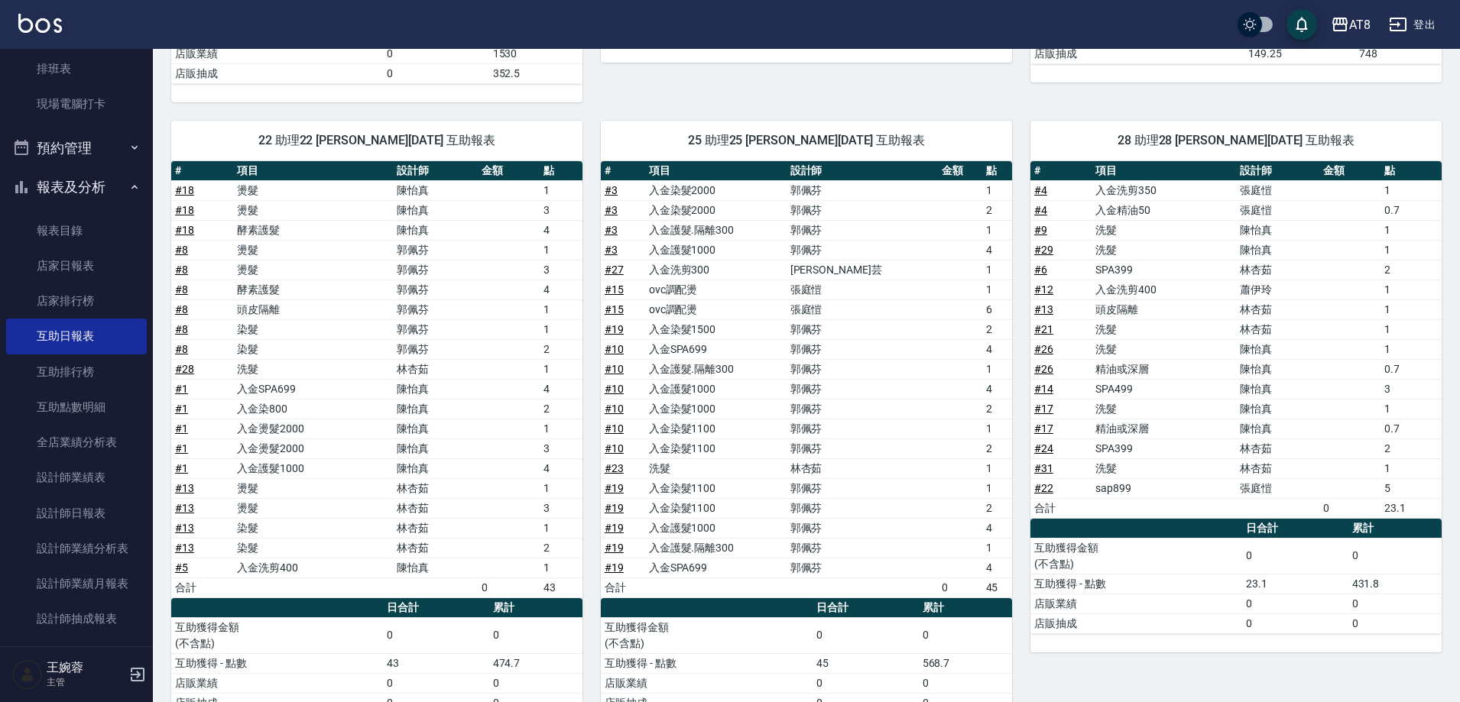
scroll to position [445, 0]
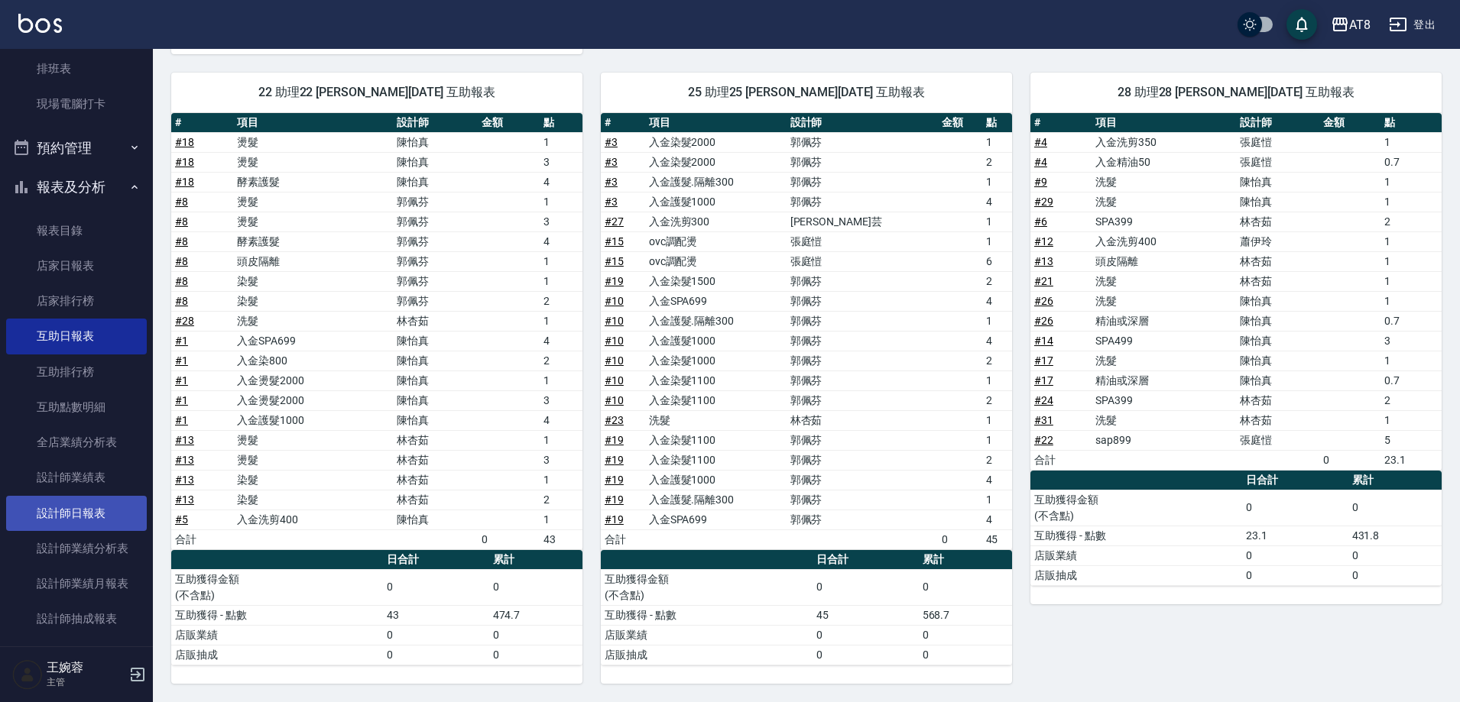
click at [61, 516] on link "設計師日報表" at bounding box center [76, 513] width 141 height 35
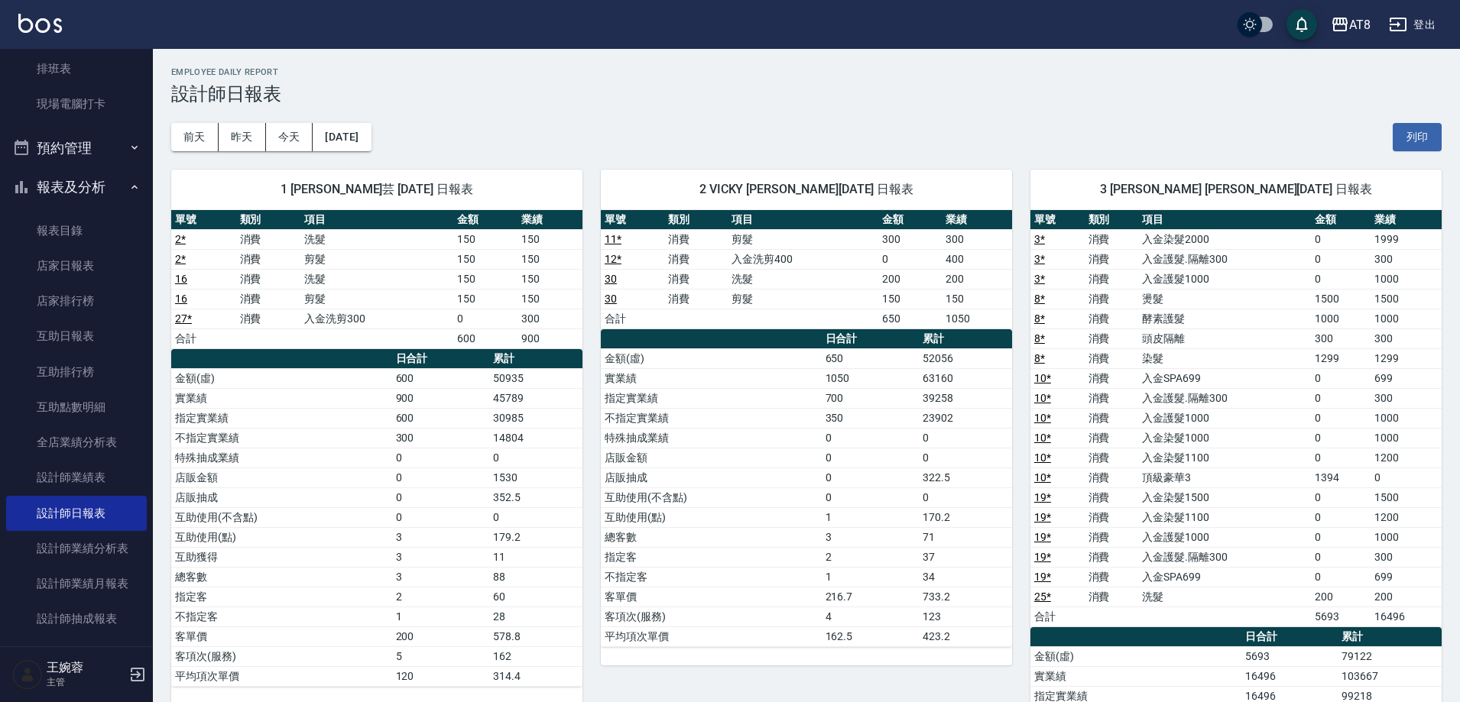
click at [546, 152] on div "1 YUKI 蔡沂芸 09/19/2025 日報表 單號 類別 項目 金額 業績 2 * 消費 洗髮 150 150 2 * 消費 剪髮 150 150 16…" at bounding box center [368, 557] width 430 height 812
